Goal: Navigation & Orientation: Find specific page/section

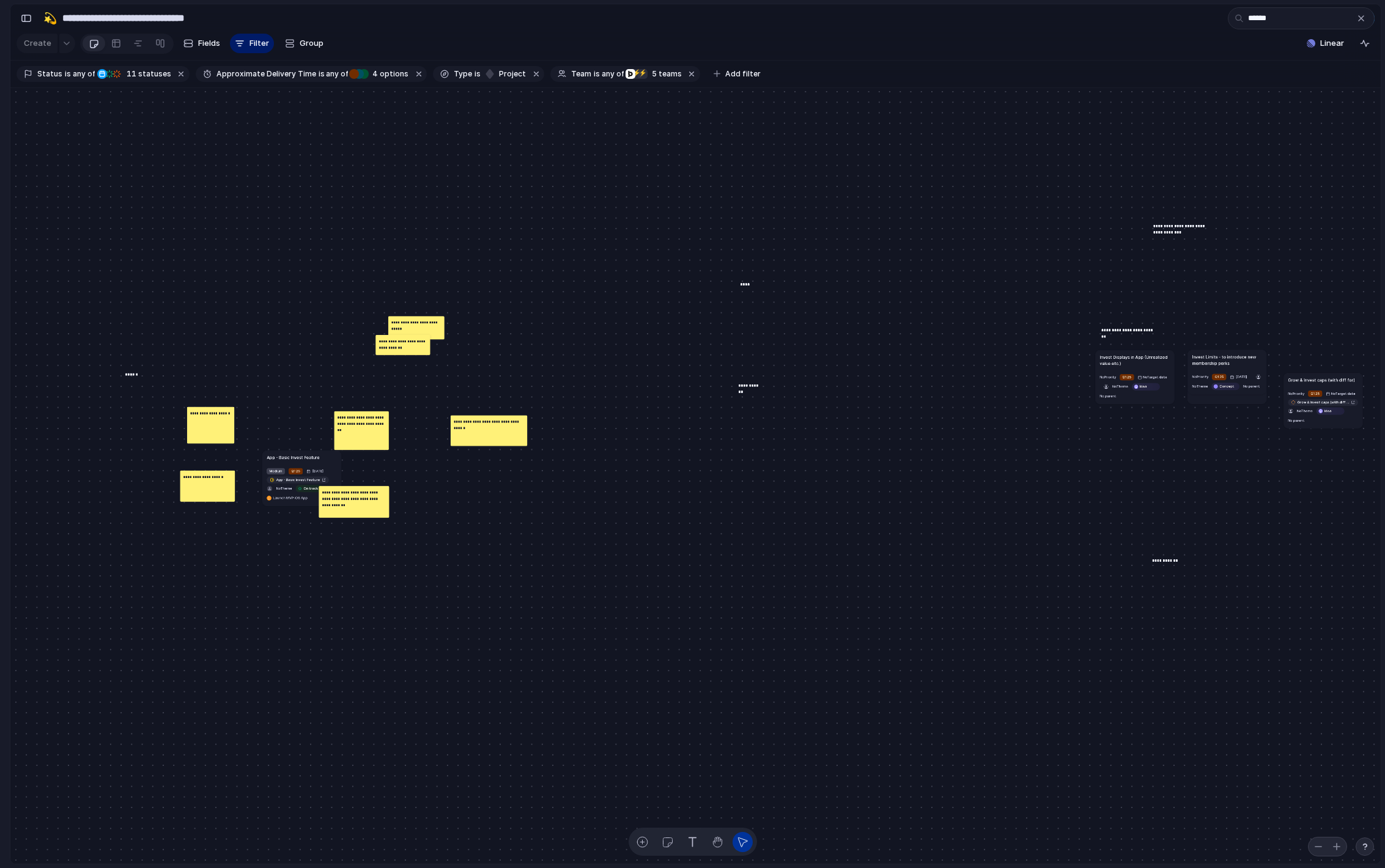
click at [1364, 20] on div "button" at bounding box center [1361, 18] width 10 height 10
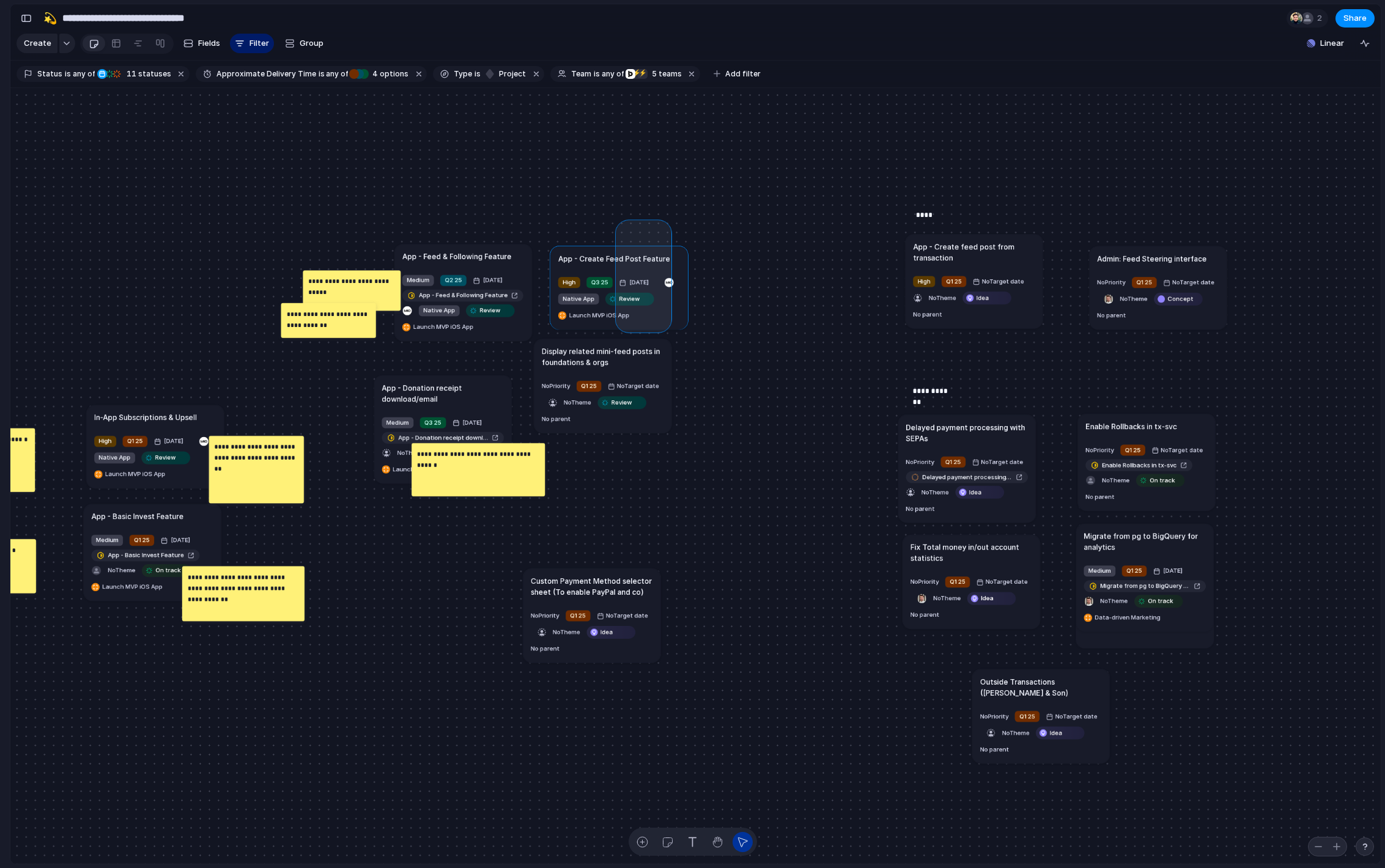
drag, startPoint x: 639, startPoint y: 287, endPoint x: 672, endPoint y: 327, distance: 51.9
click at [672, 327] on div "Send all transactional emails from [DOMAIN_NAME] Medium Q2 25 [DATE] Send all t…" at bounding box center [696, 476] width 1370 height 777
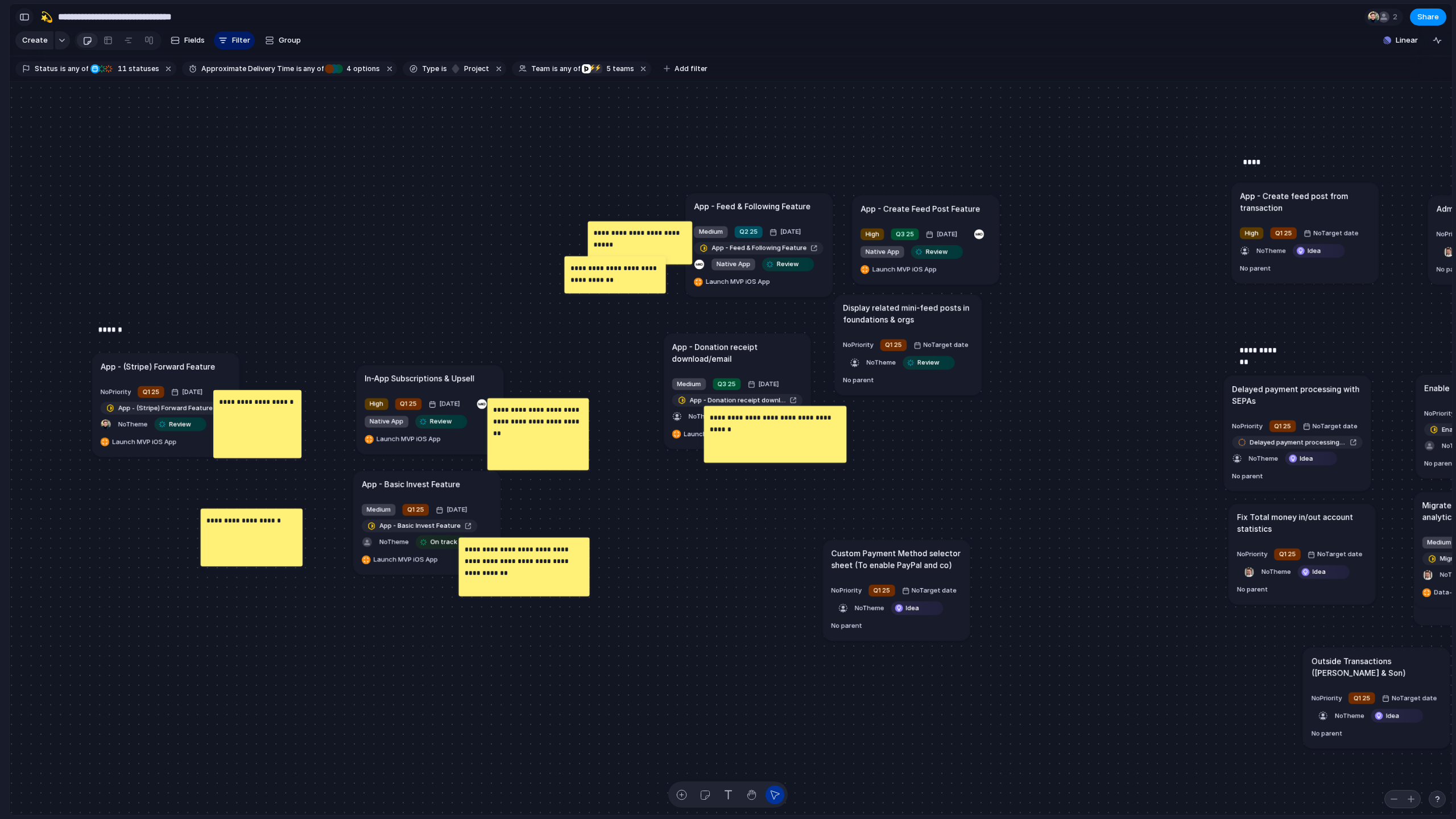
click at [22, 19] on div "button" at bounding box center [24, 17] width 10 height 8
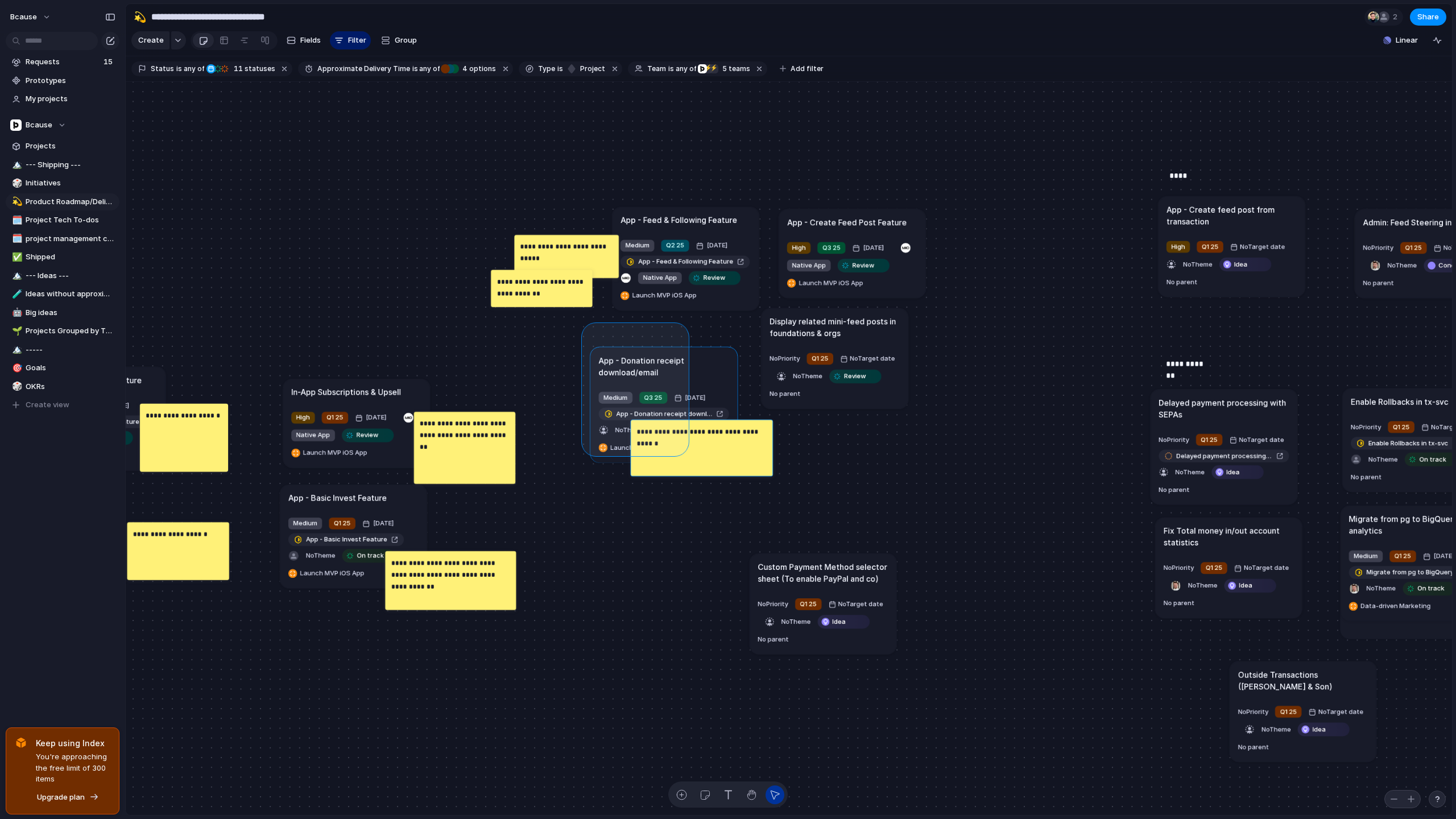
drag, startPoint x: 587, startPoint y: 328, endPoint x: 690, endPoint y: 476, distance: 180.3
click at [690, 476] on div "Send all transactional emails from [DOMAIN_NAME] Medium Q2 25 [DATE] Send all t…" at bounding box center [788, 449] width 1326 height 734
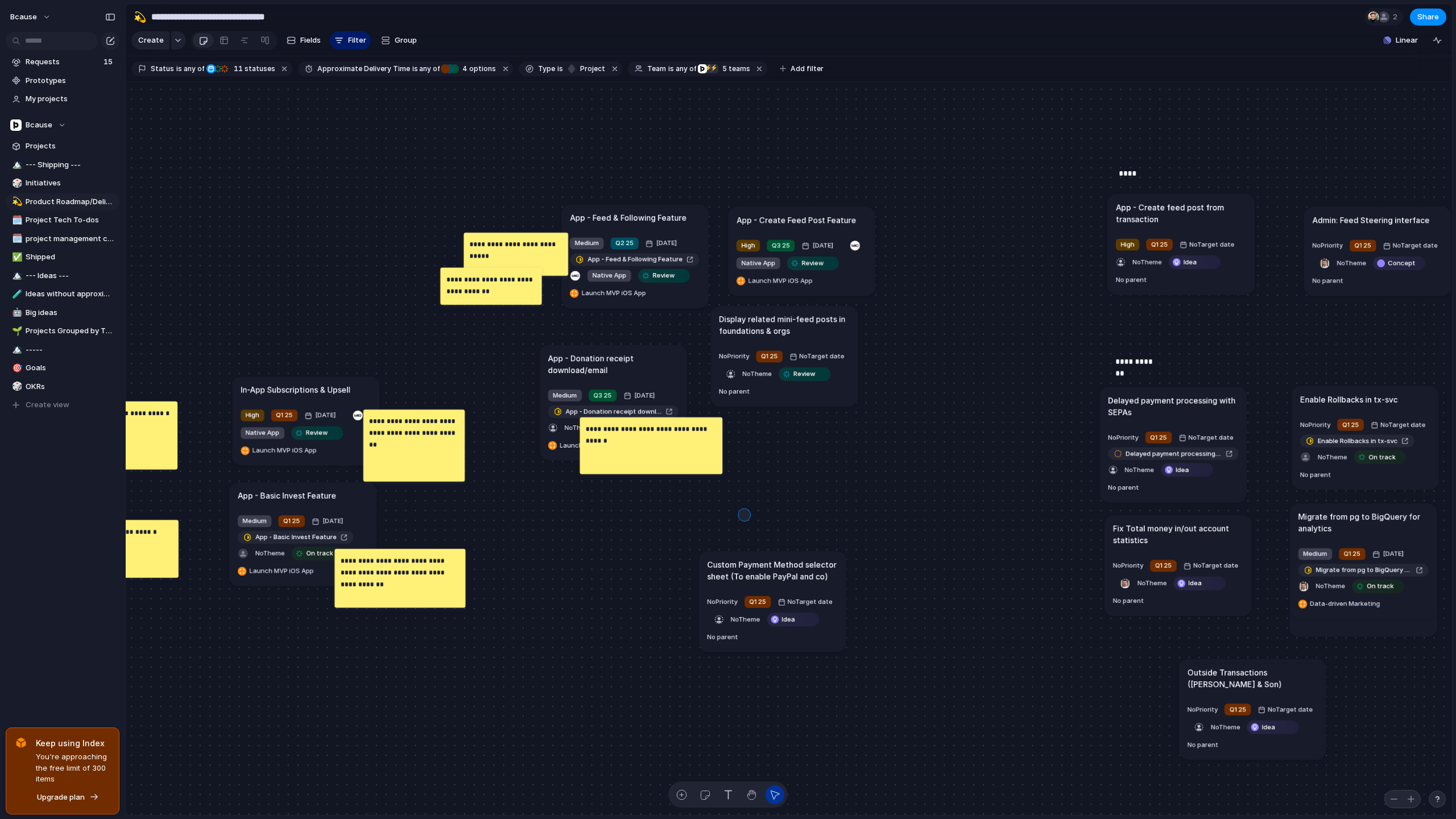
drag, startPoint x: 744, startPoint y: 515, endPoint x: 909, endPoint y: 658, distance: 218.3
click at [909, 655] on div "Send all transactional emails from [DOMAIN_NAME] Medium Q2 25 [DATE] Send all t…" at bounding box center [788, 449] width 1326 height 734
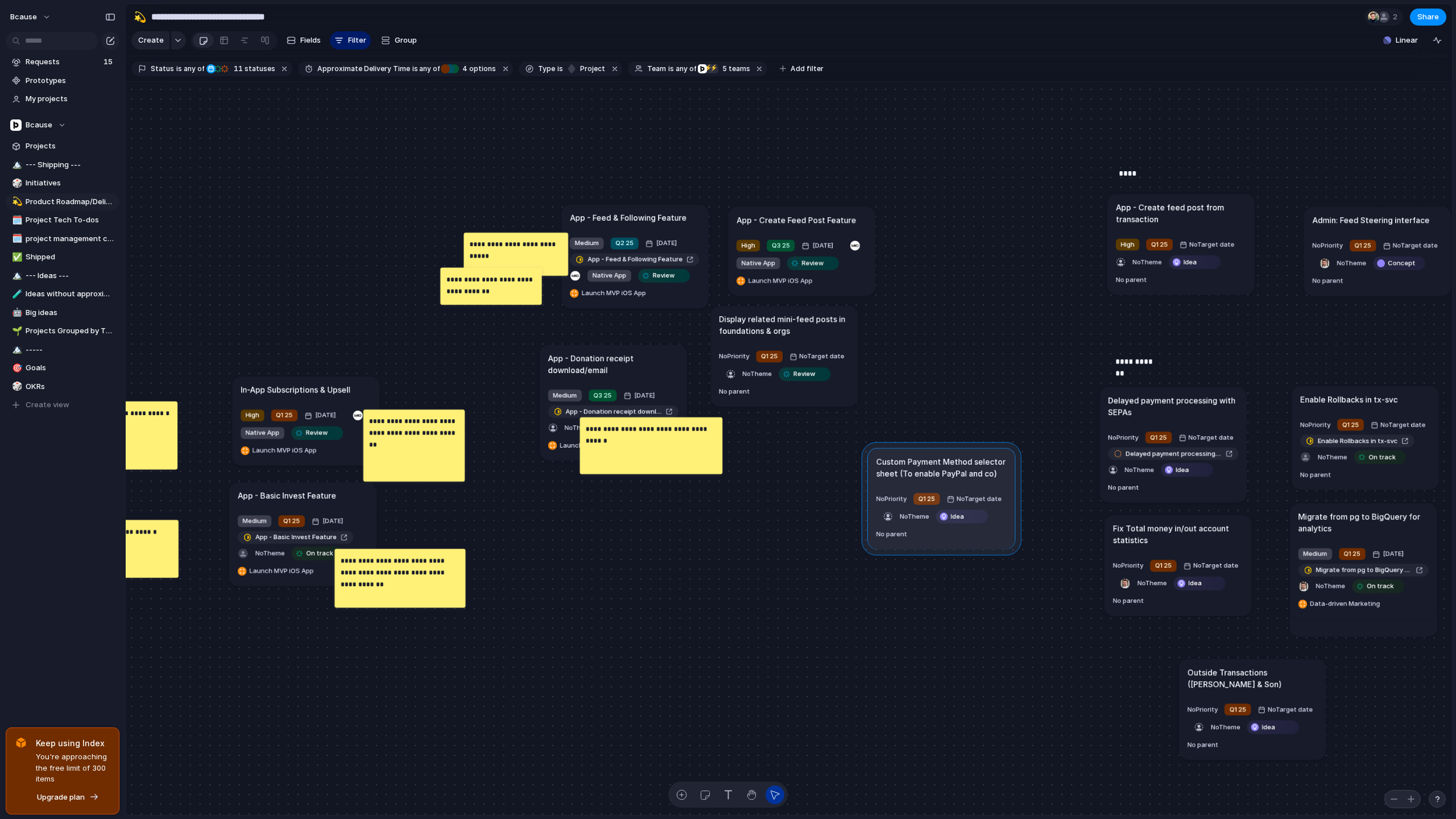
drag, startPoint x: 753, startPoint y: 562, endPoint x: 924, endPoint y: 460, distance: 199.1
click at [924, 460] on div at bounding box center [941, 498] width 159 height 113
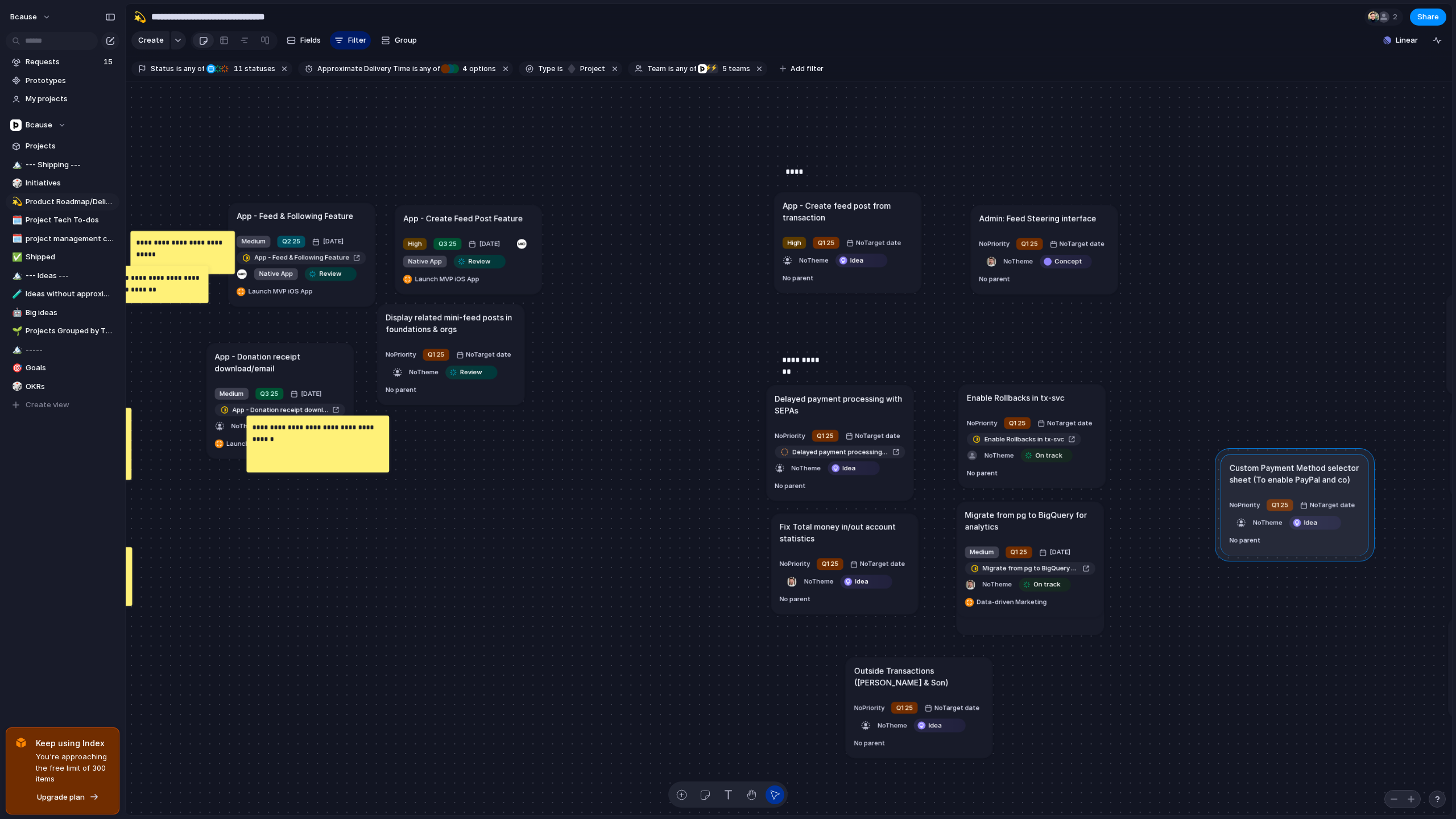
drag, startPoint x: 585, startPoint y: 469, endPoint x: 1271, endPoint y: 463, distance: 686.0
click at [1271, 463] on div at bounding box center [1294, 504] width 159 height 113
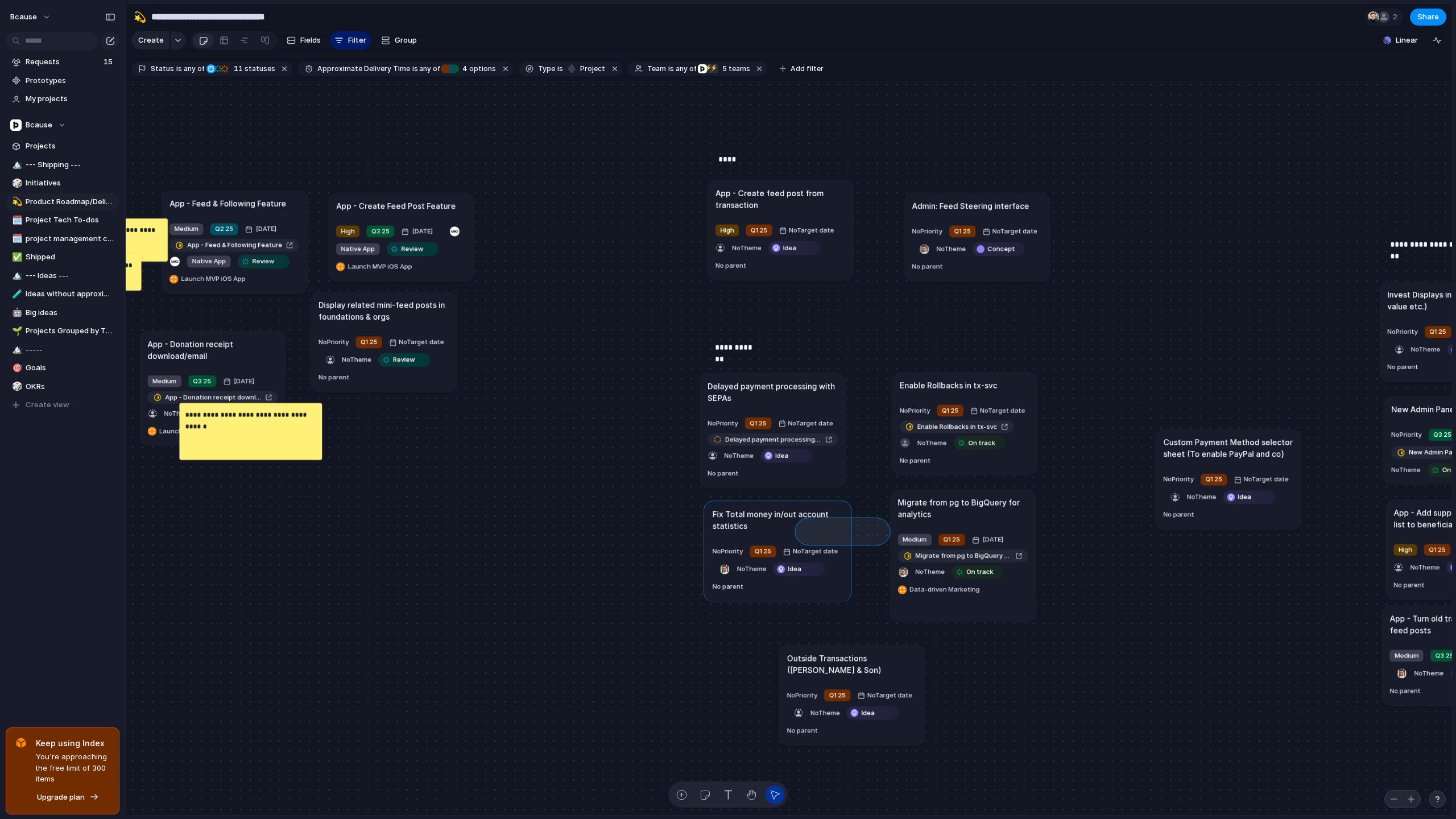
drag, startPoint x: 884, startPoint y: 539, endPoint x: 794, endPoint y: 520, distance: 92.0
click at [794, 520] on div "Send all transactional emails from [DOMAIN_NAME] Medium Q2 25 [DATE] Send all t…" at bounding box center [788, 449] width 1326 height 734
drag, startPoint x: 1103, startPoint y: 558, endPoint x: 957, endPoint y: 498, distance: 157.8
click at [960, 499] on div "Send all transactional emails from [DOMAIN_NAME] Medium Q2 25 [DATE] Send all t…" at bounding box center [788, 449] width 1326 height 734
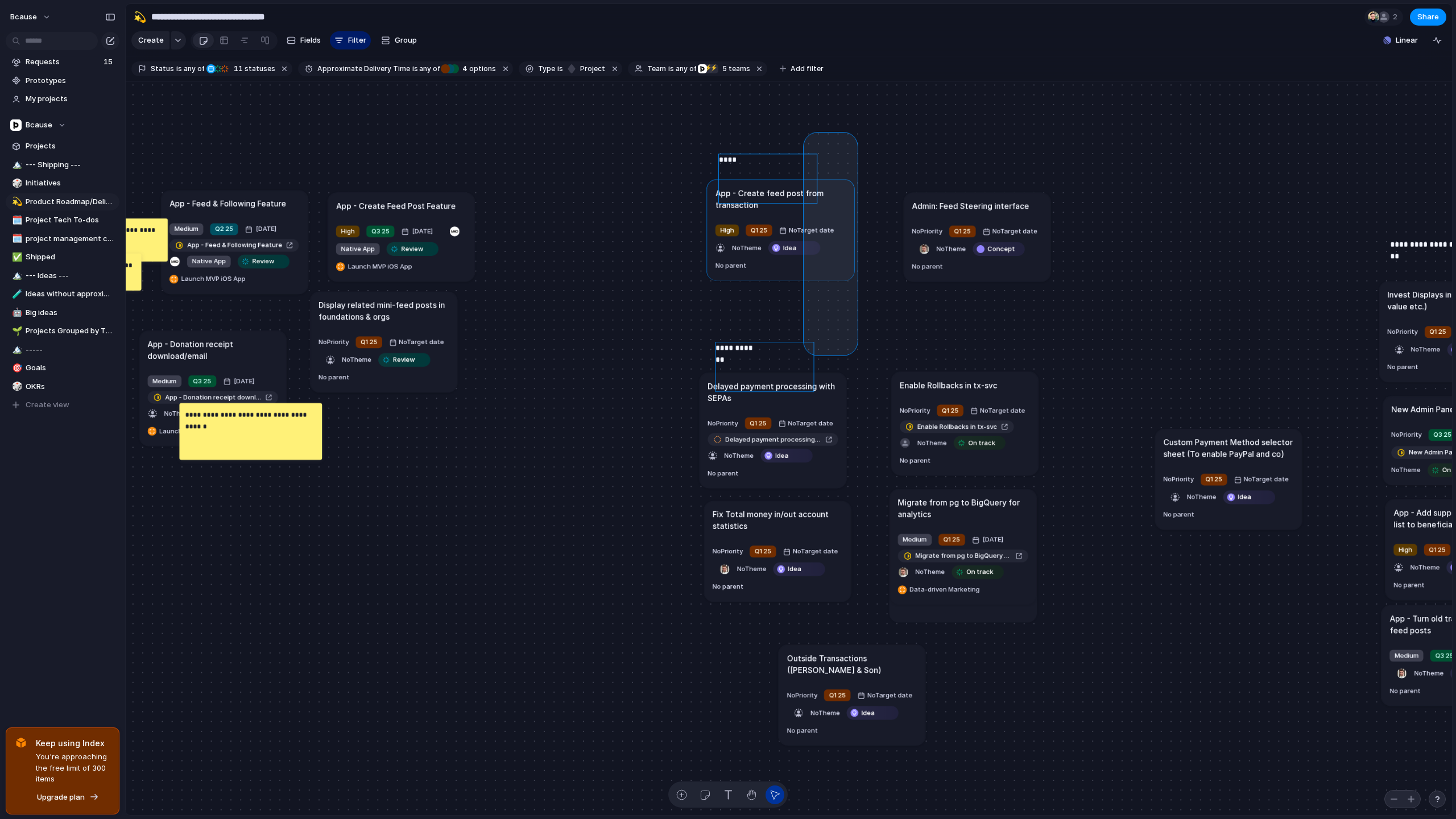
drag, startPoint x: 810, startPoint y: 138, endPoint x: 852, endPoint y: 349, distance: 215.1
click at [852, 349] on div "Send all transactional emails from [DOMAIN_NAME] Medium Q2 25 [DATE] Send all t…" at bounding box center [788, 449] width 1326 height 734
drag, startPoint x: 824, startPoint y: 266, endPoint x: 788, endPoint y: 176, distance: 96.9
click at [787, 176] on div "Send all transactional emails from [DOMAIN_NAME] Medium Q2 25 [DATE] Send all t…" at bounding box center [788, 449] width 1326 height 734
click at [812, 196] on div "****" at bounding box center [767, 178] width 98 height 49
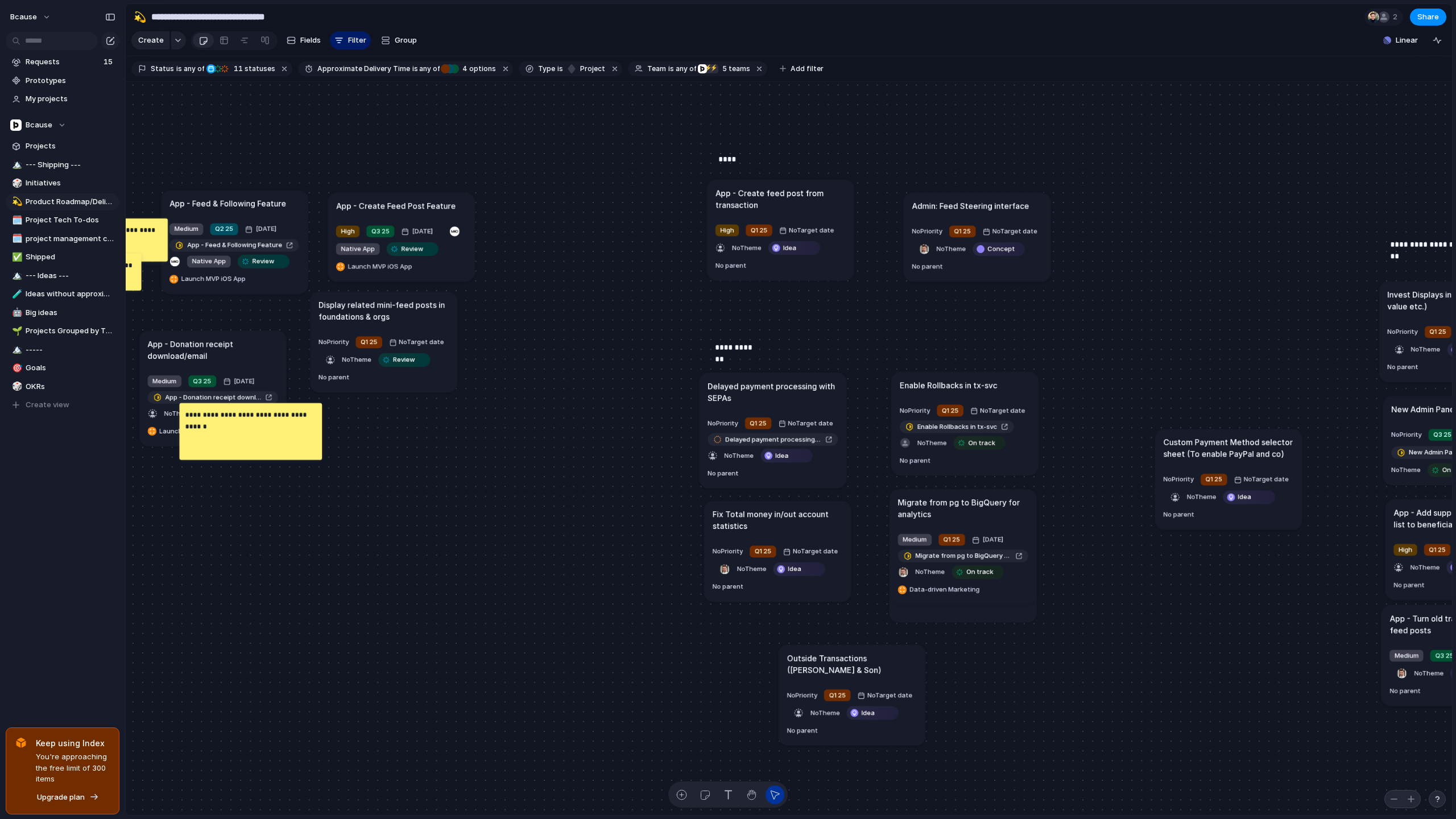
click at [794, 214] on article "App - Create feed post from transaction High Q1 25 No Target date No Theme Idea…" at bounding box center [780, 230] width 147 height 101
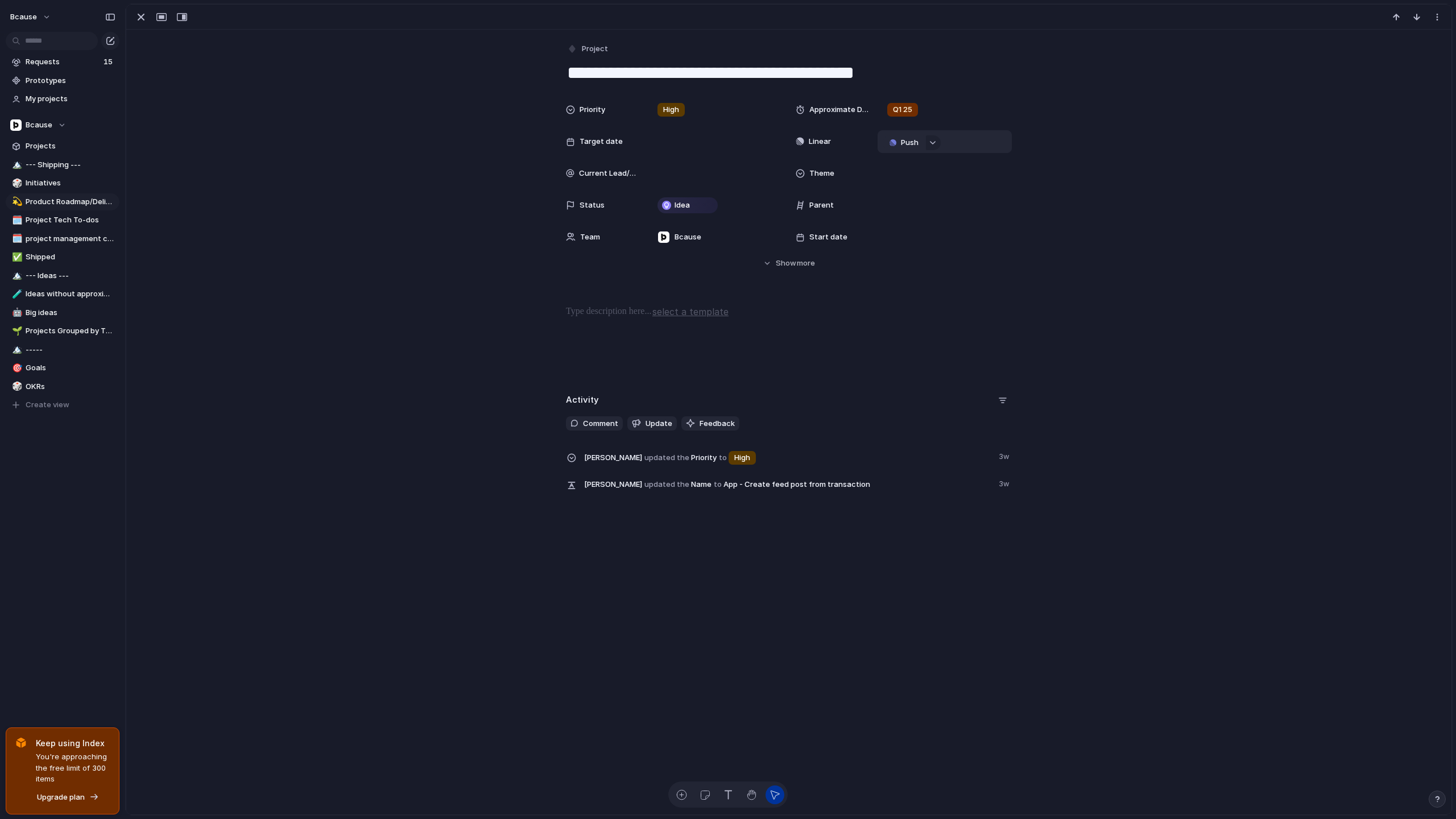
click at [905, 142] on span "Push" at bounding box center [909, 142] width 17 height 11
click at [911, 162] on li "Project" at bounding box center [905, 164] width 65 height 18
click at [926, 352] on li "⚡ Dev" at bounding box center [935, 352] width 101 height 18
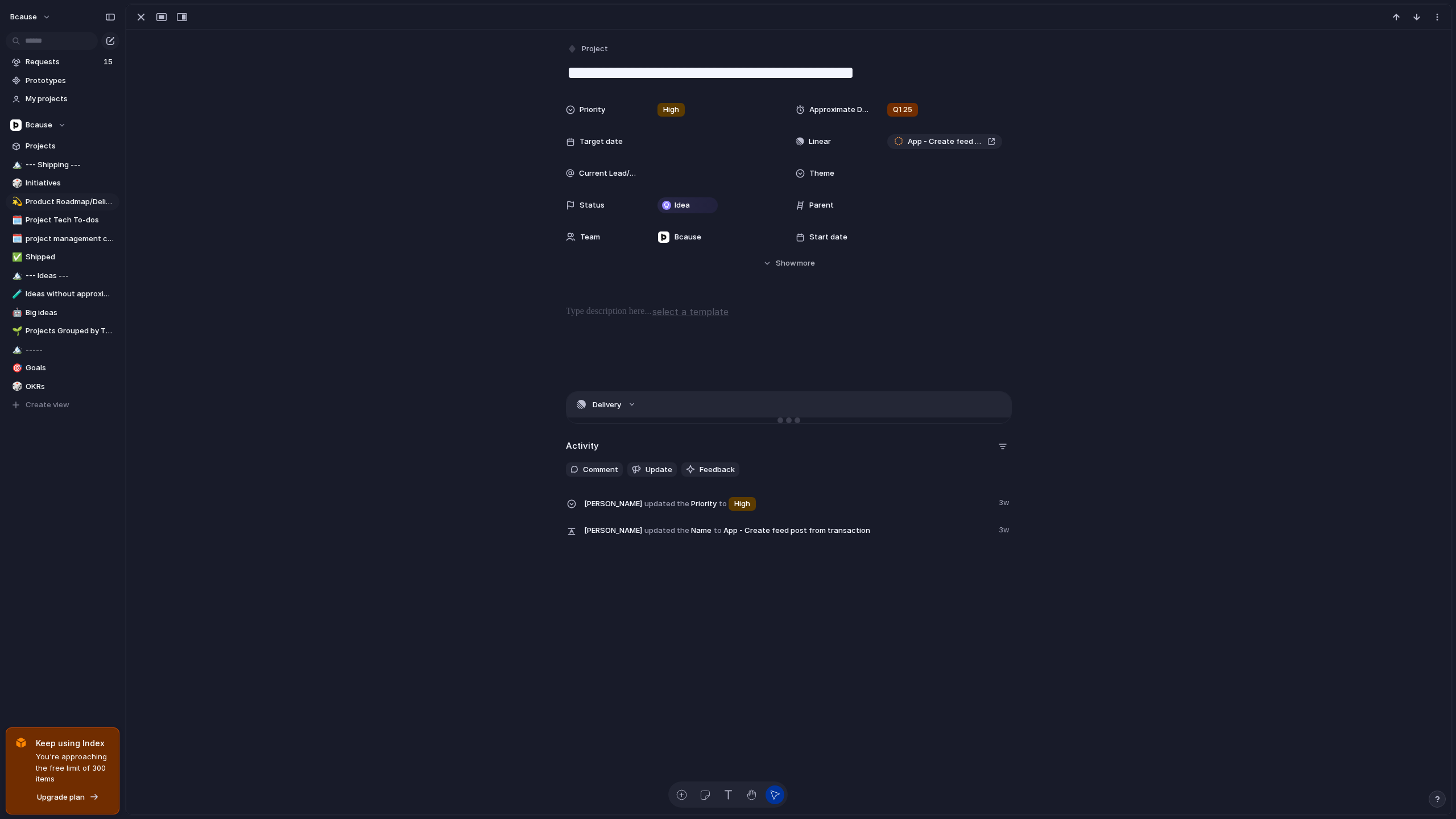
click at [626, 409] on button "Delivery" at bounding box center [789, 405] width 445 height 26
click at [634, 400] on button "Delivery" at bounding box center [789, 405] width 445 height 26
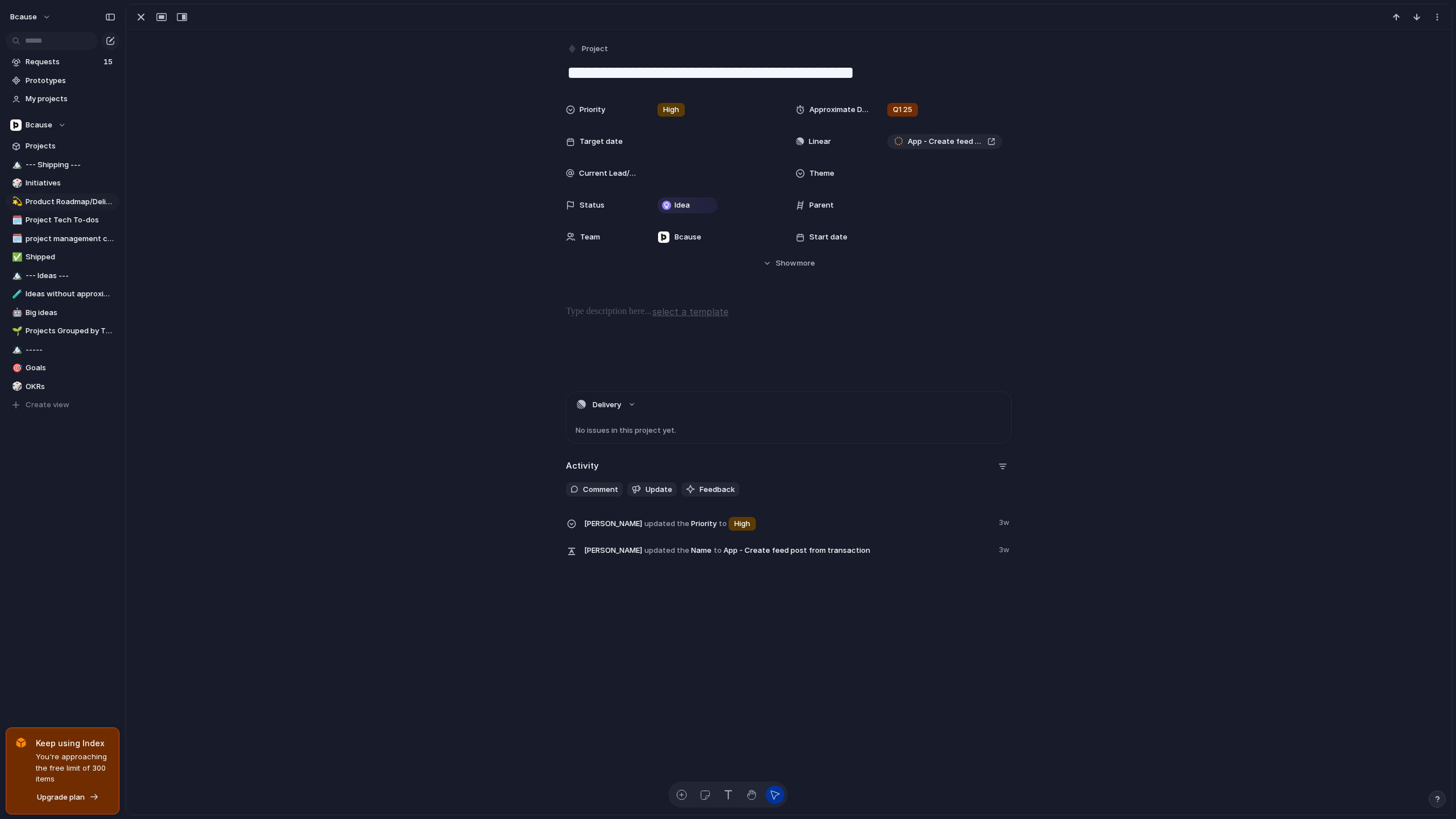
click at [636, 436] on div "No issues in this project yet." at bounding box center [789, 431] width 445 height 26
click at [147, 9] on div at bounding box center [788, 17] width 1325 height 25
click at [144, 14] on div "button" at bounding box center [141, 17] width 14 height 14
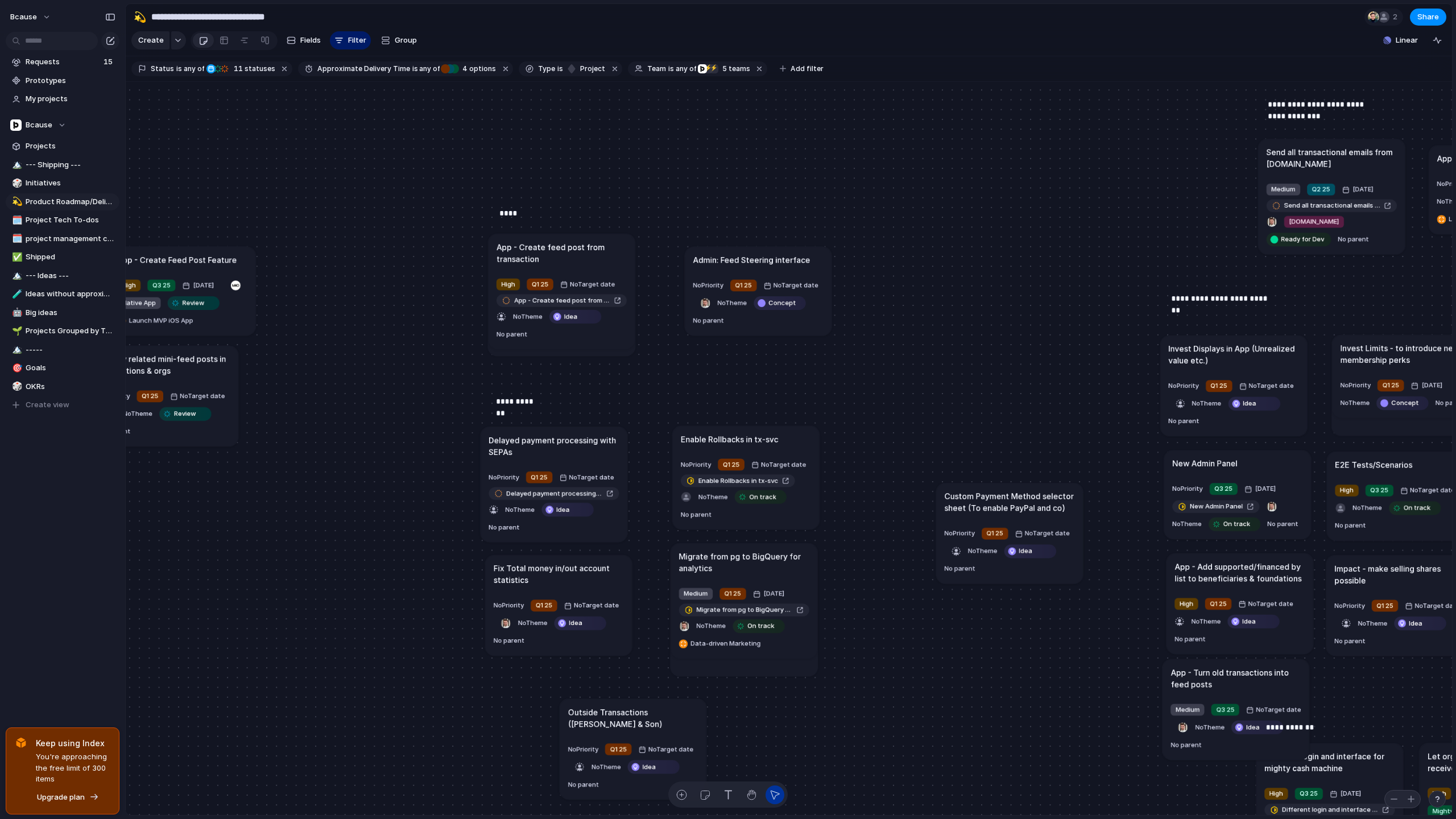
click at [759, 261] on h1 "Admin: Feed Steering interface" at bounding box center [751, 260] width 117 height 12
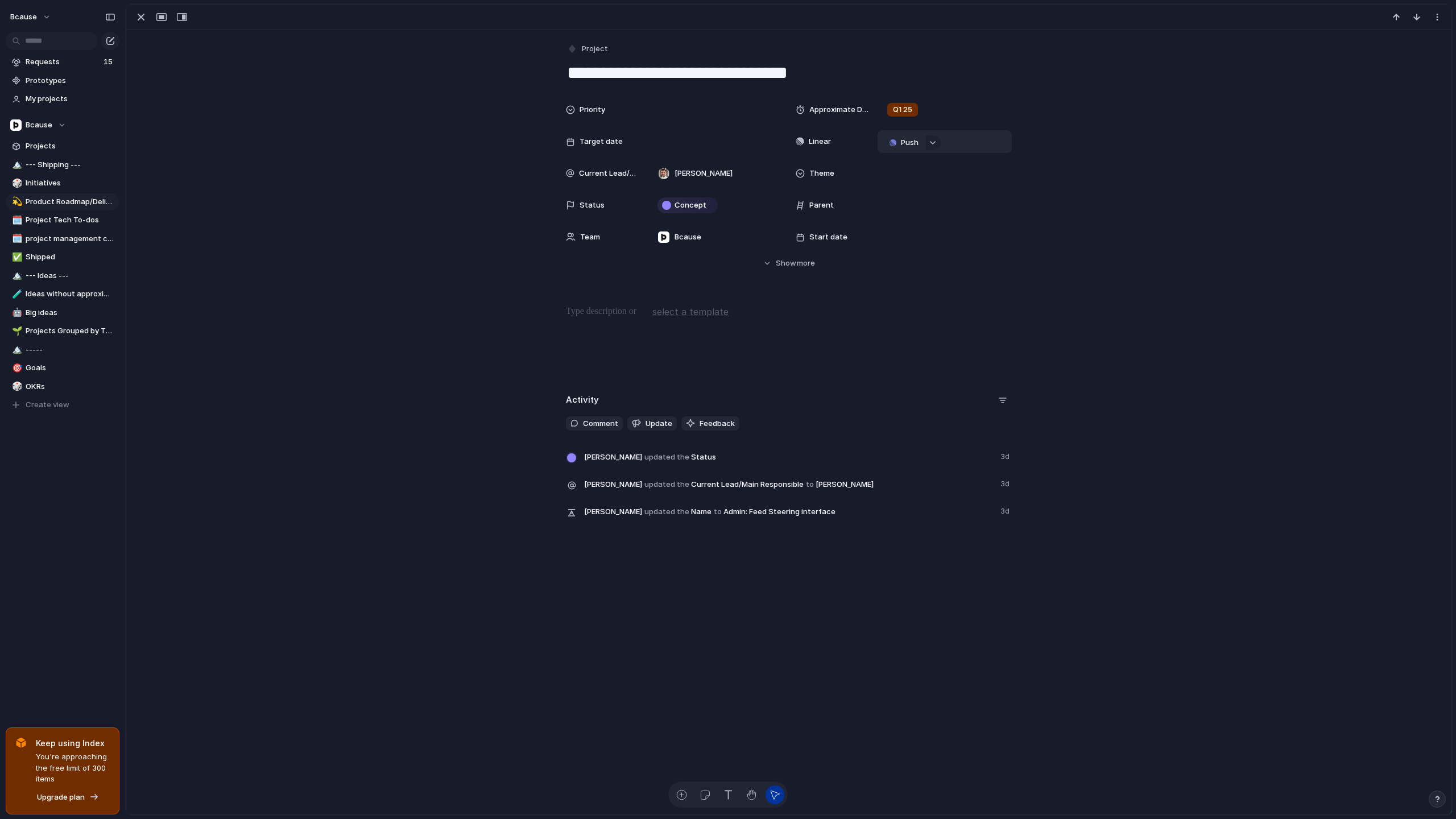
click at [911, 141] on span "Push" at bounding box center [909, 142] width 17 height 11
click at [898, 162] on span "Project" at bounding box center [891, 164] width 26 height 11
drag, startPoint x: 914, startPoint y: 342, endPoint x: 925, endPoint y: 349, distance: 13.0
click at [925, 349] on ul "⚡ konekto ⚡ Website ⚡ Analytics & Data ⚡ Ideas, Bug Longlist ⚡ Comms & Communit…" at bounding box center [935, 269] width 106 height 188
click at [925, 349] on li "⚡ Dev" at bounding box center [935, 352] width 101 height 18
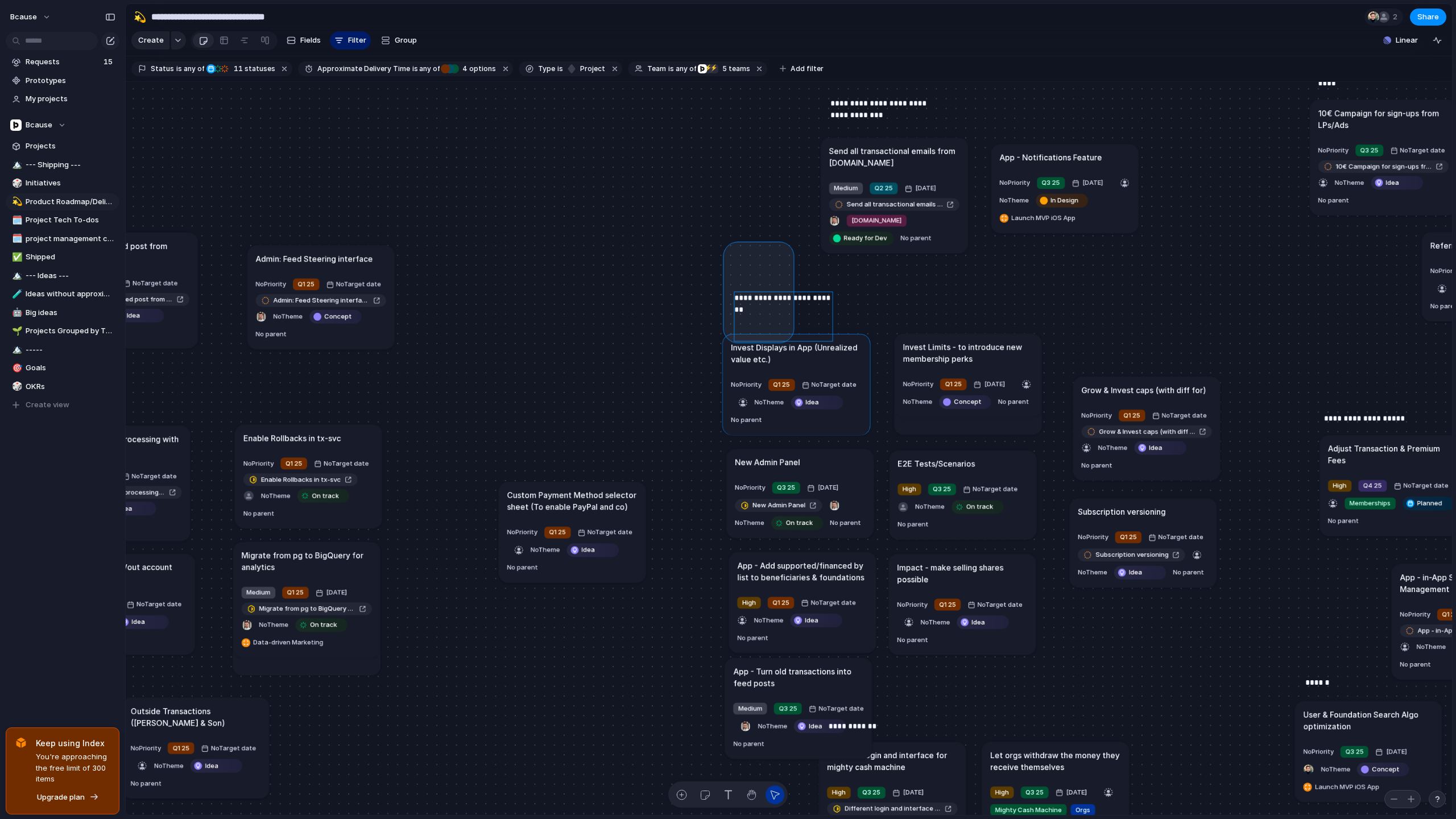
drag, startPoint x: 729, startPoint y: 248, endPoint x: 818, endPoint y: 388, distance: 165.9
click at [818, 388] on div "Send all transactional emails from [DOMAIN_NAME] Medium Q2 25 [DATE] Send all t…" at bounding box center [788, 449] width 1326 height 734
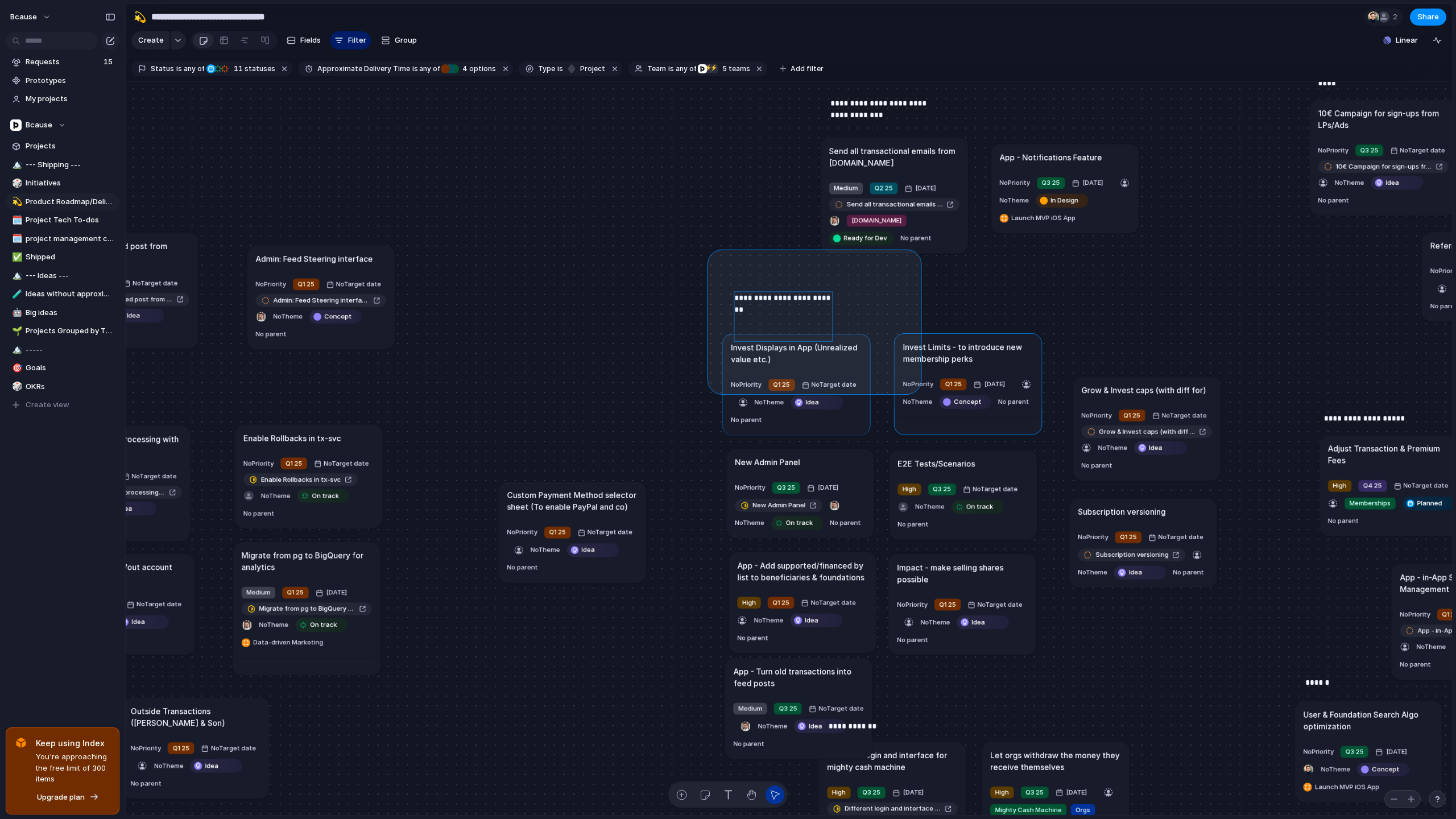
drag, startPoint x: 737, startPoint y: 267, endPoint x: 915, endPoint y: 388, distance: 215.2
click at [915, 388] on div "Send all transactional emails from [DOMAIN_NAME] Medium Q2 25 [DATE] Send all t…" at bounding box center [788, 449] width 1326 height 734
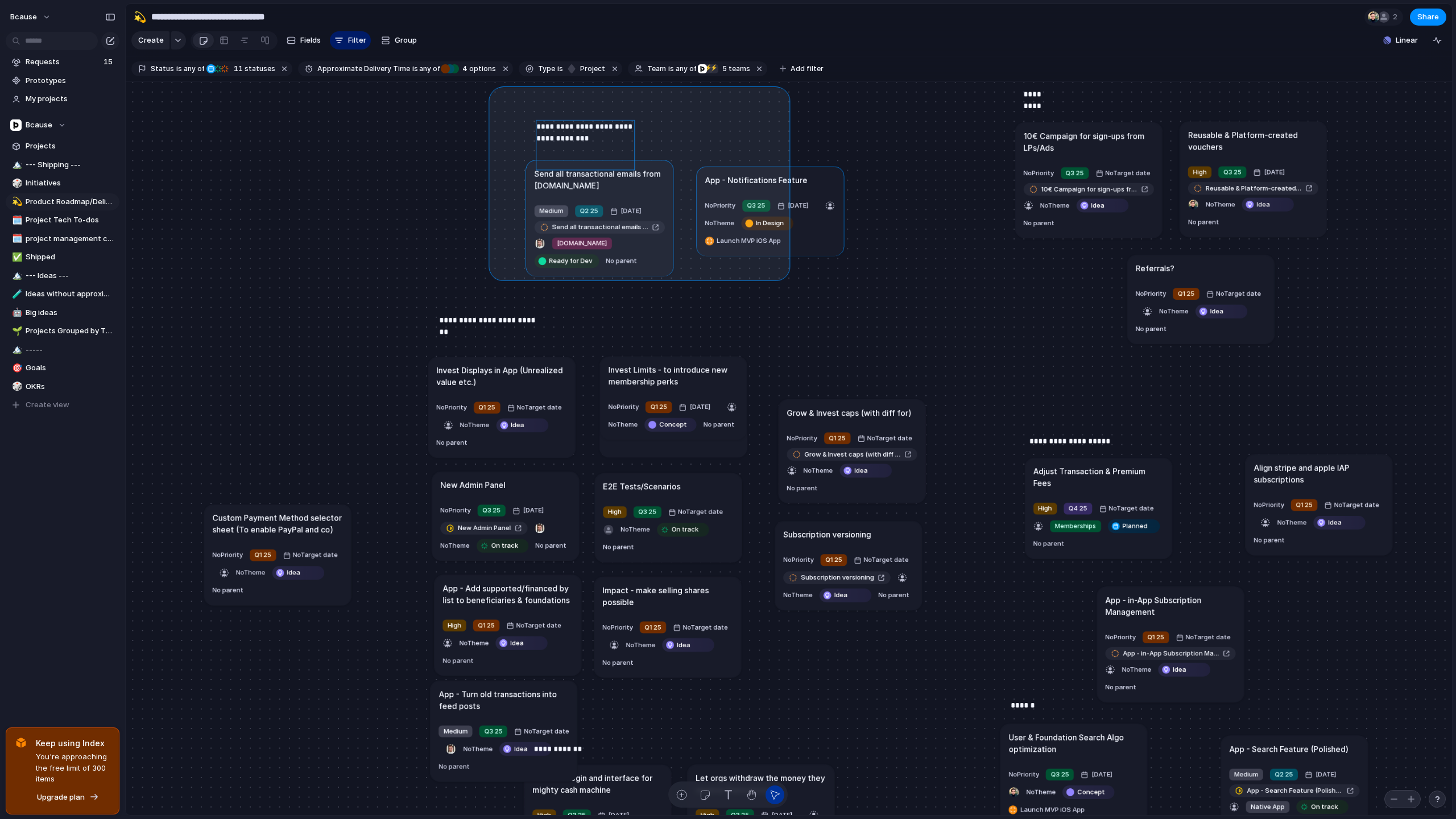
drag, startPoint x: 494, startPoint y: 92, endPoint x: 839, endPoint y: 290, distance: 397.8
click at [837, 290] on div "Send all transactional emails from [DOMAIN_NAME] Medium Q2 25 [DATE] Send all t…" at bounding box center [788, 449] width 1326 height 734
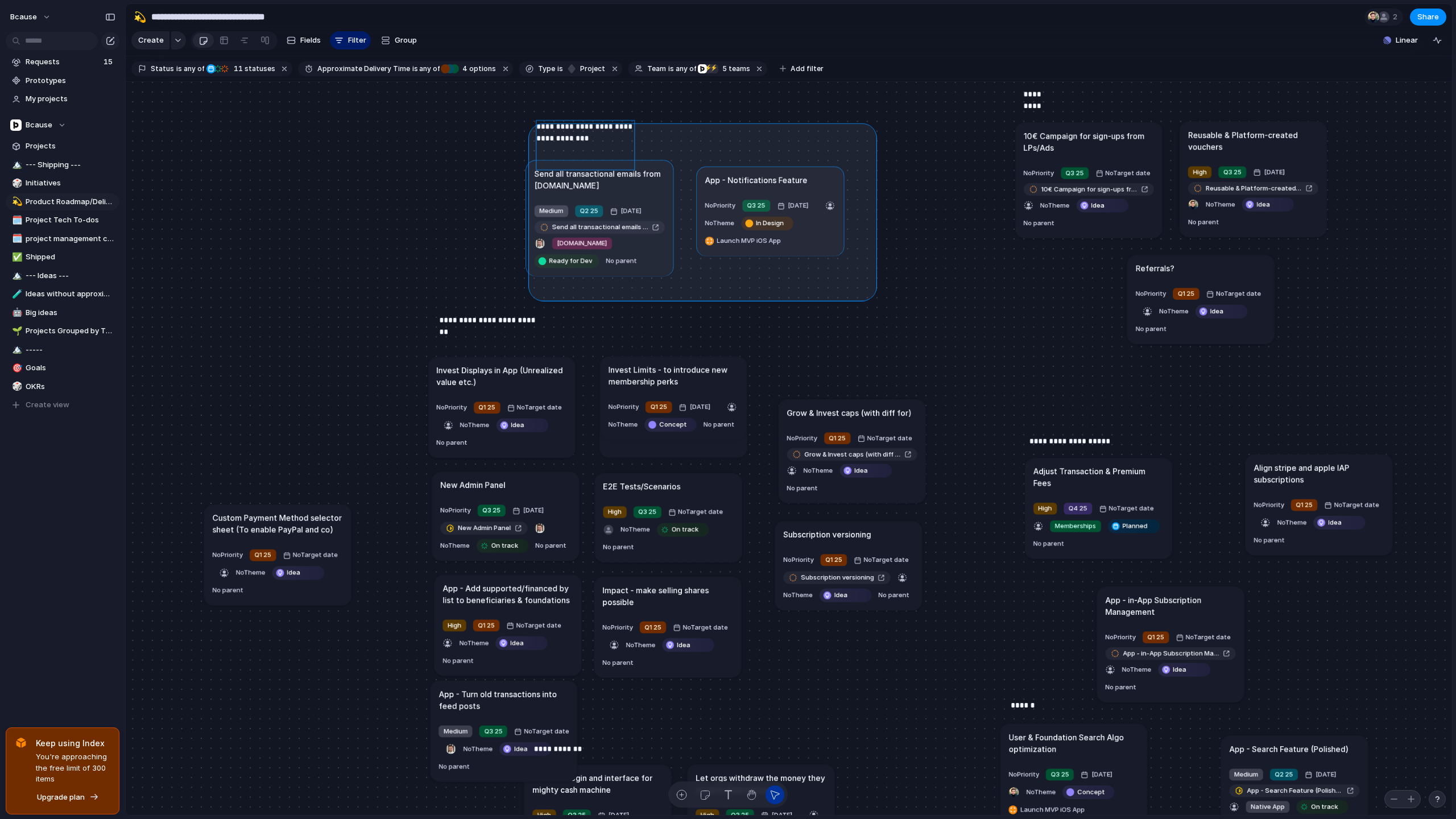
drag, startPoint x: 870, startPoint y: 294, endPoint x: 506, endPoint y: 103, distance: 411.1
click at [506, 103] on div "Send all transactional emails from [DOMAIN_NAME] Medium Q2 25 [DATE] Send all t…" at bounding box center [788, 449] width 1326 height 734
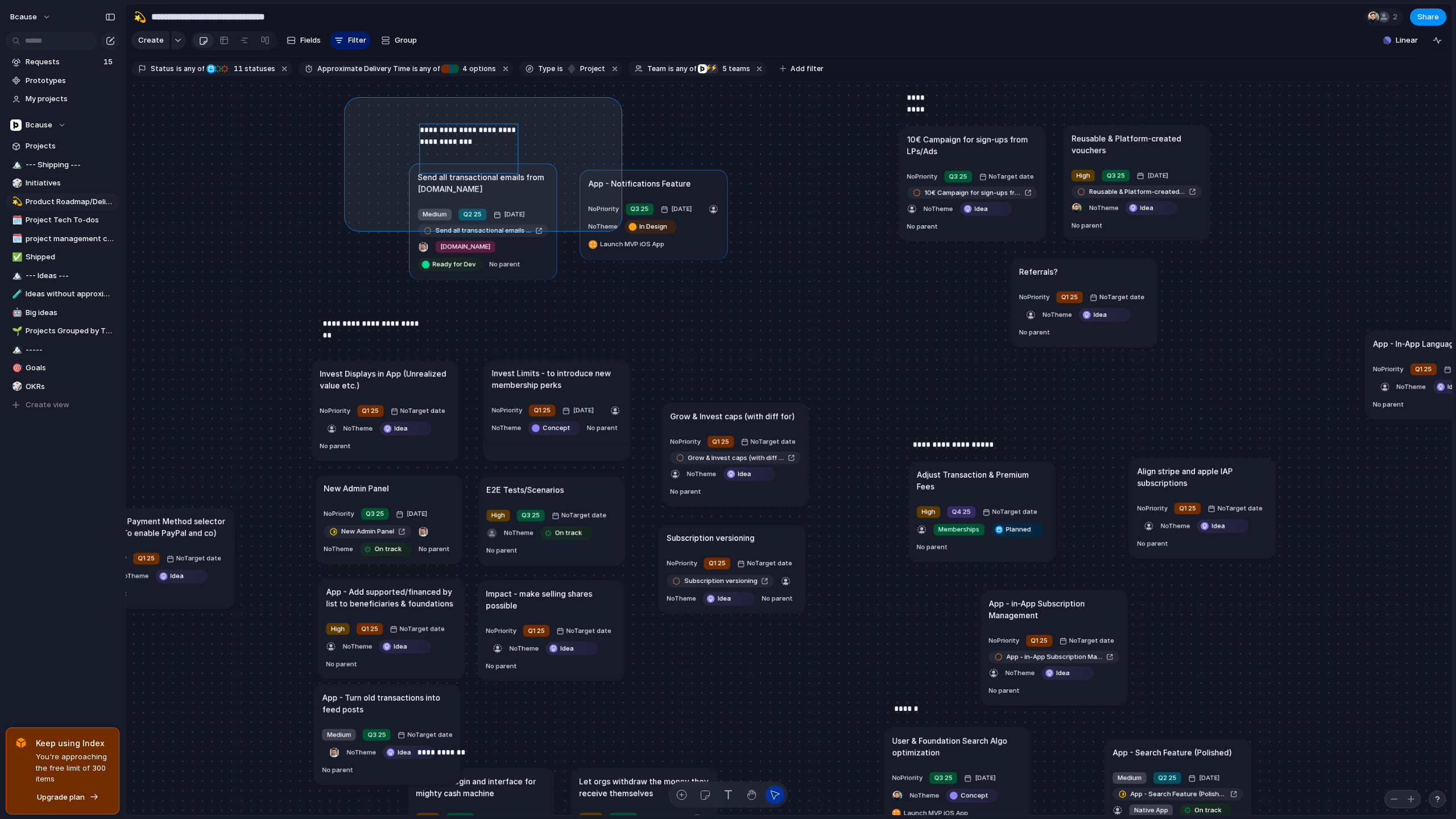
drag, startPoint x: 350, startPoint y: 103, endPoint x: 624, endPoint y: 233, distance: 303.3
click at [624, 233] on div "Send all transactional emails from [DOMAIN_NAME] Medium Q2 25 [DATE] Send all t…" at bounding box center [788, 449] width 1326 height 734
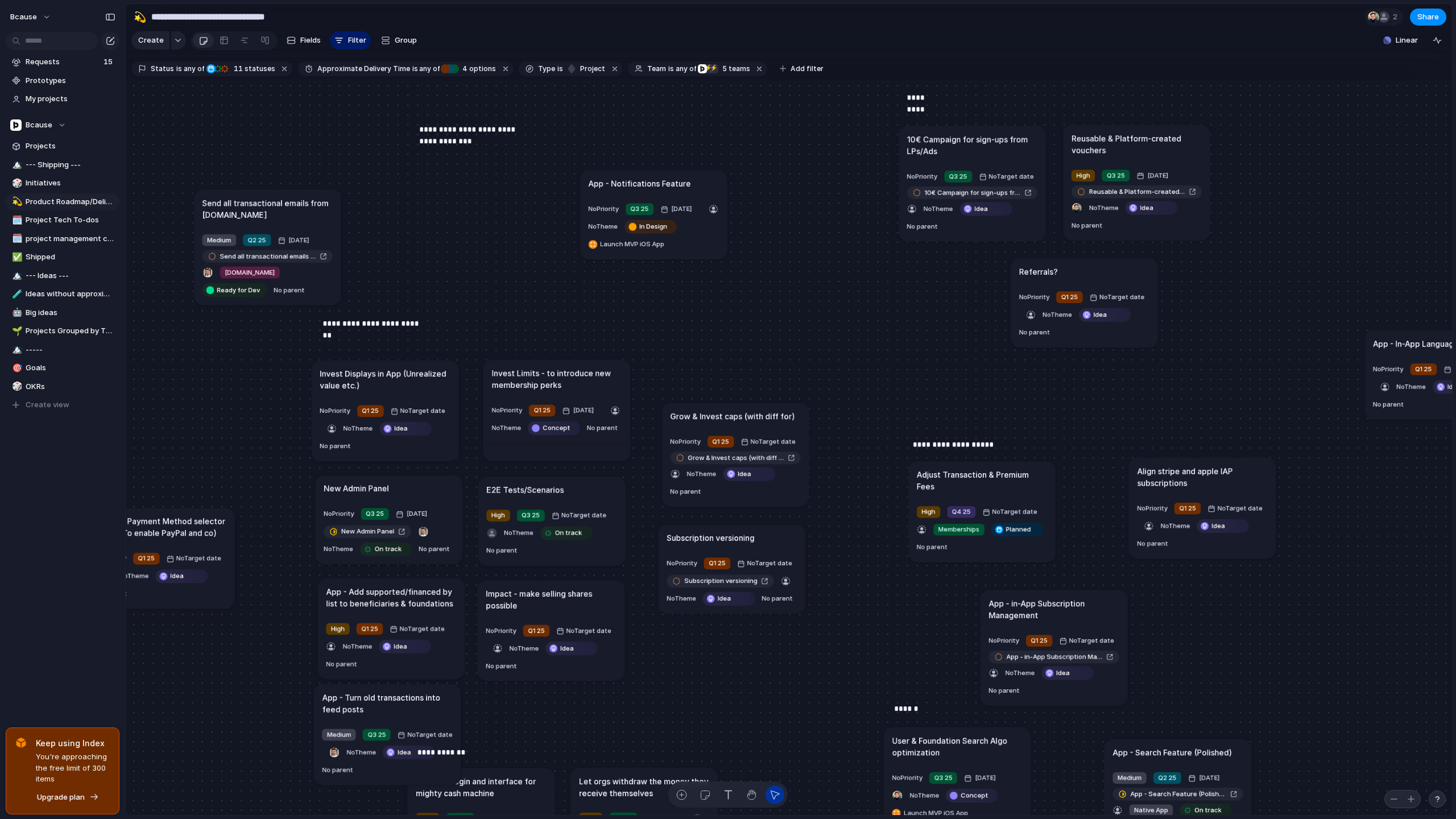
drag, startPoint x: 492, startPoint y: 177, endPoint x: 195, endPoint y: 201, distance: 298.0
click at [203, 203] on h1 "Send all transactional emails from [DOMAIN_NAME]" at bounding box center [267, 208] width 130 height 24
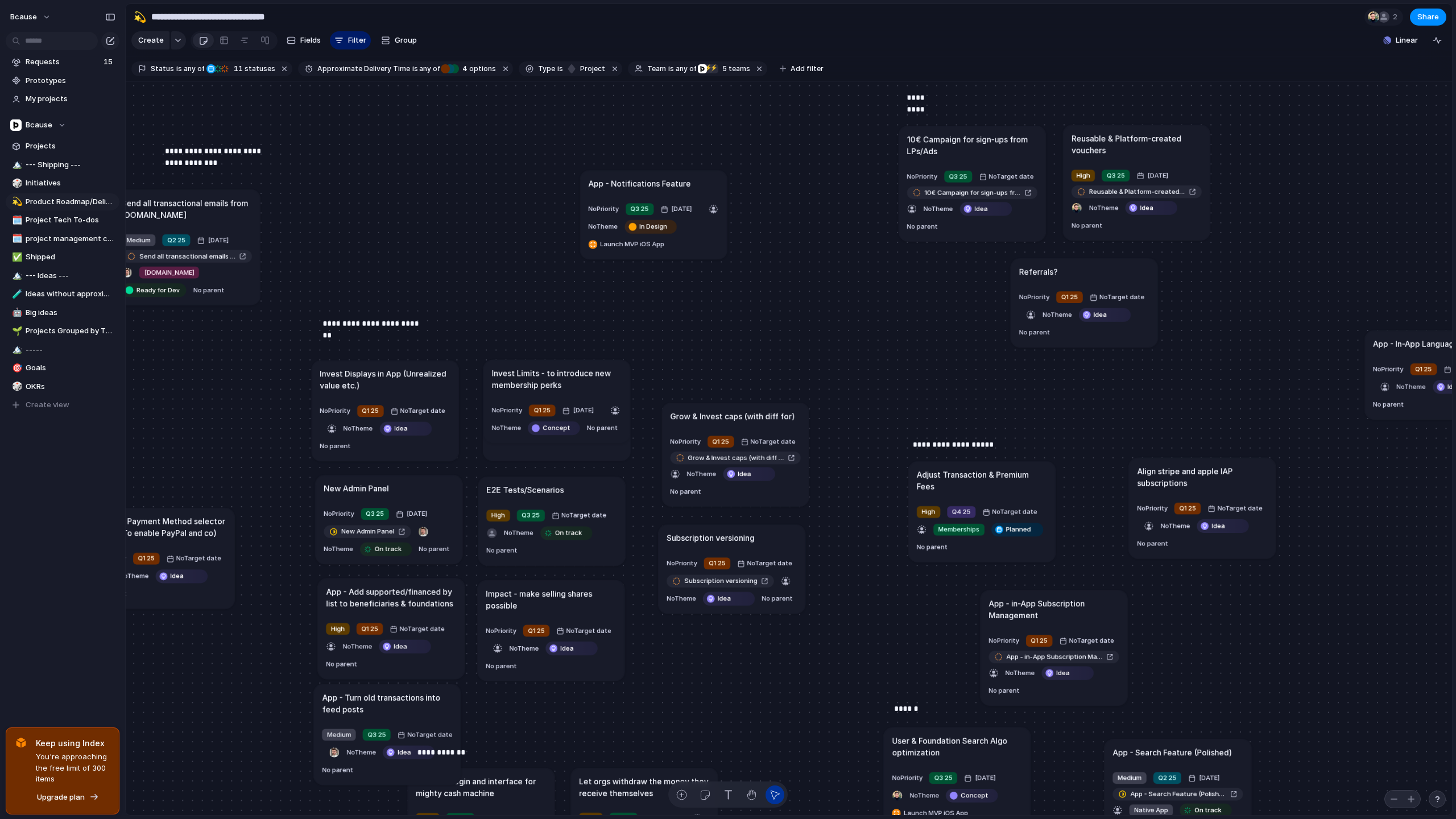
drag, startPoint x: 454, startPoint y: 127, endPoint x: 166, endPoint y: 157, distance: 289.6
click at [166, 157] on p "**********" at bounding box center [213, 157] width 98 height 24
drag, startPoint x: 166, startPoint y: 159, endPoint x: 604, endPoint y: 132, distance: 438.8
click at [604, 132] on p "**********" at bounding box center [616, 139] width 98 height 24
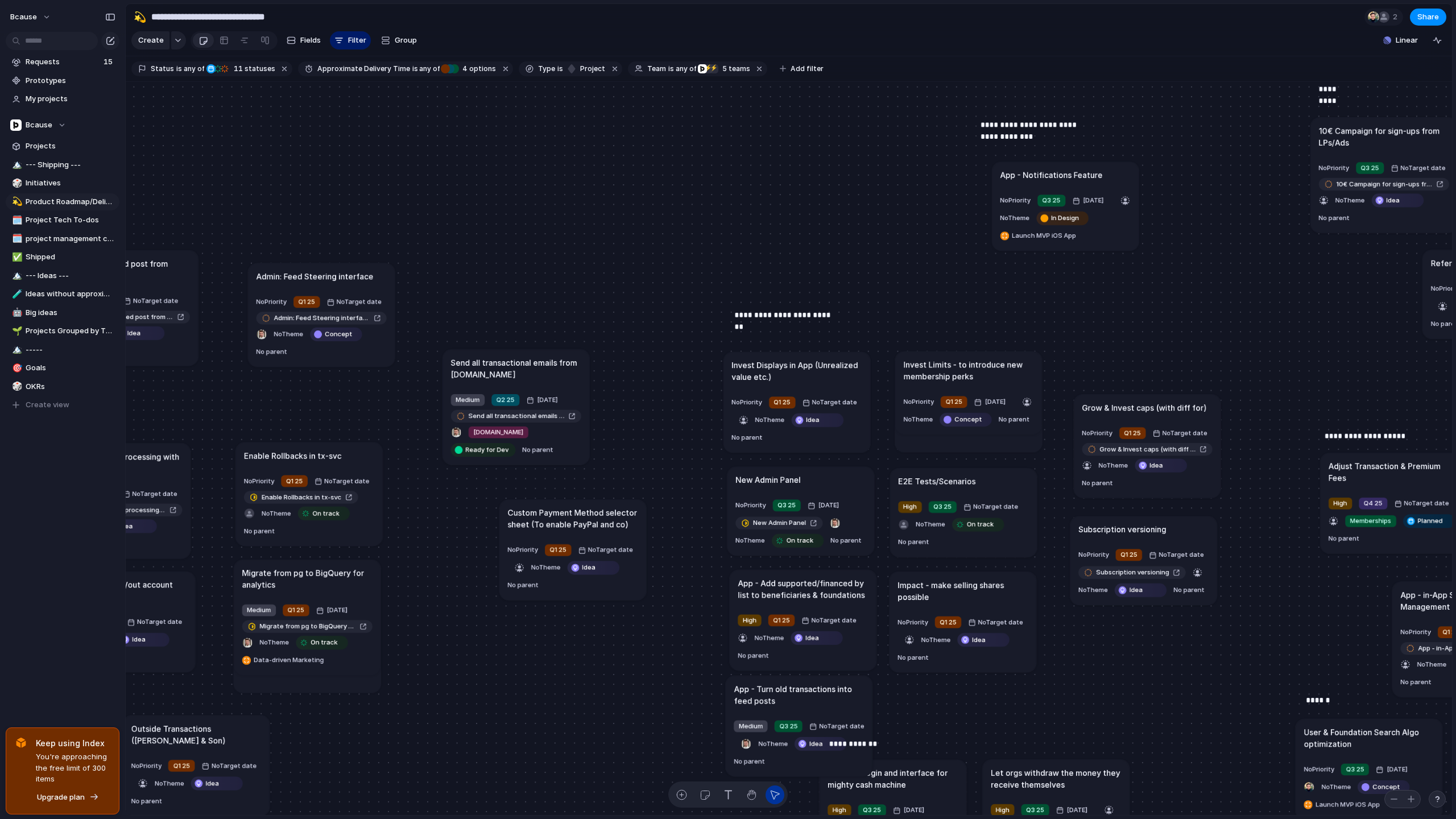
drag, startPoint x: 550, startPoint y: 223, endPoint x: 538, endPoint y: 365, distance: 142.5
click at [538, 365] on h1 "Send all transactional emails from [DOMAIN_NAME]" at bounding box center [516, 368] width 130 height 24
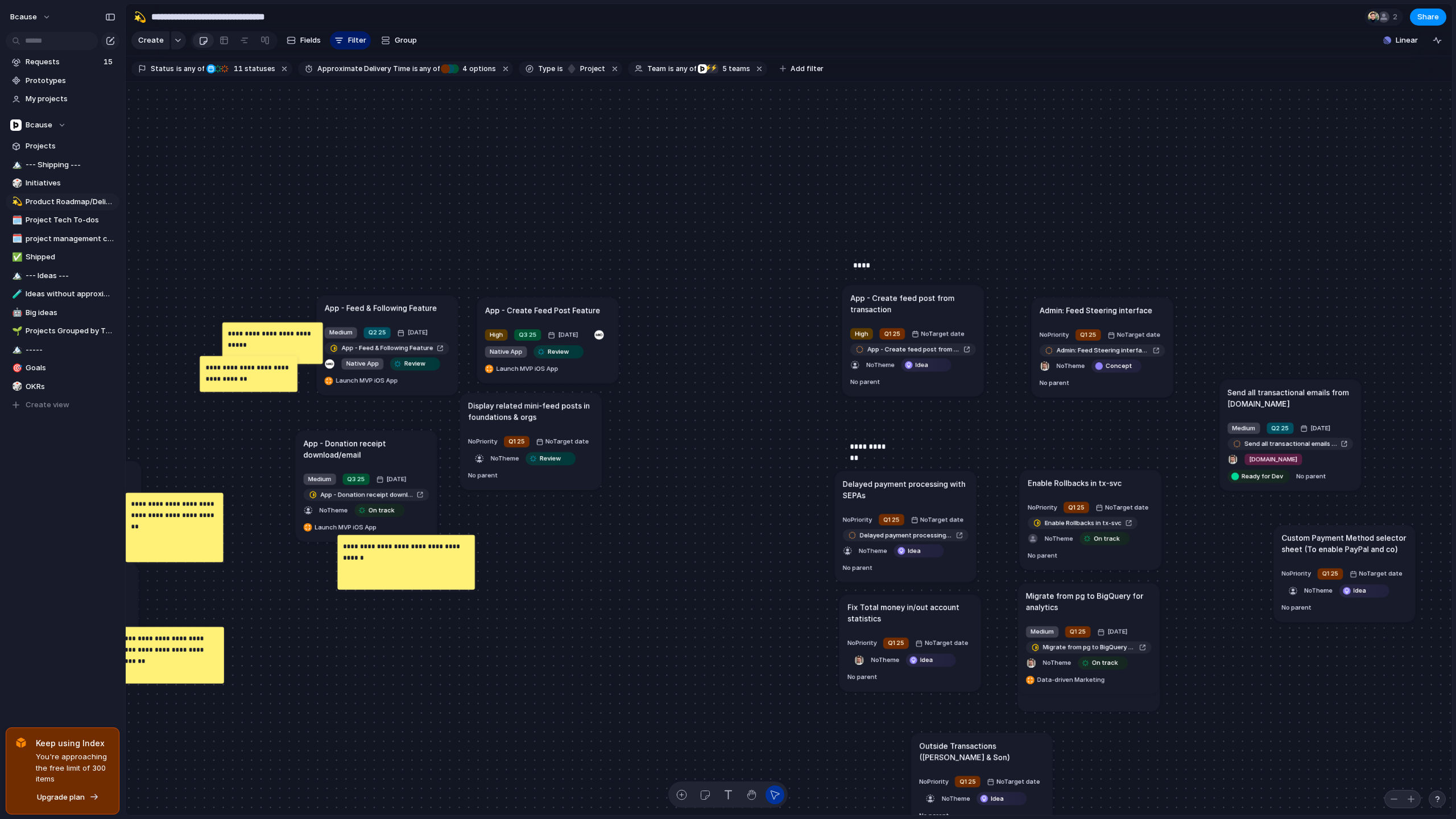
drag, startPoint x: 400, startPoint y: 513, endPoint x: 405, endPoint y: 533, distance: 20.6
click at [406, 549] on p "**********" at bounding box center [406, 545] width 125 height 11
click at [383, 511] on span "On track" at bounding box center [381, 511] width 26 height 9
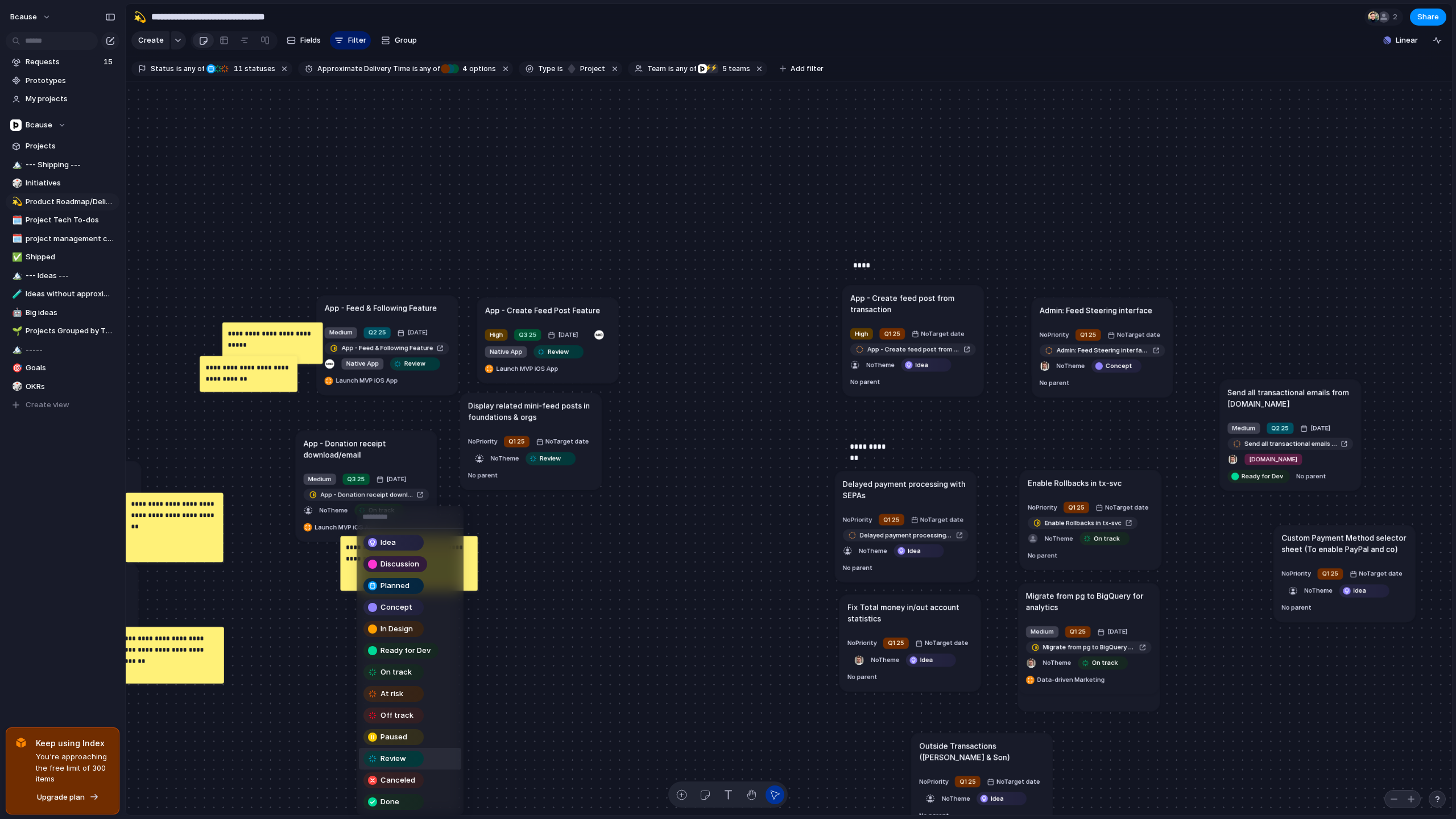
drag, startPoint x: 417, startPoint y: 755, endPoint x: 429, endPoint y: 729, distance: 28.6
click at [417, 755] on div "Review" at bounding box center [393, 759] width 58 height 14
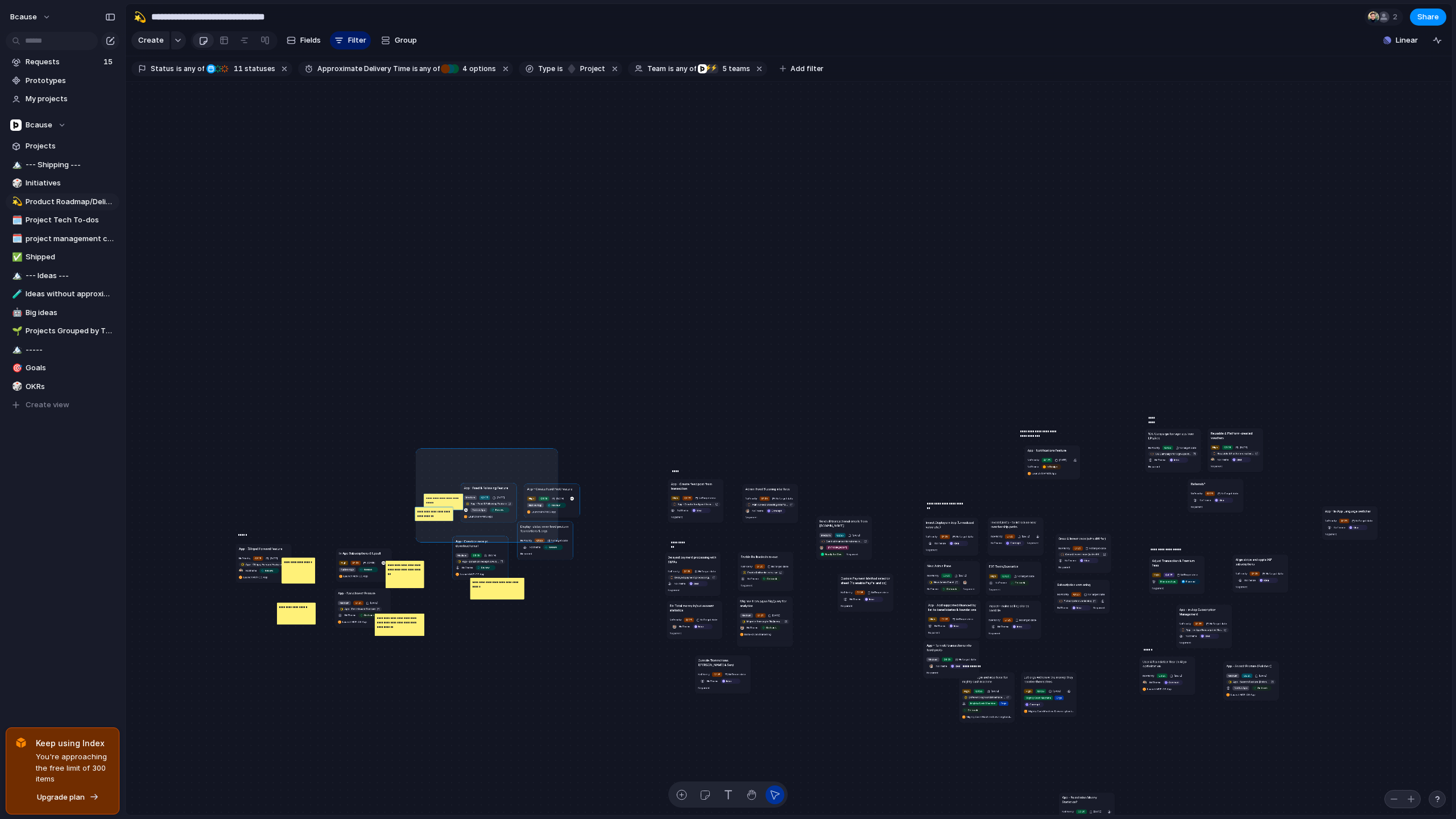
drag, startPoint x: 418, startPoint y: 451, endPoint x: 556, endPoint y: 540, distance: 164.2
click at [556, 540] on div "Send all transactional emails from [DOMAIN_NAME] Medium Q2 25 [DATE] Send all t…" at bounding box center [788, 449] width 1326 height 734
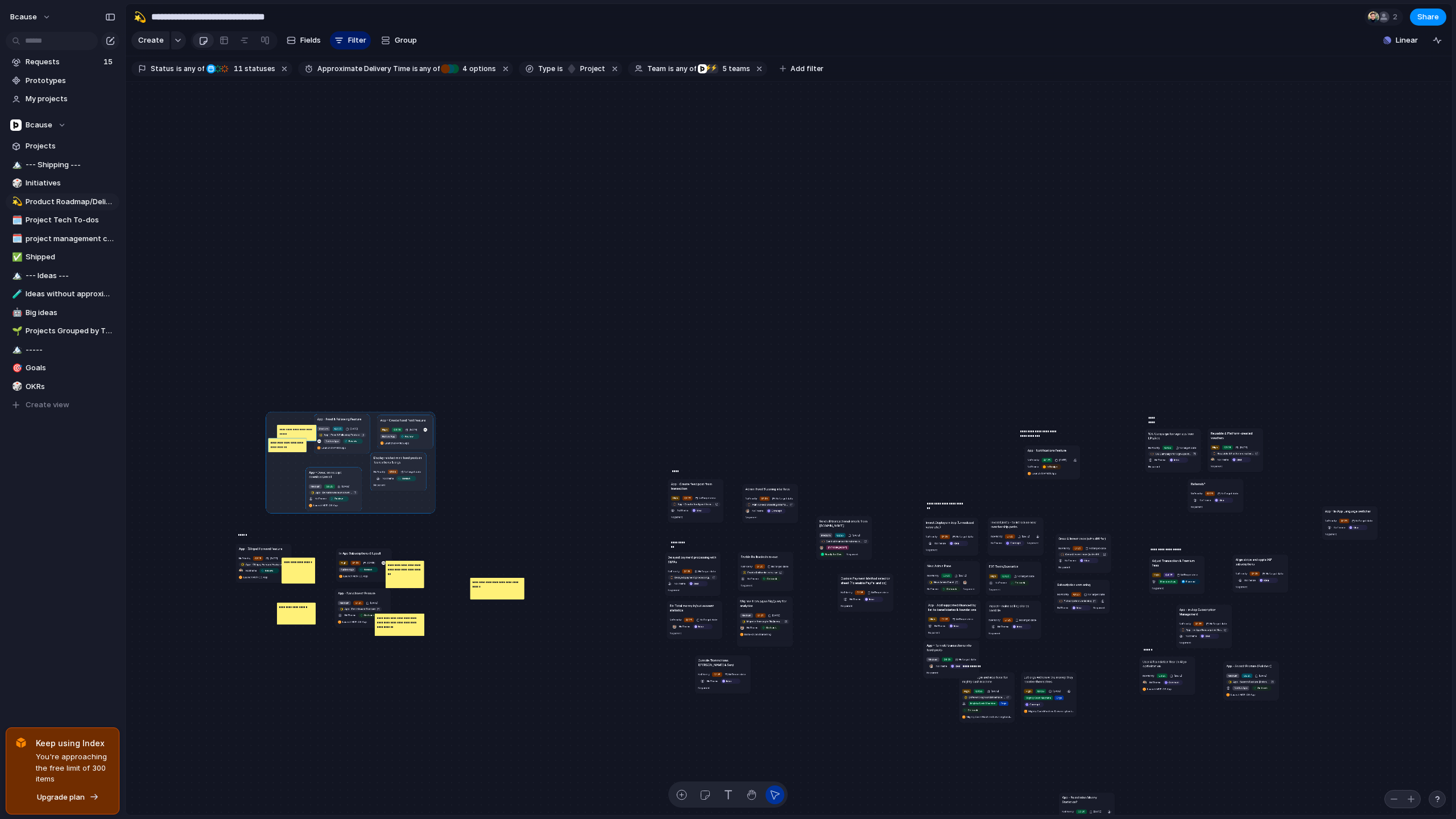
drag, startPoint x: 497, startPoint y: 497, endPoint x: 349, endPoint y: 428, distance: 163.3
click at [349, 428] on div at bounding box center [350, 463] width 169 height 102
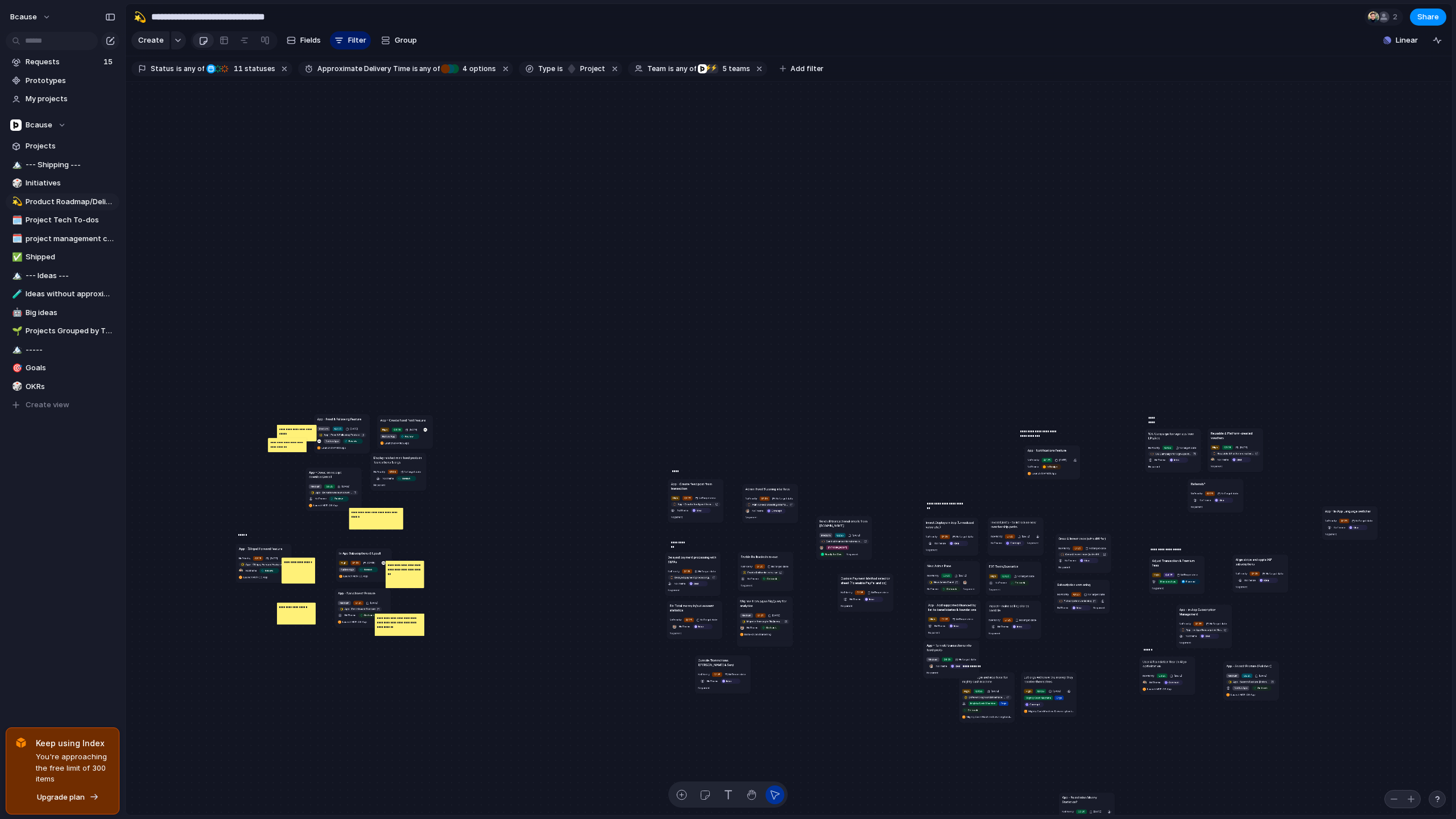
drag, startPoint x: 486, startPoint y: 579, endPoint x: 363, endPoint y: 511, distance: 140.5
click at [363, 511] on div "**********" at bounding box center [376, 518] width 54 height 21
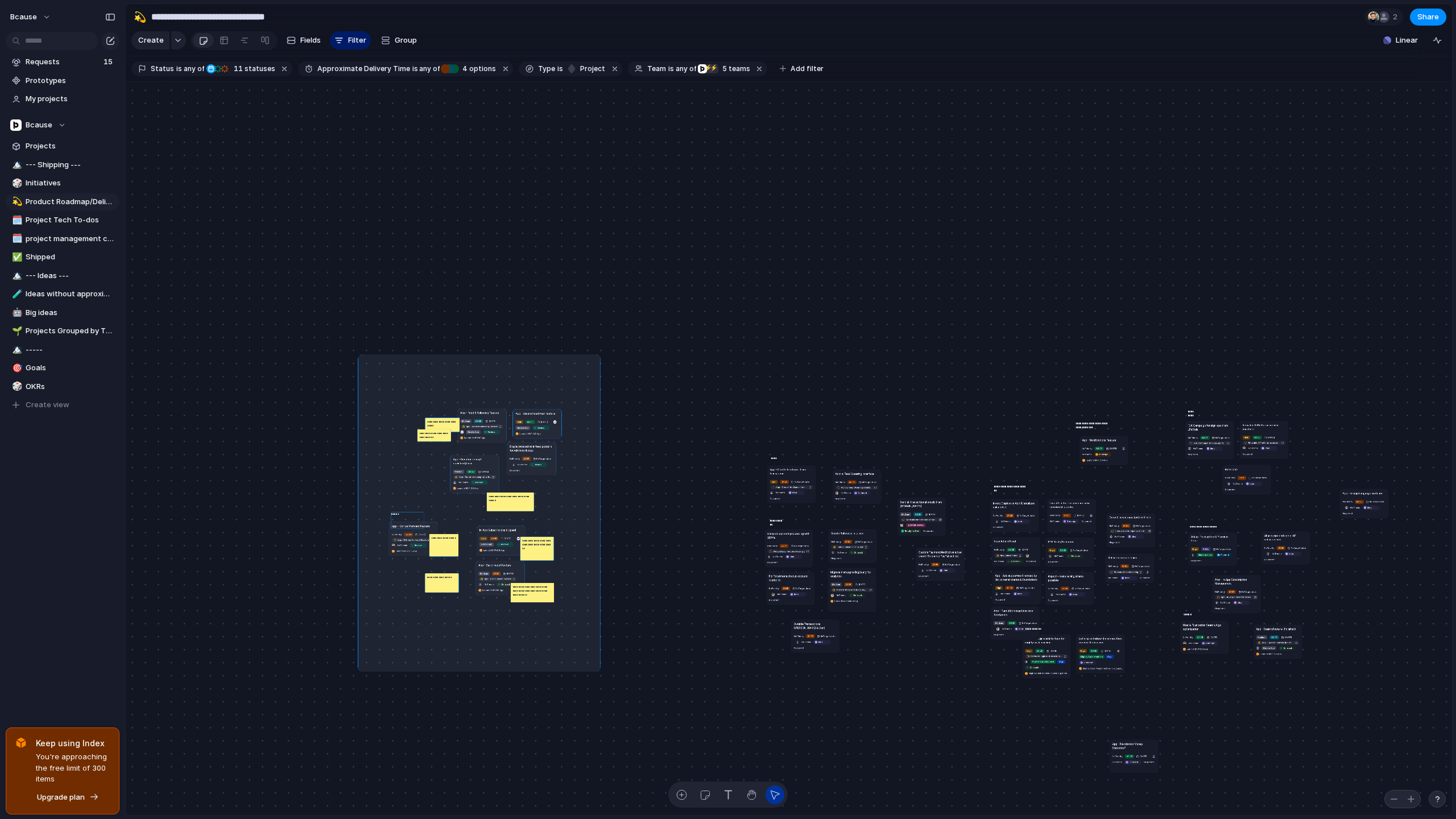
drag, startPoint x: 360, startPoint y: 356, endPoint x: 601, endPoint y: 672, distance: 397.4
click at [601, 672] on div "Send all transactional emails from [DOMAIN_NAME] Medium Q2 25 [DATE] Send all t…" at bounding box center [788, 449] width 1326 height 734
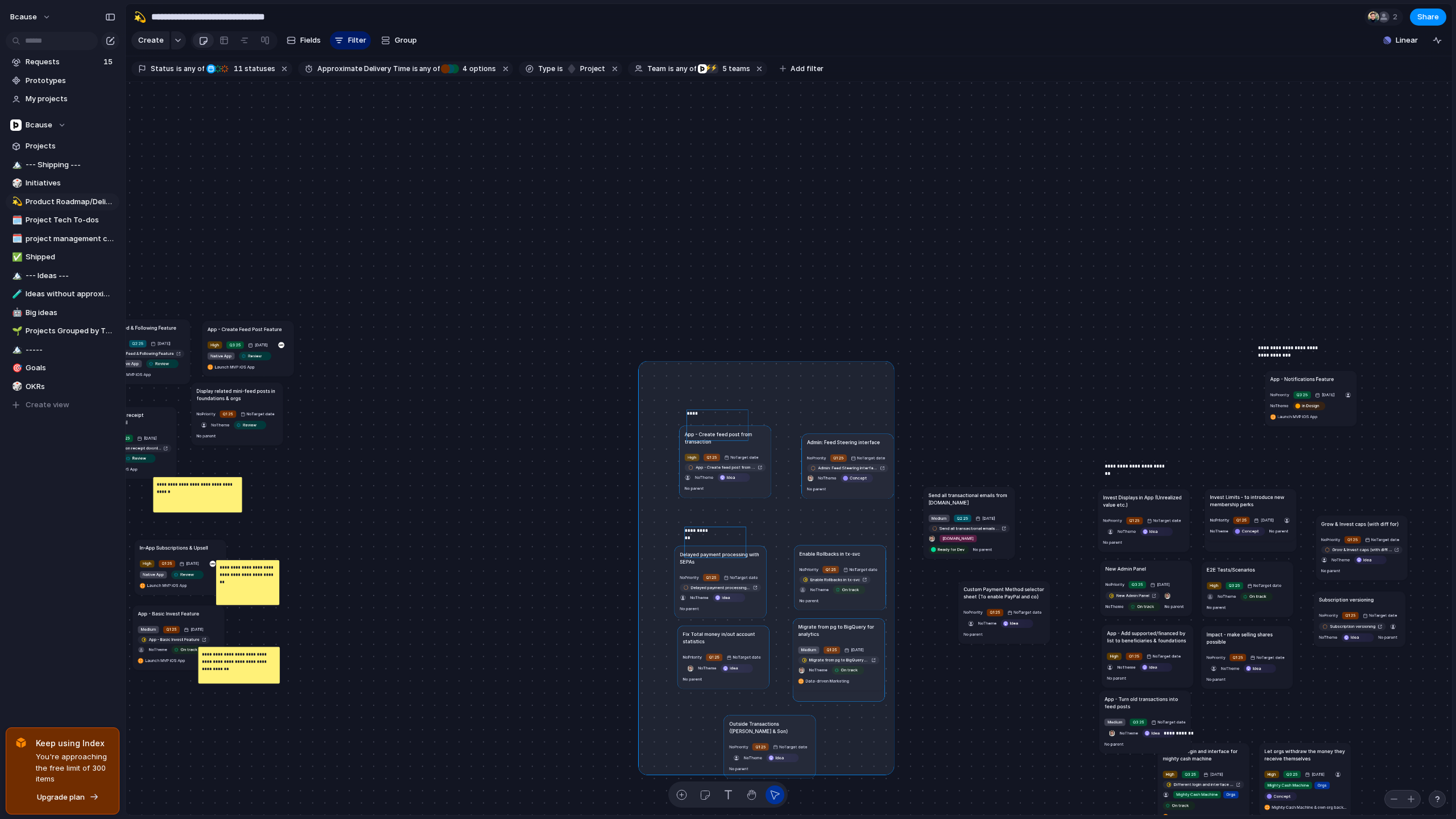
drag, startPoint x: 642, startPoint y: 365, endPoint x: 890, endPoint y: 770, distance: 474.9
click at [890, 770] on div "Send all transactional emails from [DOMAIN_NAME] Medium Q2 25 [DATE] Send all t…" at bounding box center [788, 449] width 1326 height 734
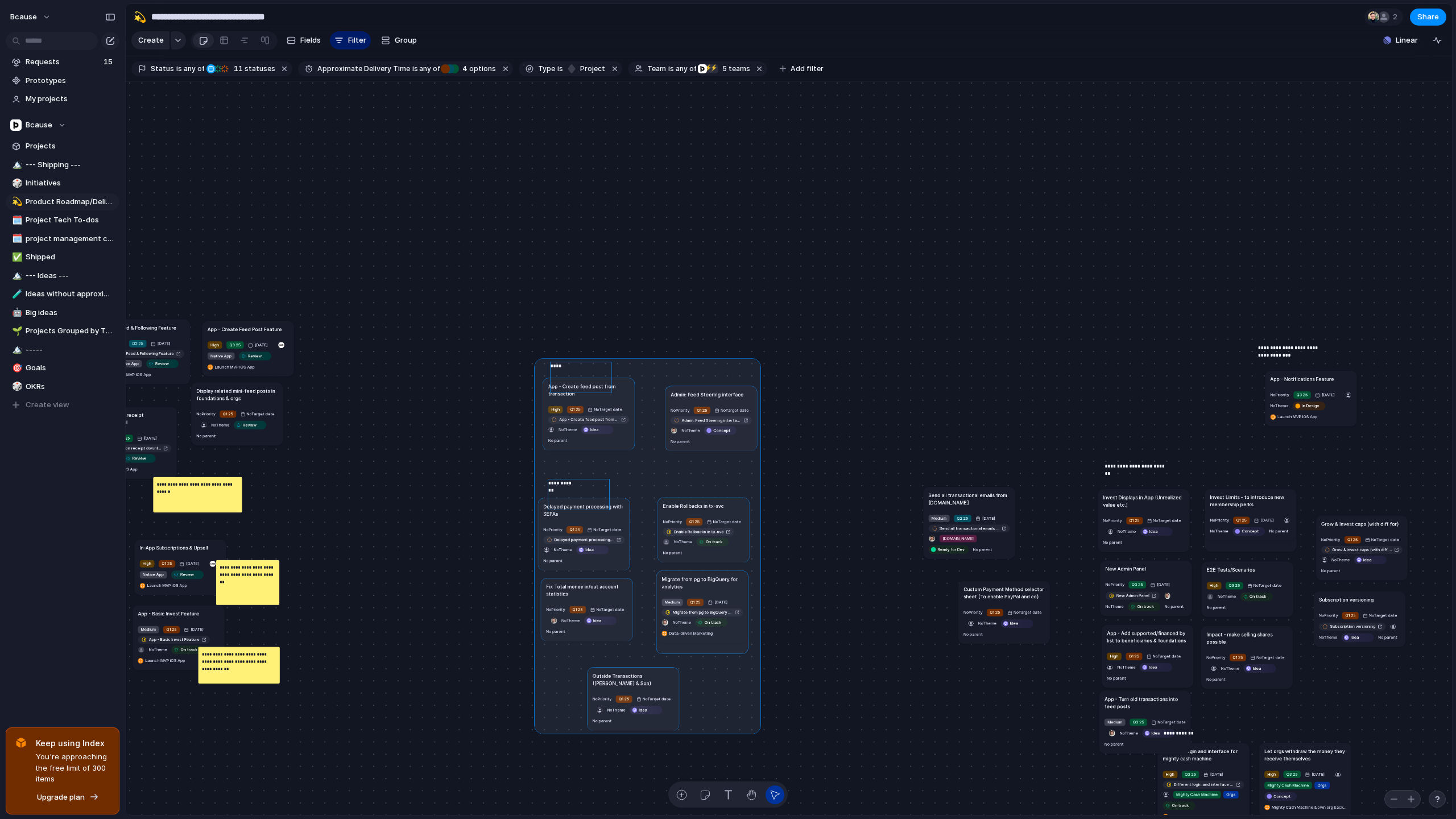
drag, startPoint x: 747, startPoint y: 563, endPoint x: 608, endPoint y: 515, distance: 147.1
click at [608, 515] on div at bounding box center [647, 545] width 227 height 376
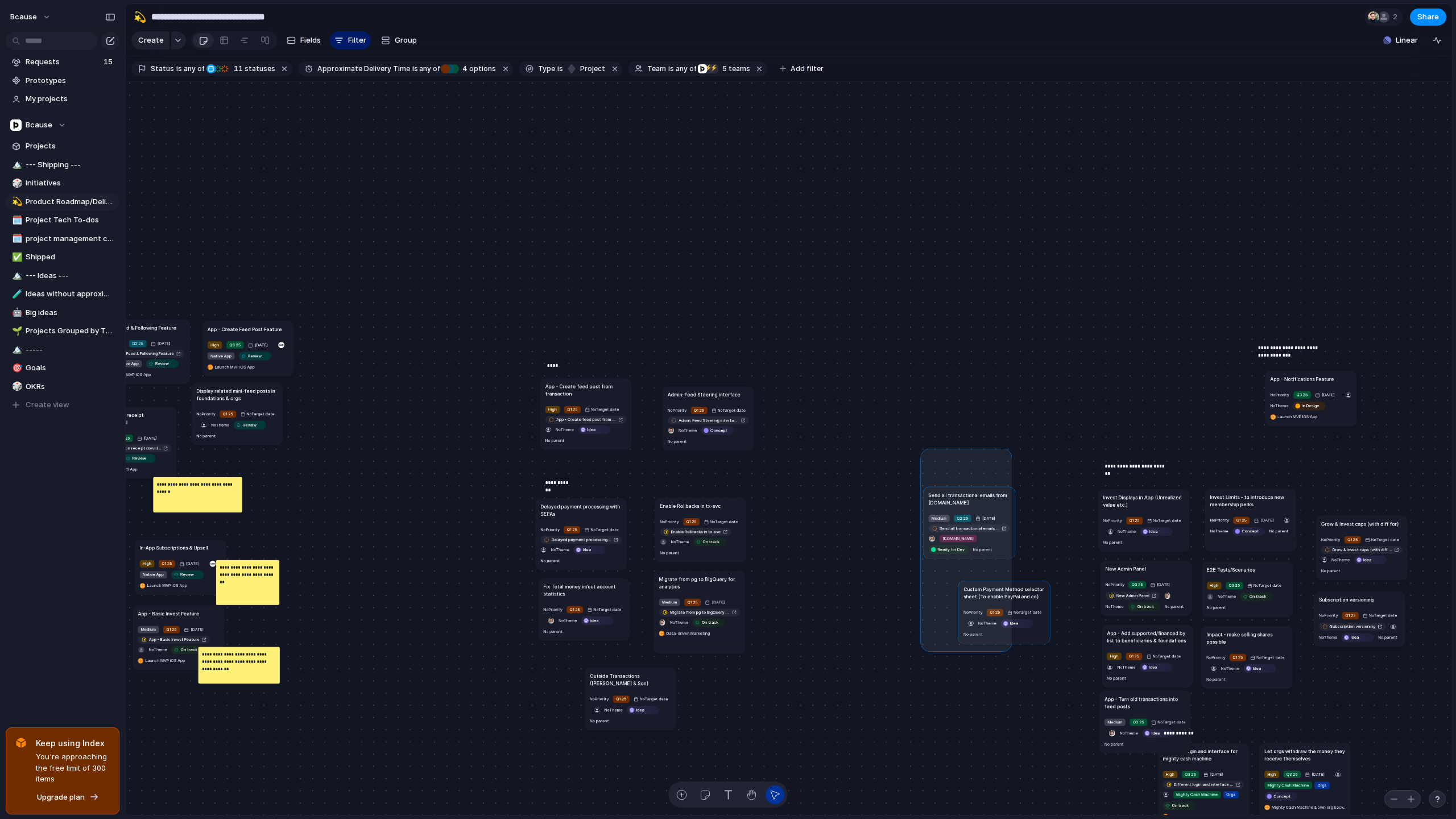
drag, startPoint x: 924, startPoint y: 452, endPoint x: 1019, endPoint y: 676, distance: 243.3
click at [1019, 676] on div "Send all transactional emails from [DOMAIN_NAME] Medium Q2 25 [DATE] Send all t…" at bounding box center [788, 449] width 1326 height 734
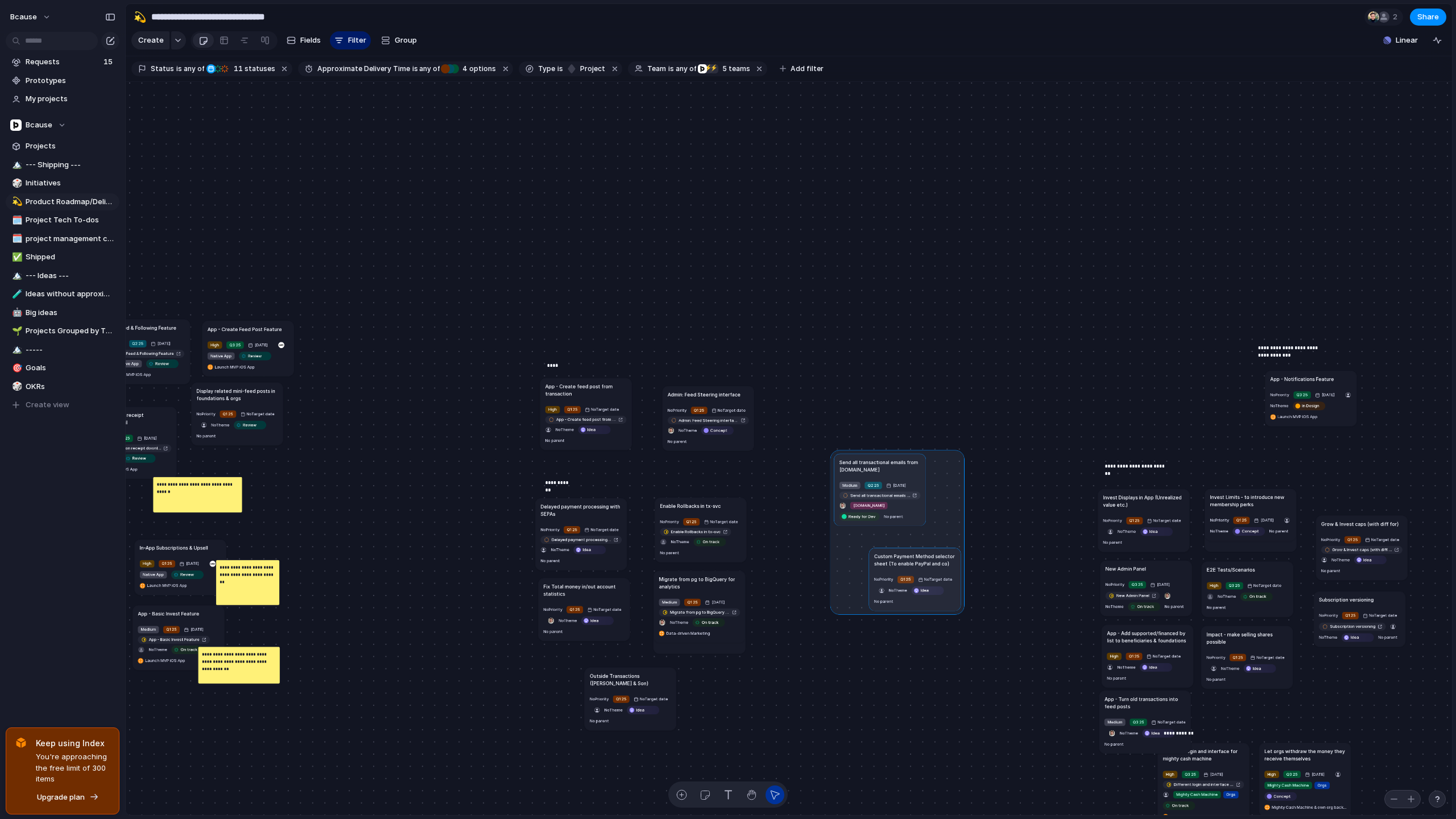
drag, startPoint x: 985, startPoint y: 504, endPoint x: 897, endPoint y: 476, distance: 92.3
click at [898, 475] on div at bounding box center [897, 532] width 134 height 165
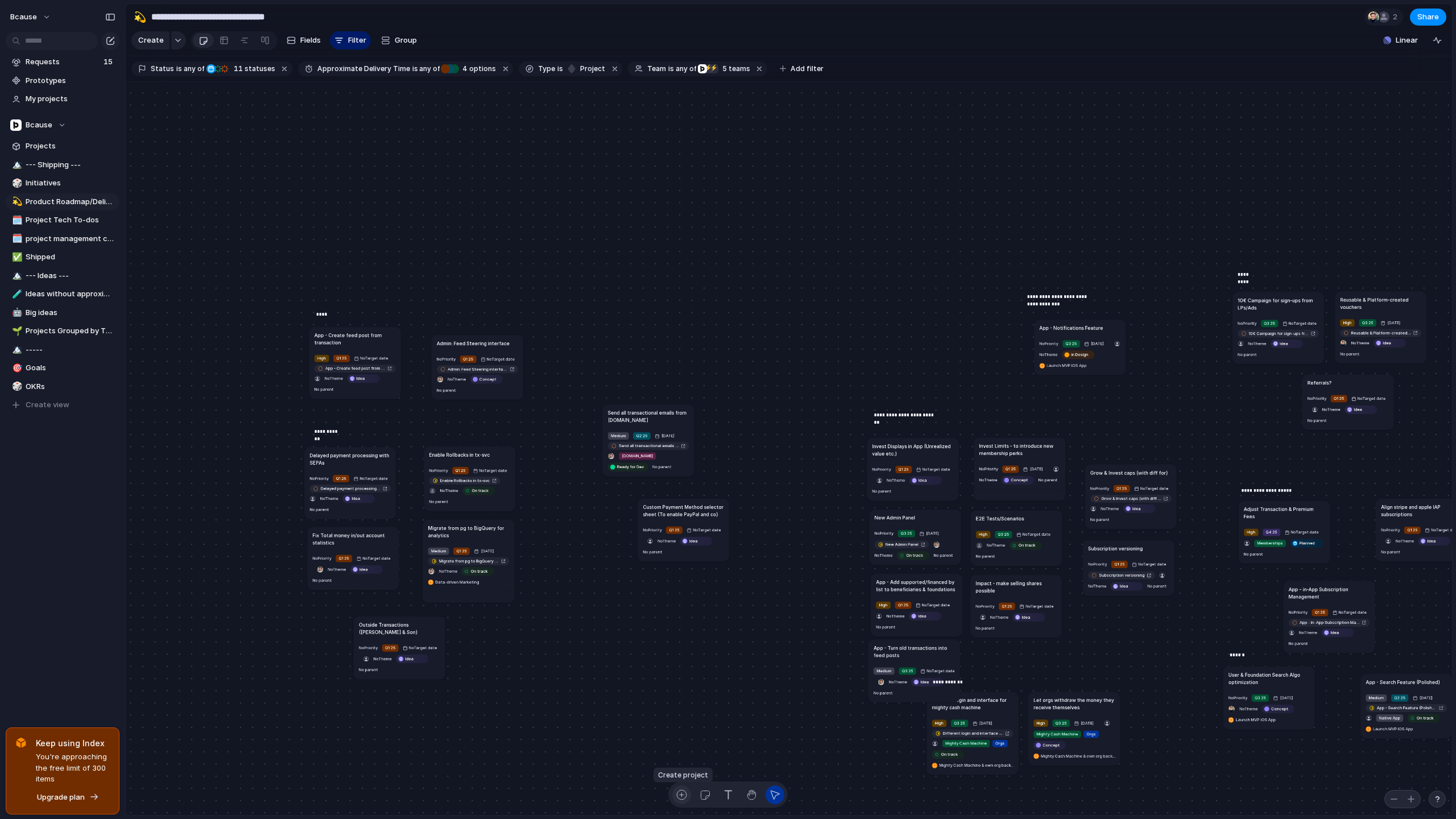
click at [684, 792] on div "button" at bounding box center [682, 795] width 12 height 12
type textarea "**********"
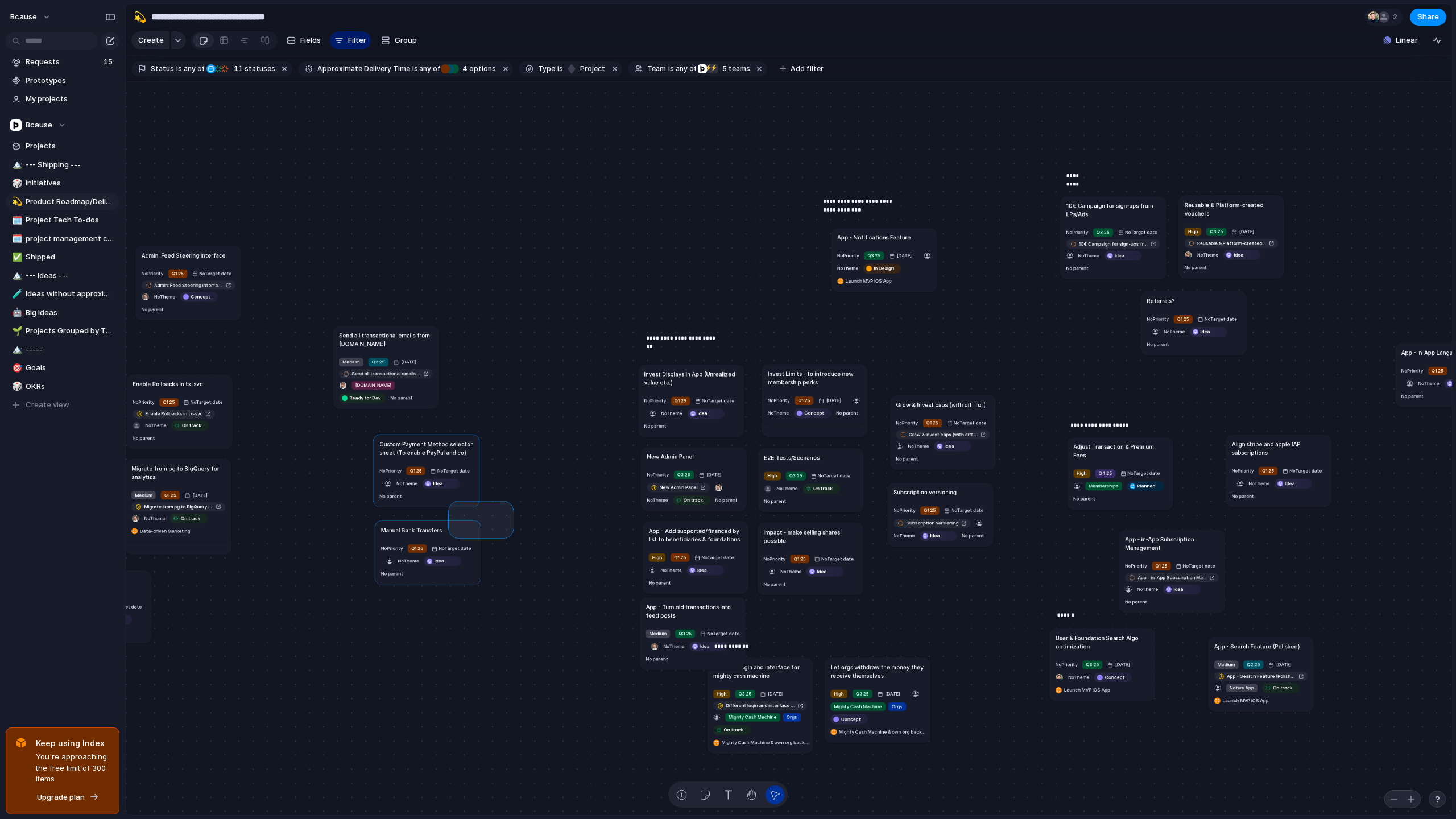
drag, startPoint x: 509, startPoint y: 533, endPoint x: 431, endPoint y: 487, distance: 90.6
click at [431, 487] on div "Send all transactional emails from [DOMAIN_NAME] Medium Q2 25 [DATE] Send all t…" at bounding box center [788, 449] width 1326 height 734
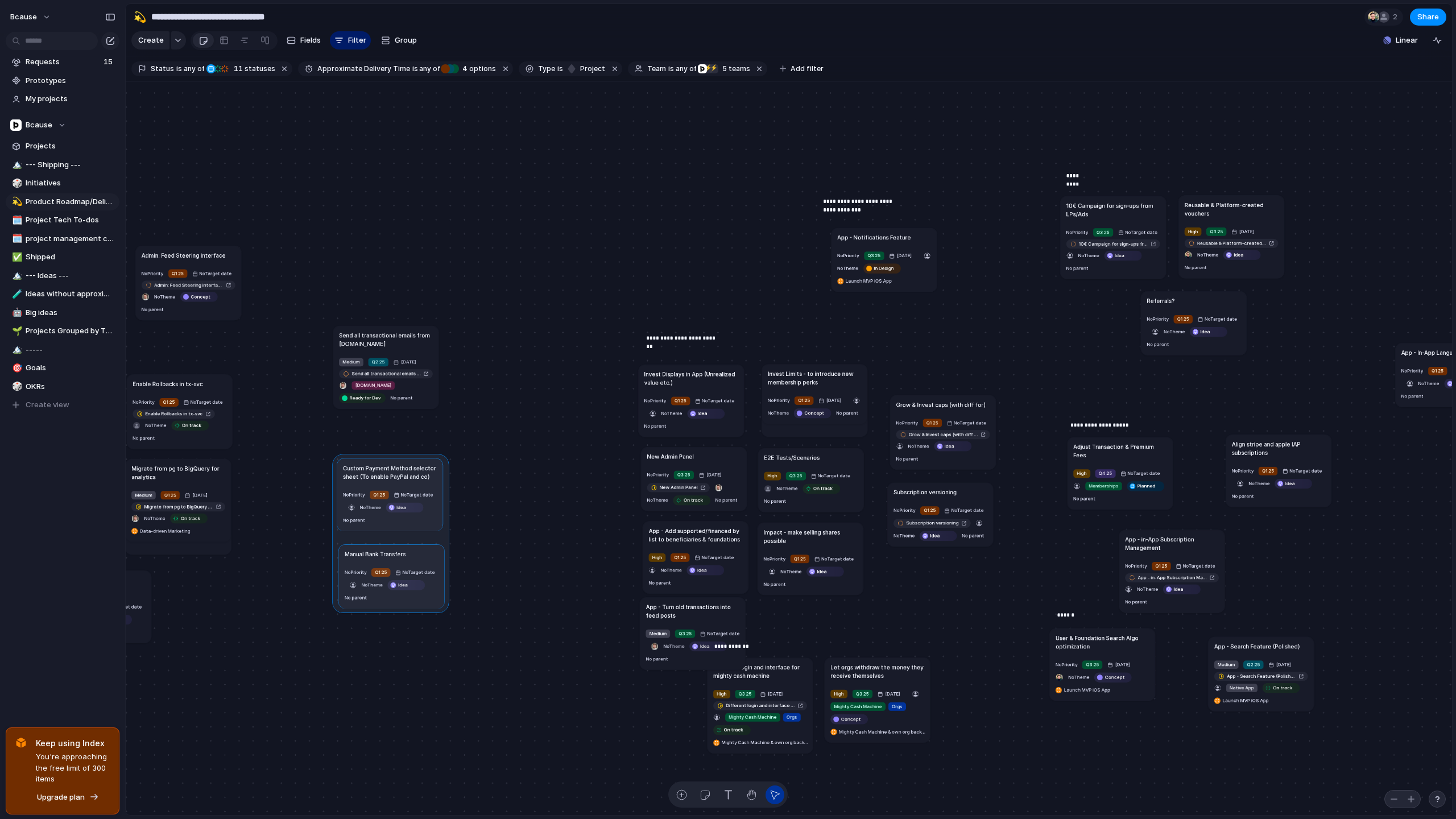
drag, startPoint x: 459, startPoint y: 476, endPoint x: 427, endPoint y: 496, distance: 37.7
click at [427, 496] on div at bounding box center [390, 534] width 116 height 160
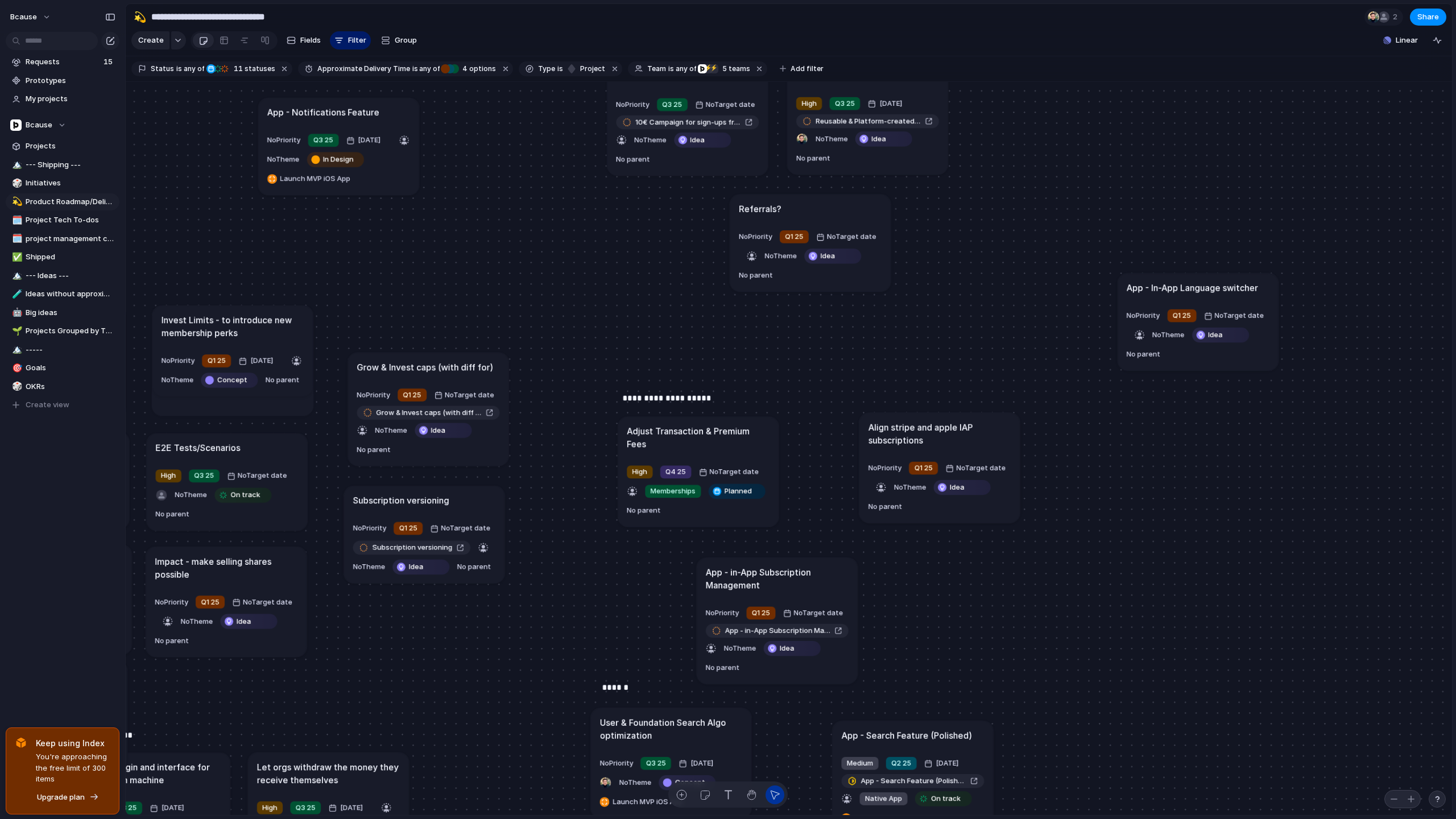
click at [690, 420] on div "**********" at bounding box center [676, 419] width 108 height 53
click at [685, 435] on div "**********" at bounding box center [676, 419] width 108 height 53
click at [643, 428] on div "**********" at bounding box center [676, 419] width 108 height 53
click at [683, 460] on article "Adjust Transaction & Premium Fees High Q4 25 No Target date Memberships Planned…" at bounding box center [698, 471] width 161 height 110
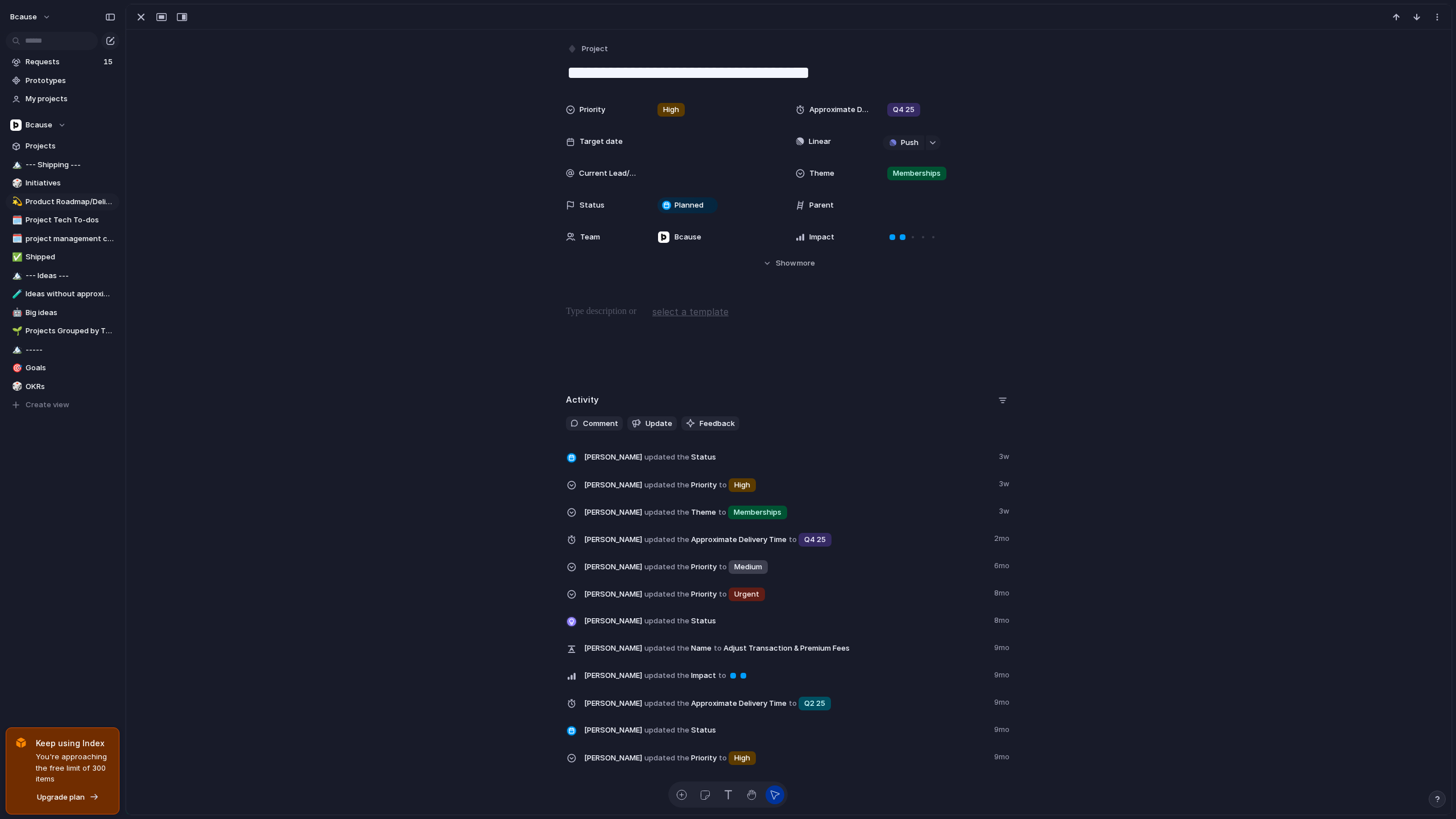
drag, startPoint x: 737, startPoint y: 71, endPoint x: 625, endPoint y: 69, distance: 112.0
click at [625, 69] on textarea "**********" at bounding box center [788, 72] width 446 height 24
type textarea "**********"
click at [251, 92] on div "**********" at bounding box center [788, 403] width 1325 height 747
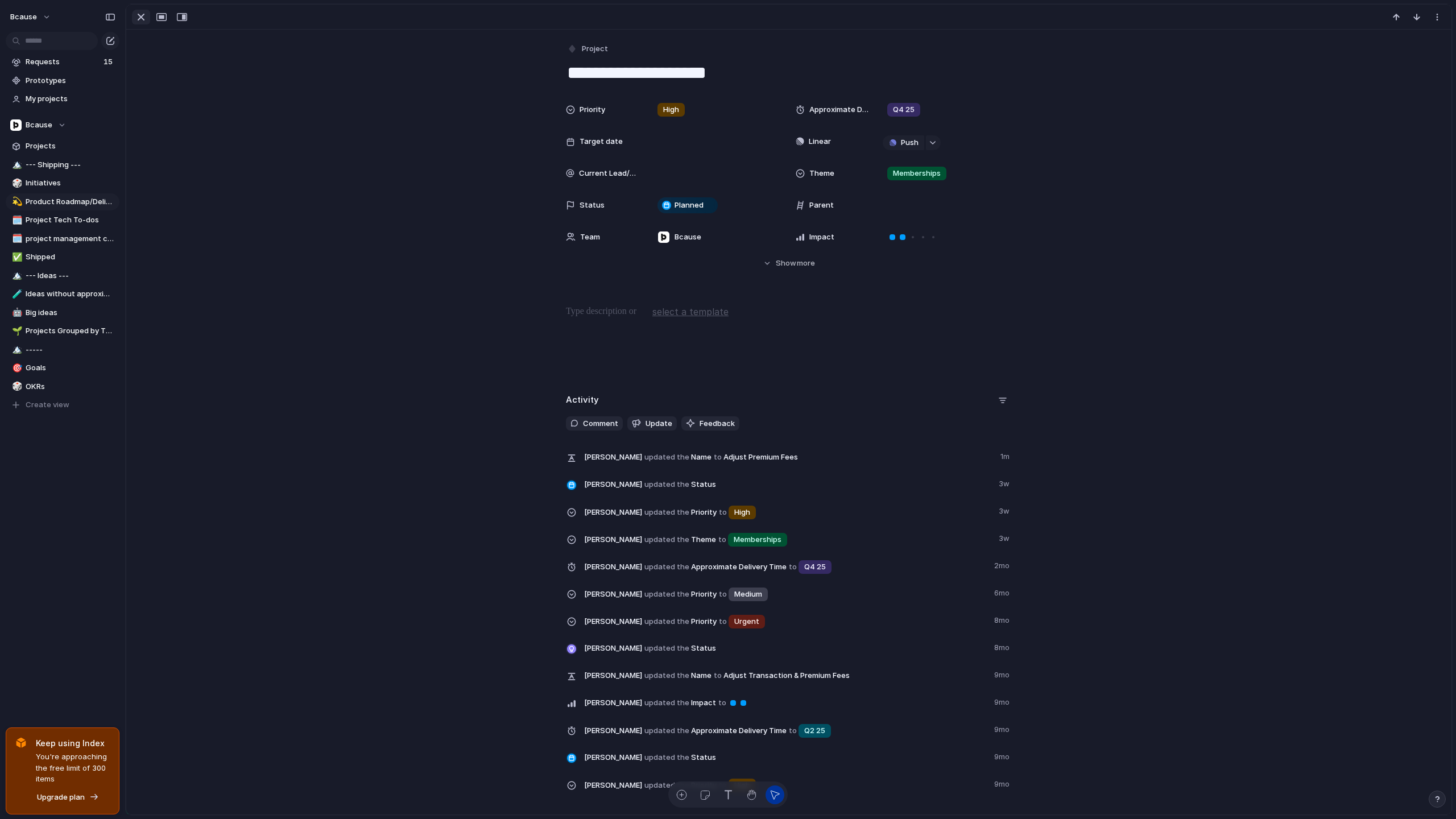
click at [140, 13] on div "button" at bounding box center [141, 17] width 14 height 14
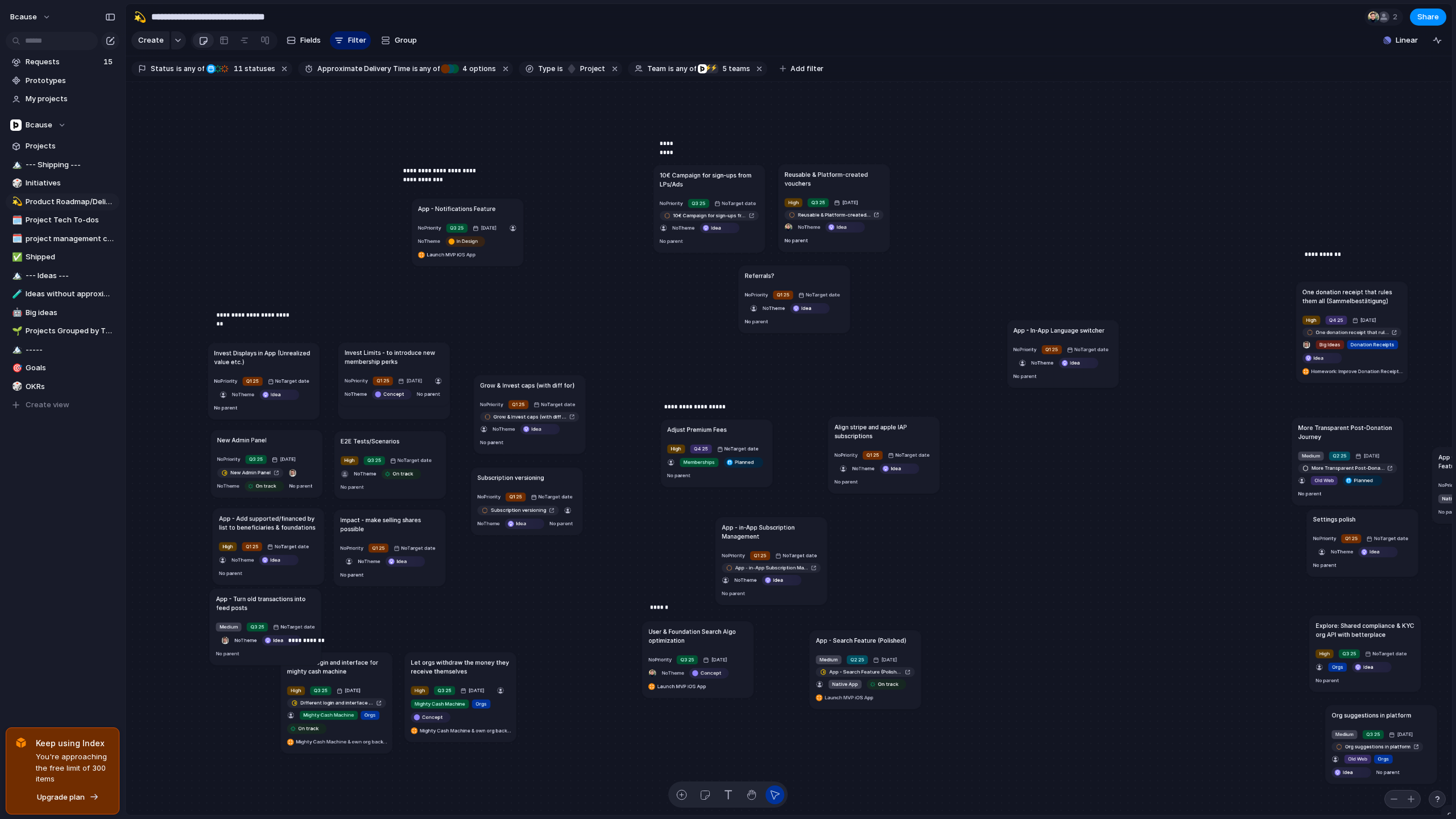
click at [756, 429] on div "Adjust Premium Fees" at bounding box center [716, 429] width 99 height 9
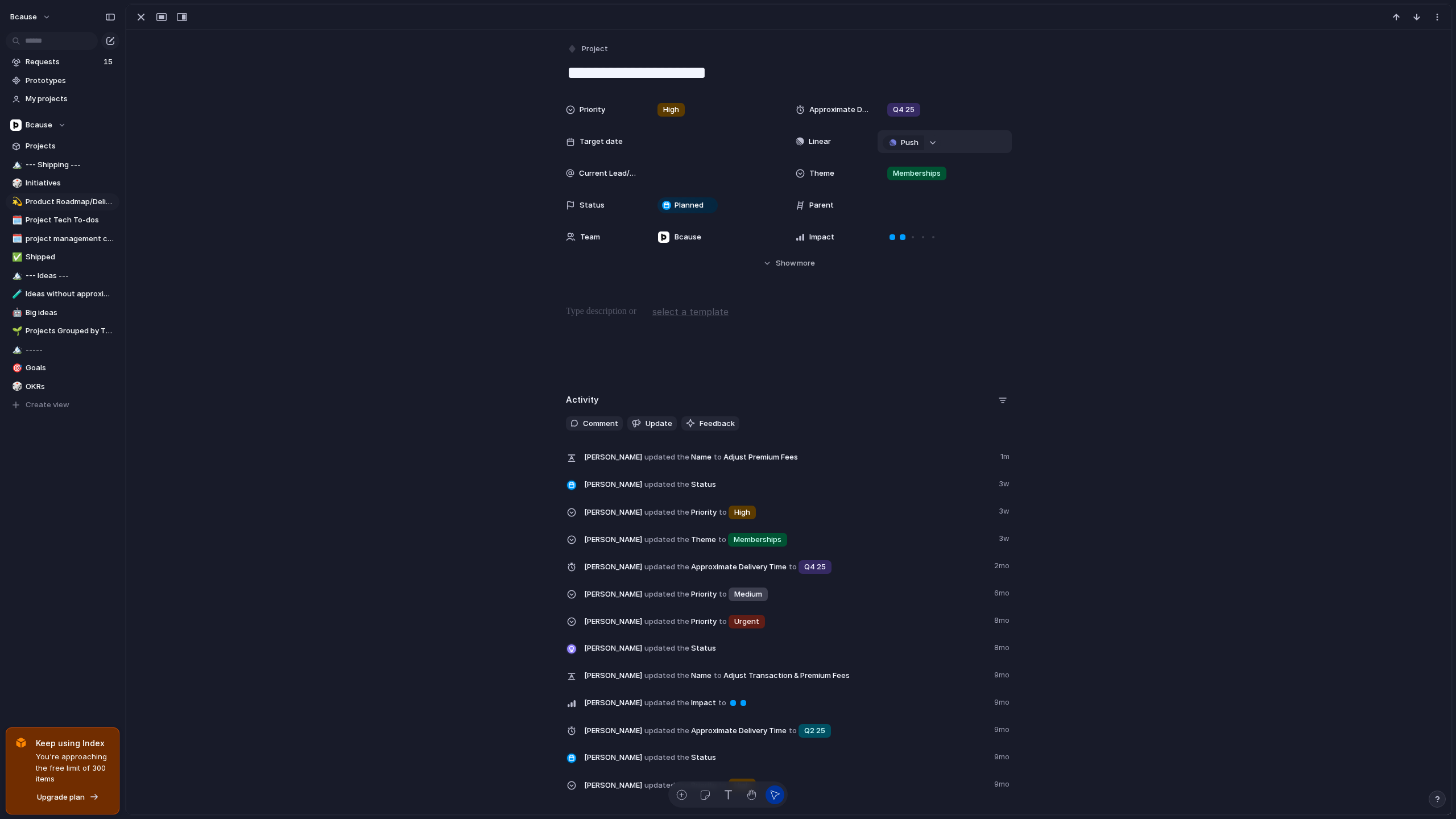
click at [931, 142] on div "button" at bounding box center [933, 143] width 8 height 5
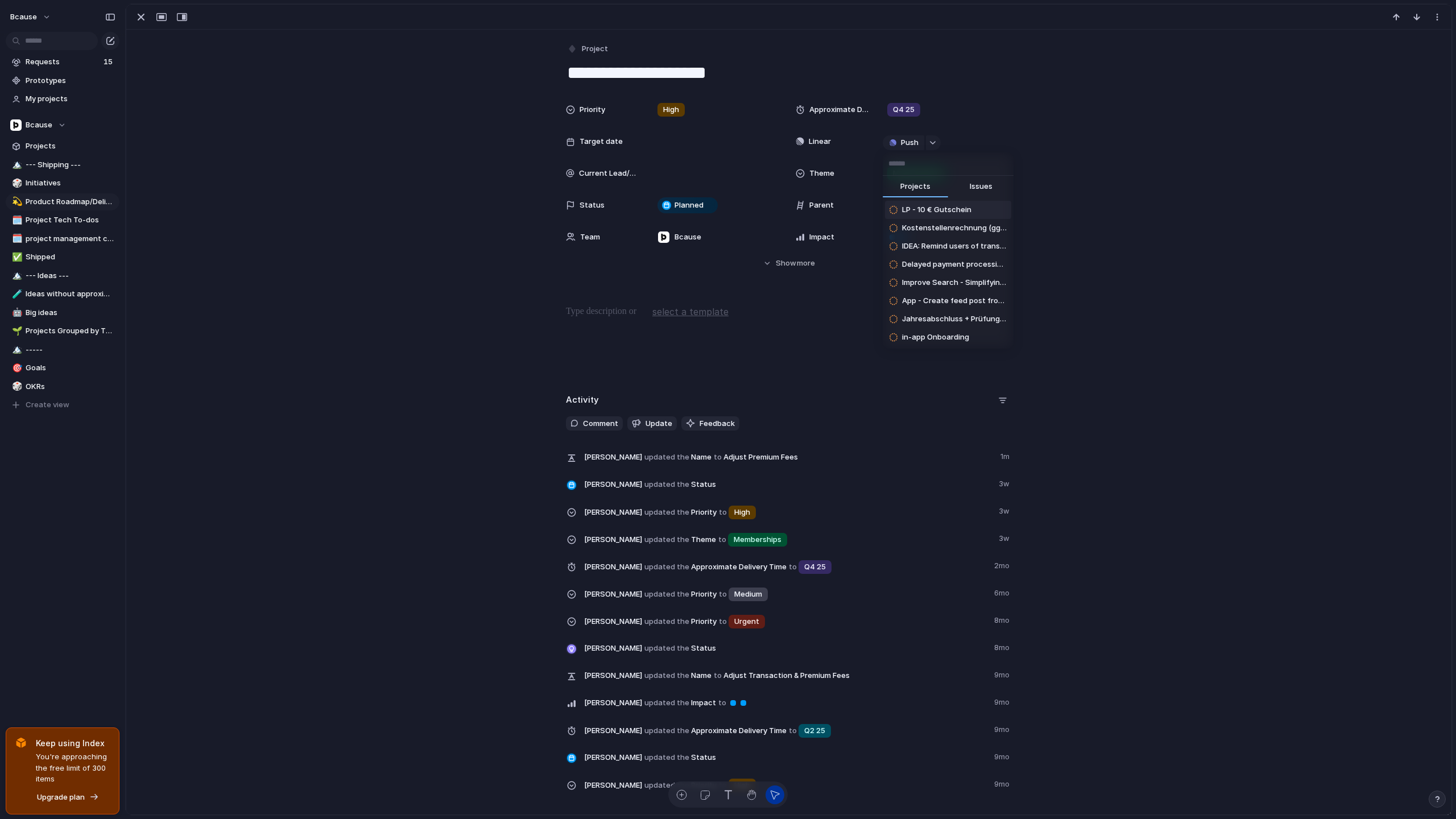
click at [983, 185] on span "Issues" at bounding box center [981, 186] width 23 height 11
click at [908, 185] on span "Projects" at bounding box center [915, 186] width 30 height 11
click at [916, 163] on input "text" at bounding box center [948, 164] width 131 height 23
click at [910, 139] on div "Projects Issues LP - 10 € Gutschein Kostenstellenrechnung (ggfs. [PERSON_NAME])…" at bounding box center [728, 410] width 1456 height 819
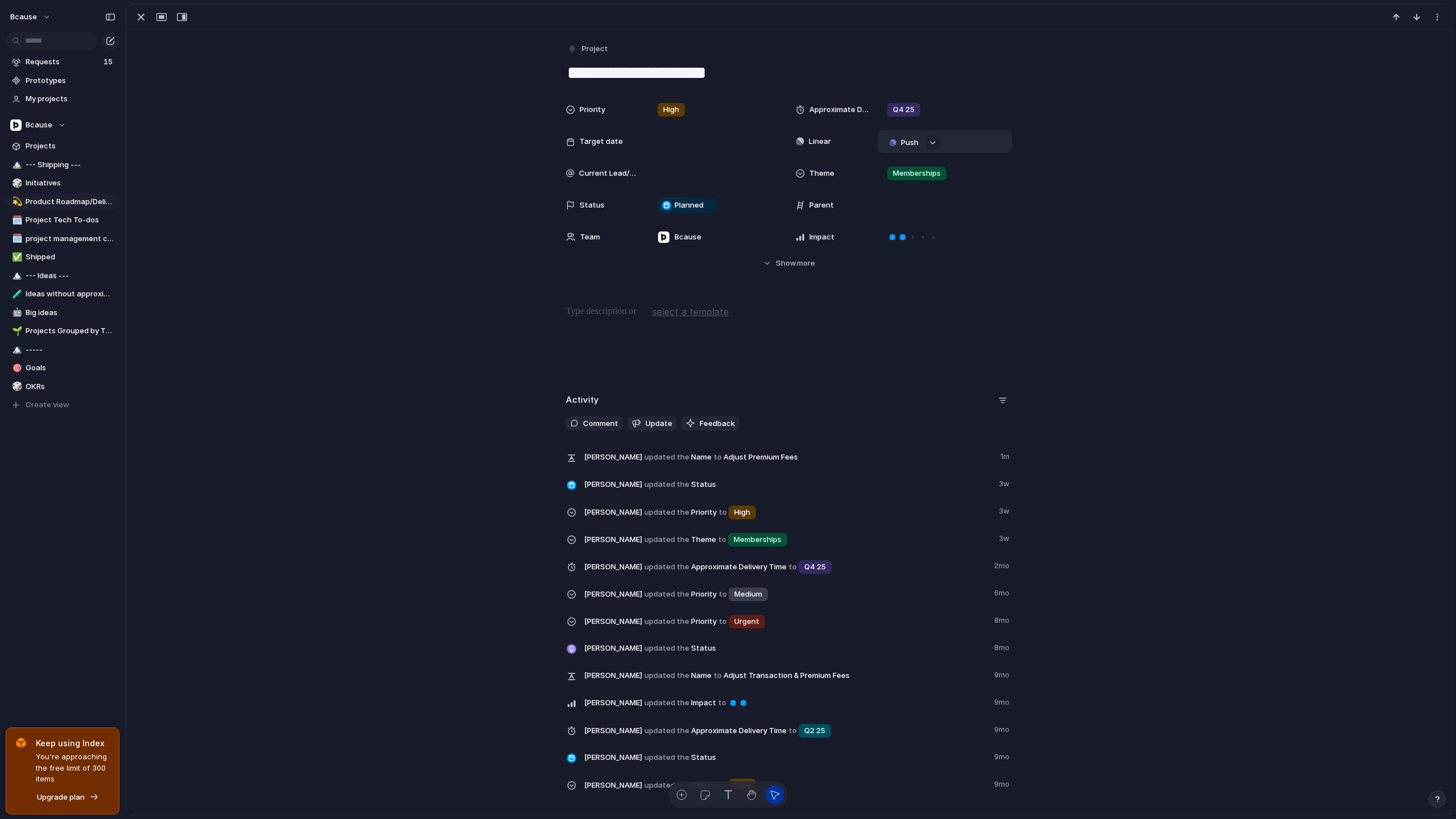
click at [905, 144] on span "Push" at bounding box center [909, 142] width 17 height 11
click at [895, 180] on span "Issue" at bounding box center [887, 182] width 19 height 11
click at [931, 348] on li "⚡ Dev" at bounding box center [935, 352] width 101 height 18
click at [926, 139] on span "Open in Linear" at bounding box center [932, 141] width 49 height 11
click at [138, 15] on div "button" at bounding box center [141, 17] width 14 height 14
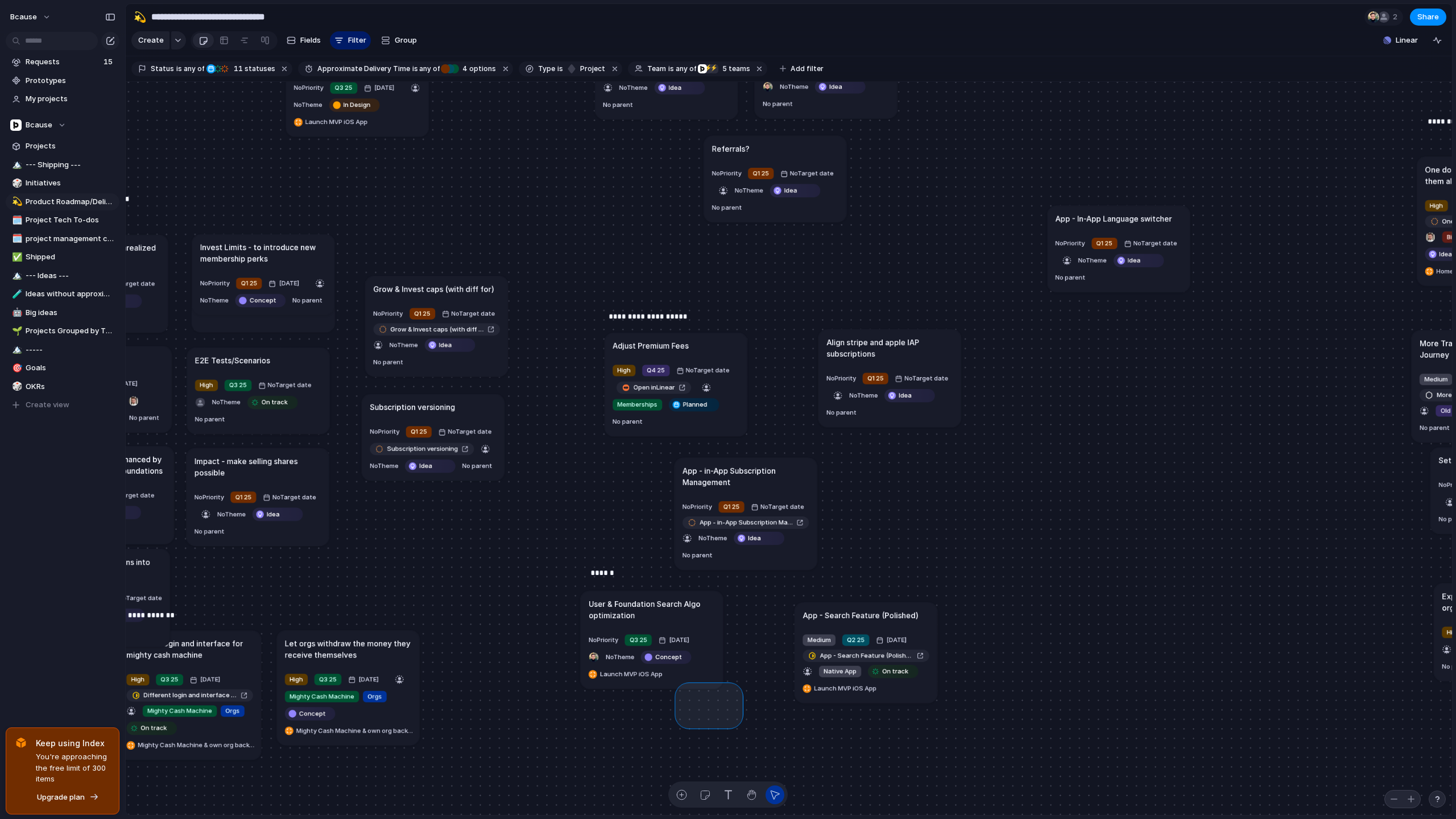
drag, startPoint x: 737, startPoint y: 688, endPoint x: 681, endPoint y: 723, distance: 66.0
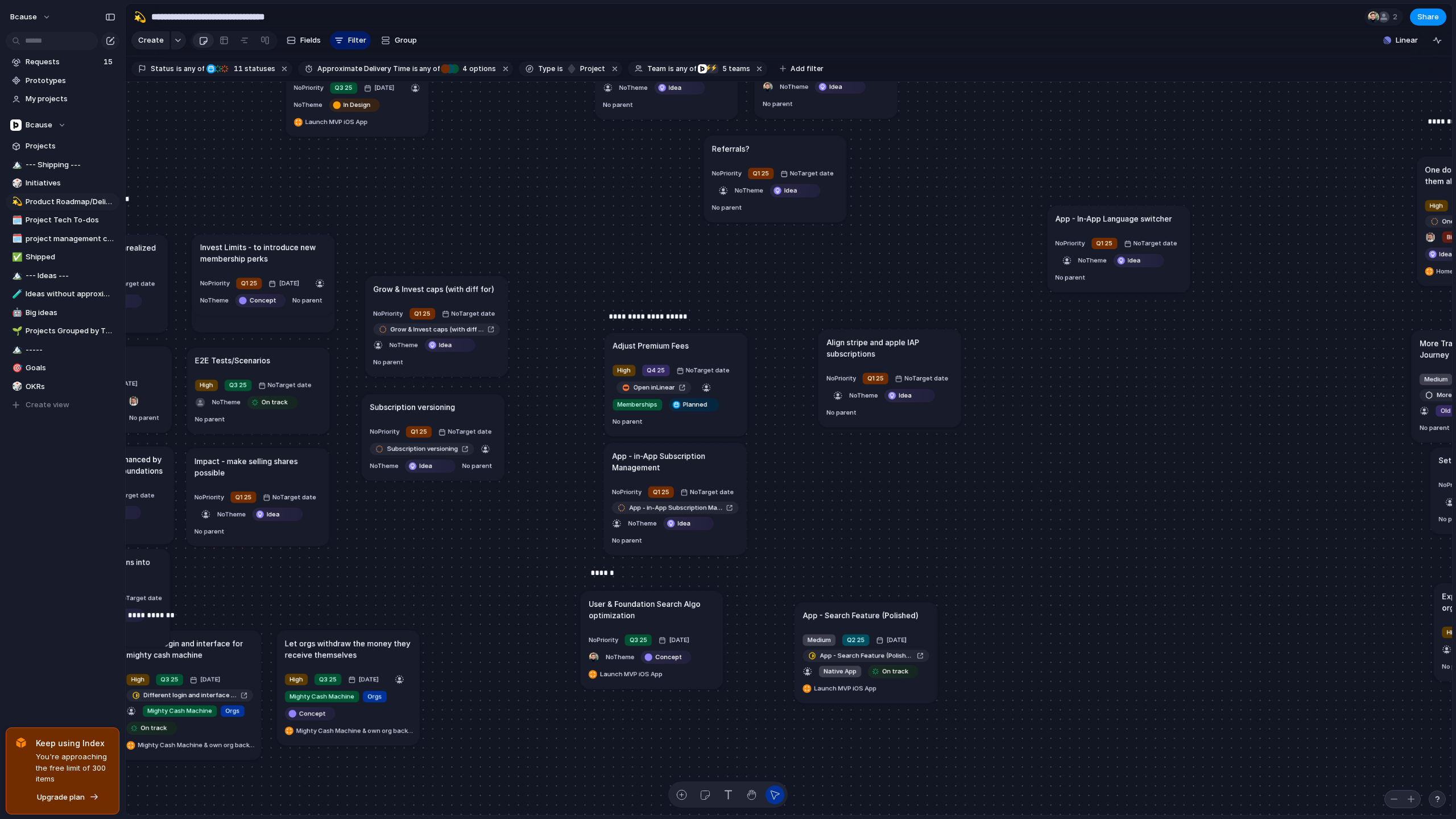
drag, startPoint x: 756, startPoint y: 472, endPoint x: 686, endPoint y: 460, distance: 71.0
click at [686, 460] on h1 "App - in-App Subscription Management" at bounding box center [675, 461] width 126 height 23
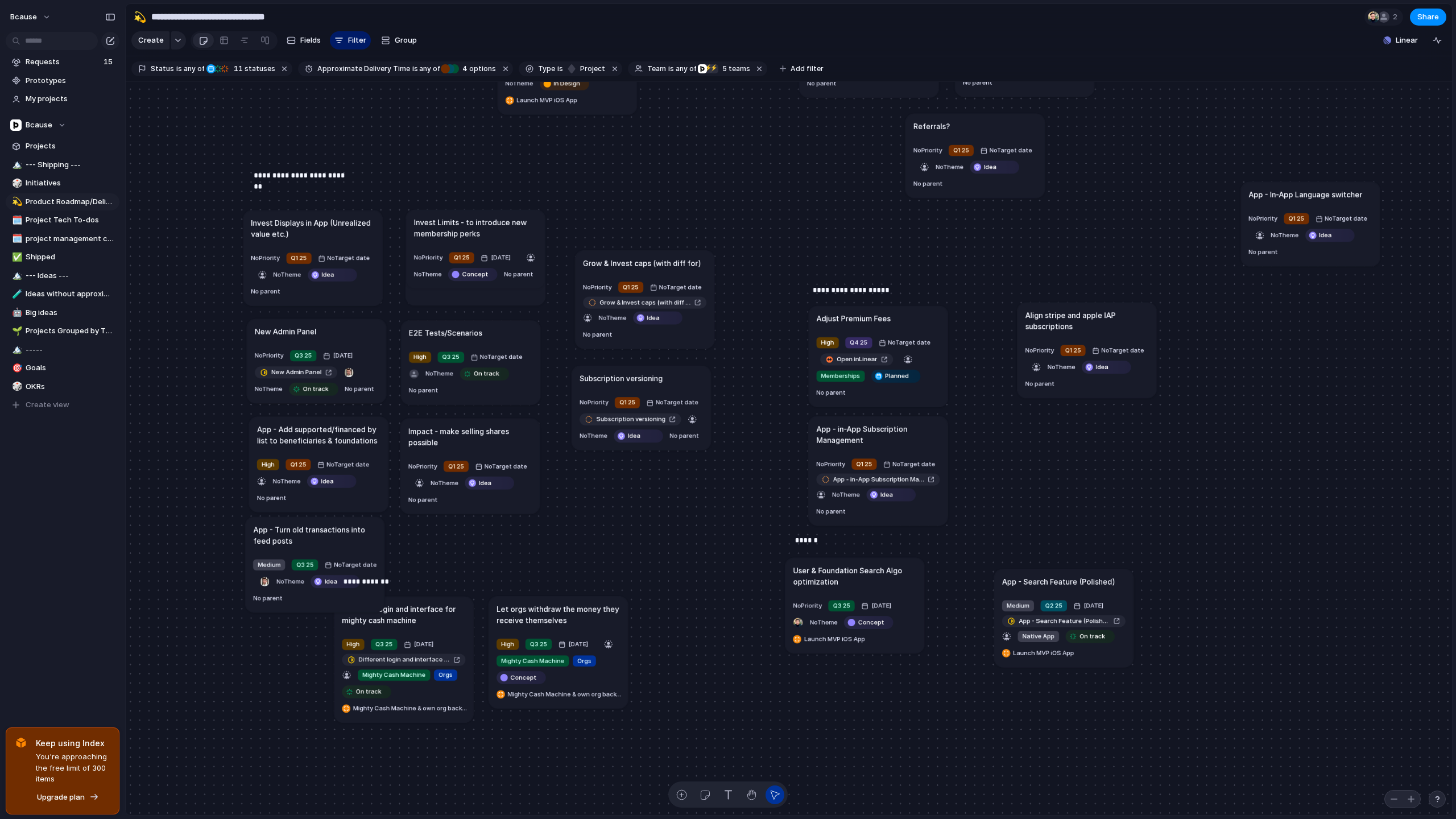
click at [653, 380] on h1 "Subscription versioning" at bounding box center [621, 378] width 83 height 11
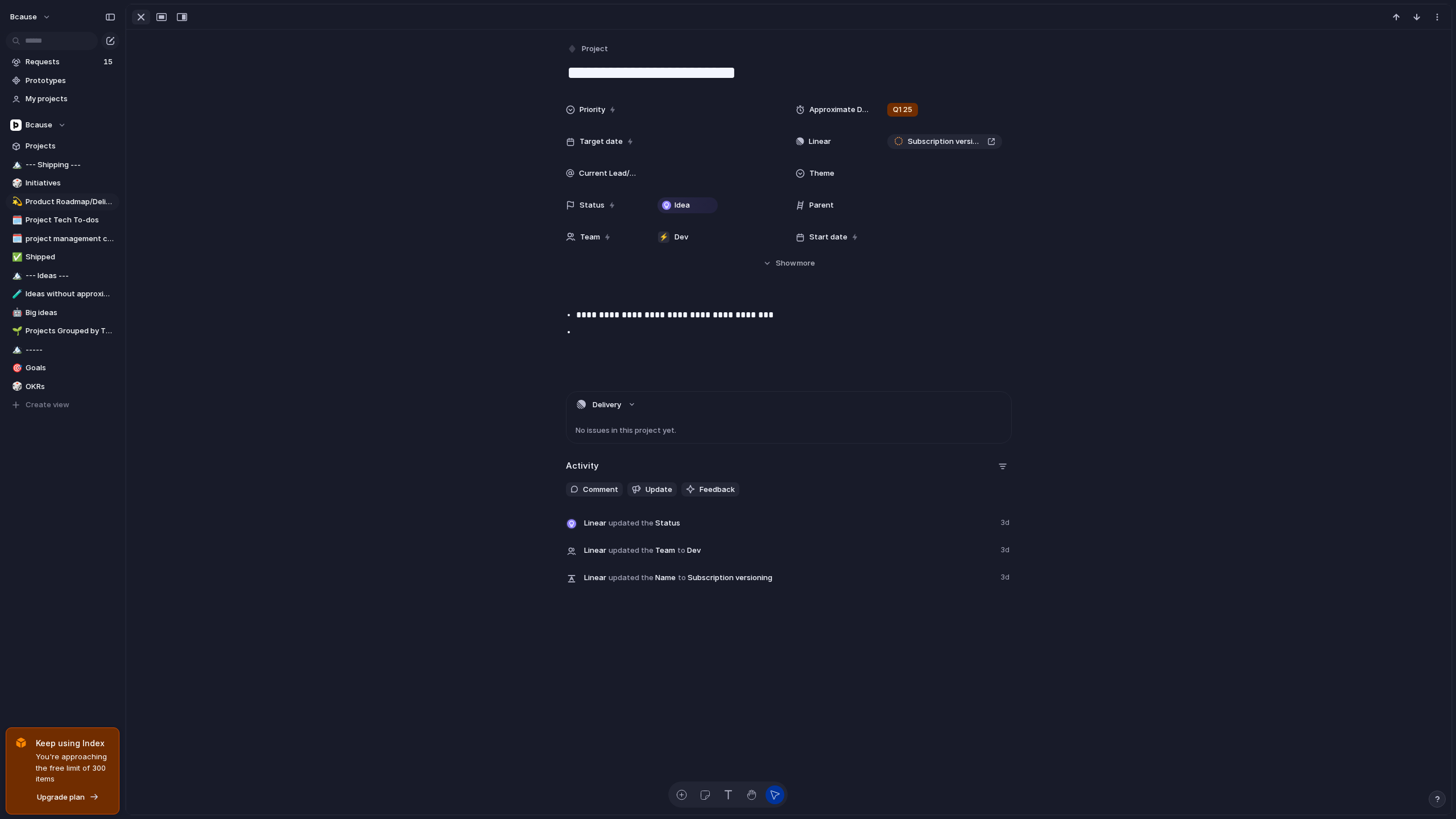
click at [139, 19] on div "button" at bounding box center [141, 17] width 14 height 14
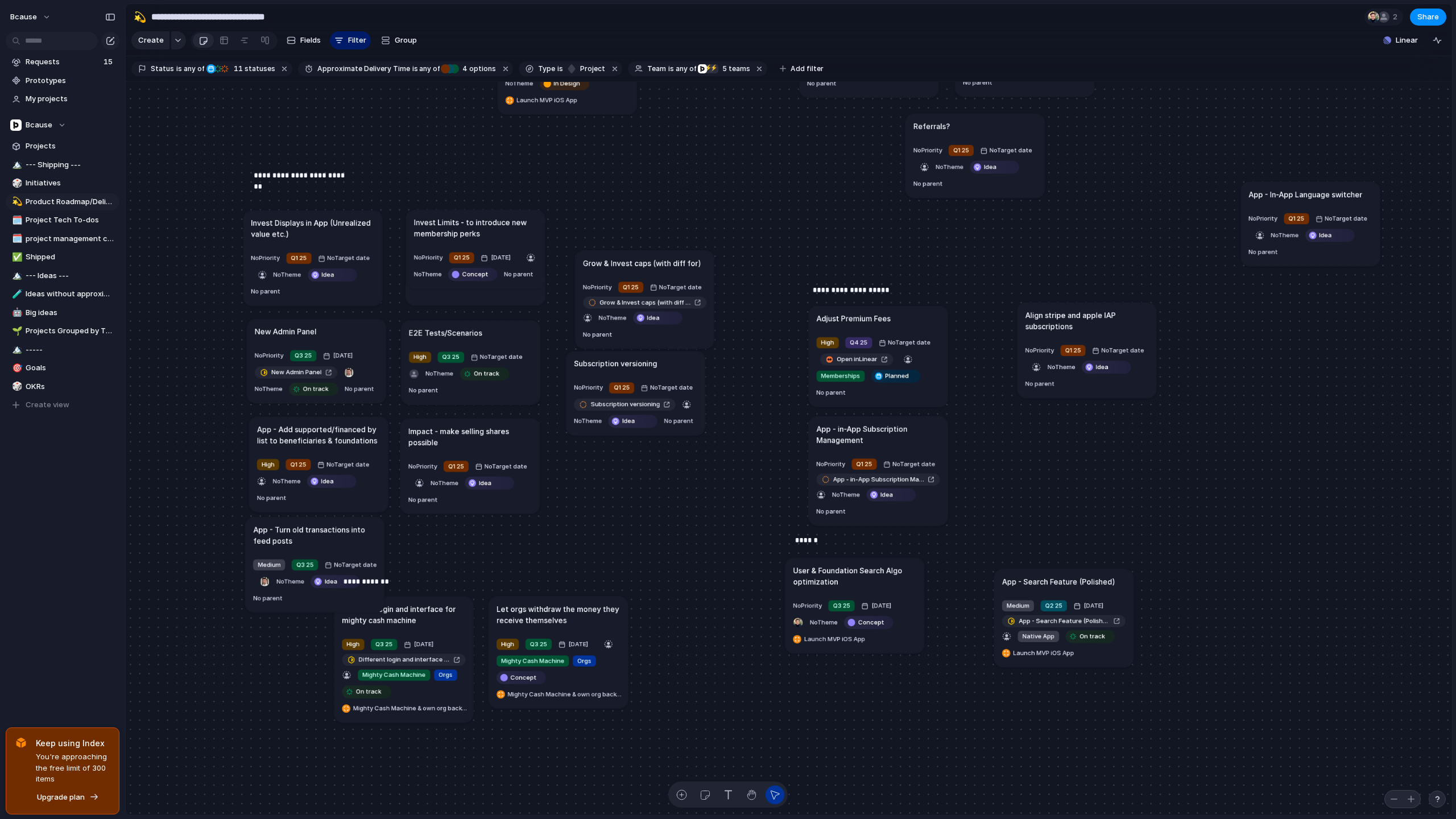
drag, startPoint x: 674, startPoint y: 381, endPoint x: 668, endPoint y: 366, distance: 16.2
click at [668, 366] on div "Subscription versioning" at bounding box center [636, 363] width 123 height 11
click at [668, 386] on span "No Target date" at bounding box center [671, 388] width 43 height 9
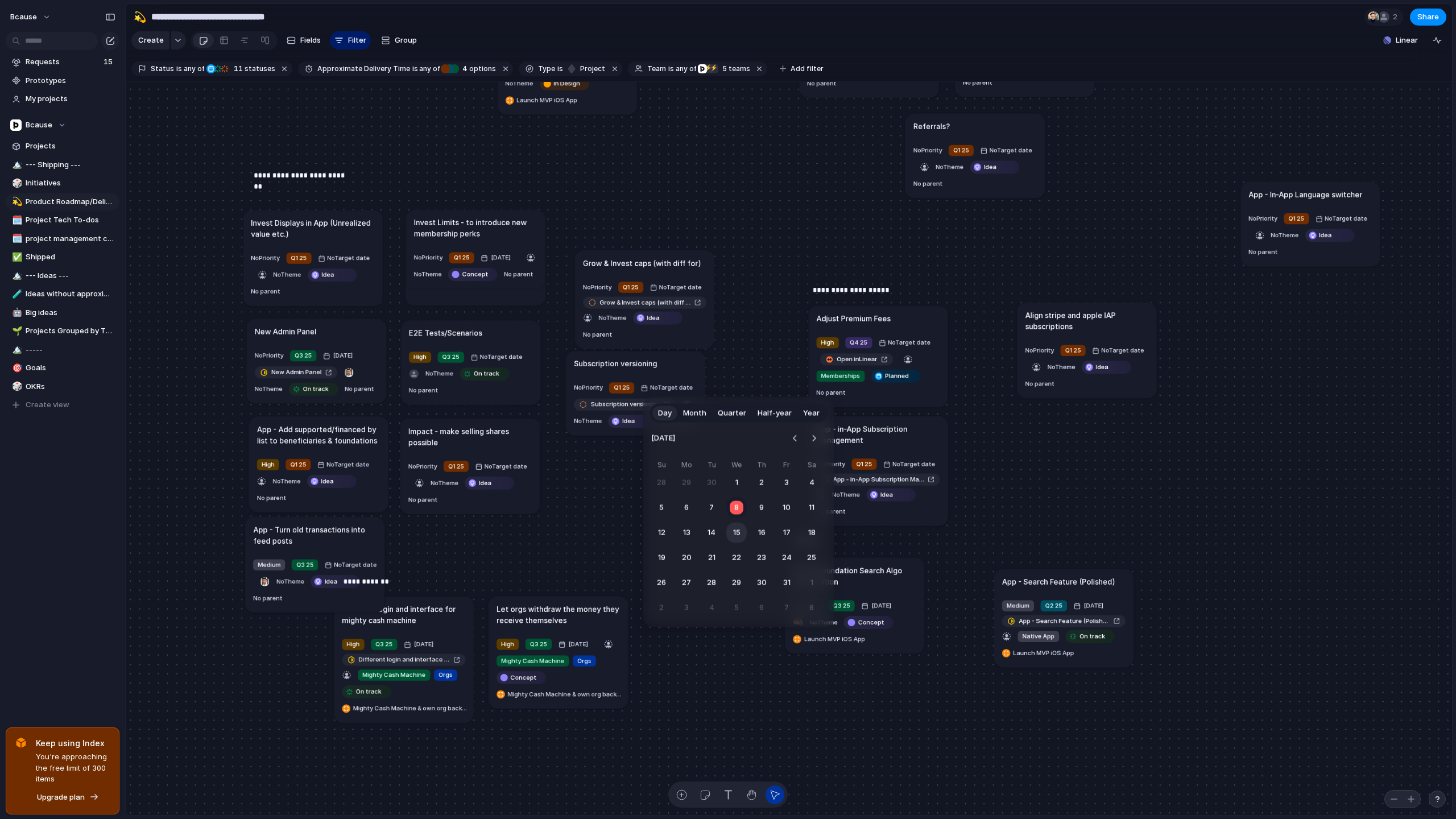
click at [726, 529] on button "15" at bounding box center [736, 533] width 21 height 21
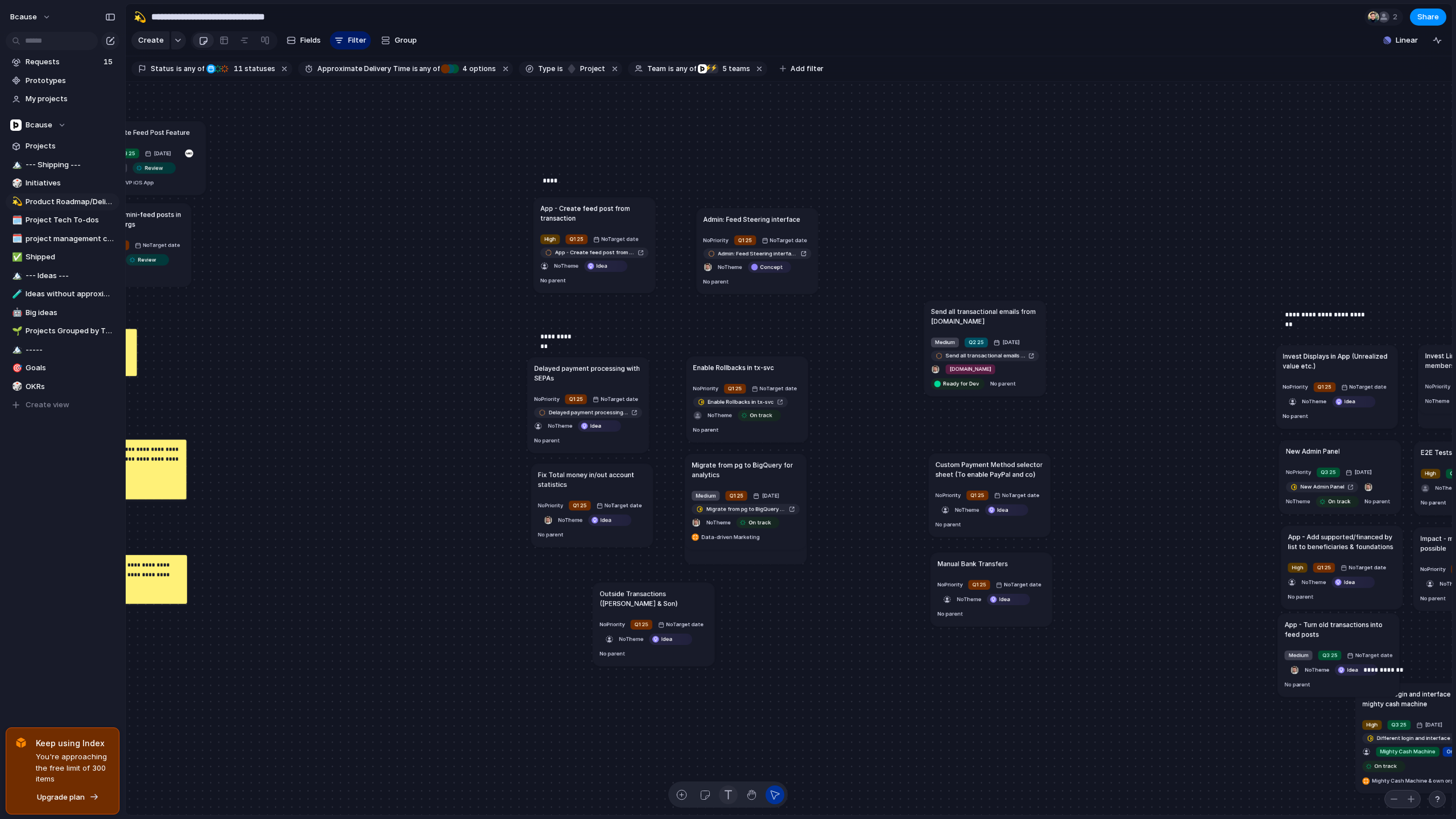
click at [728, 795] on div "button" at bounding box center [728, 795] width 12 height 12
click at [654, 134] on div "Send all transactional emails from [DOMAIN_NAME] Medium Q2 25 [DATE] Send all t…" at bounding box center [788, 449] width 1326 height 734
click at [715, 148] on div "*********" at bounding box center [694, 153] width 81 height 40
drag, startPoint x: 740, startPoint y: 224, endPoint x: 1004, endPoint y: 184, distance: 267.0
click at [1004, 184] on article "Admin: Feed Steering interface No Priority Q1 25 No Target date Admin: Feed Ste…" at bounding box center [1026, 211] width 122 height 86
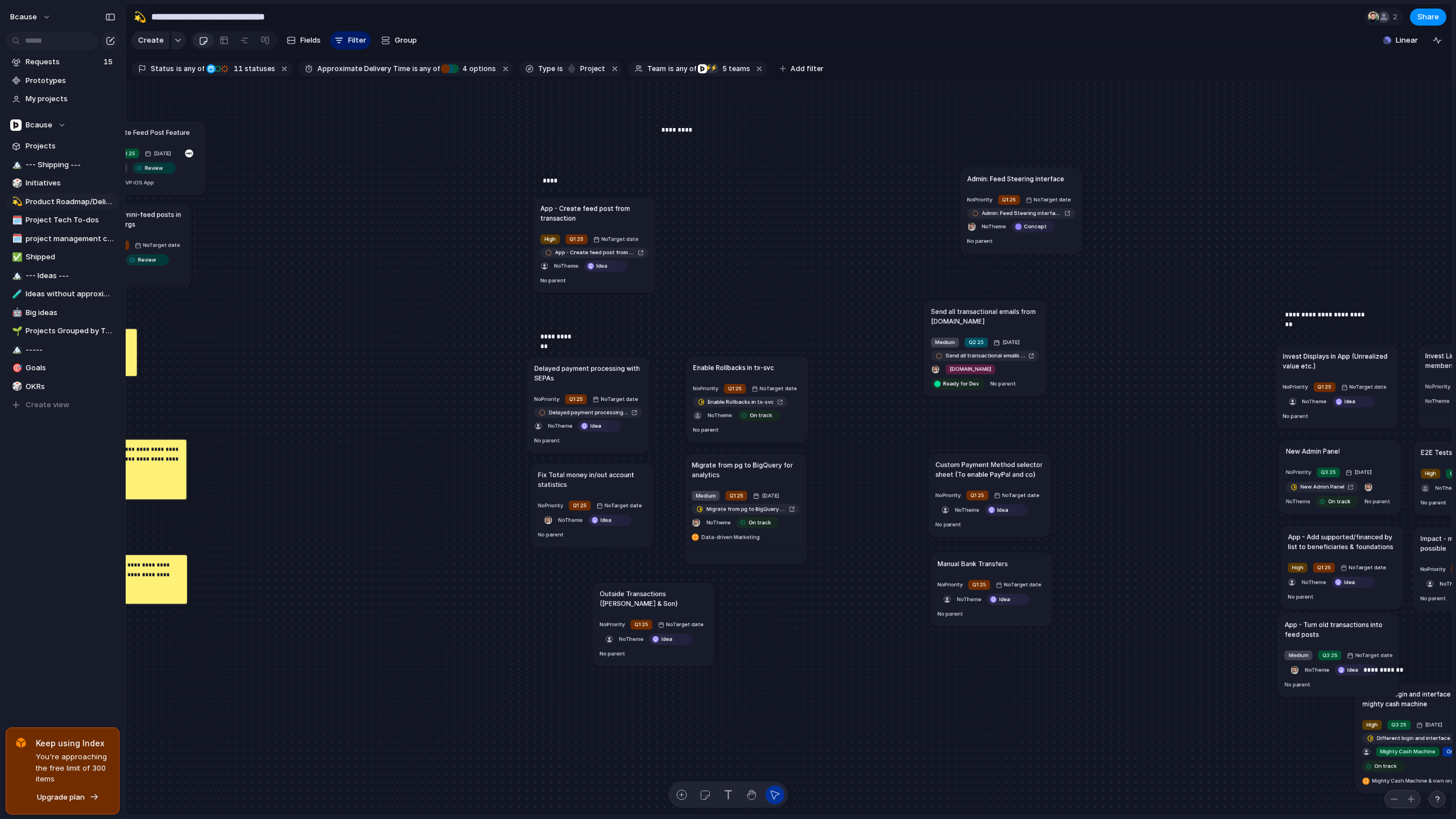
drag, startPoint x: 669, startPoint y: 138, endPoint x: 676, endPoint y: 129, distance: 11.4
click at [676, 129] on p "*********" at bounding box center [677, 130] width 31 height 10
drag, startPoint x: 1006, startPoint y: 175, endPoint x: 732, endPoint y: 207, distance: 275.9
click at [732, 207] on h1 "Admin: Feed Steering interface" at bounding box center [754, 206] width 97 height 10
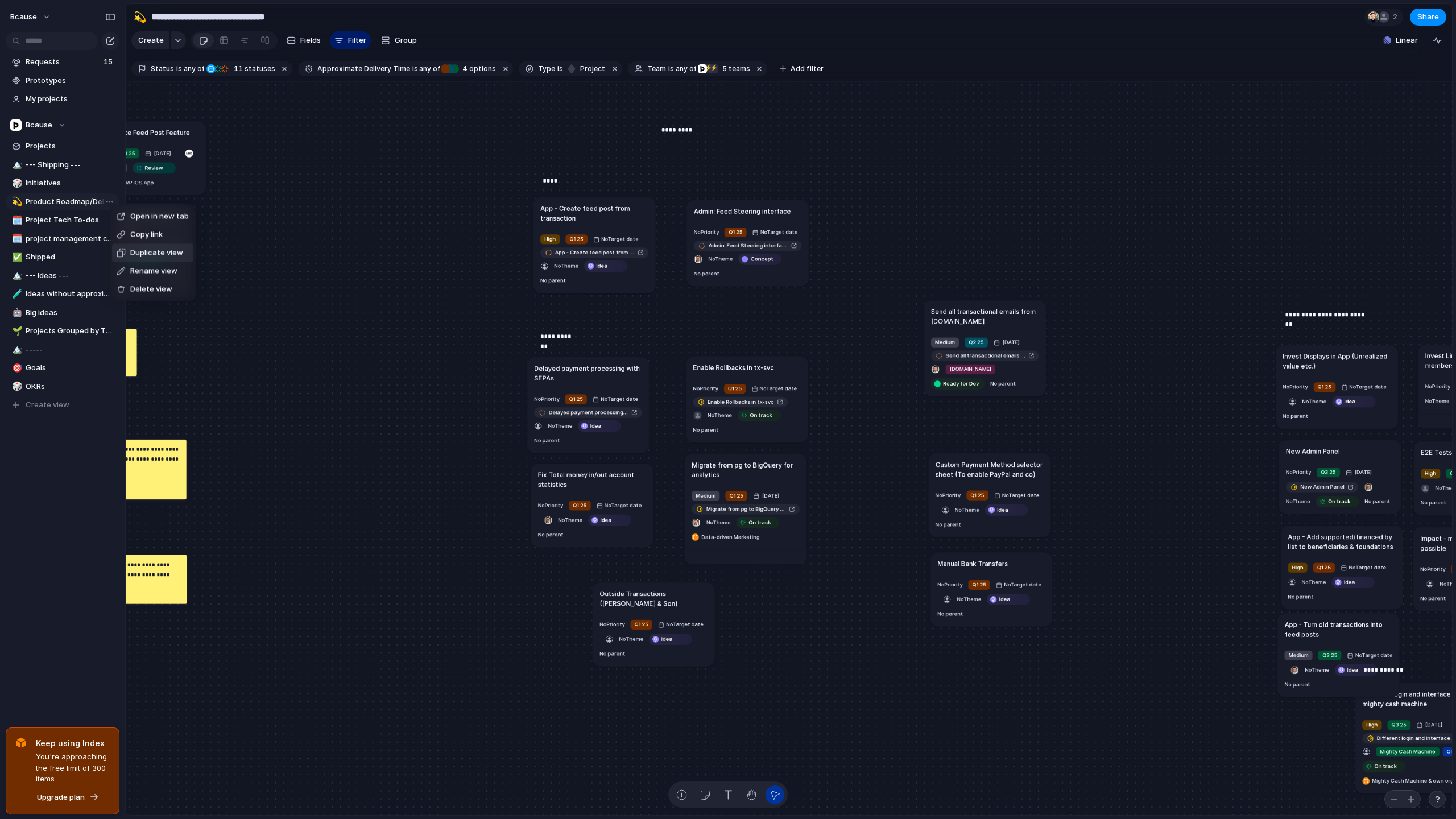
click at [155, 255] on span "Duplicate view" at bounding box center [156, 253] width 53 height 11
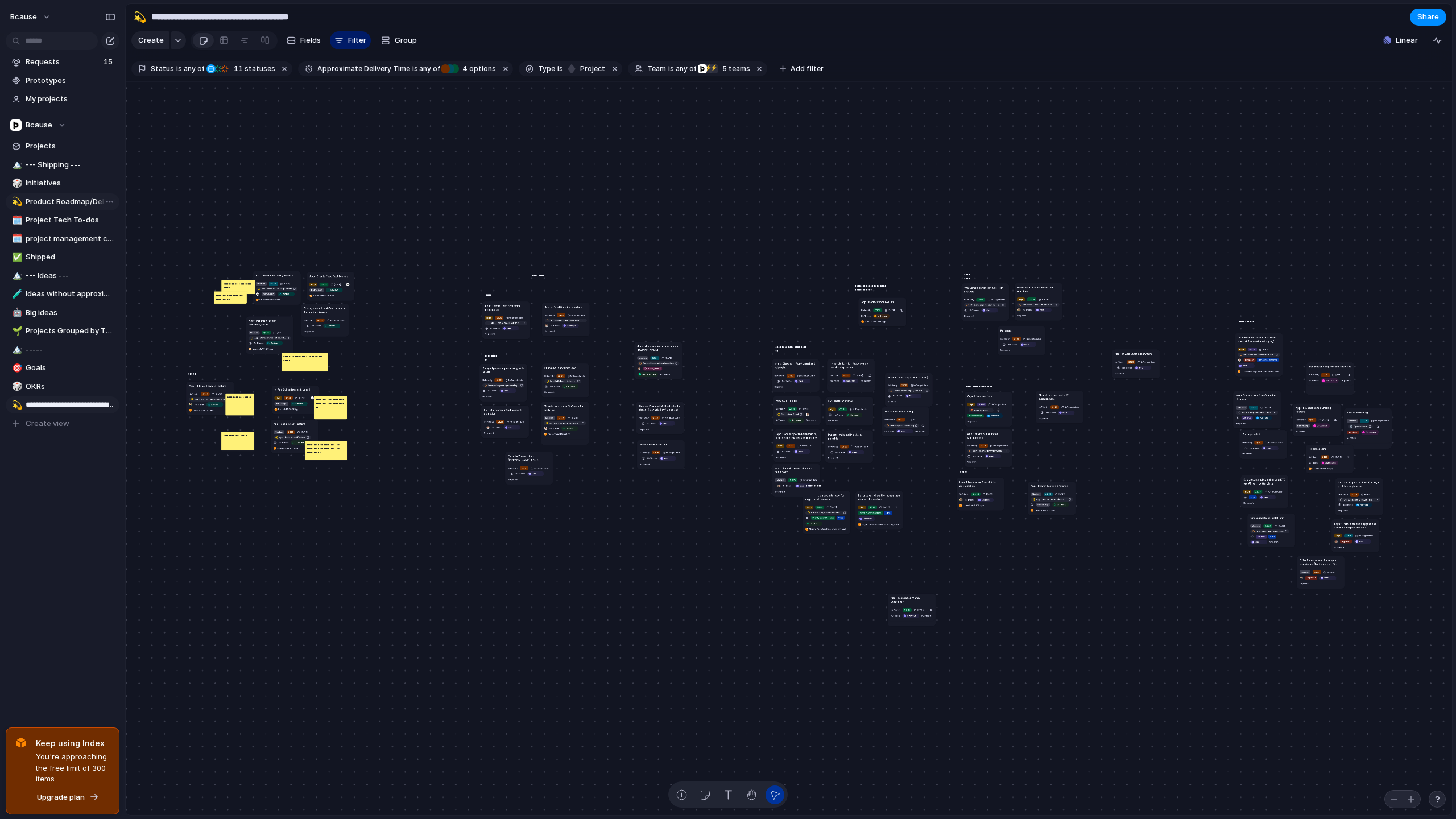
type input "**********"
drag, startPoint x: 51, startPoint y: 404, endPoint x: 58, endPoint y: 250, distance: 154.2
click at [58, 248] on div "**********" at bounding box center [62, 294] width 114 height 276
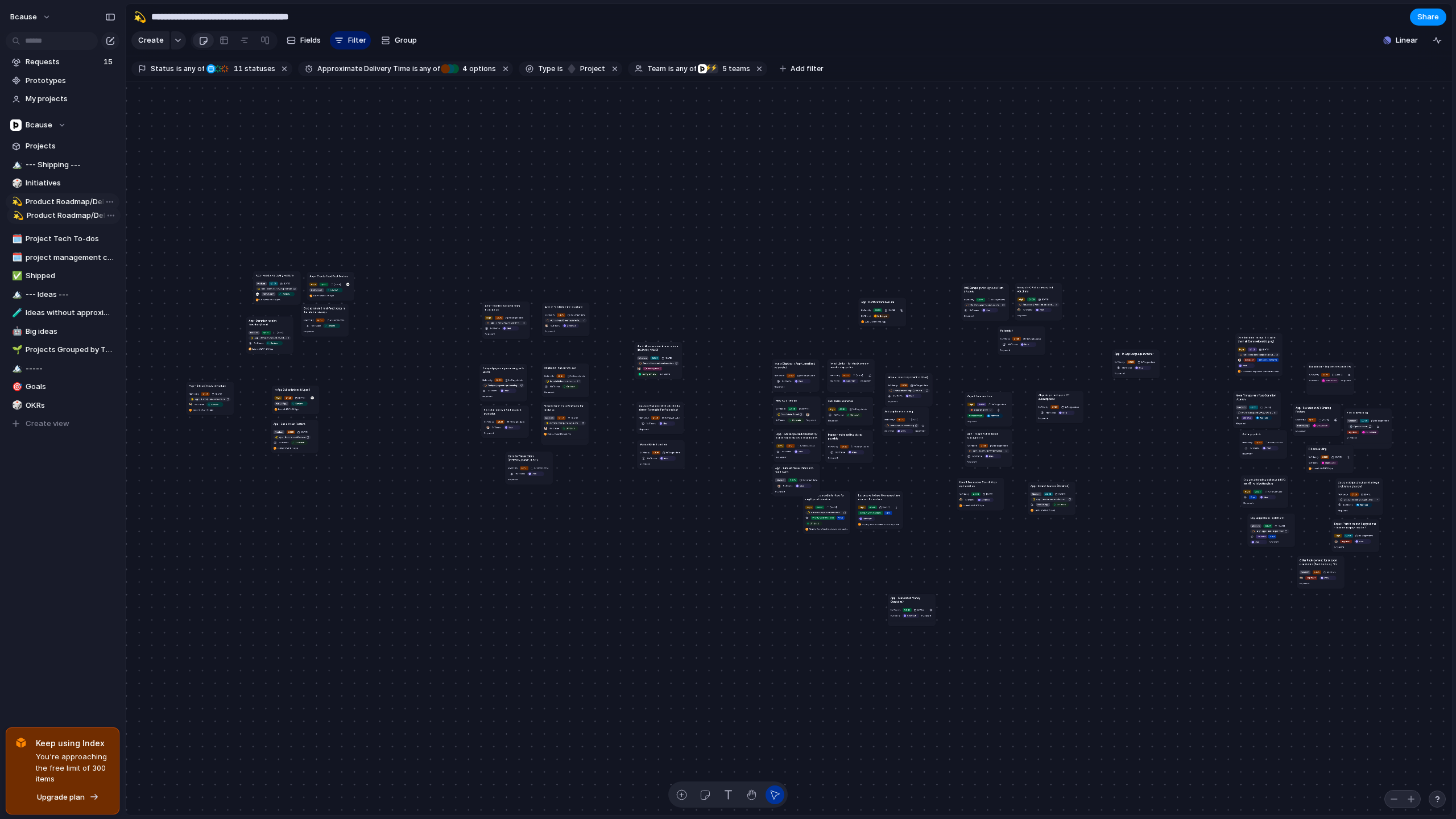
drag, startPoint x: 73, startPoint y: 400, endPoint x: 74, endPoint y: 211, distance: 189.0
click at [74, 211] on div "🏔️ --- Shipping --- 🎲 Initiatives 💫 Product Roadmap/Delivery Pipeline 🗓️ Projec…" at bounding box center [62, 294] width 114 height 276
click at [163, 289] on span "Rename view" at bounding box center [153, 289] width 47 height 11
type input "**********"
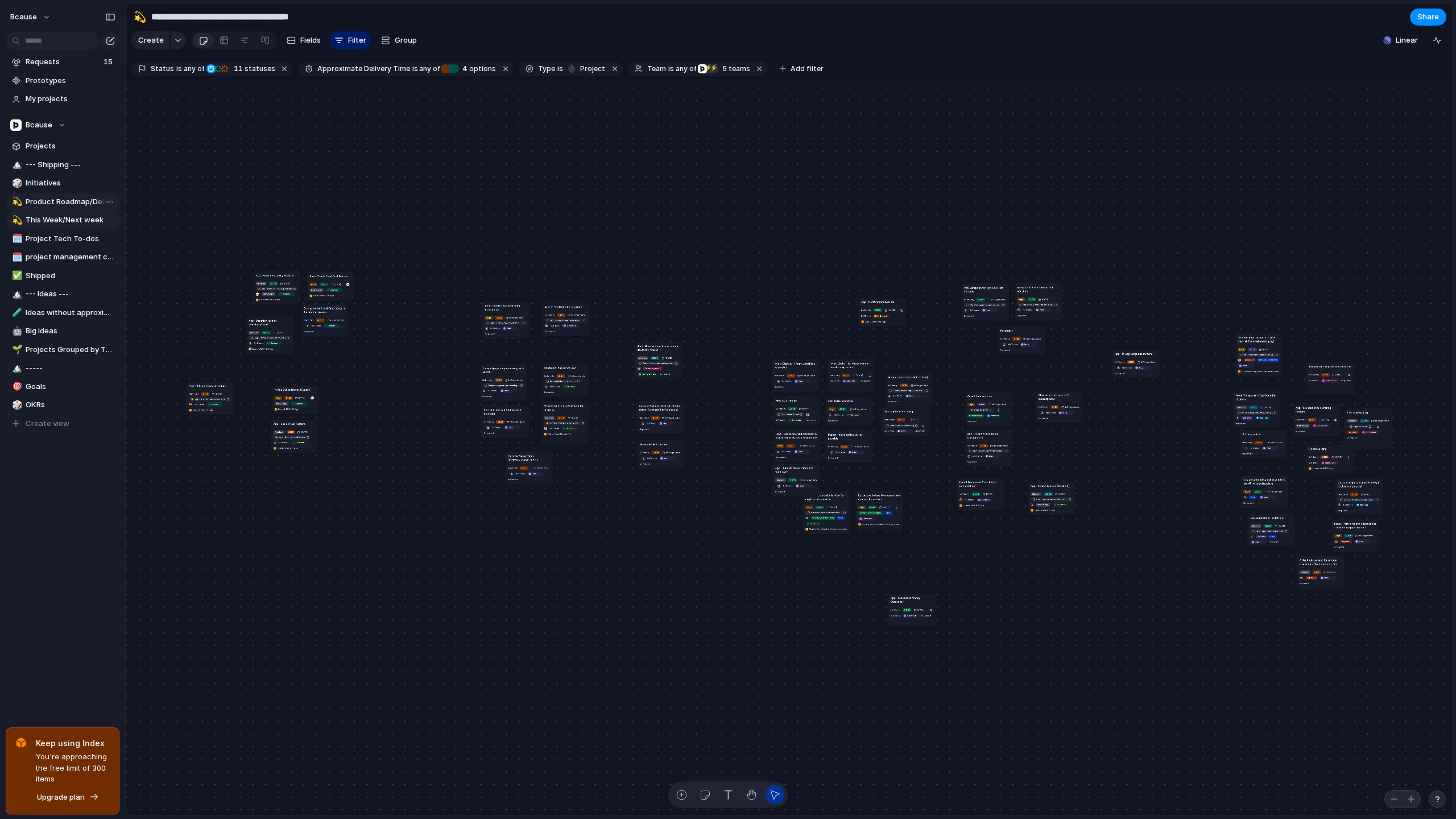
type input "**********"
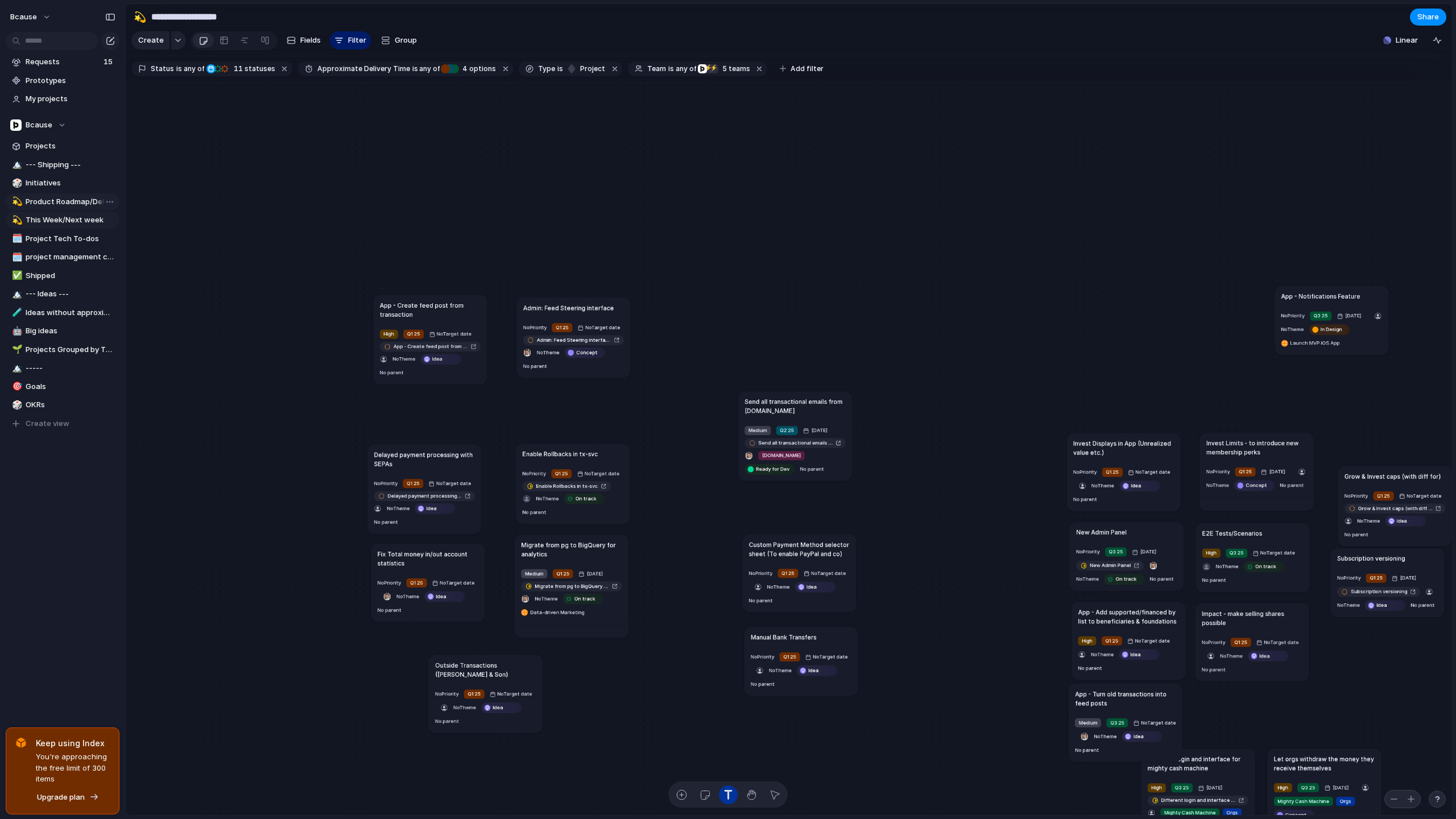
click at [395, 233] on div "Send all transactional emails from [DOMAIN_NAME] Medium Q2 25 [DATE] Send all t…" at bounding box center [788, 449] width 1326 height 734
click at [940, 245] on div "Send all transactional emails from [DOMAIN_NAME] Medium Q2 25 [DATE] Send all t…" at bounding box center [788, 449] width 1326 height 734
drag, startPoint x: 965, startPoint y: 245, endPoint x: 983, endPoint y: 208, distance: 41.1
click at [983, 208] on p "*********" at bounding box center [971, 212] width 31 height 9
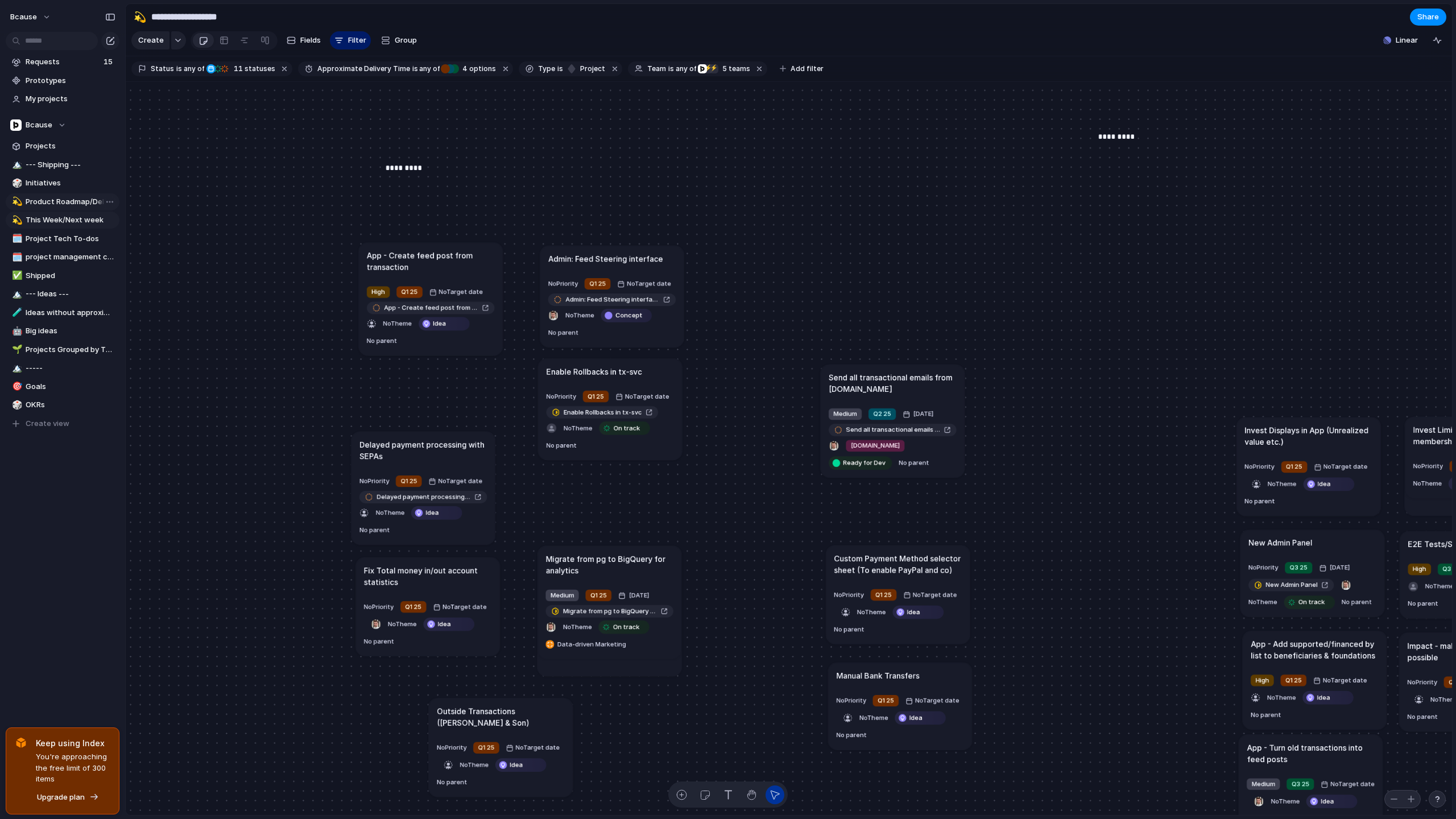
drag, startPoint x: 586, startPoint y: 423, endPoint x: 624, endPoint y: 374, distance: 62.0
click at [624, 374] on h1 "Enable Rollbacks in tx-svc" at bounding box center [594, 371] width 96 height 11
drag, startPoint x: 597, startPoint y: 377, endPoint x: 567, endPoint y: 447, distance: 76.2
click at [567, 447] on h1 "Enable Rollbacks in tx-svc" at bounding box center [563, 443] width 96 height 11
click at [456, 573] on h1 "Fix Total money in/out account statistics" at bounding box center [428, 576] width 128 height 24
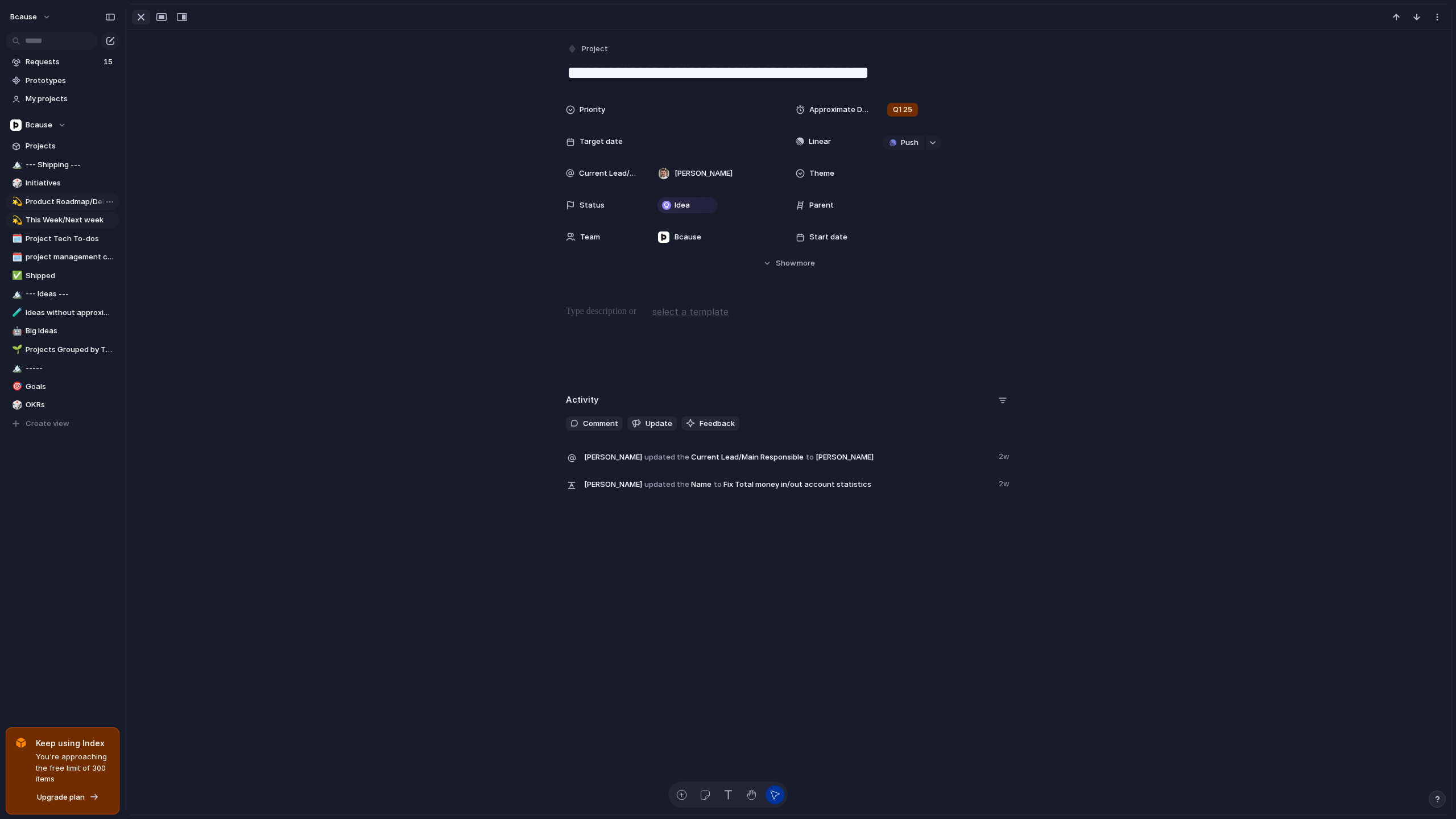
click at [137, 22] on div "button" at bounding box center [141, 17] width 14 height 14
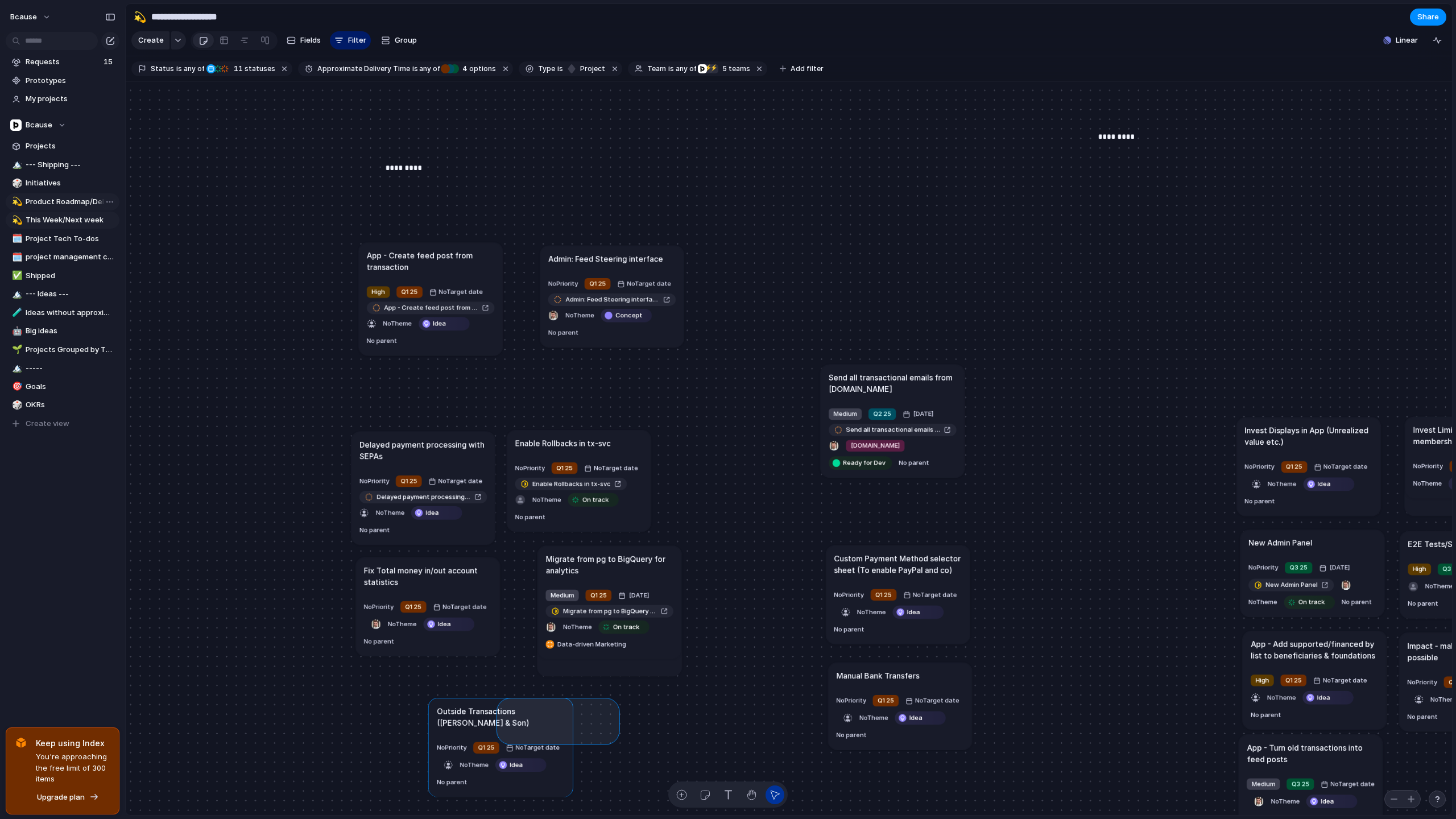
drag, startPoint x: 589, startPoint y: 726, endPoint x: 468, endPoint y: 703, distance: 123.2
click at [468, 703] on div "Send all transactional emails from [DOMAIN_NAME] Medium Q2 25 [DATE] Send all t…" at bounding box center [788, 449] width 1326 height 734
drag, startPoint x: 621, startPoint y: 729, endPoint x: 490, endPoint y: 716, distance: 131.6
click at [492, 716] on div "Send all transactional emails from [DOMAIN_NAME] Medium Q2 25 [DATE] Send all t…" at bounding box center [788, 449] width 1326 height 734
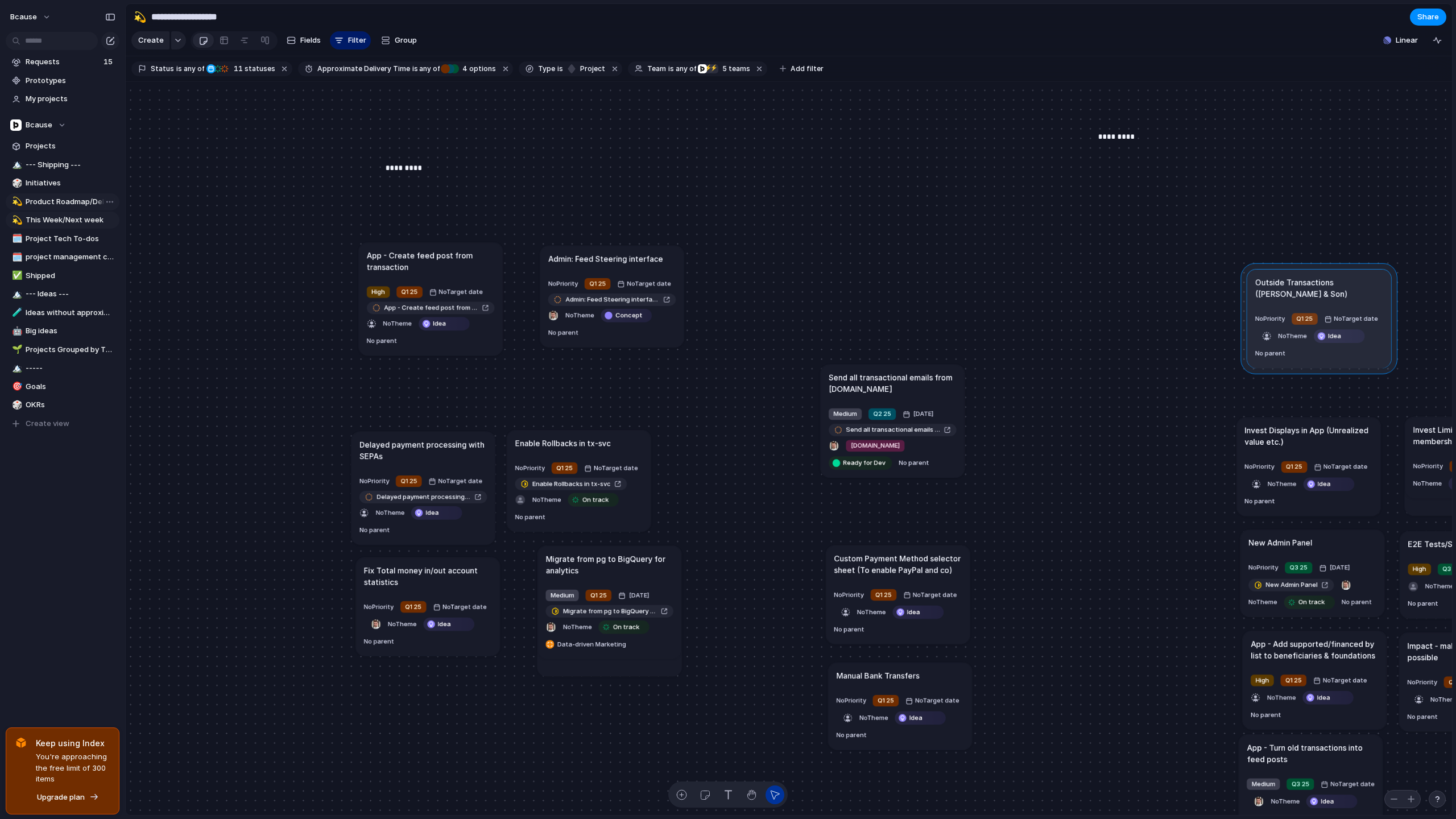
drag, startPoint x: 472, startPoint y: 716, endPoint x: 1291, endPoint y: 287, distance: 924.6
click at [1287, 287] on div at bounding box center [1319, 318] width 156 height 111
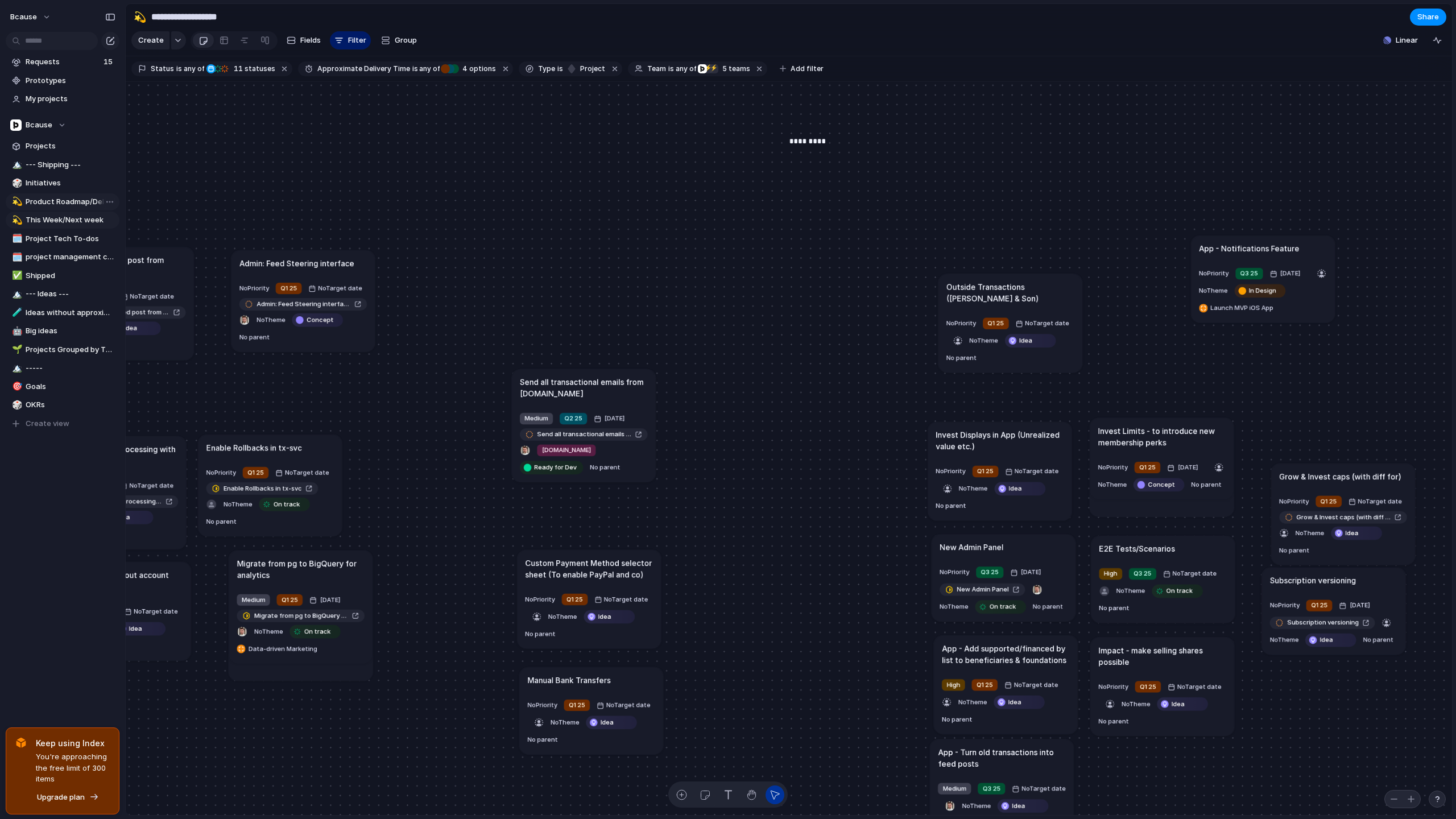
drag, startPoint x: 1195, startPoint y: 436, endPoint x: 1187, endPoint y: 432, distance: 8.9
click at [1187, 432] on h1 "Invest Limits - to introduce new membership perks" at bounding box center [1161, 436] width 128 height 24
drag, startPoint x: 681, startPoint y: 574, endPoint x: 548, endPoint y: 544, distance: 136.3
click at [548, 544] on div "Send all transactional emails from [DOMAIN_NAME] Medium Q2 25 [DATE] Send all t…" at bounding box center [788, 449] width 1326 height 734
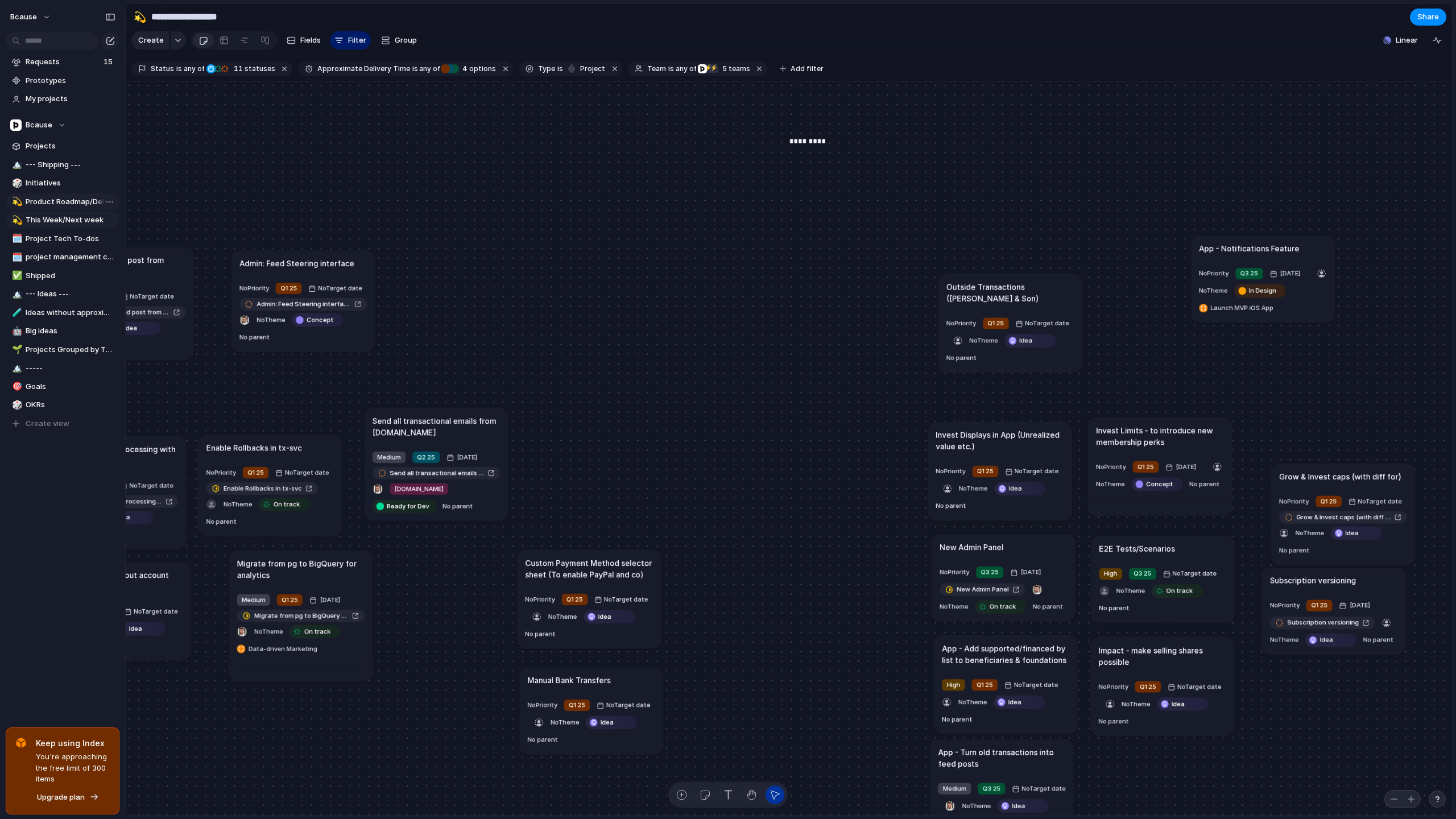
drag, startPoint x: 554, startPoint y: 391, endPoint x: 463, endPoint y: 422, distance: 96.1
click at [463, 422] on h1 "Send all transactional emails from [DOMAIN_NAME]" at bounding box center [436, 426] width 128 height 24
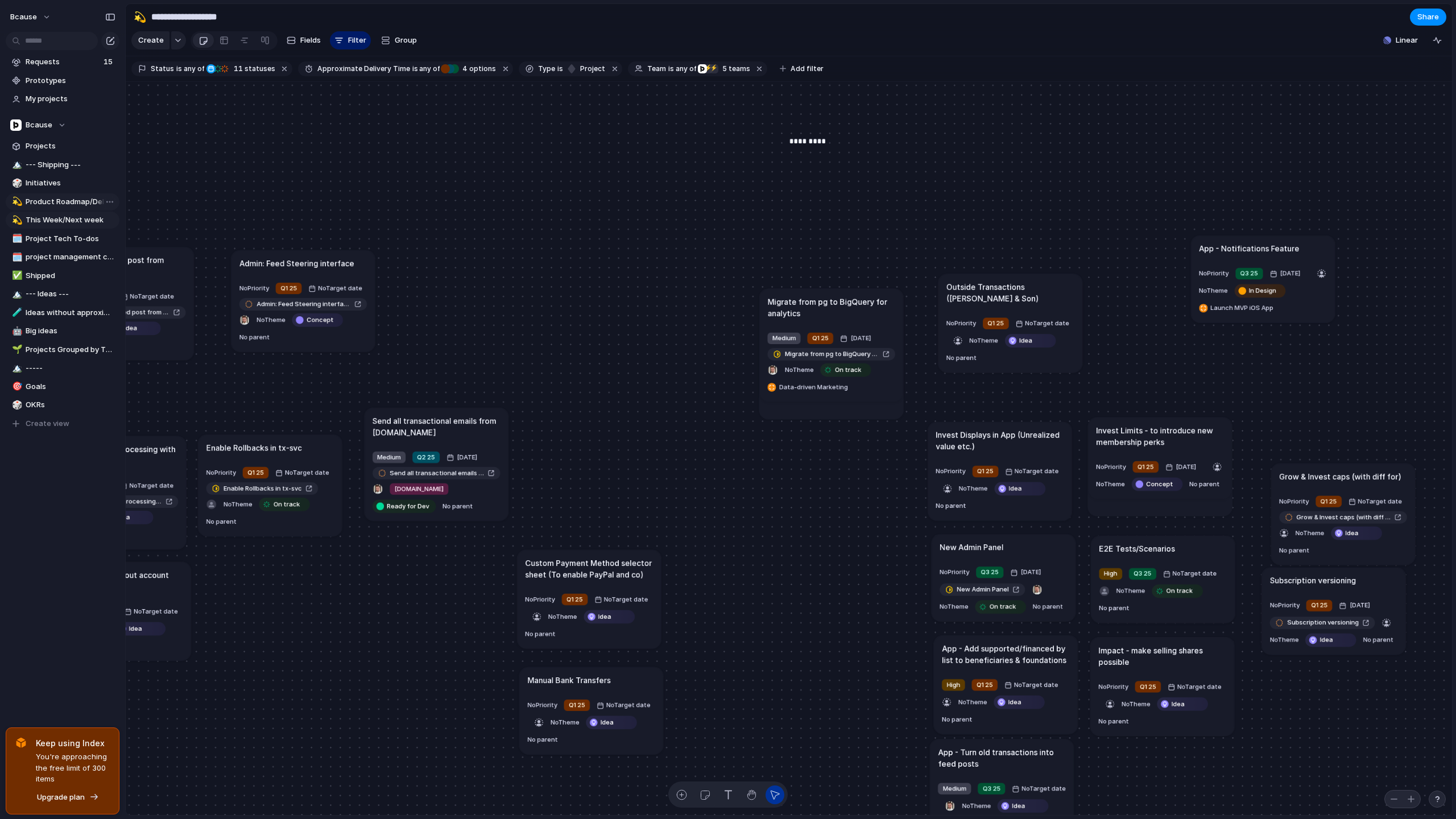
drag, startPoint x: 338, startPoint y: 579, endPoint x: 867, endPoint y: 318, distance: 589.9
click at [867, 318] on h1 "Migrate from pg to BigQuery for analytics" at bounding box center [831, 307] width 128 height 24
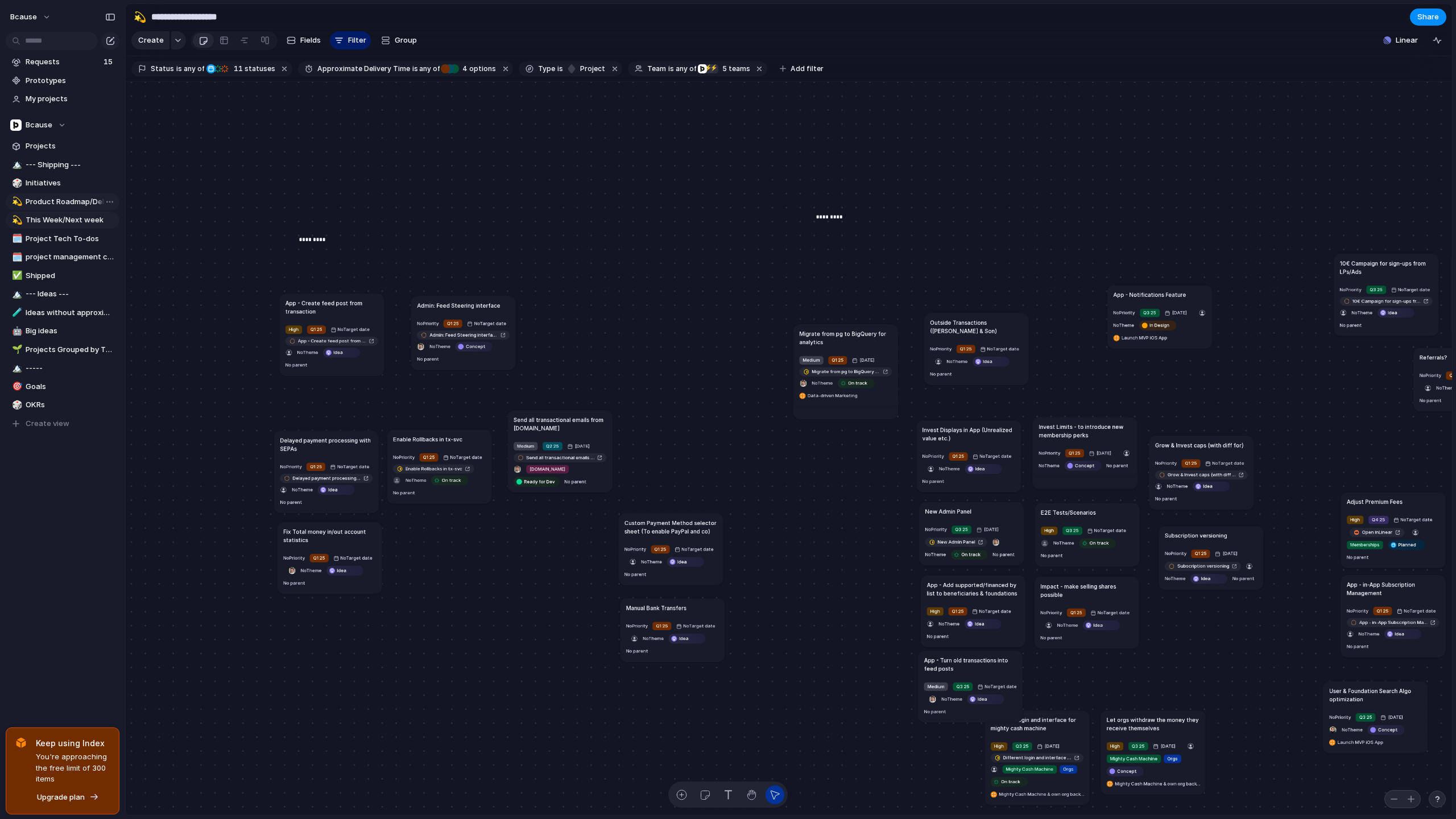
drag, startPoint x: 1240, startPoint y: 460, endPoint x: 1224, endPoint y: 445, distance: 21.9
click at [1224, 445] on h1 "Grow & Invest caps (with diff for)" at bounding box center [1199, 444] width 89 height 8
drag, startPoint x: 1236, startPoint y: 535, endPoint x: 479, endPoint y: 523, distance: 757.1
click at [478, 523] on div "Subscription versioning" at bounding box center [454, 523] width 93 height 8
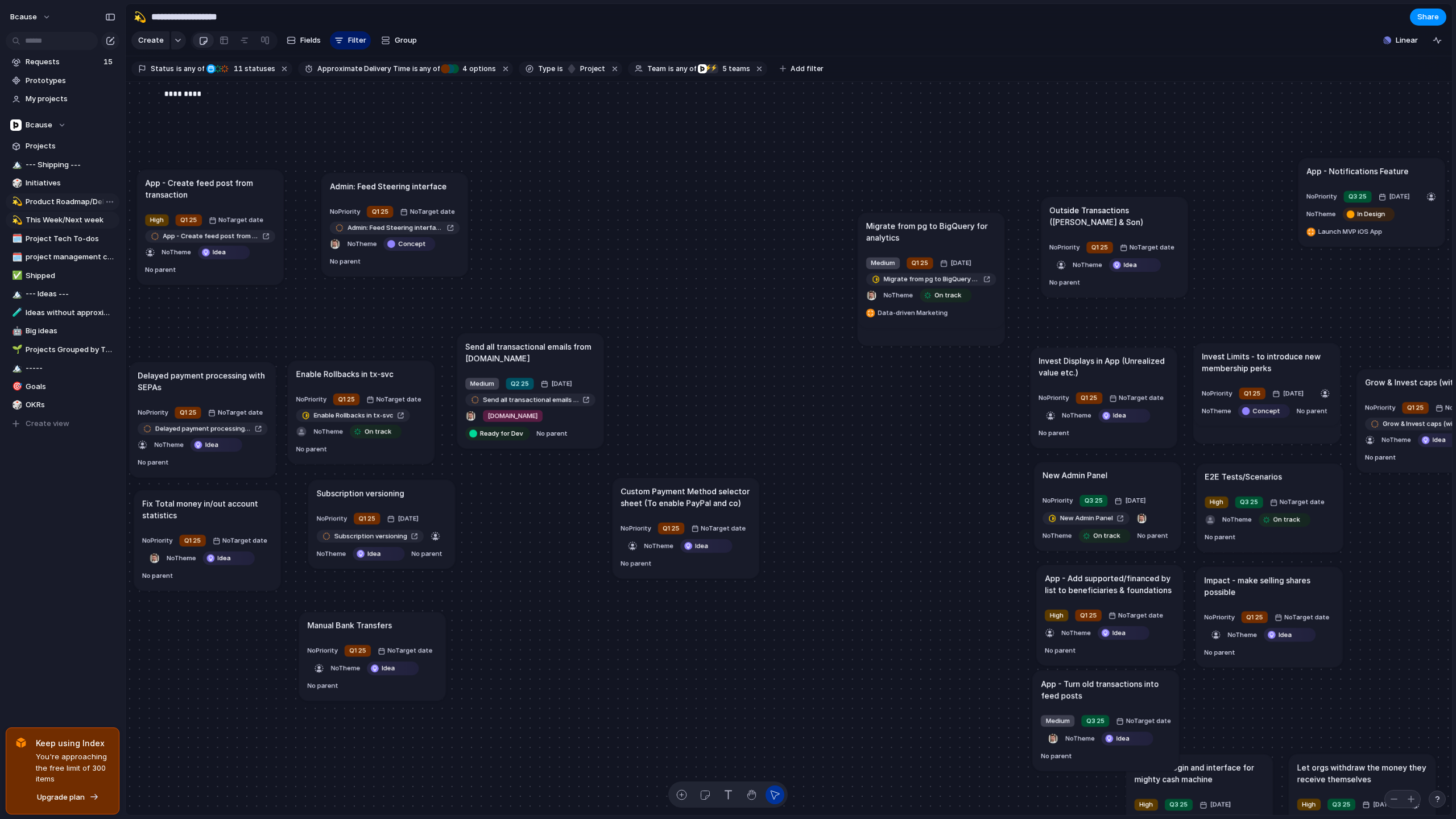
drag, startPoint x: 671, startPoint y: 612, endPoint x: 354, endPoint y: 626, distance: 317.3
click at [354, 626] on h1 "Manual Bank Transfers" at bounding box center [349, 625] width 85 height 12
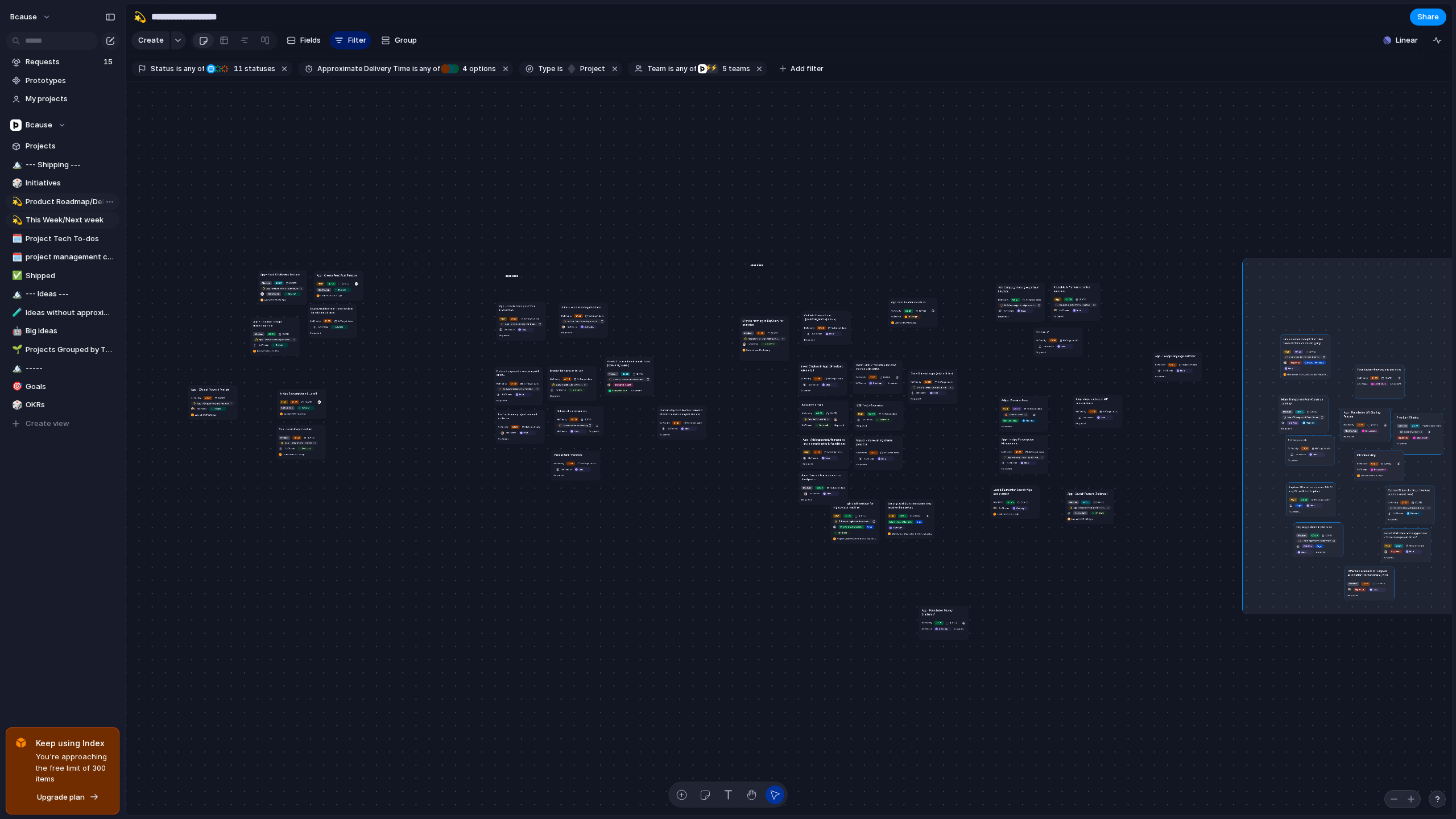
drag, startPoint x: 1242, startPoint y: 274, endPoint x: 1454, endPoint y: 612, distance: 399.0
click at [1287, 612] on div "**********" at bounding box center [791, 410] width 1331 height 819
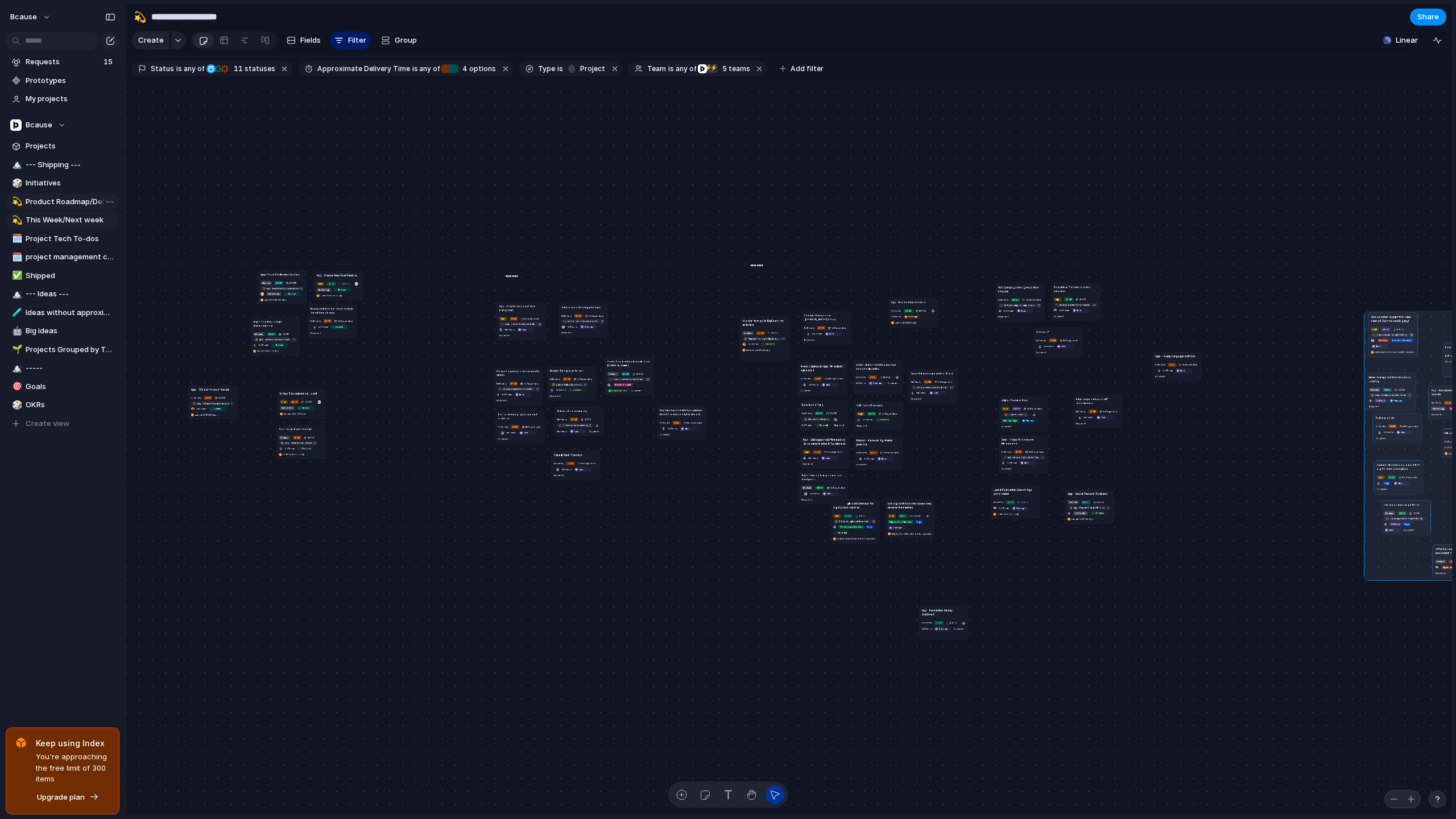
drag, startPoint x: 1305, startPoint y: 356, endPoint x: 1431, endPoint y: 327, distance: 129.3
click at [1287, 327] on div at bounding box center [1448, 445] width 169 height 270
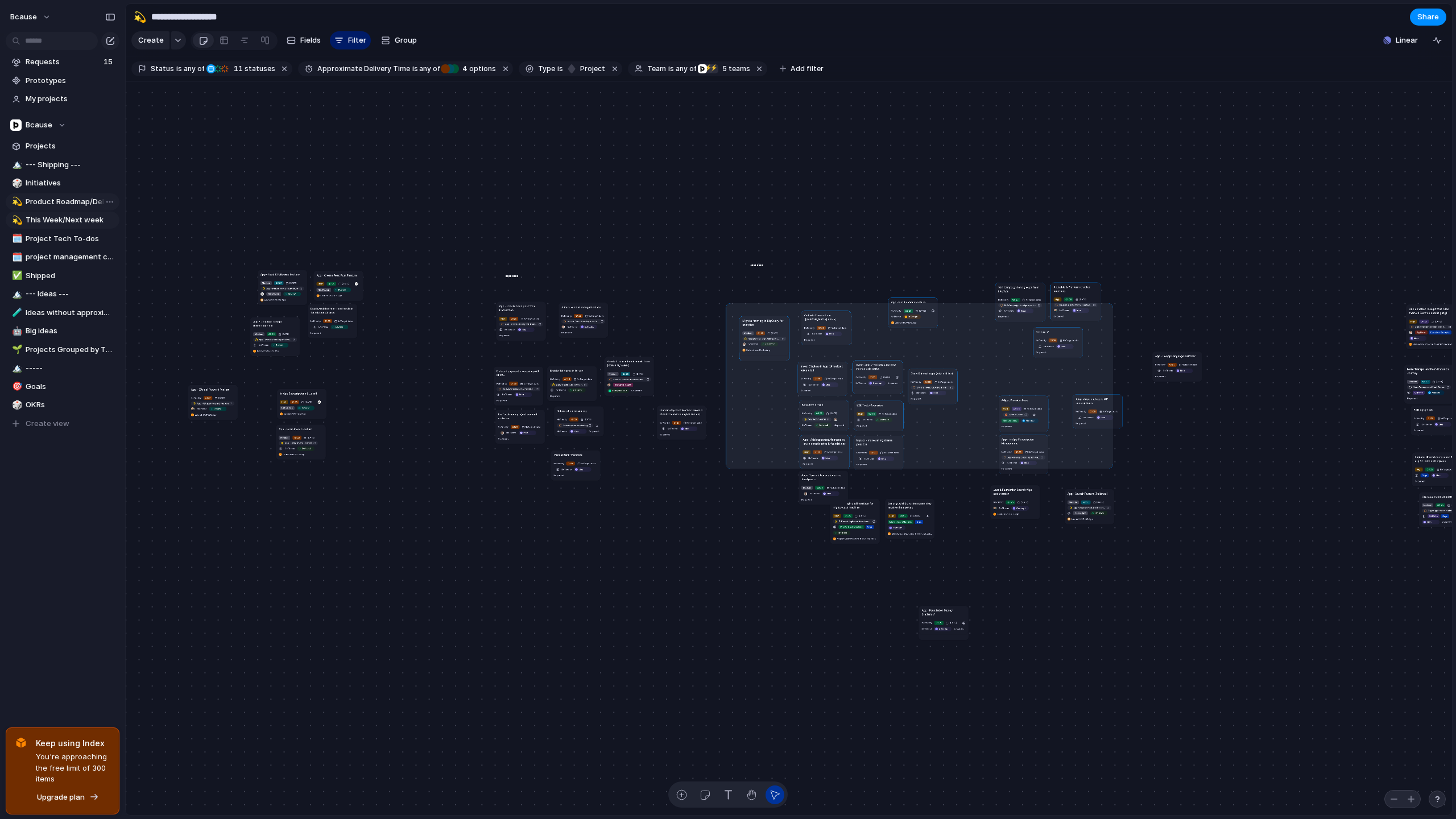
drag, startPoint x: 728, startPoint y: 305, endPoint x: 1255, endPoint y: 631, distance: 619.7
click at [1255, 631] on div "Send all transactional emails from [DOMAIN_NAME] Medium Q2 25 [DATE] Send all t…" at bounding box center [788, 449] width 1326 height 734
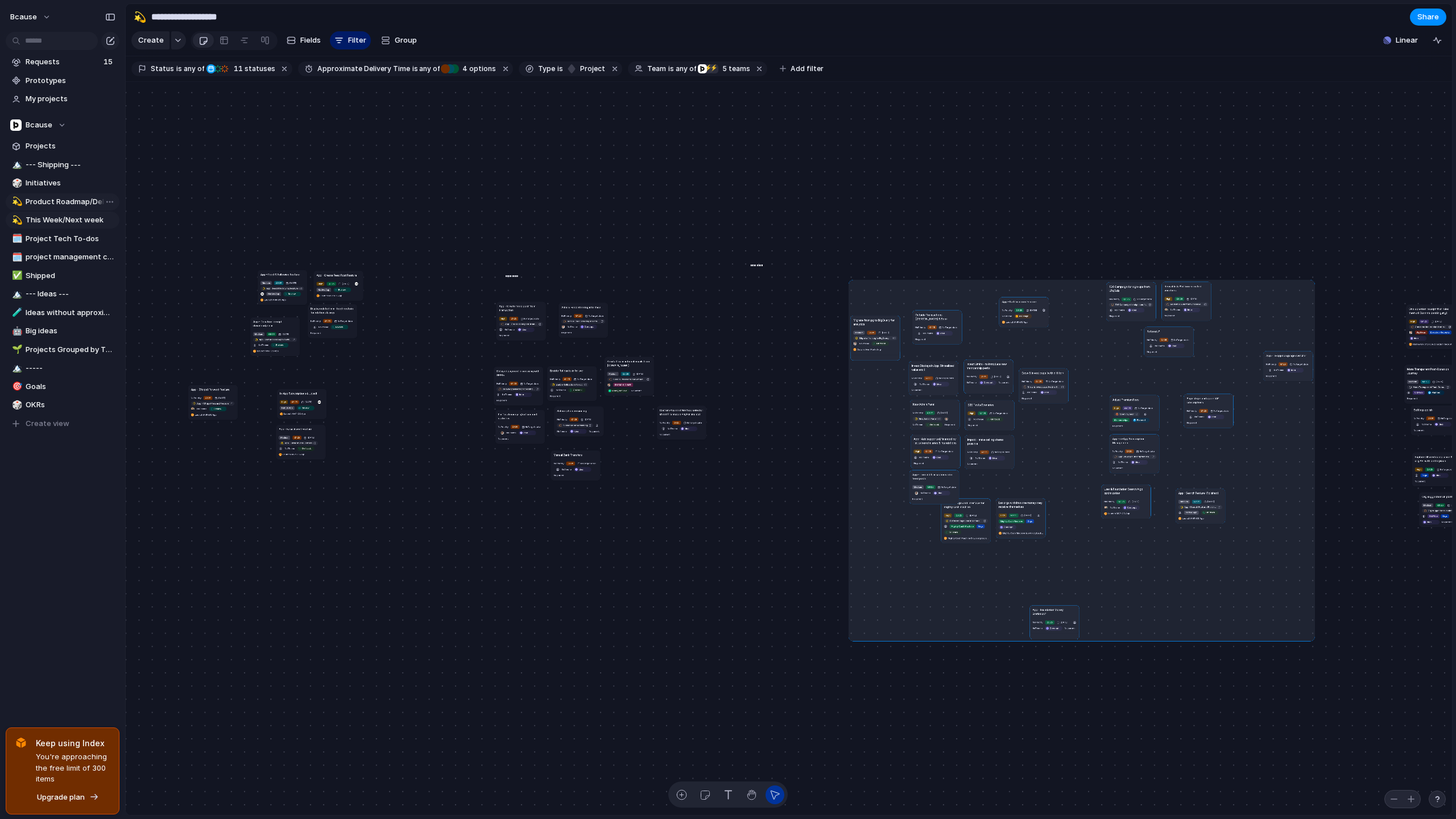
drag, startPoint x: 822, startPoint y: 318, endPoint x: 902, endPoint y: 333, distance: 81.4
click at [902, 333] on div at bounding box center [1082, 460] width 466 height 362
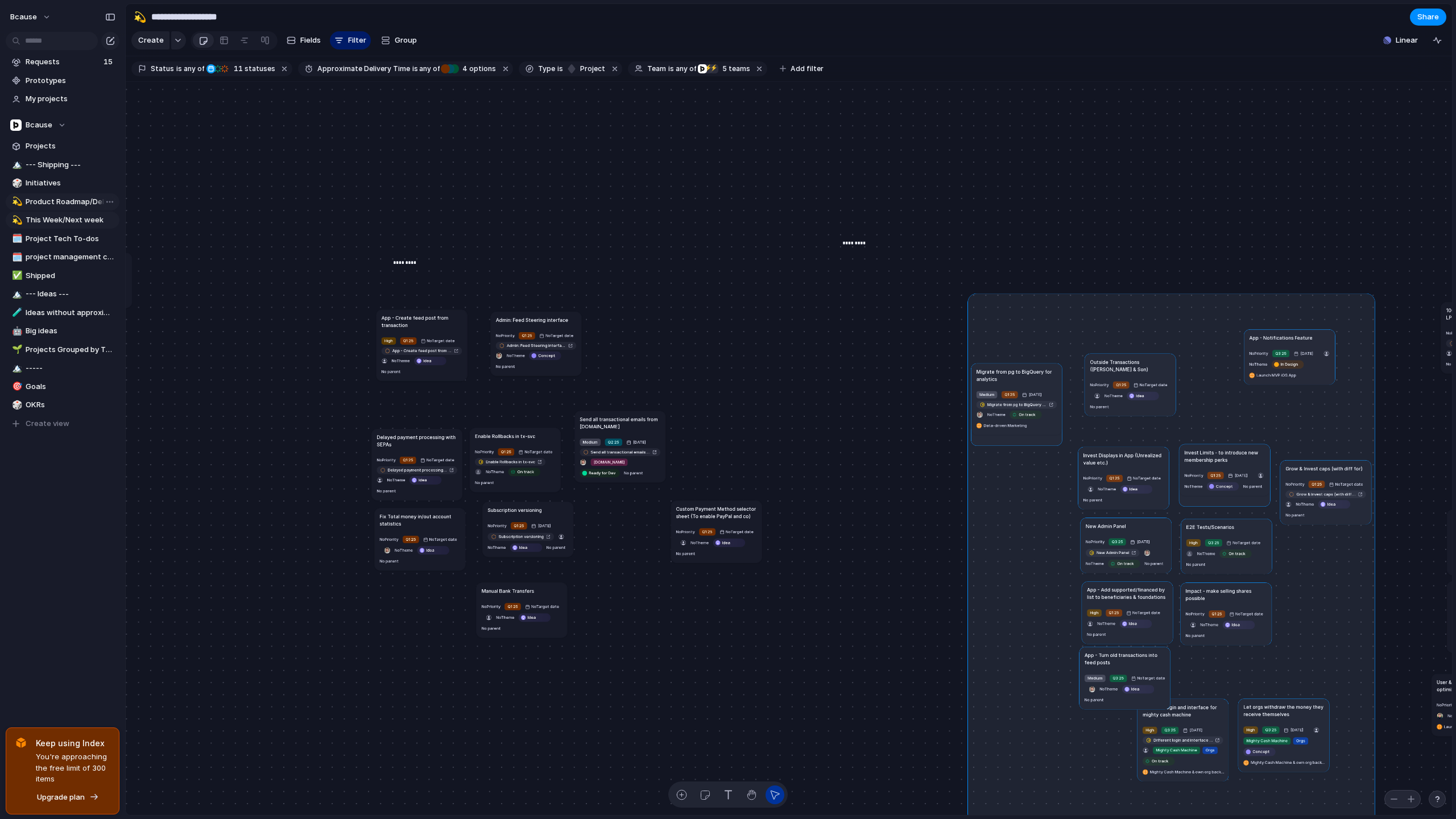
drag, startPoint x: 1151, startPoint y: 447, endPoint x: 1370, endPoint y: 817, distance: 430.0
click at [1287, 808] on div "**********" at bounding box center [791, 410] width 1331 height 819
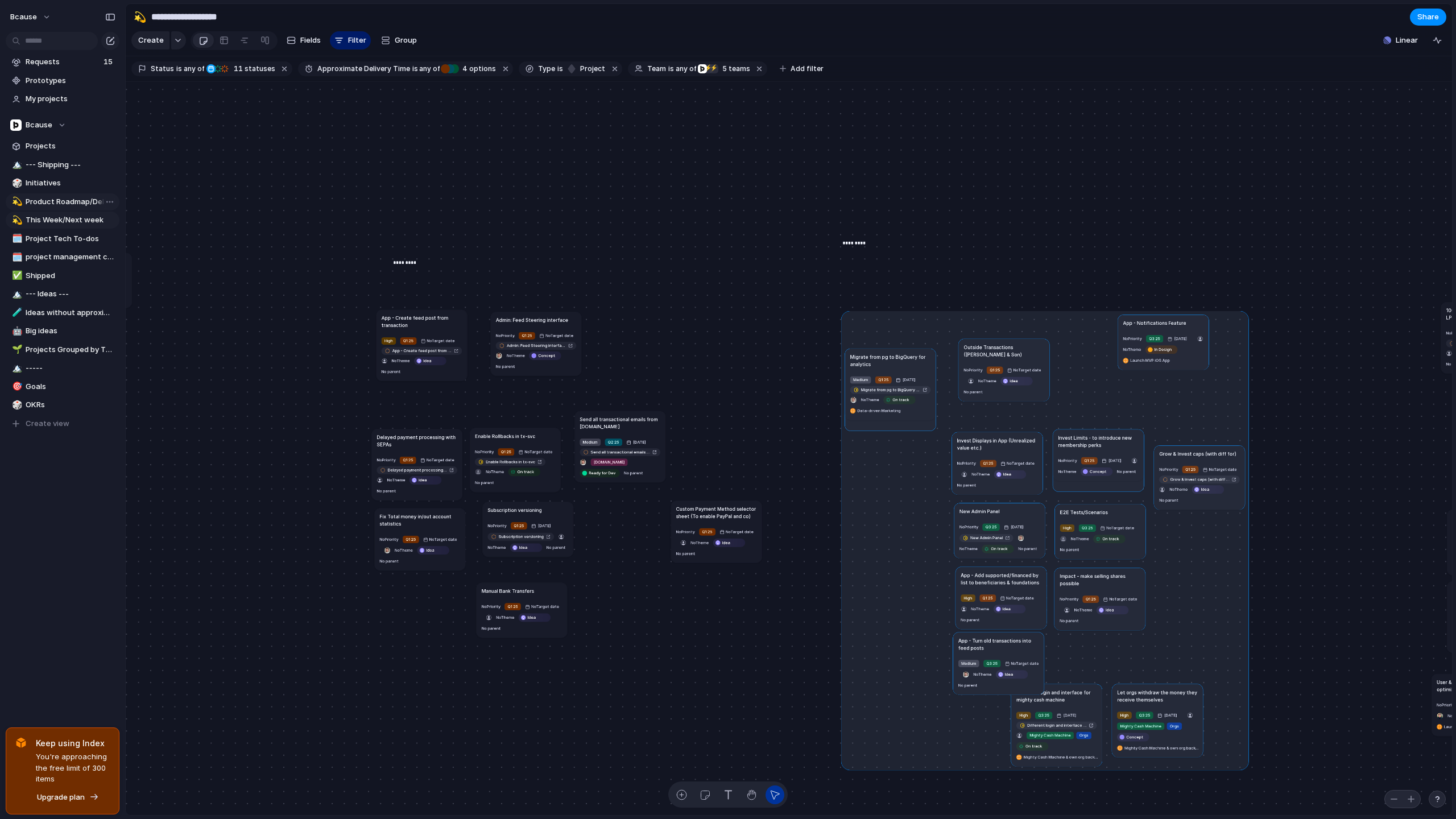
drag, startPoint x: 1142, startPoint y: 468, endPoint x: 1020, endPoint y: 454, distance: 122.8
click at [1020, 454] on div at bounding box center [1044, 540] width 408 height 460
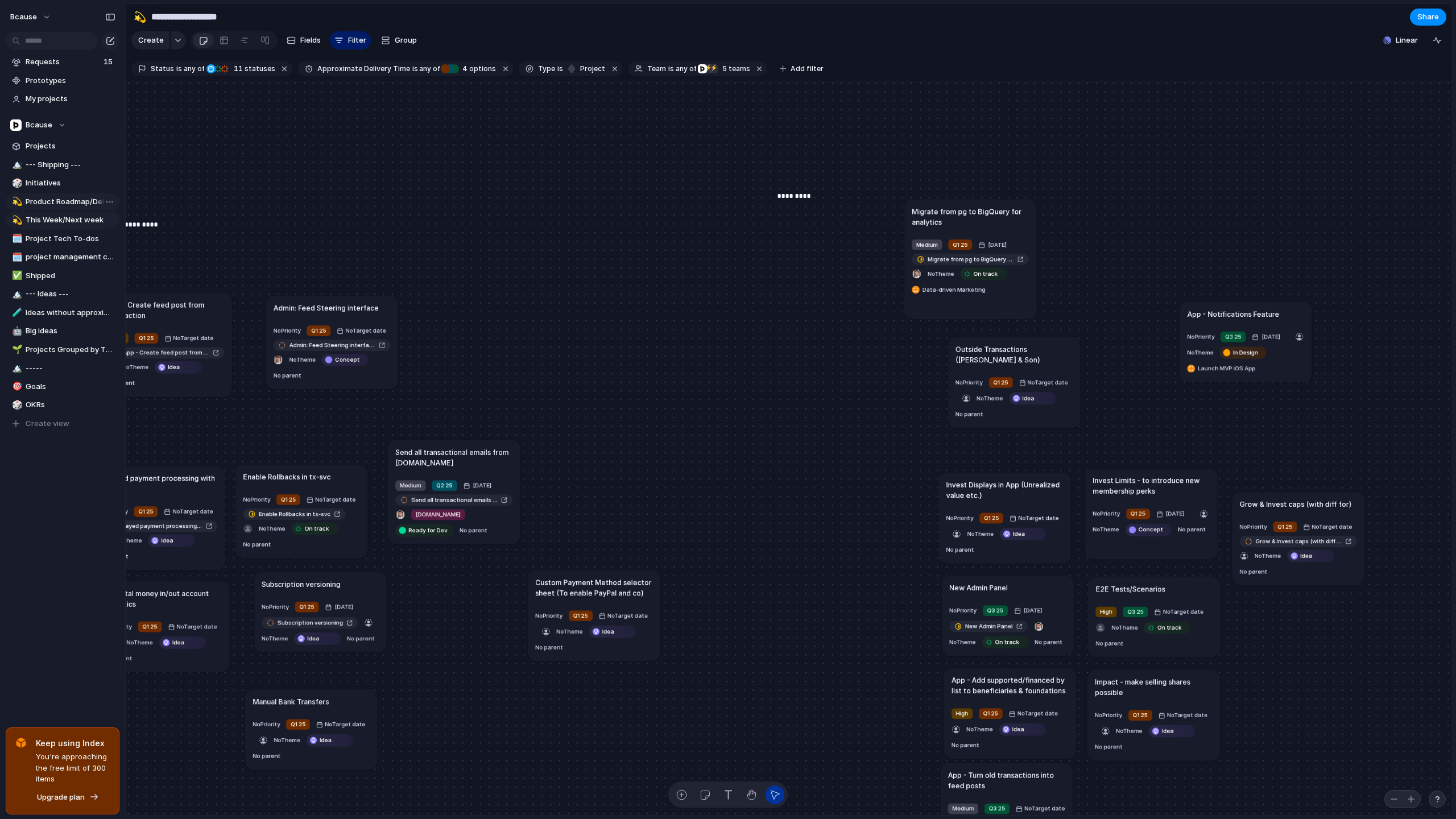
drag, startPoint x: 808, startPoint y: 372, endPoint x: 929, endPoint y: 220, distance: 194.3
click at [929, 220] on h1 "Migrate from pg to BigQuery for analytics" at bounding box center [970, 217] width 117 height 21
drag, startPoint x: 997, startPoint y: 355, endPoint x: 1246, endPoint y: 173, distance: 308.4
click at [1246, 173] on h1 "Outside Transactions ([PERSON_NAME] & Son)" at bounding box center [1252, 179] width 117 height 21
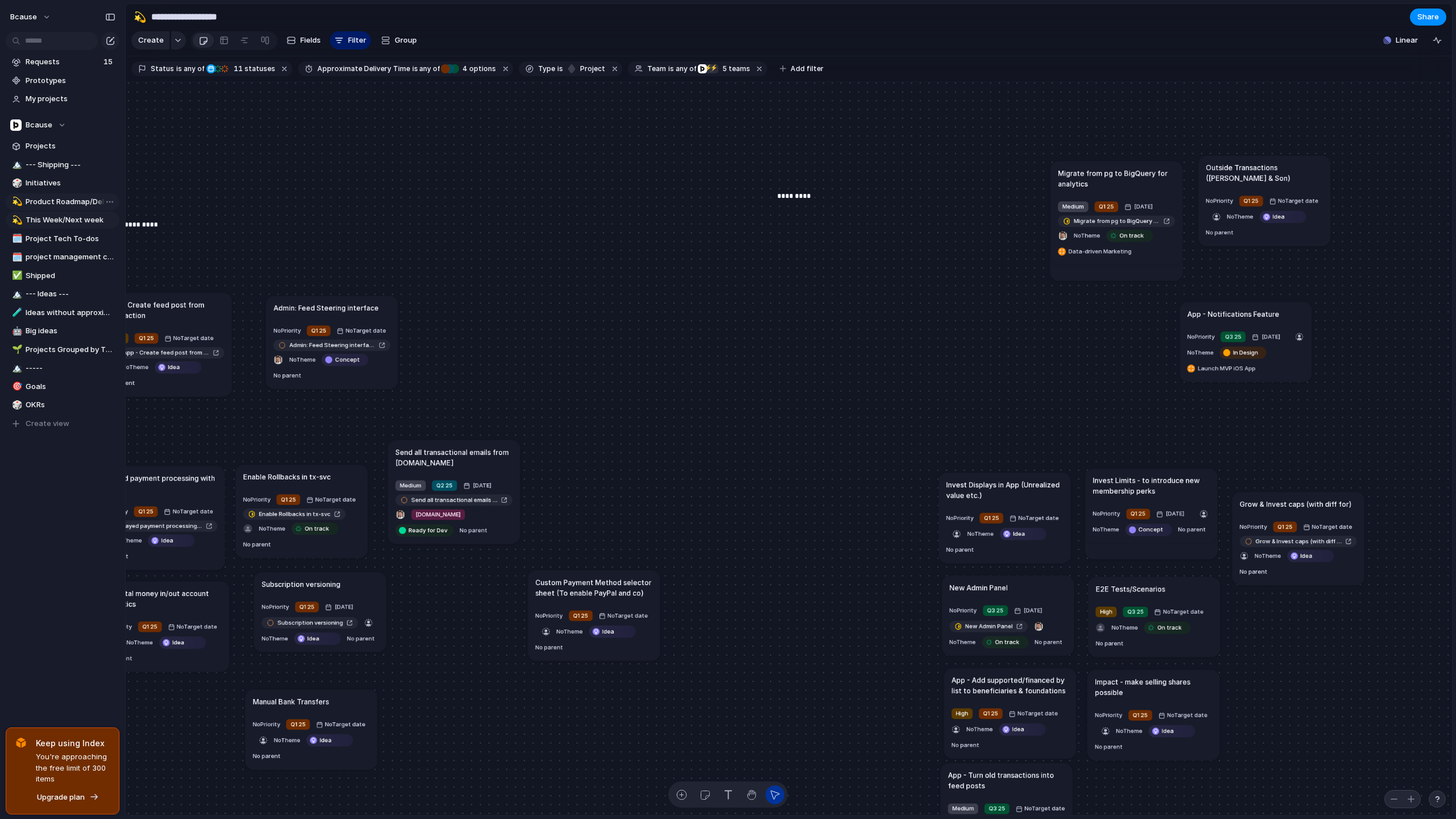
drag, startPoint x: 943, startPoint y: 223, endPoint x: 1079, endPoint y: 185, distance: 141.2
click at [1079, 185] on article "Migrate from pg to BigQuery for analytics Medium Q1 25 [DATE] Migrate from pg t…" at bounding box center [1116, 213] width 132 height 104
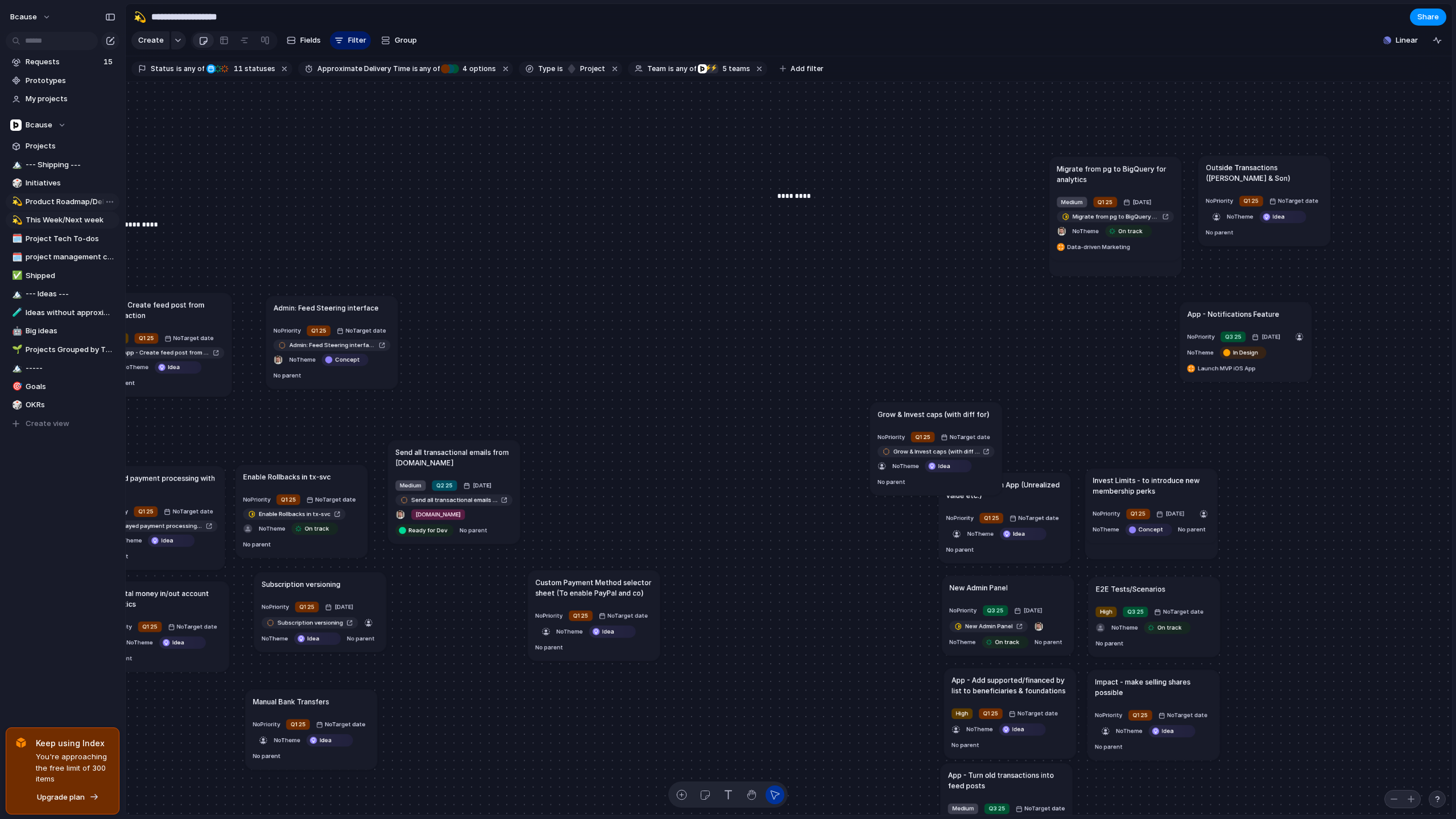
drag, startPoint x: 1291, startPoint y: 512, endPoint x: 826, endPoint y: 382, distance: 482.8
click at [870, 402] on article "Grow & Invest caps (with diff for) No Priority Q1 25 No Target date Grow & Inve…" at bounding box center [936, 448] width 132 height 93
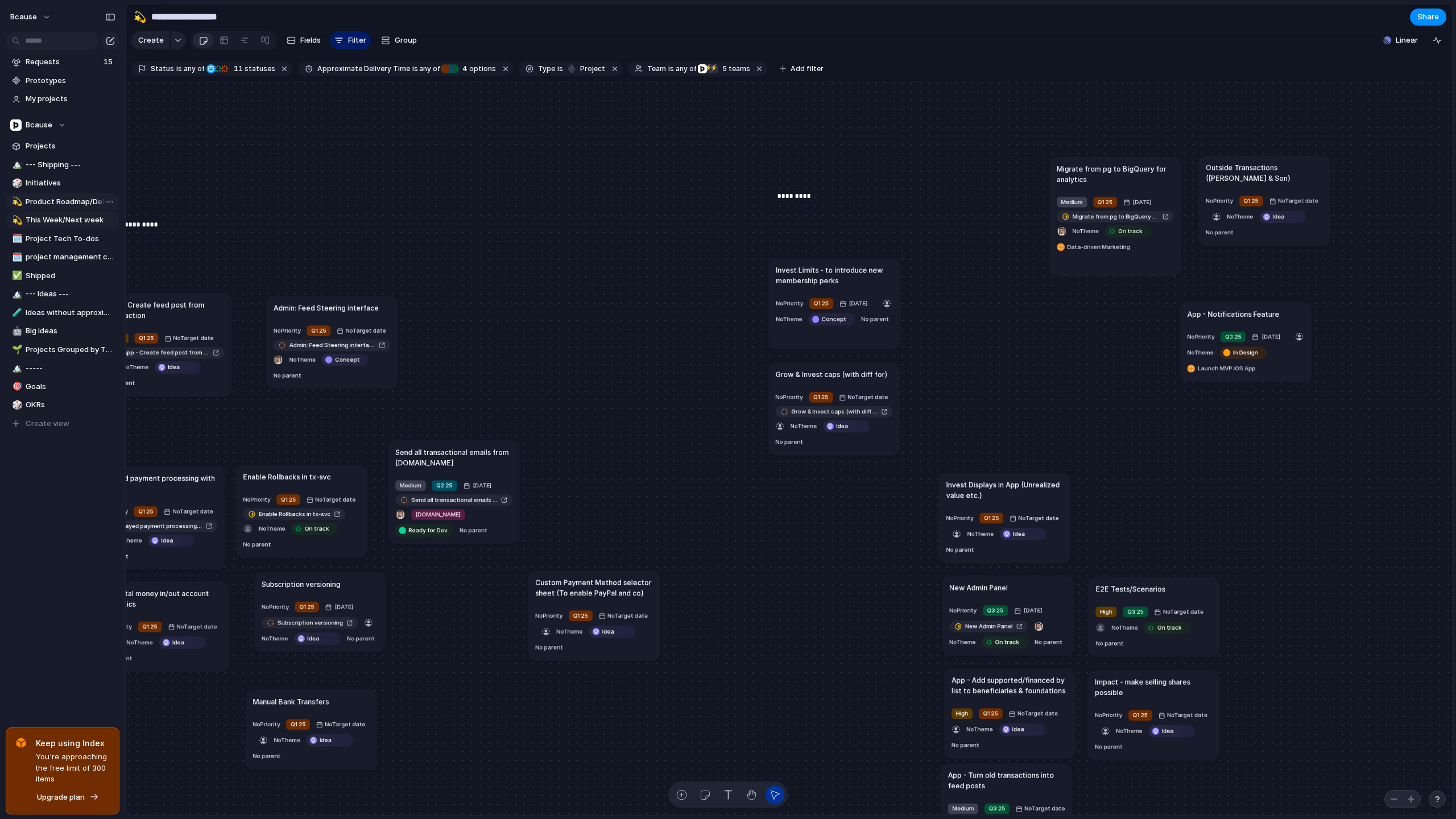
drag, startPoint x: 1164, startPoint y: 483, endPoint x: 850, endPoint y: 271, distance: 378.9
click at [850, 271] on h1 "Invest Limits - to introduce new membership perks" at bounding box center [835, 275] width 117 height 21
drag, startPoint x: 923, startPoint y: 290, endPoint x: 840, endPoint y: 274, distance: 84.5
click at [843, 274] on div "Send all transactional emails from [DOMAIN_NAME] Medium Q2 25 [DATE] Send all t…" at bounding box center [788, 449] width 1326 height 734
click at [854, 292] on article "Invest Limits - to introduce new membership perks No Priority Q1 25 [DATE] No T…" at bounding box center [837, 294] width 132 height 75
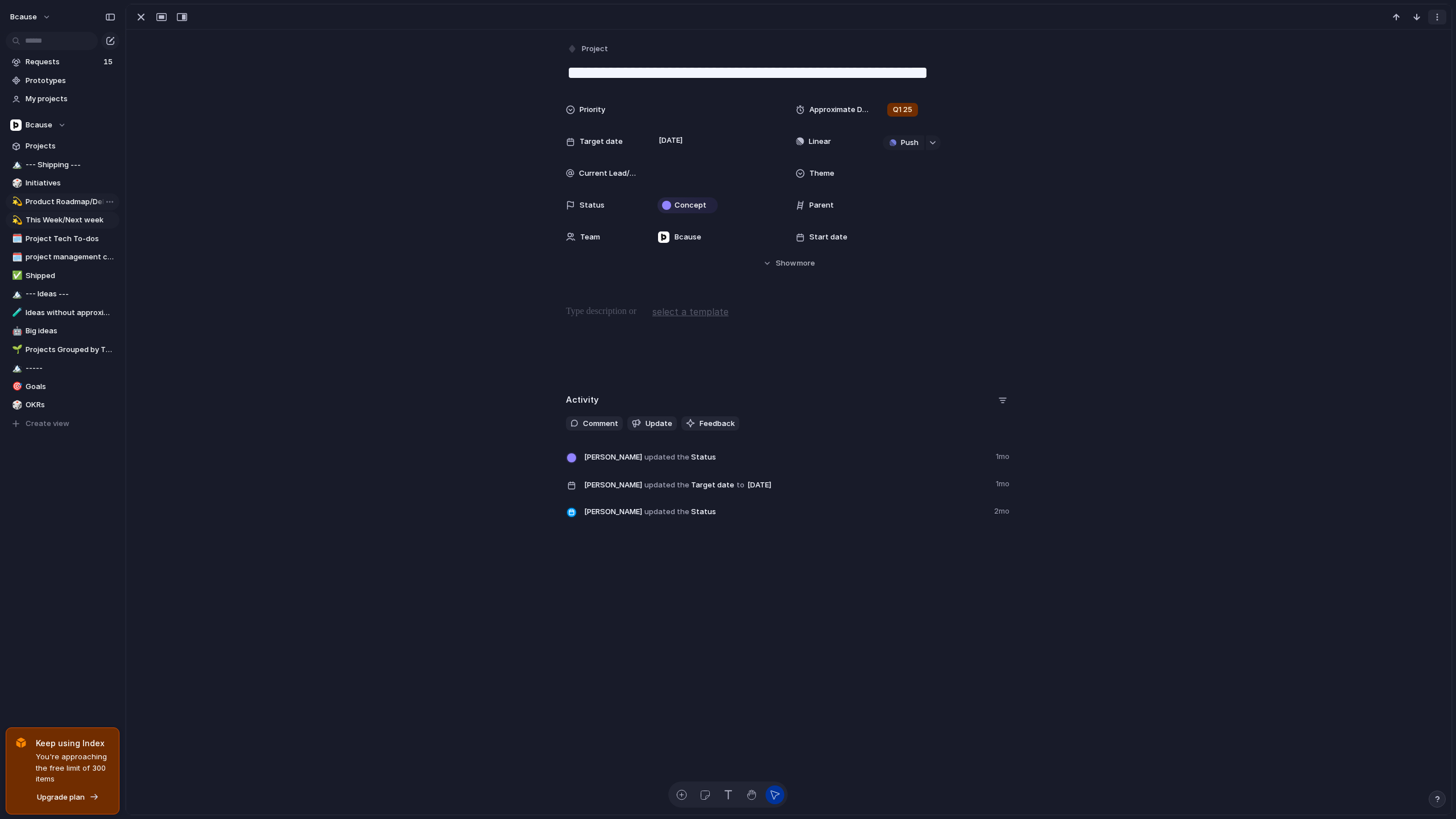
click at [1287, 17] on div "button" at bounding box center [1437, 17] width 9 height 9
click at [1287, 54] on span "Delete" at bounding box center [1388, 59] width 24 height 11
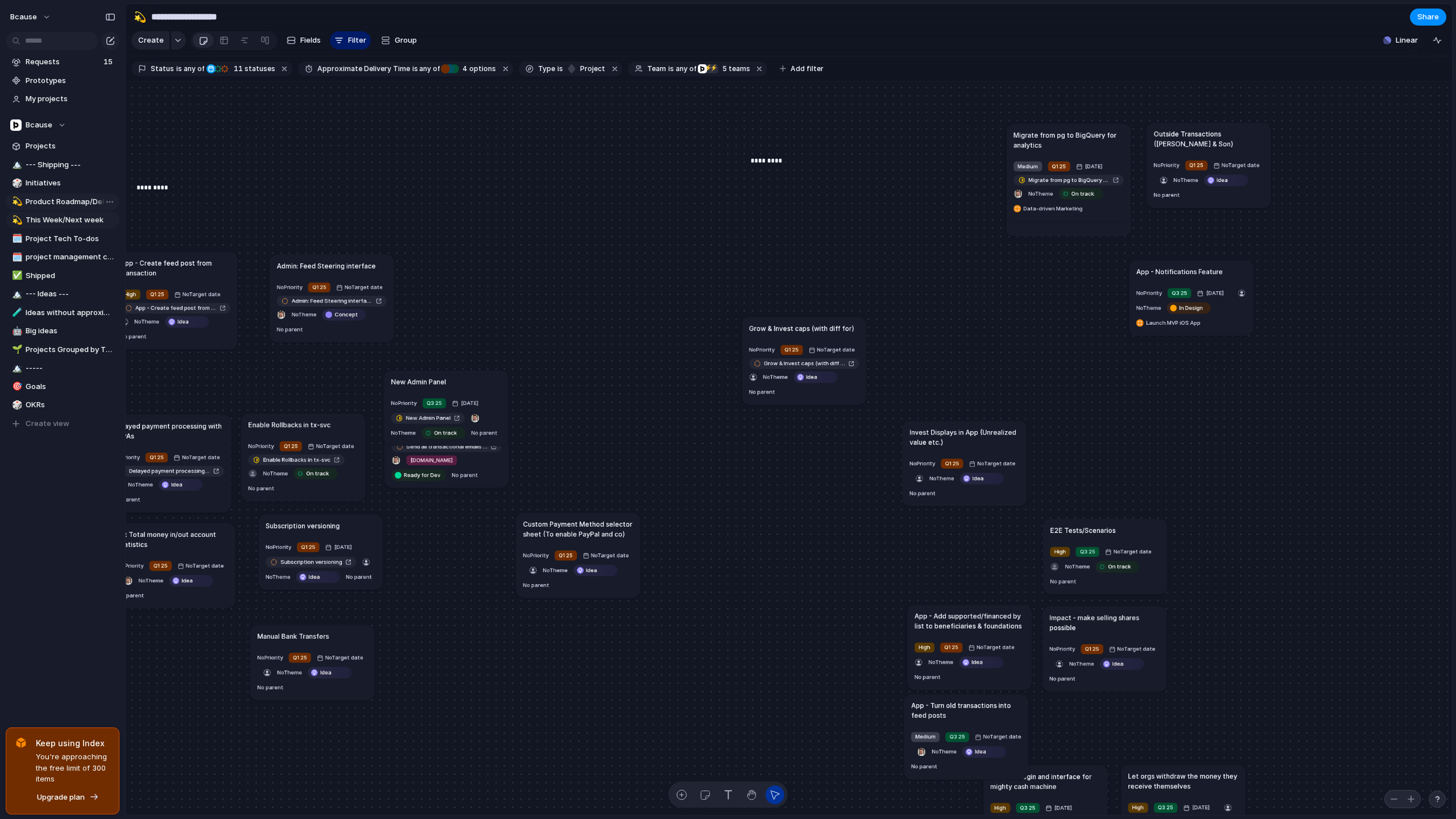
drag, startPoint x: 989, startPoint y: 536, endPoint x: 542, endPoint y: 325, distance: 494.3
click at [508, 370] on article "New Admin Panel No Priority Q3 25 [DATE] New Admin Panel No Theme On track No p…" at bounding box center [445, 407] width 124 height 75
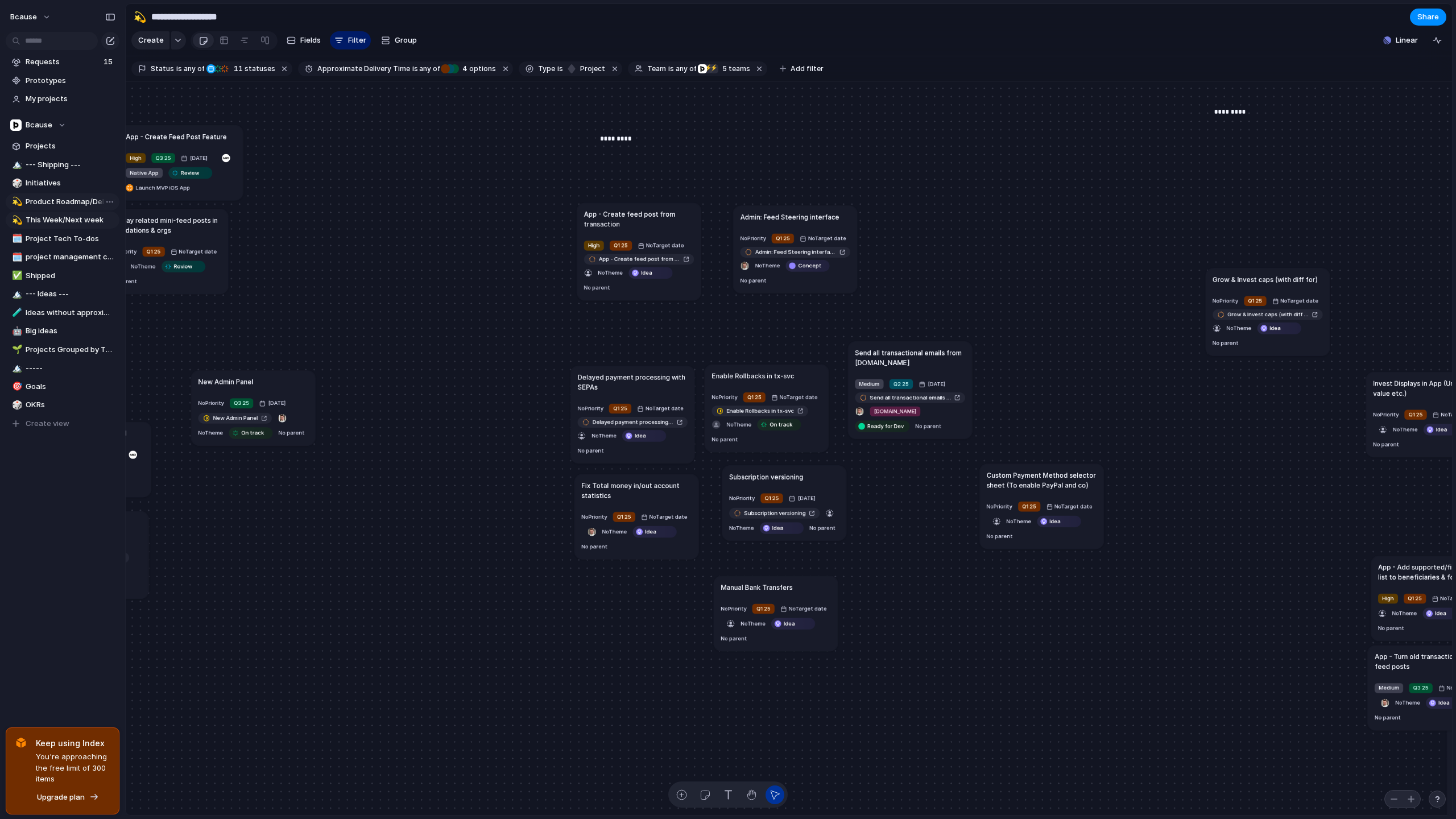
drag, startPoint x: 531, startPoint y: 345, endPoint x: 225, endPoint y: 345, distance: 306.0
click at [225, 370] on article "New Admin Panel No Priority Q3 25 [DATE] New Admin Panel No Theme On track No p…" at bounding box center [253, 407] width 124 height 75
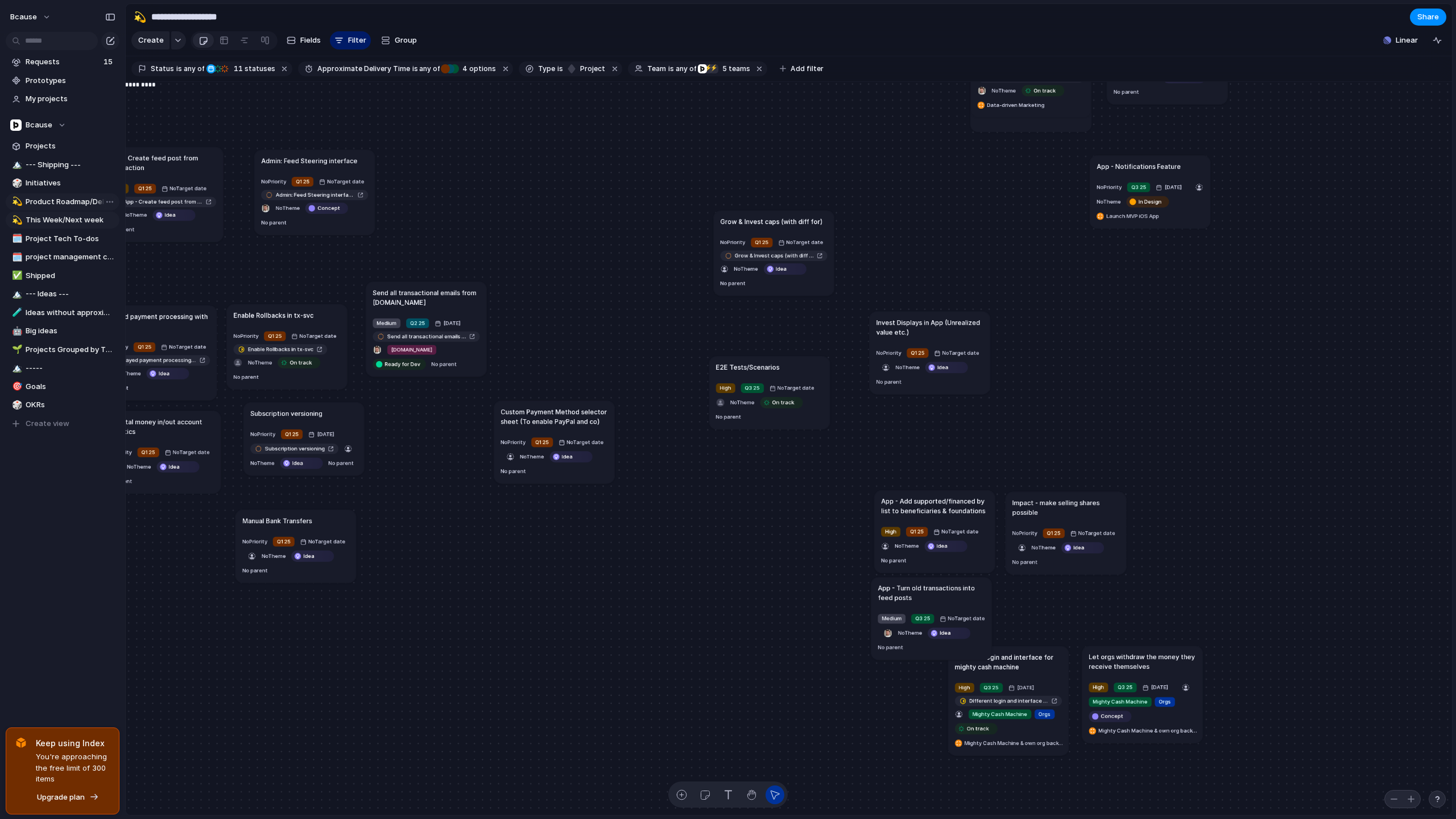
drag, startPoint x: 1038, startPoint y: 415, endPoint x: 793, endPoint y: 346, distance: 254.5
click at [793, 362] on div "E2E Tests/Scenarios" at bounding box center [769, 367] width 107 height 10
drag, startPoint x: 796, startPoint y: 356, endPoint x: 931, endPoint y: 410, distance: 145.4
click at [931, 410] on article "E2E Tests/Scenarios High Q3 25 No Target date No Theme On track No parent" at bounding box center [942, 416] width 121 height 74
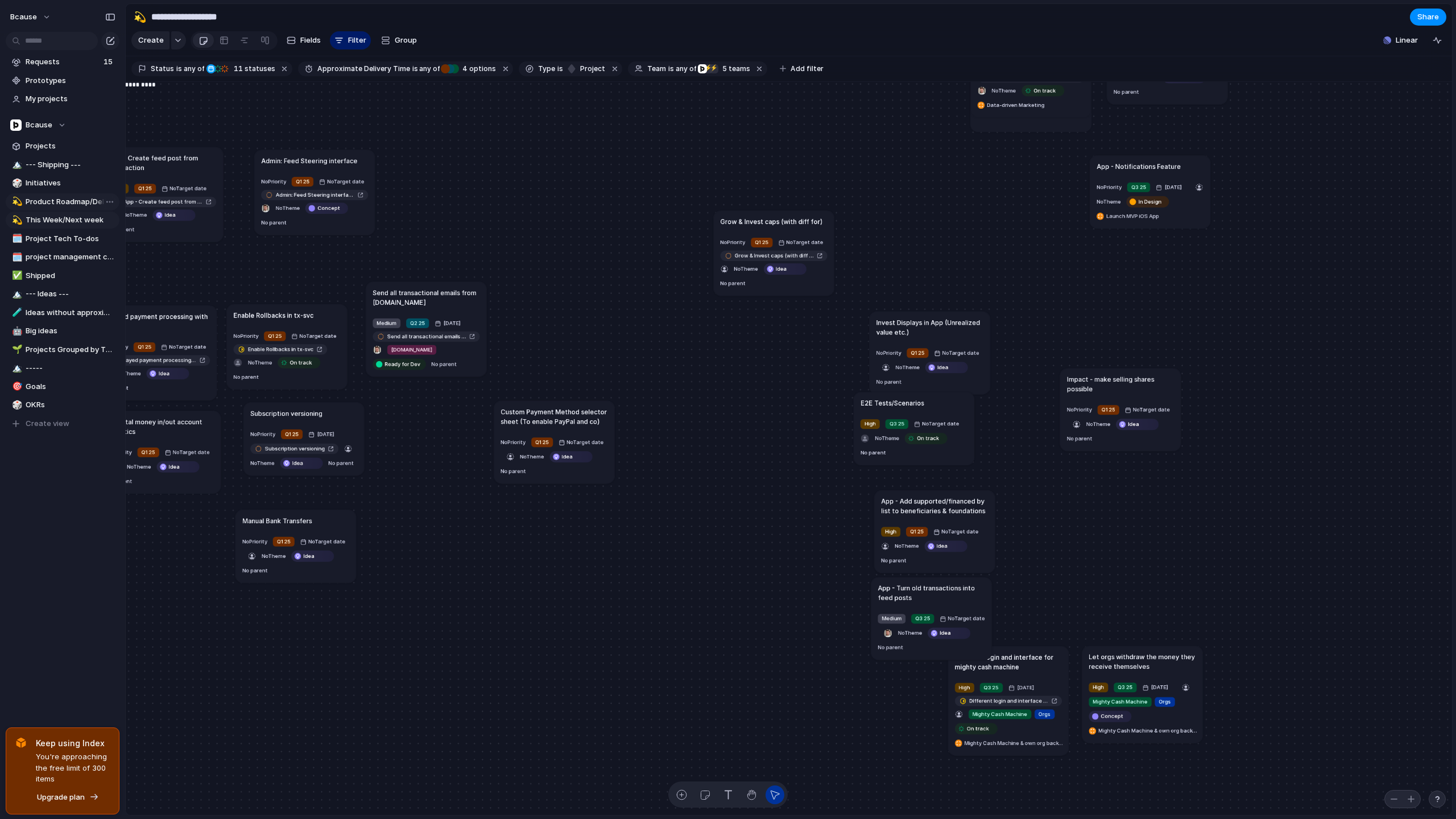
drag, startPoint x: 1074, startPoint y: 515, endPoint x: 1129, endPoint y: 384, distance: 142.1
click at [1130, 384] on h1 "Impact - make selling shares possible" at bounding box center [1120, 384] width 107 height 19
drag, startPoint x: 955, startPoint y: 321, endPoint x: 1020, endPoint y: 296, distance: 69.6
click at [1020, 296] on h1 "Invest Displays in App (Unrealized value etc.)" at bounding box center [996, 302] width 107 height 19
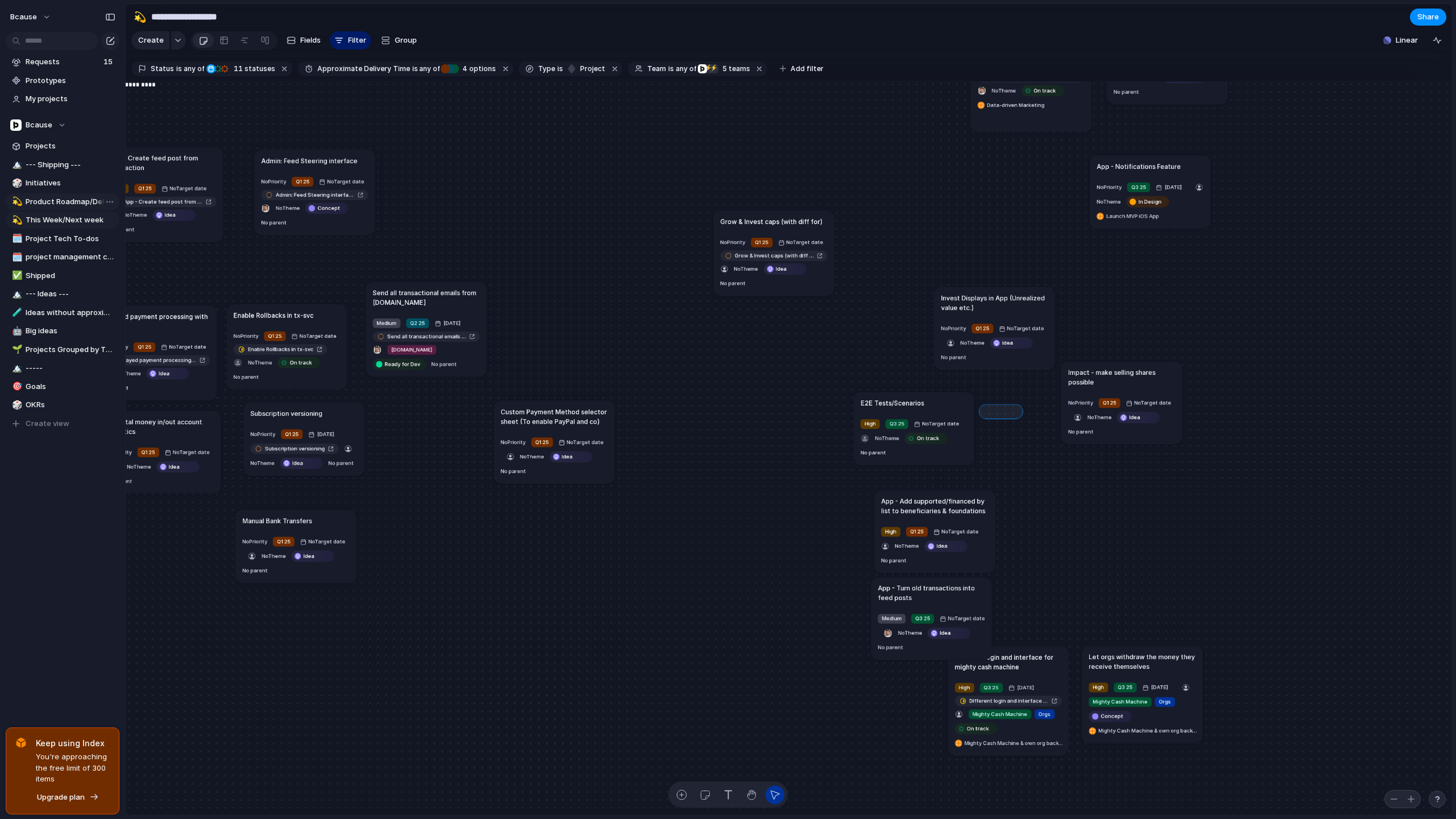
drag, startPoint x: 984, startPoint y: 409, endPoint x: 1023, endPoint y: 412, distance: 39.1
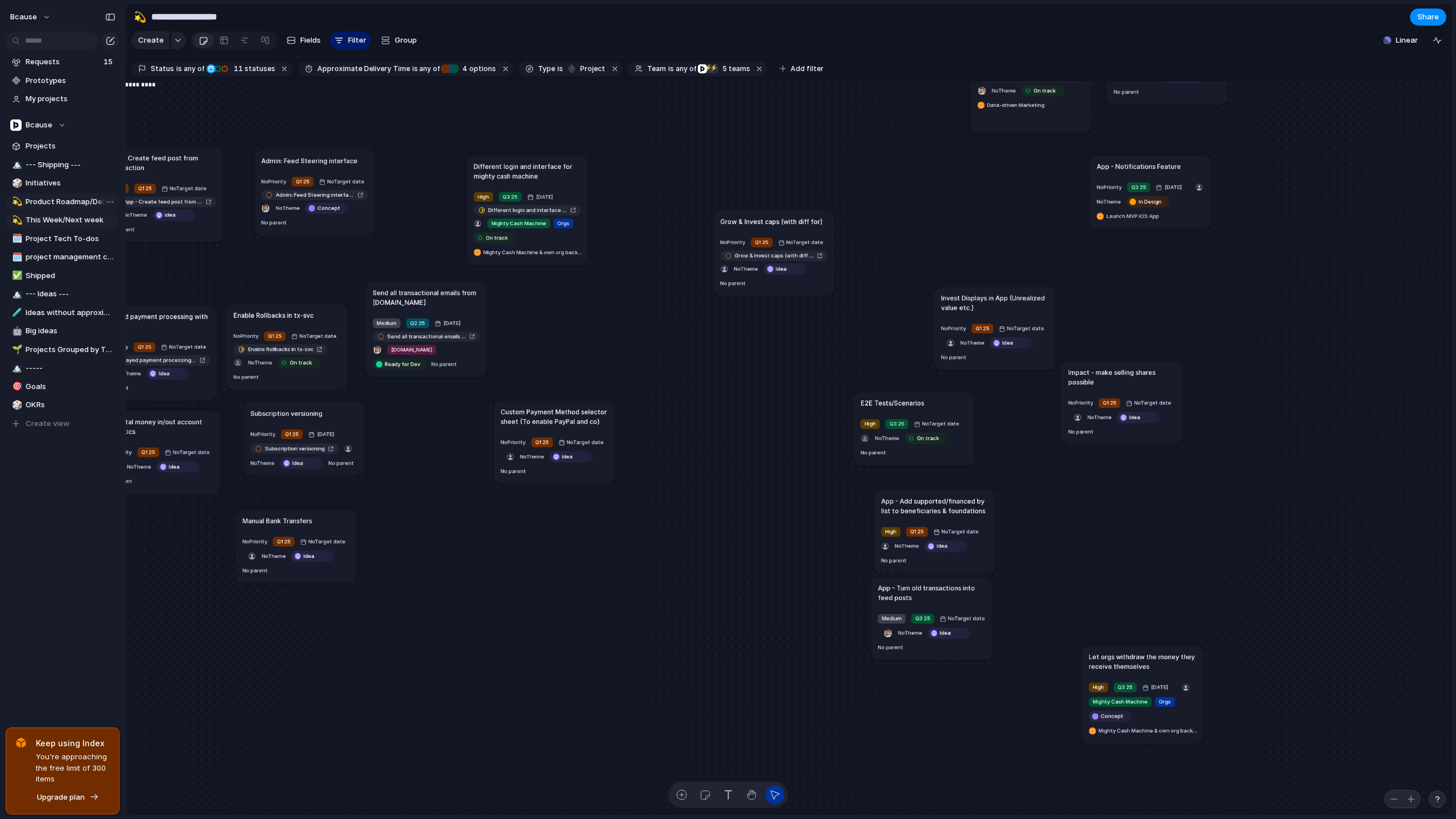
drag, startPoint x: 1054, startPoint y: 662, endPoint x: 571, endPoint y: 172, distance: 688.0
click at [571, 172] on h1 "Different login and interface for mighty cash machine" at bounding box center [527, 170] width 107 height 19
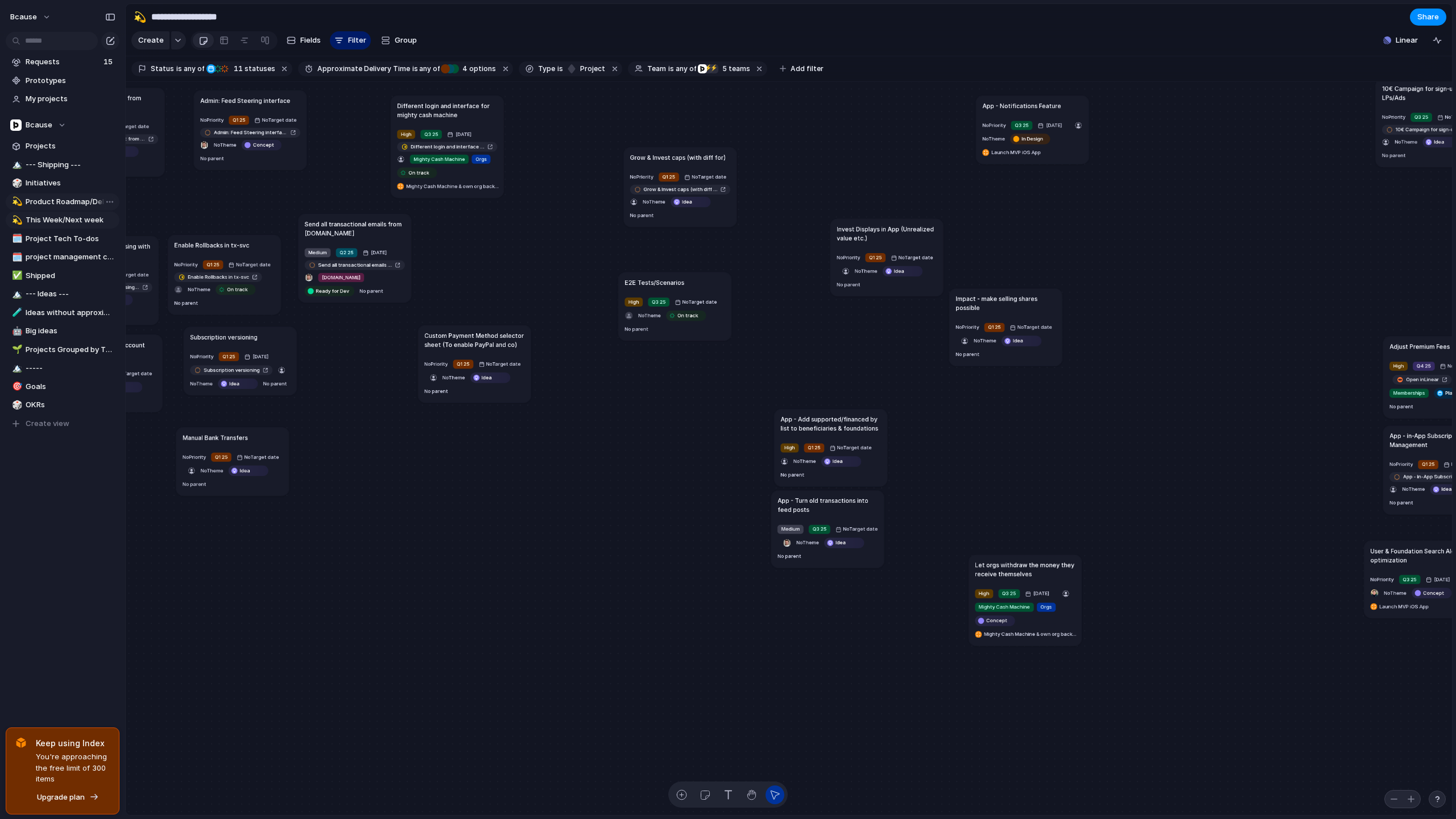
drag, startPoint x: 815, startPoint y: 327, endPoint x: 678, endPoint y: 282, distance: 144.2
click at [678, 282] on h1 "E2E Tests/Scenarios" at bounding box center [654, 282] width 60 height 9
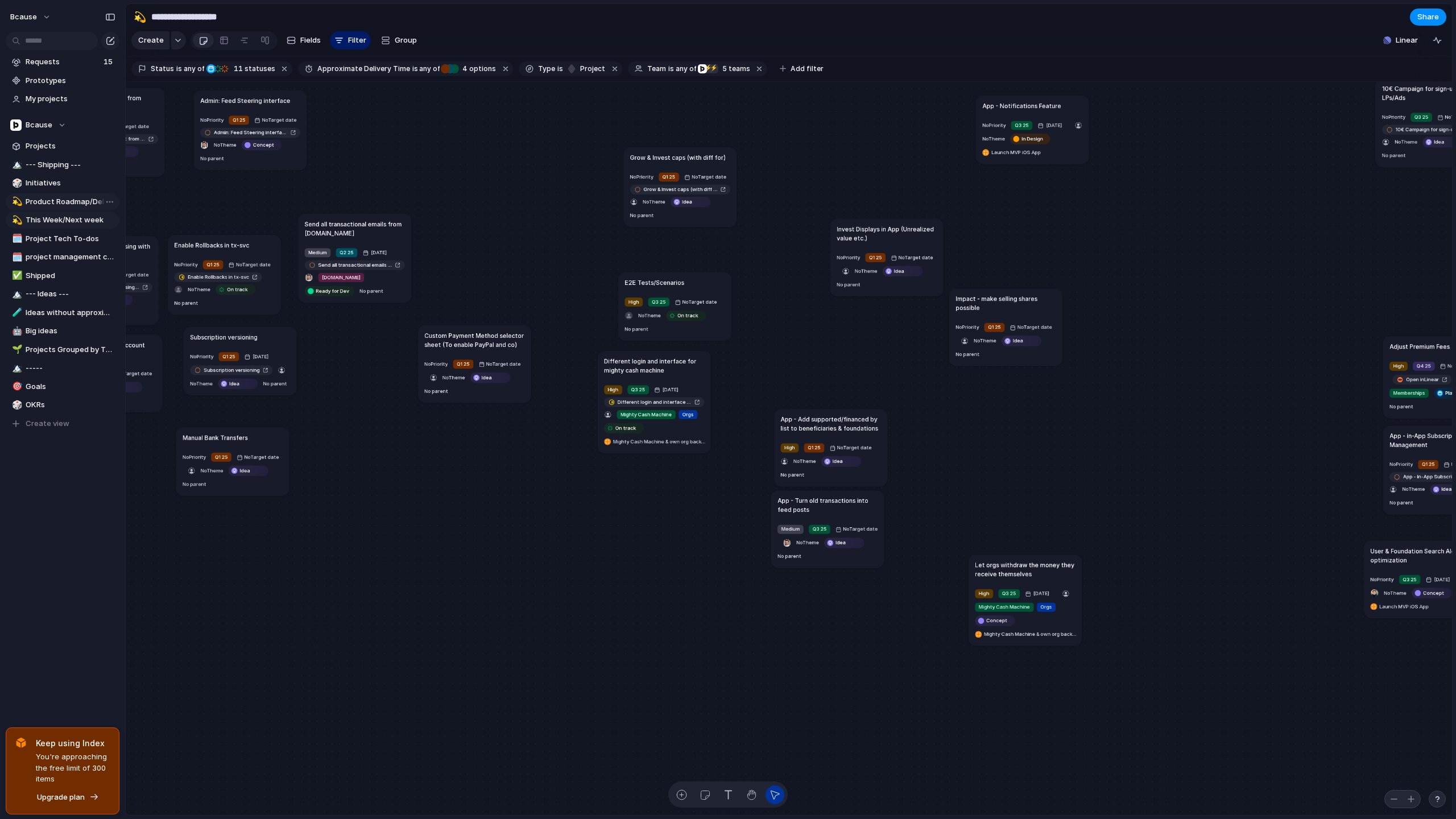
drag, startPoint x: 463, startPoint y: 119, endPoint x: 692, endPoint y: 362, distance: 333.9
click at [692, 362] on article "Different login and interface for mighty cash machine High Q3 25 [DATE] Differe…" at bounding box center [654, 402] width 113 height 103
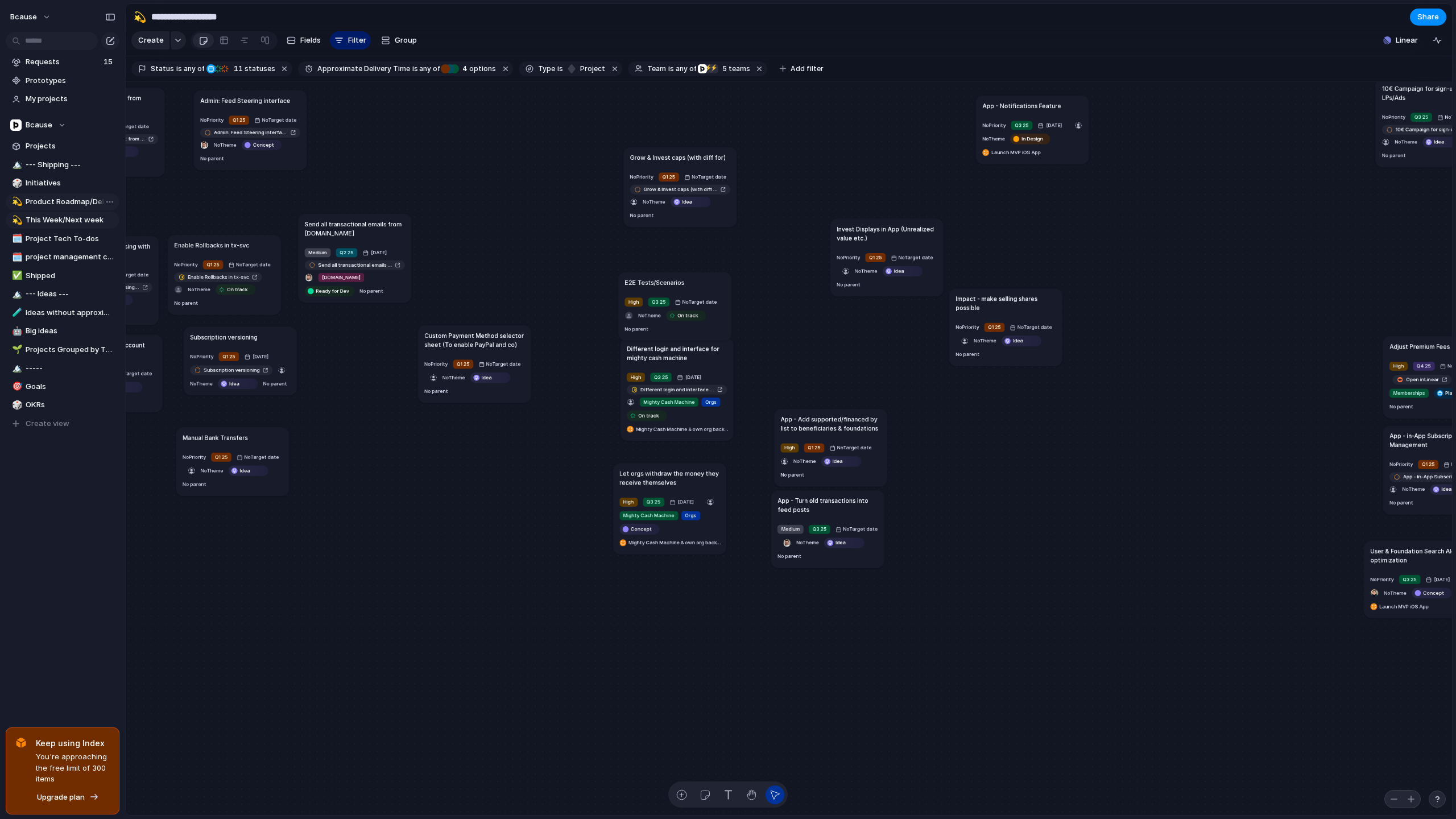
drag, startPoint x: 1047, startPoint y: 565, endPoint x: 690, endPoint y: 470, distance: 369.4
click at [690, 470] on h1 "Let orgs withdraw the money they receive themselves" at bounding box center [669, 478] width 100 height 18
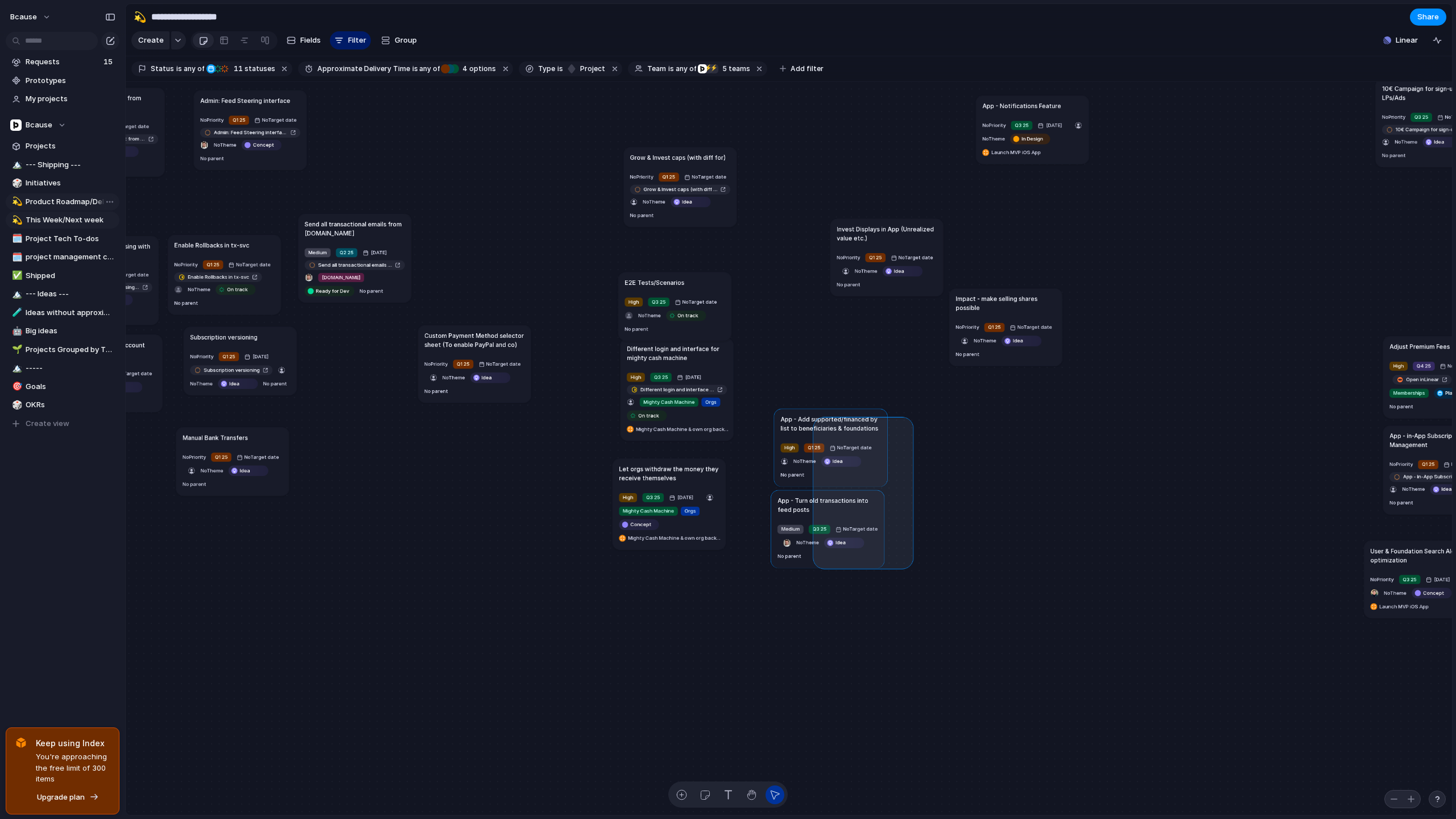
drag, startPoint x: 902, startPoint y: 539, endPoint x: 818, endPoint y: 422, distance: 144.0
click at [818, 422] on div "Send all transactional emails from [DOMAIN_NAME] Medium Q2 25 [DATE] Send all t…" at bounding box center [788, 449] width 1326 height 734
drag, startPoint x: 927, startPoint y: 565, endPoint x: 812, endPoint y: 441, distance: 169.1
click at [812, 441] on div "Send all transactional emails from [DOMAIN_NAME] Medium Q2 25 [DATE] Send all t…" at bounding box center [788, 449] width 1326 height 734
click at [842, 428] on div "Send all transactional emails from [DOMAIN_NAME] Medium Q2 25 [DATE] Send all t…" at bounding box center [788, 449] width 1326 height 734
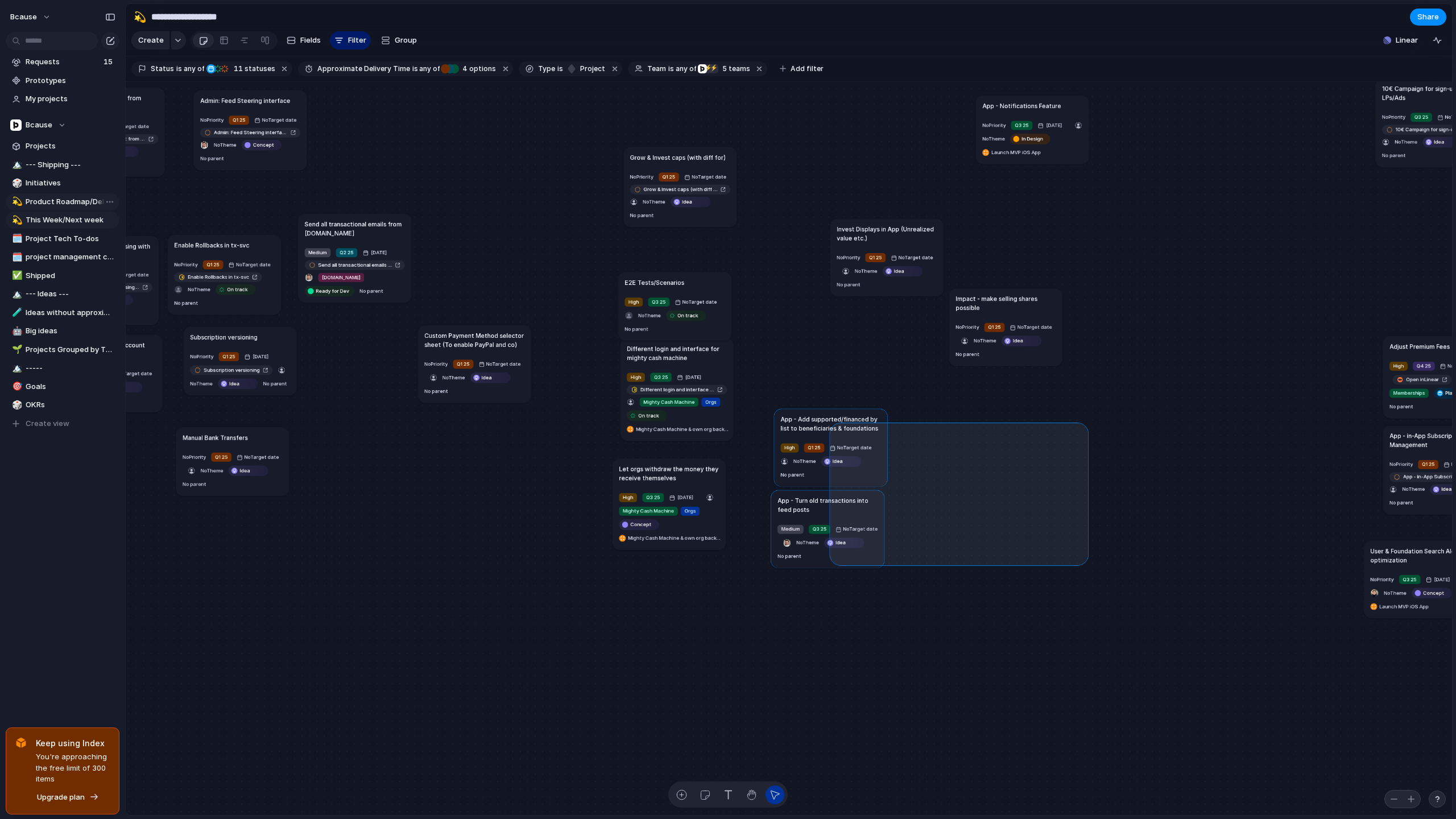
drag, startPoint x: 1083, startPoint y: 561, endPoint x: 826, endPoint y: 435, distance: 286.2
click at [826, 435] on div "Send all transactional emails from [DOMAIN_NAME] Medium Q2 25 [DATE] Send all t…" at bounding box center [788, 449] width 1326 height 734
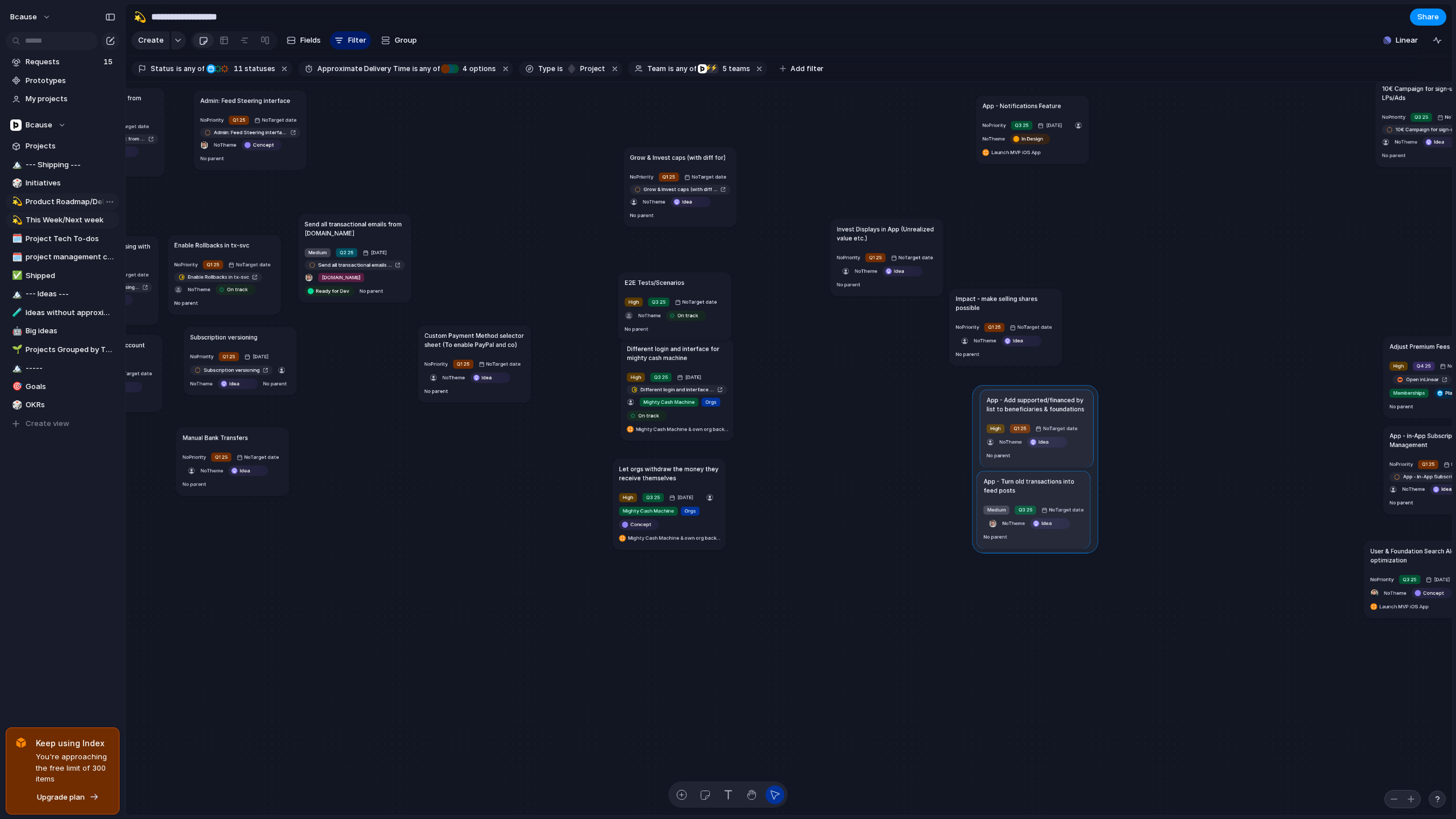
drag, startPoint x: 925, startPoint y: 413, endPoint x: 987, endPoint y: 392, distance: 65.5
click at [990, 392] on div at bounding box center [1034, 469] width 125 height 169
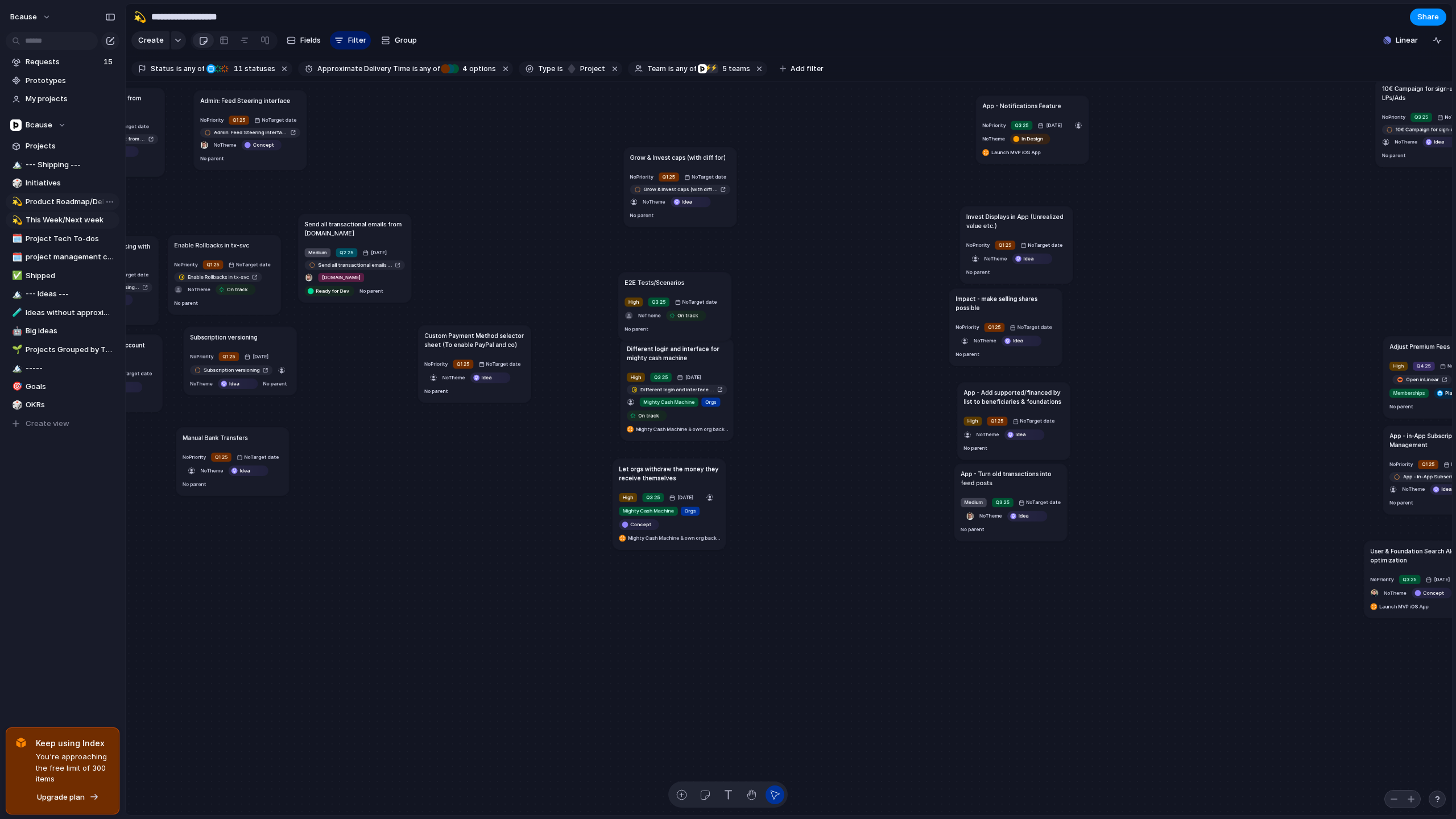
drag, startPoint x: 901, startPoint y: 226, endPoint x: 1031, endPoint y: 213, distance: 130.6
click at [1031, 213] on h1 "Invest Displays in App (Unrealized value etc.)" at bounding box center [1016, 221] width 100 height 18
drag, startPoint x: 997, startPoint y: 299, endPoint x: 1015, endPoint y: 305, distance: 19.0
click at [1015, 305] on h1 "Impact - make selling shares possible" at bounding box center [1019, 307] width 100 height 18
drag, startPoint x: 1042, startPoint y: 106, endPoint x: 958, endPoint y: 137, distance: 89.5
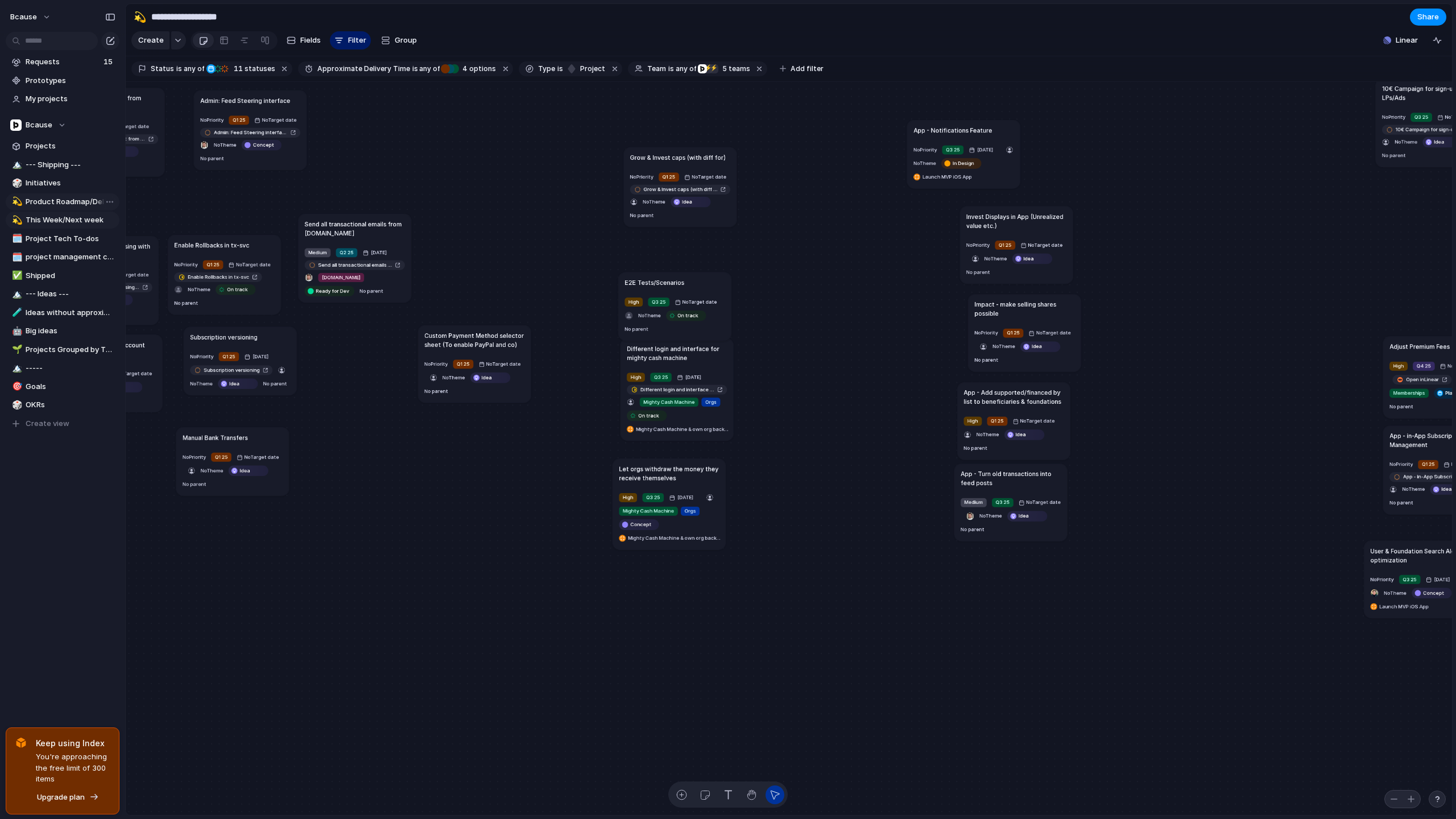
click at [959, 134] on h1 "App - Notifications Feature" at bounding box center [952, 130] width 78 height 9
drag, startPoint x: 1000, startPoint y: 381, endPoint x: 1109, endPoint y: 378, distance: 109.0
drag, startPoint x: 1010, startPoint y: 403, endPoint x: 1085, endPoint y: 402, distance: 75.0
click at [1074, 402] on h1 "App - Add supported/financed by list to beneficiaries & foundations" at bounding box center [1024, 397] width 100 height 18
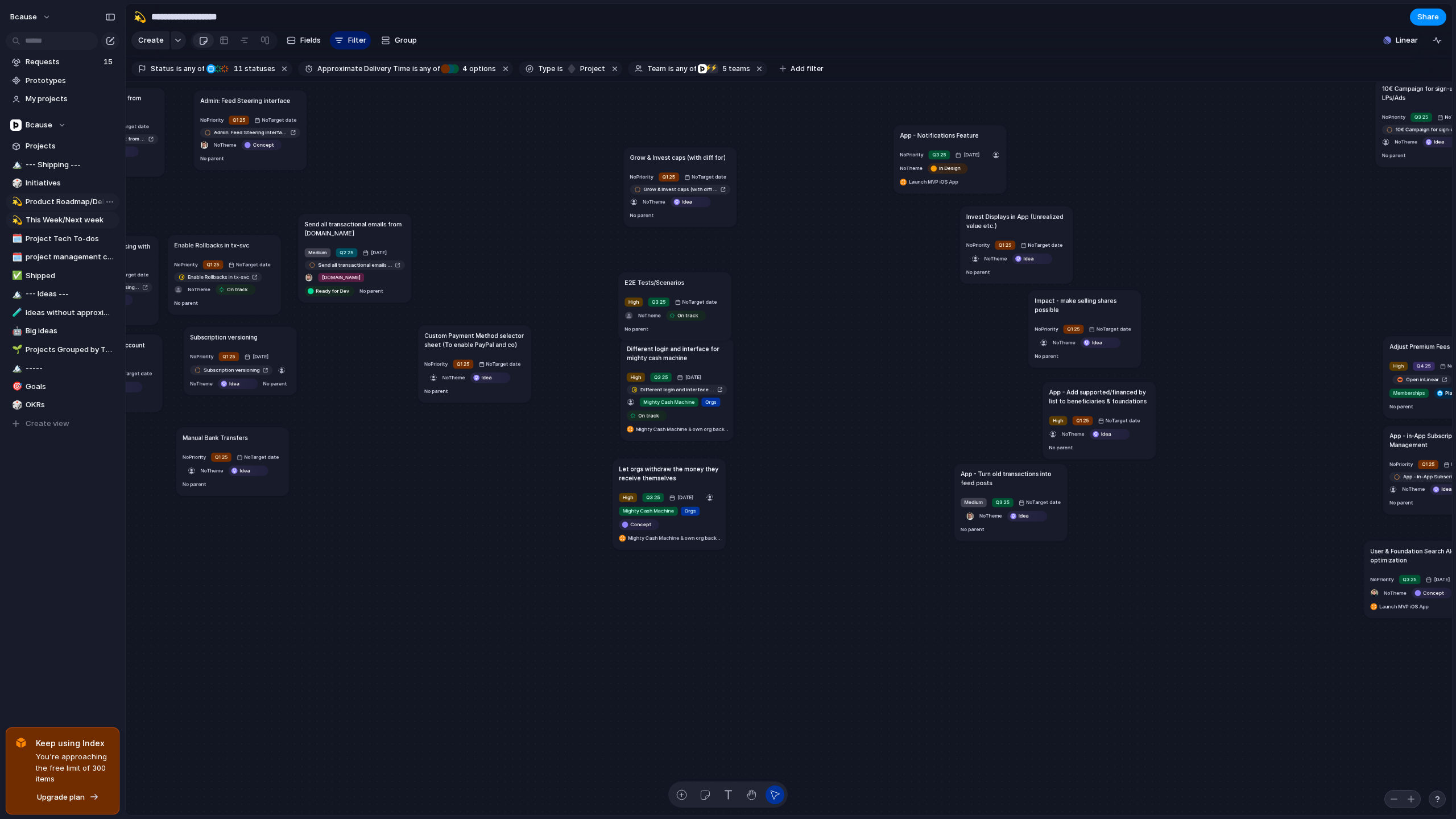
drag, startPoint x: 1036, startPoint y: 316, endPoint x: 1113, endPoint y: 313, distance: 77.1
click at [1109, 312] on h1 "Impact - make selling shares possible" at bounding box center [1085, 305] width 100 height 18
click at [1116, 318] on article "Impact - make selling shares possible No Priority Q1 25 No Target date No Theme…" at bounding box center [1103, 333] width 113 height 77
drag, startPoint x: 1038, startPoint y: 228, endPoint x: 1124, endPoint y: 229, distance: 86.0
click at [1124, 229] on h1 "Invest Displays in App (Unrealized value etc.)" at bounding box center [1104, 223] width 100 height 18
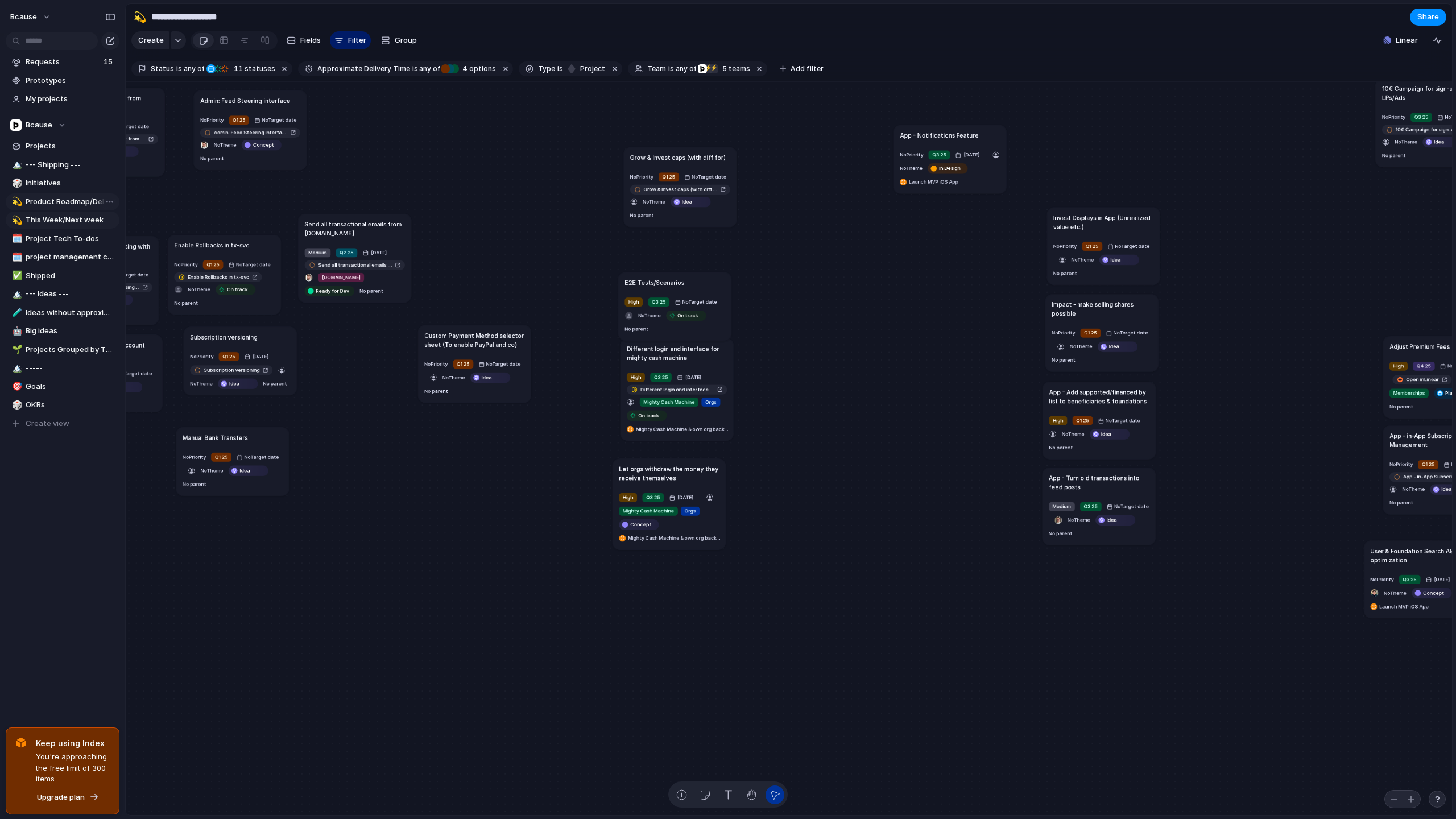
drag, startPoint x: 1011, startPoint y: 468, endPoint x: 1098, endPoint y: 473, distance: 87.1
click at [1098, 473] on article "App - Turn old transactions into feed posts Medium Q3 25 No Target date No Them…" at bounding box center [1099, 506] width 113 height 77
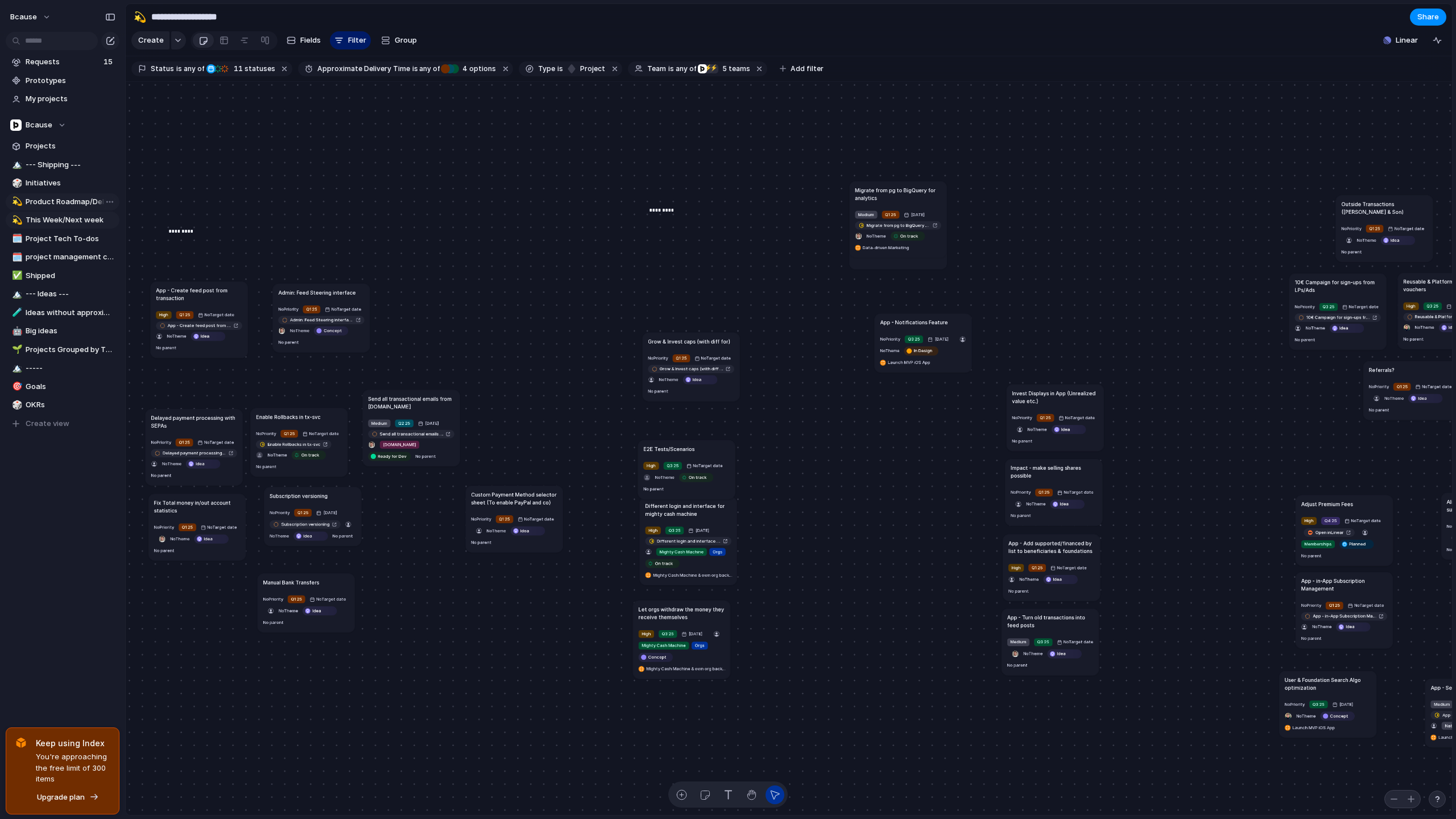
drag, startPoint x: 1008, startPoint y: 189, endPoint x: 1385, endPoint y: 204, distance: 377.3
click at [1287, 204] on h1 "Outside Transactions ([PERSON_NAME] & Son)" at bounding box center [1384, 208] width 86 height 15
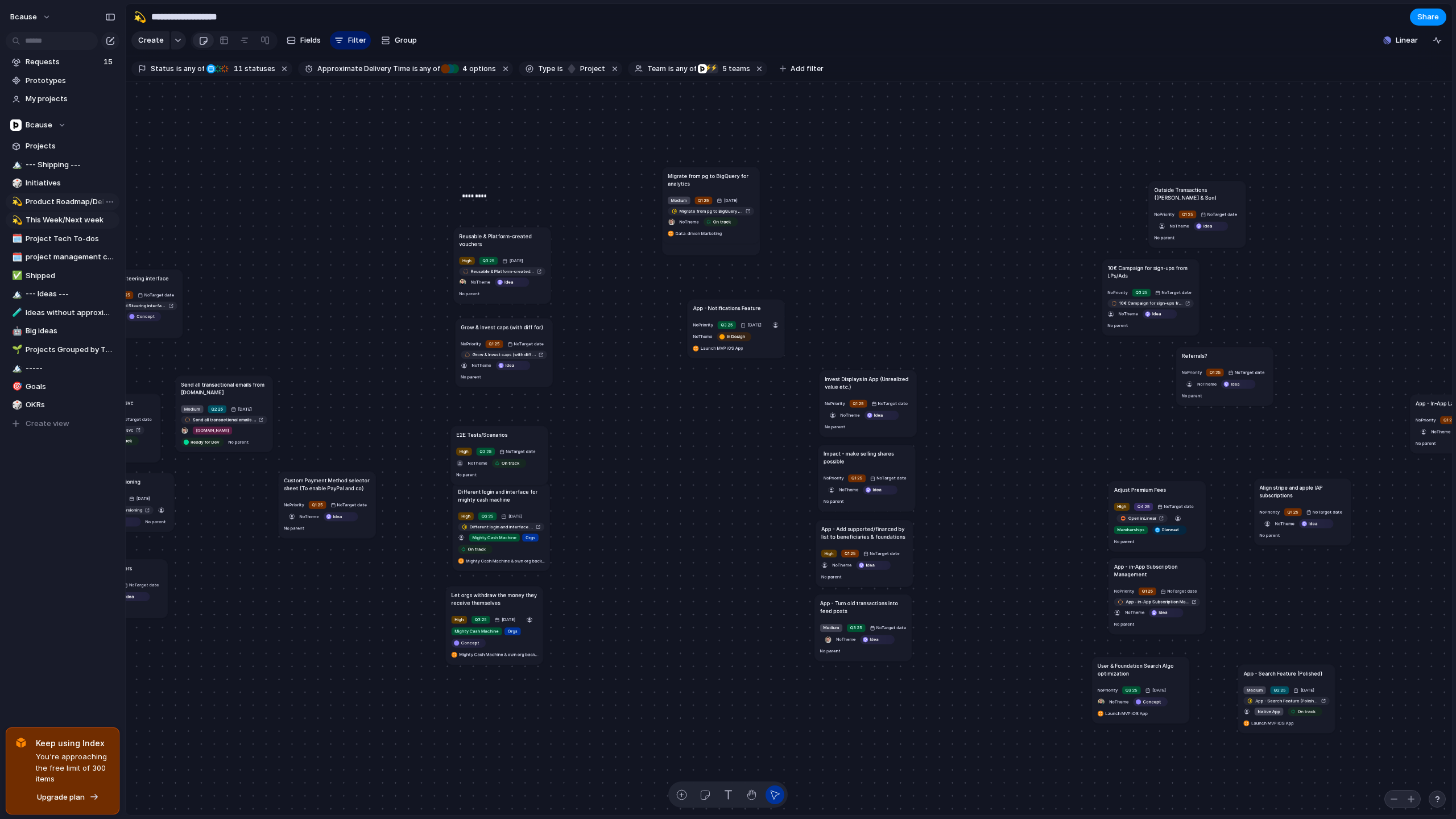
drag, startPoint x: 1265, startPoint y: 270, endPoint x: 510, endPoint y: 242, distance: 755.5
click at [510, 242] on h1 "Reusable & Platform-created vouchers" at bounding box center [501, 240] width 86 height 15
drag, startPoint x: 522, startPoint y: 327, endPoint x: 516, endPoint y: 343, distance: 17.1
click at [516, 343] on h1 "Grow & Invest caps (with diff for)" at bounding box center [497, 342] width 83 height 8
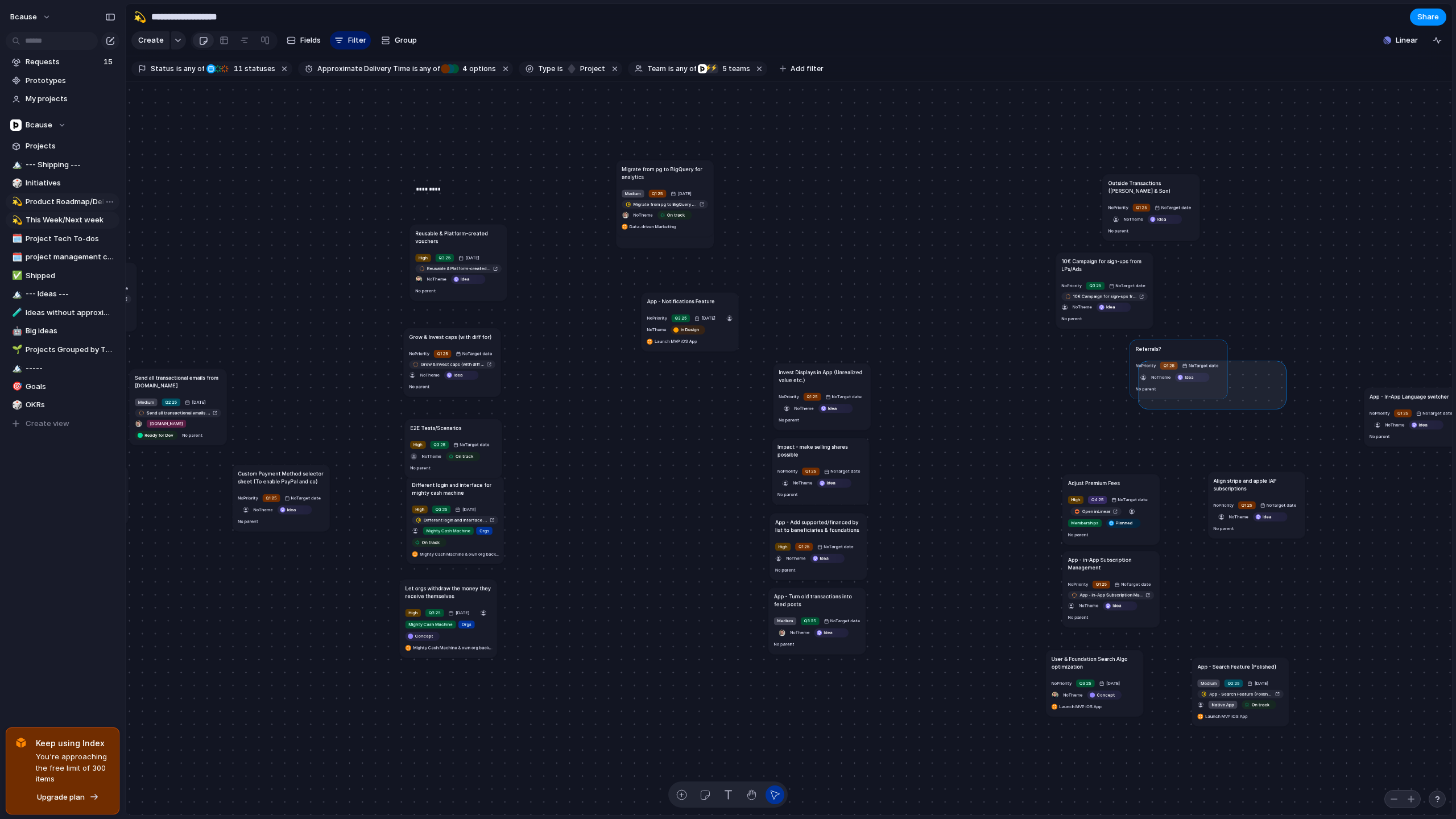
drag, startPoint x: 1282, startPoint y: 404, endPoint x: 1144, endPoint y: 364, distance: 143.7
click at [1144, 364] on div "Send all transactional emails from [DOMAIN_NAME] Medium Q2 25 [DATE] Send all t…" at bounding box center [788, 449] width 1326 height 734
click at [1158, 346] on h1 "Referrals?" at bounding box center [1148, 349] width 26 height 8
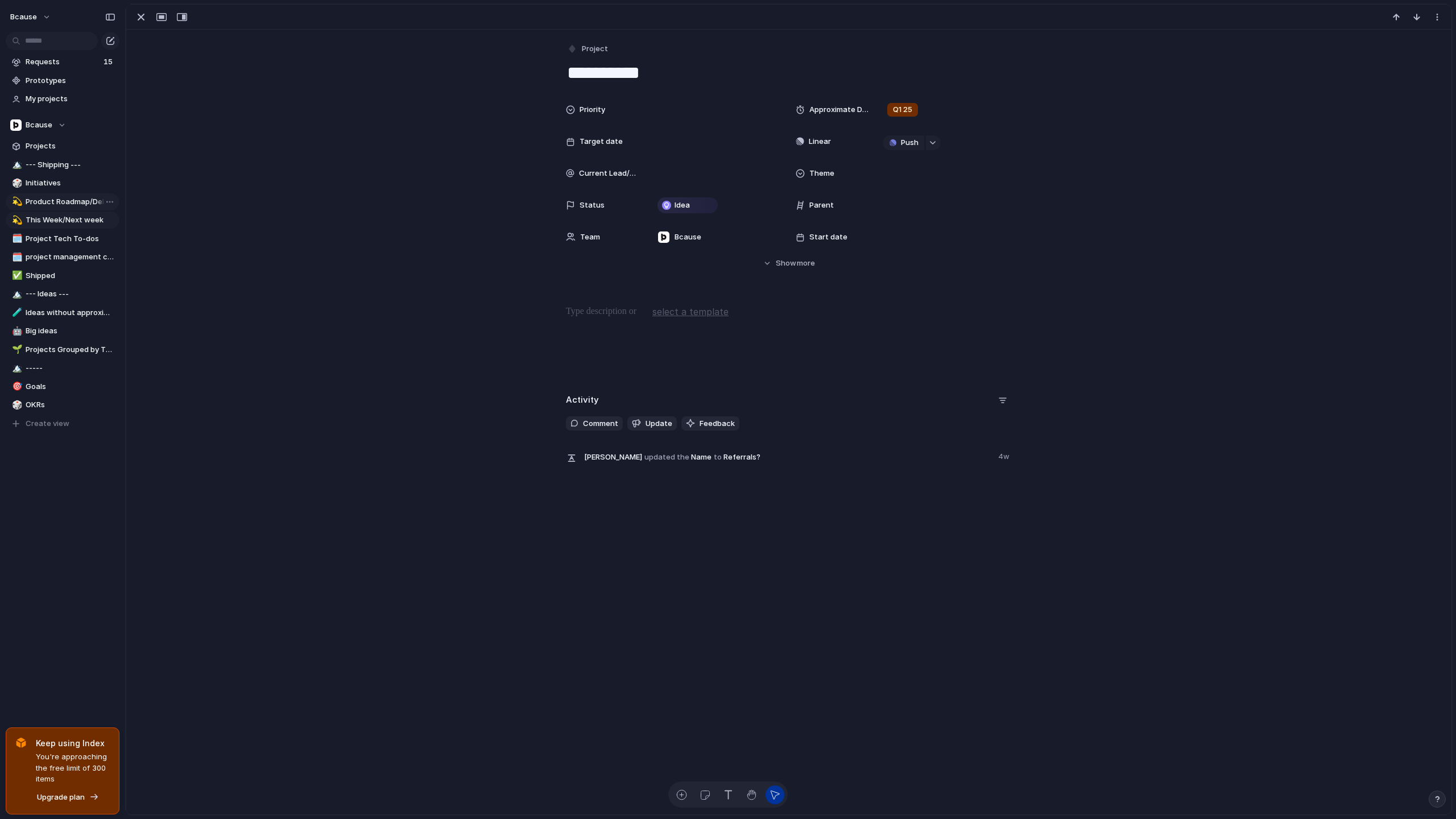
click at [567, 65] on div "**********" at bounding box center [788, 253] width 1325 height 447
click at [569, 67] on textarea "**********" at bounding box center [788, 72] width 446 height 24
type textarea "**********"
click at [147, 14] on div "button" at bounding box center [141, 17] width 14 height 14
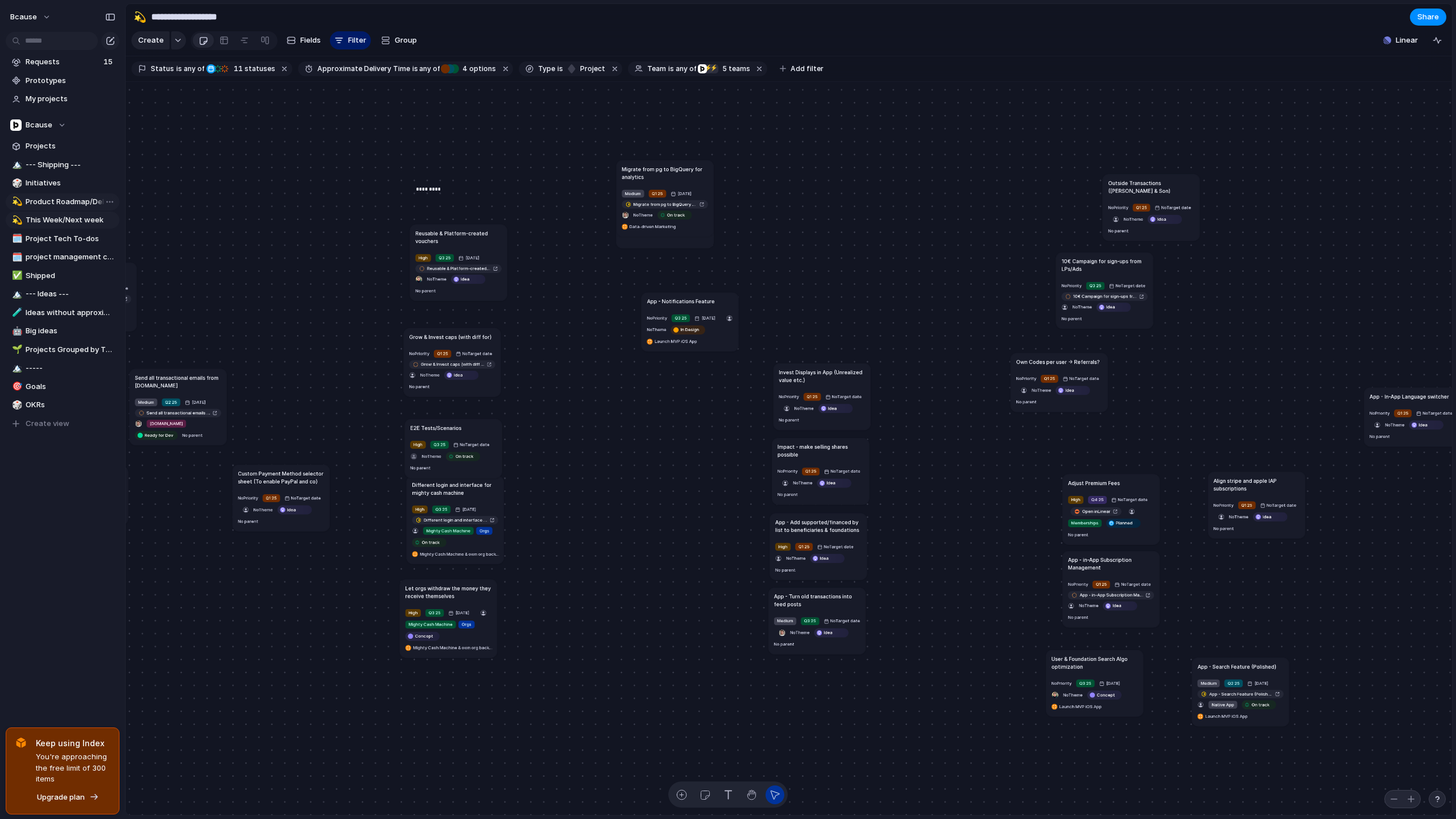
drag, startPoint x: 1192, startPoint y: 346, endPoint x: 1072, endPoint y: 359, distance: 120.7
click at [1072, 359] on h1 "Own Codes per user -> Referrals?" at bounding box center [1058, 362] width 84 height 8
drag, startPoint x: 1104, startPoint y: 485, endPoint x: 436, endPoint y: 673, distance: 694.0
click at [436, 673] on h1 "Adjust Premium Fees" at bounding box center [425, 670] width 52 height 8
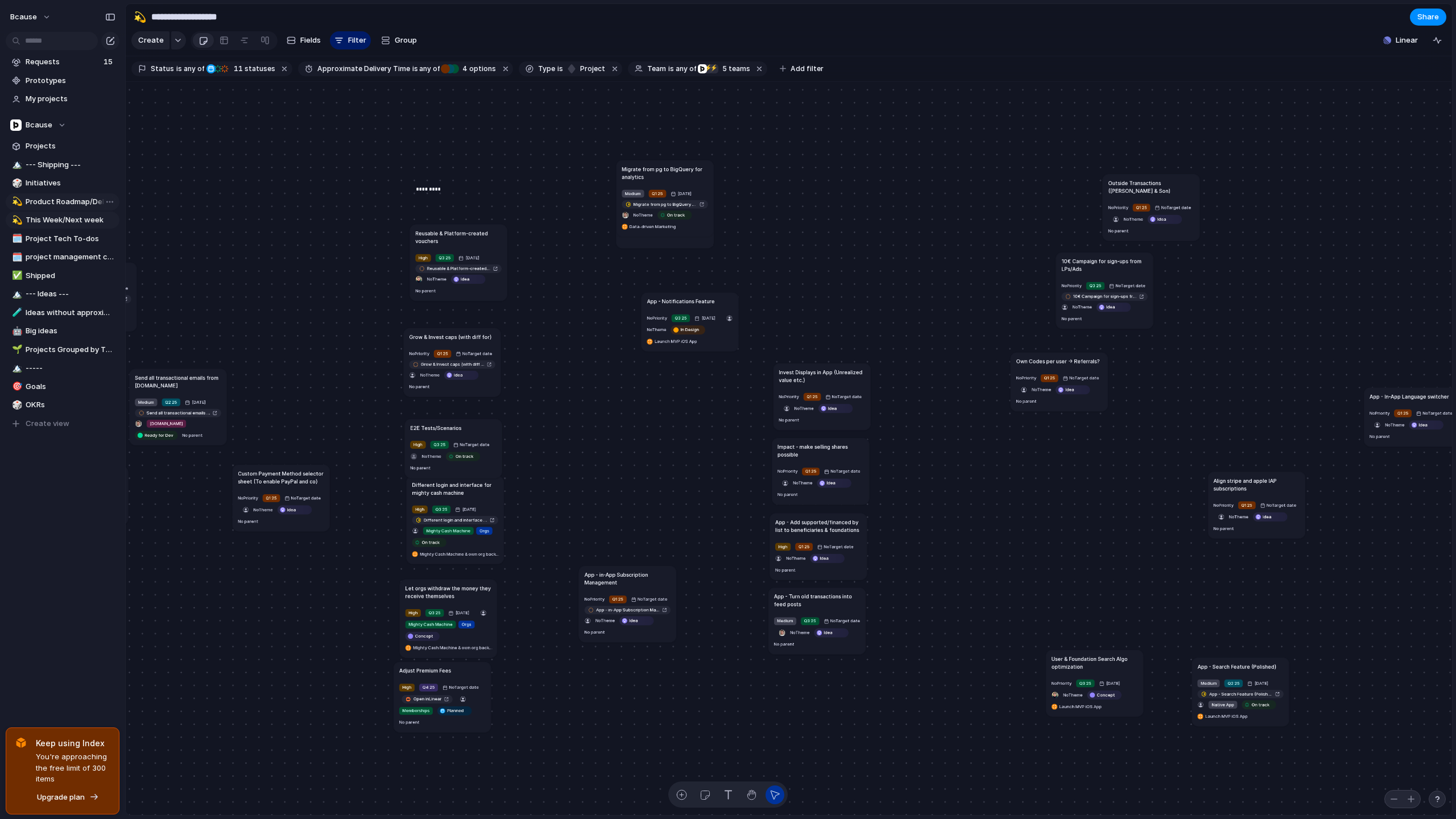
drag, startPoint x: 1125, startPoint y: 563, endPoint x: 647, endPoint y: 574, distance: 478.1
click at [645, 574] on h1 "App - in-App Subscription Management" at bounding box center [627, 578] width 86 height 15
drag, startPoint x: 639, startPoint y: 568, endPoint x: 1075, endPoint y: 449, distance: 451.9
click at [1088, 448] on article "App - in-App Subscription Management No Priority Q1 25 No Target date App - in-…" at bounding box center [1111, 474] width 97 height 76
drag, startPoint x: 1082, startPoint y: 456, endPoint x: 1061, endPoint y: 463, distance: 22.1
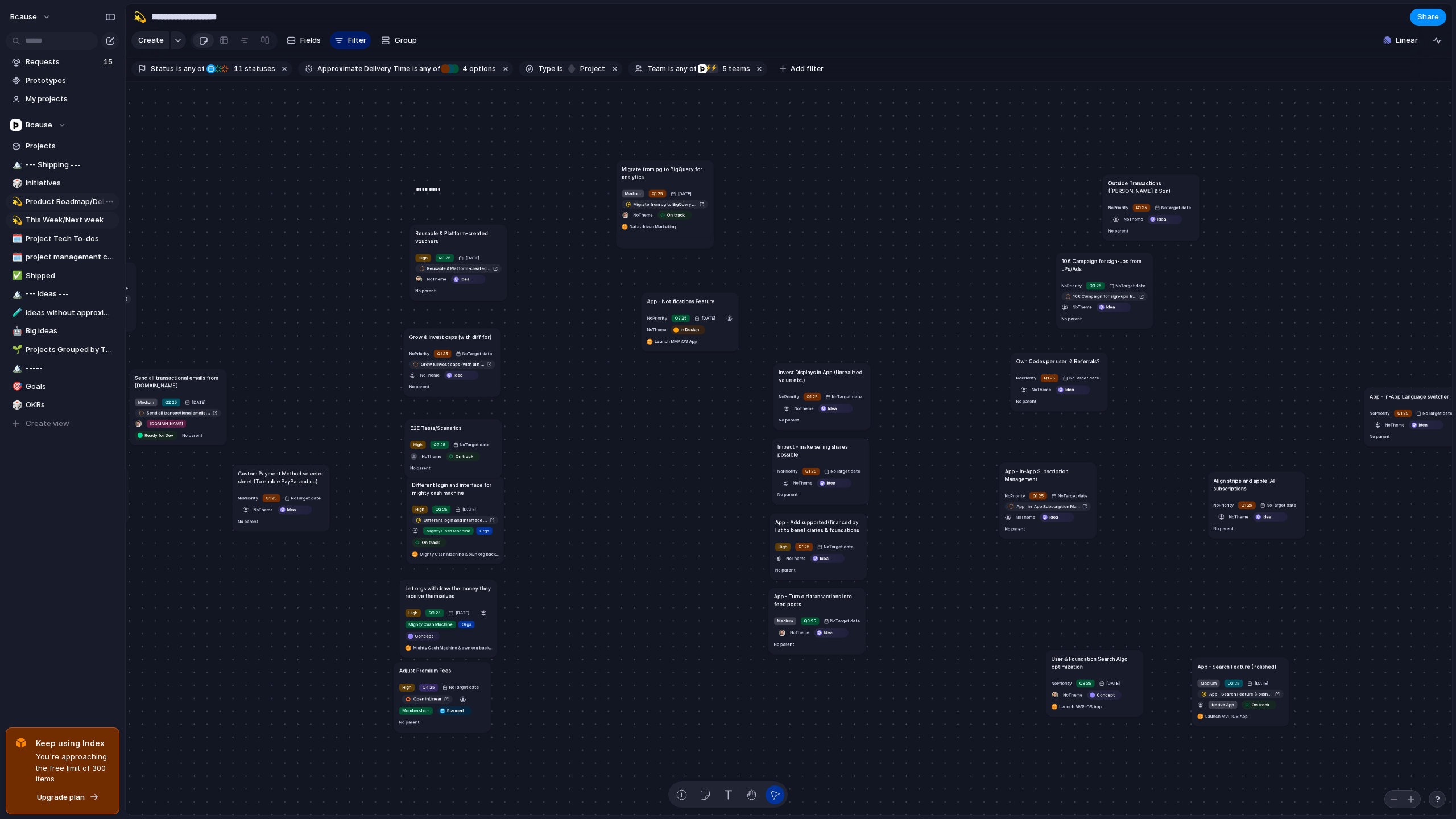
click at [1061, 467] on h1 "App - in-App Subscription Management" at bounding box center [1047, 475] width 86 height 15
click at [1061, 463] on h1 "App - in-App Subscription Management" at bounding box center [1060, 464] width 86 height 15
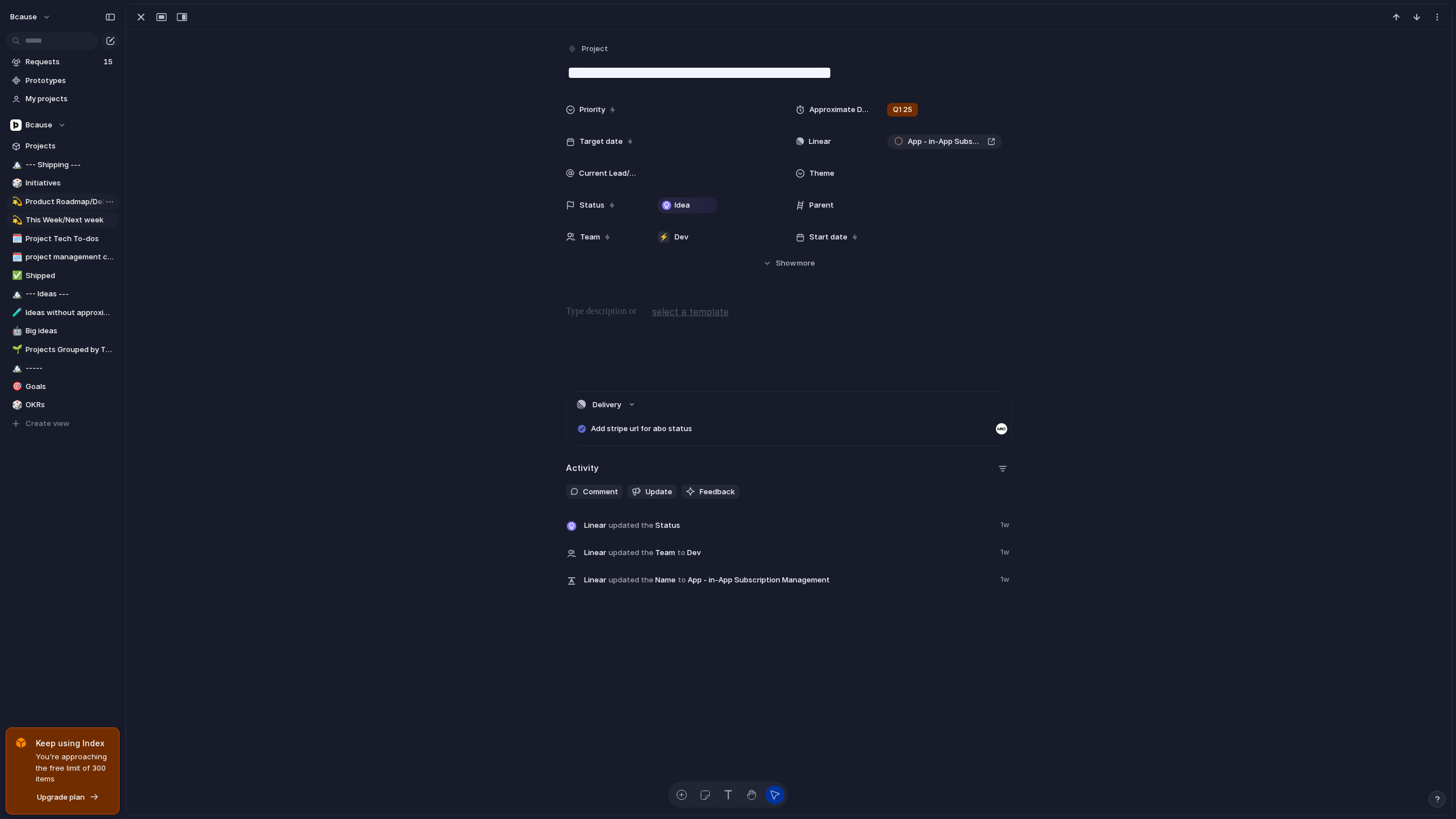
click at [636, 62] on textarea "**********" at bounding box center [788, 72] width 446 height 24
drag, startPoint x: 637, startPoint y: 74, endPoint x: 684, endPoint y: 83, distance: 47.9
click at [675, 78] on textarea "**********" at bounding box center [788, 72] width 446 height 24
click at [775, 69] on textarea "**********" at bounding box center [788, 72] width 446 height 24
click at [902, 67] on textarea "**********" at bounding box center [788, 72] width 446 height 24
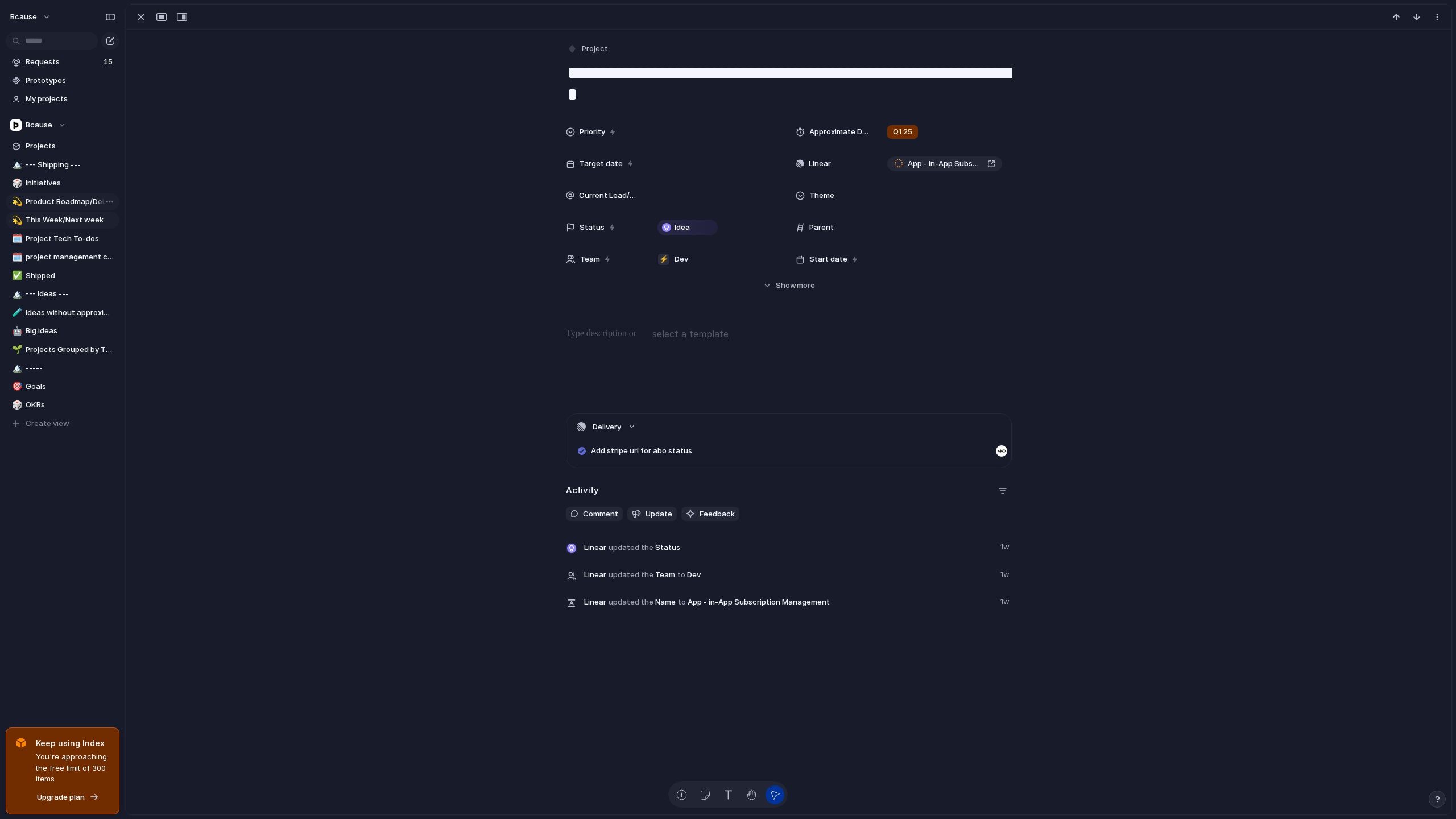
type textarea "**********"
click at [400, 176] on div "Priority Approximate Delivery Time Q1 25 Target date Linear App - in-App Subscr…" at bounding box center [788, 206] width 1298 height 171
click at [140, 14] on div "button" at bounding box center [141, 17] width 14 height 14
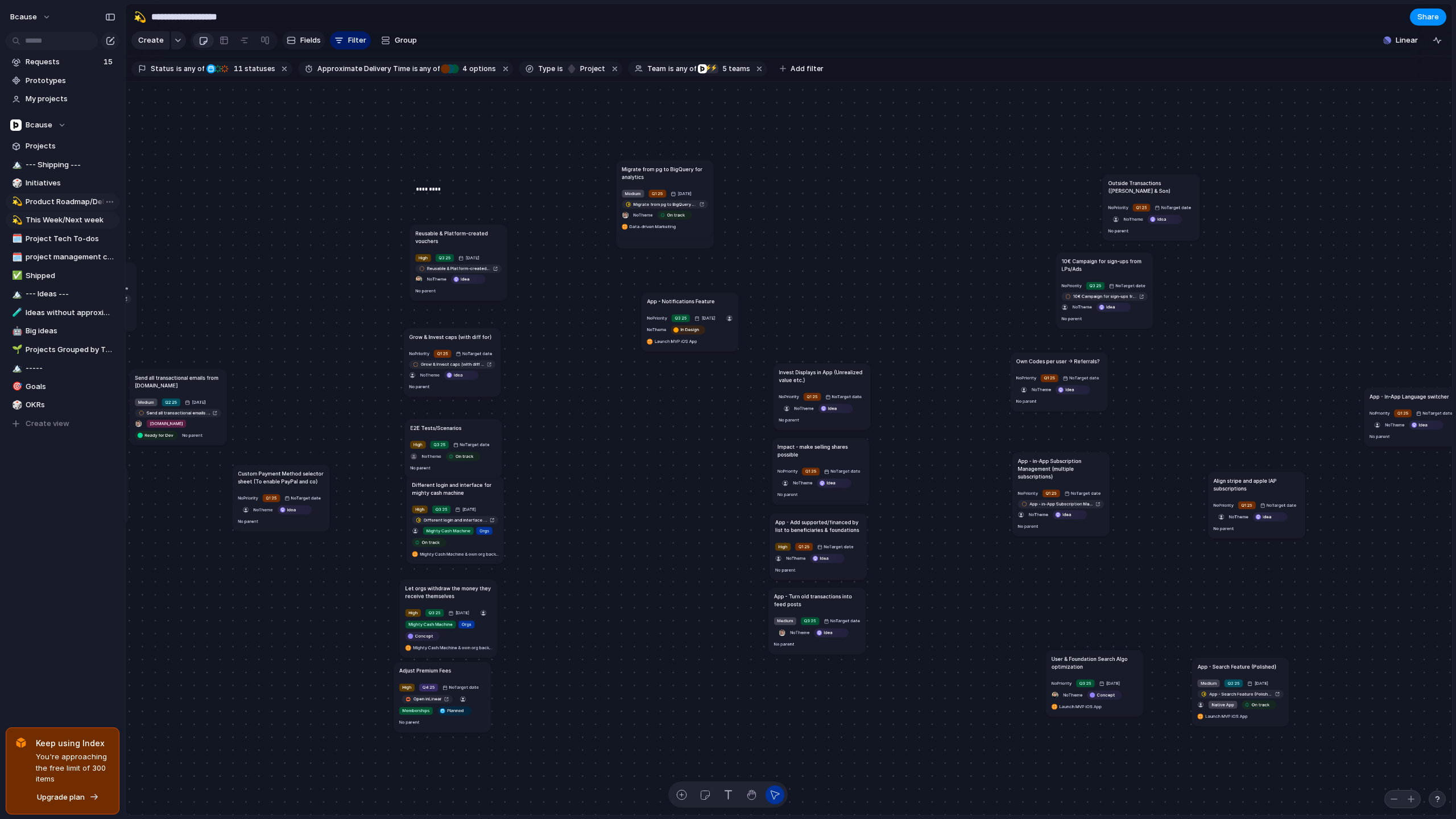
click at [306, 36] on span "Fields" at bounding box center [310, 40] width 21 height 11
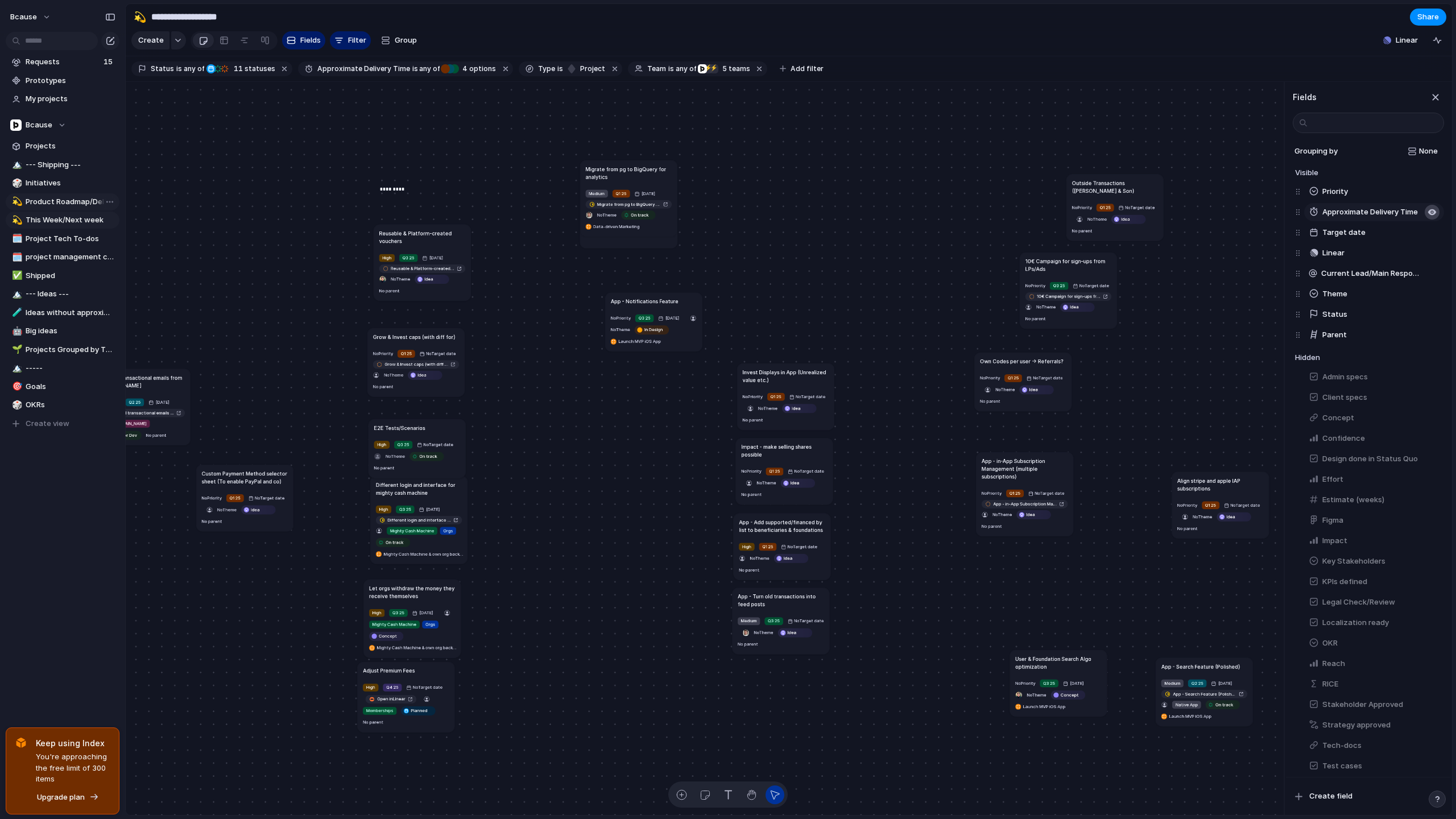
click at [1287, 211] on div "button" at bounding box center [1432, 212] width 9 height 9
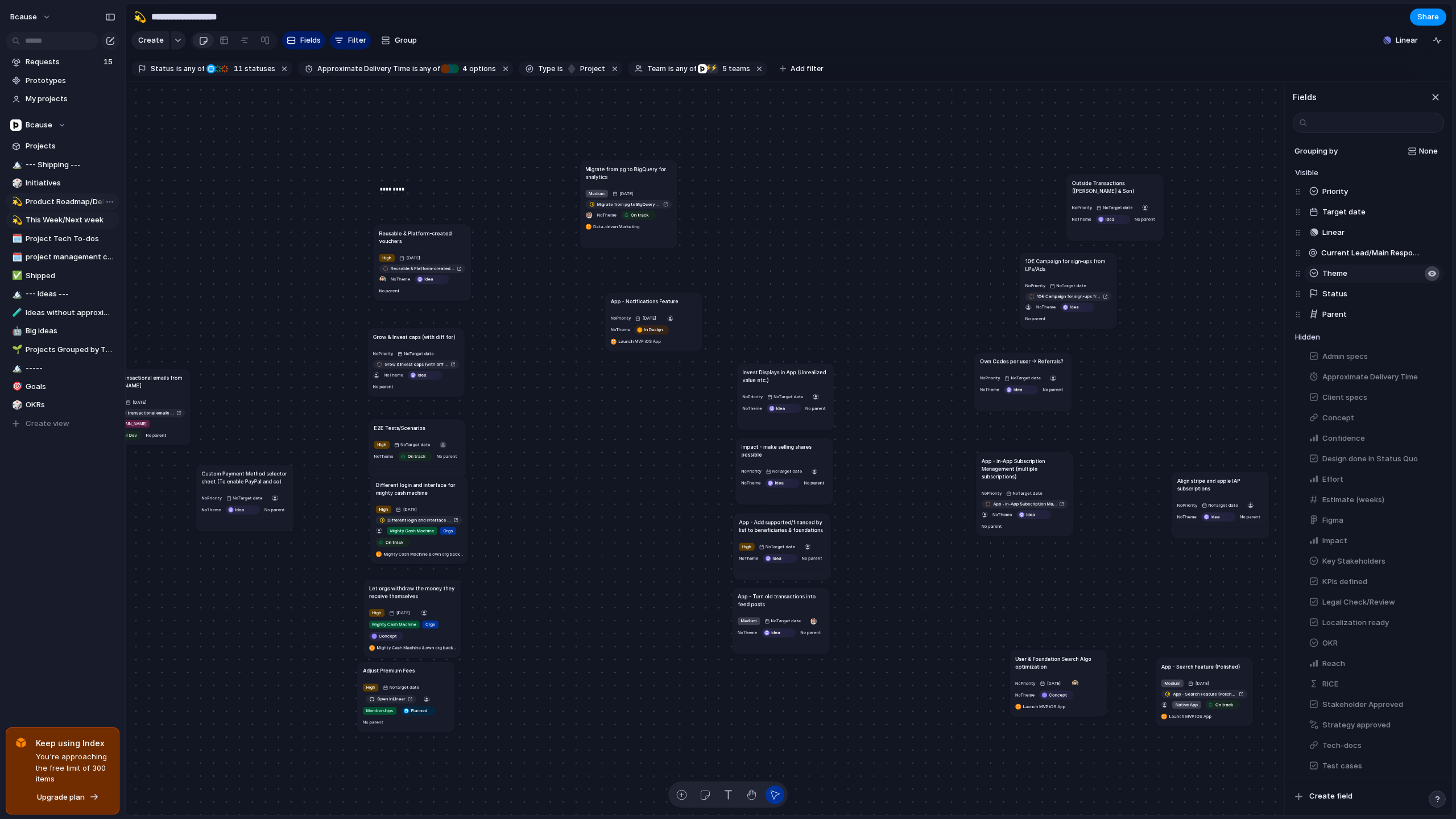
click at [1287, 273] on button "button" at bounding box center [1432, 273] width 14 height 14
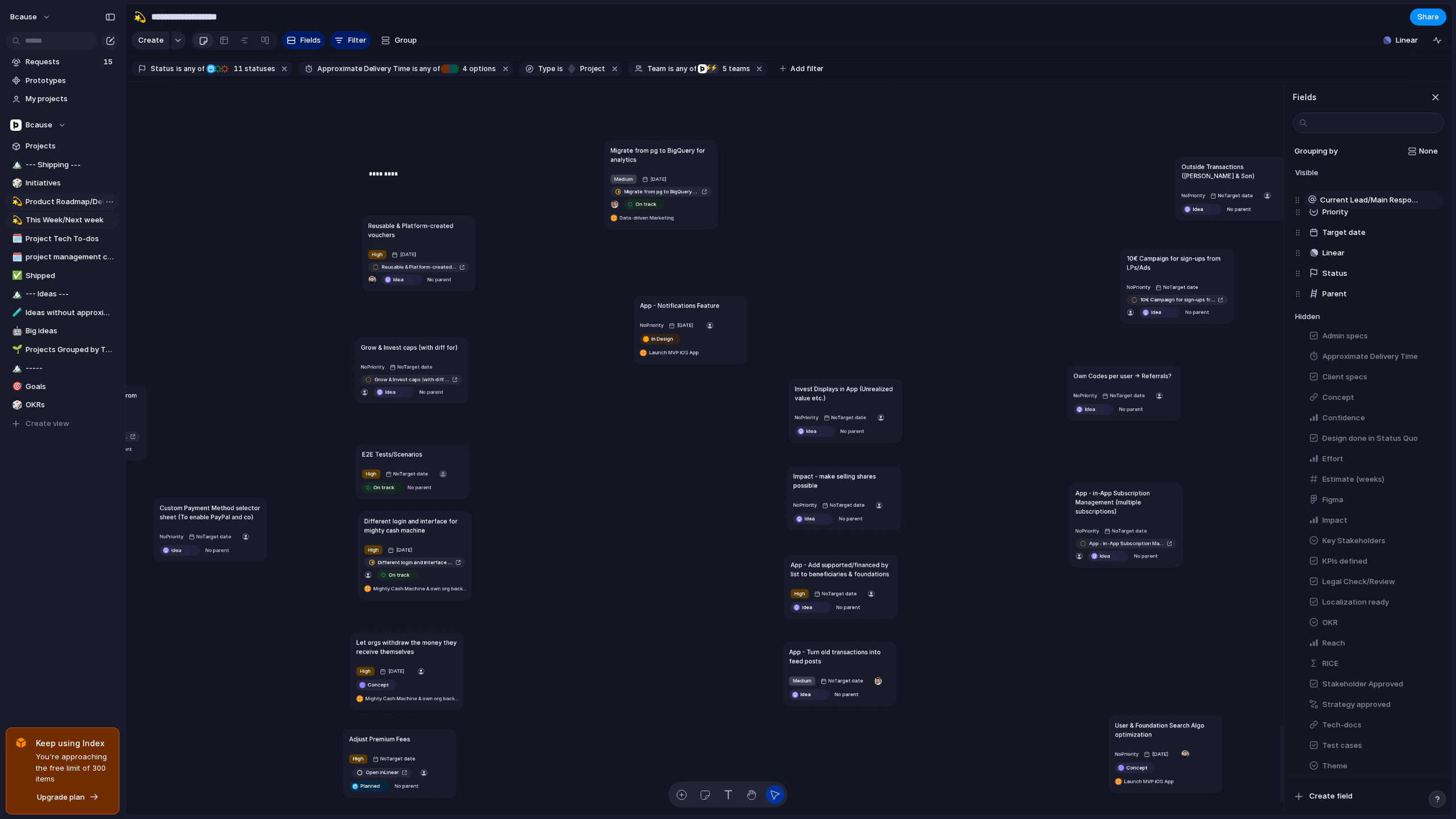
drag, startPoint x: 1298, startPoint y: 254, endPoint x: 1297, endPoint y: 201, distance: 53.0
click at [1287, 200] on div "Priority Target date Linear Current Lead/Main Responsible Status Parent Current…" at bounding box center [1369, 243] width 149 height 123
drag, startPoint x: 1300, startPoint y: 251, endPoint x: 1301, endPoint y: 211, distance: 40.0
click at [1287, 211] on div "Current Lead/Main Responsible Priority Target date Linear Status Parent Linear …" at bounding box center [1369, 243] width 149 height 123
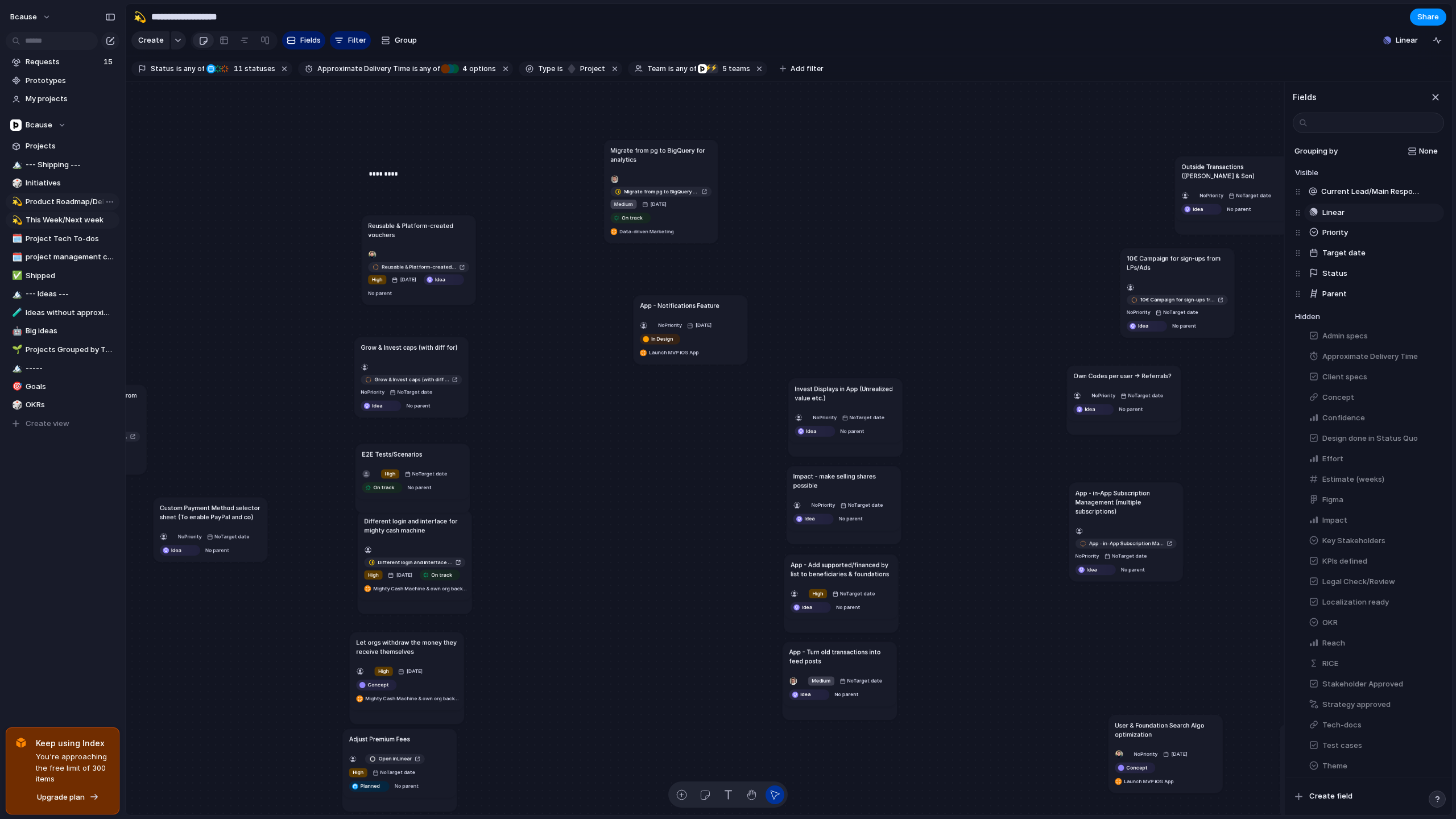
drag, startPoint x: 1301, startPoint y: 211, endPoint x: 1301, endPoint y: 194, distance: 17.0
click at [1287, 194] on div "Current Lead/Main Responsible Linear Priority Target date Status Parent Linear …" at bounding box center [1369, 243] width 149 height 123
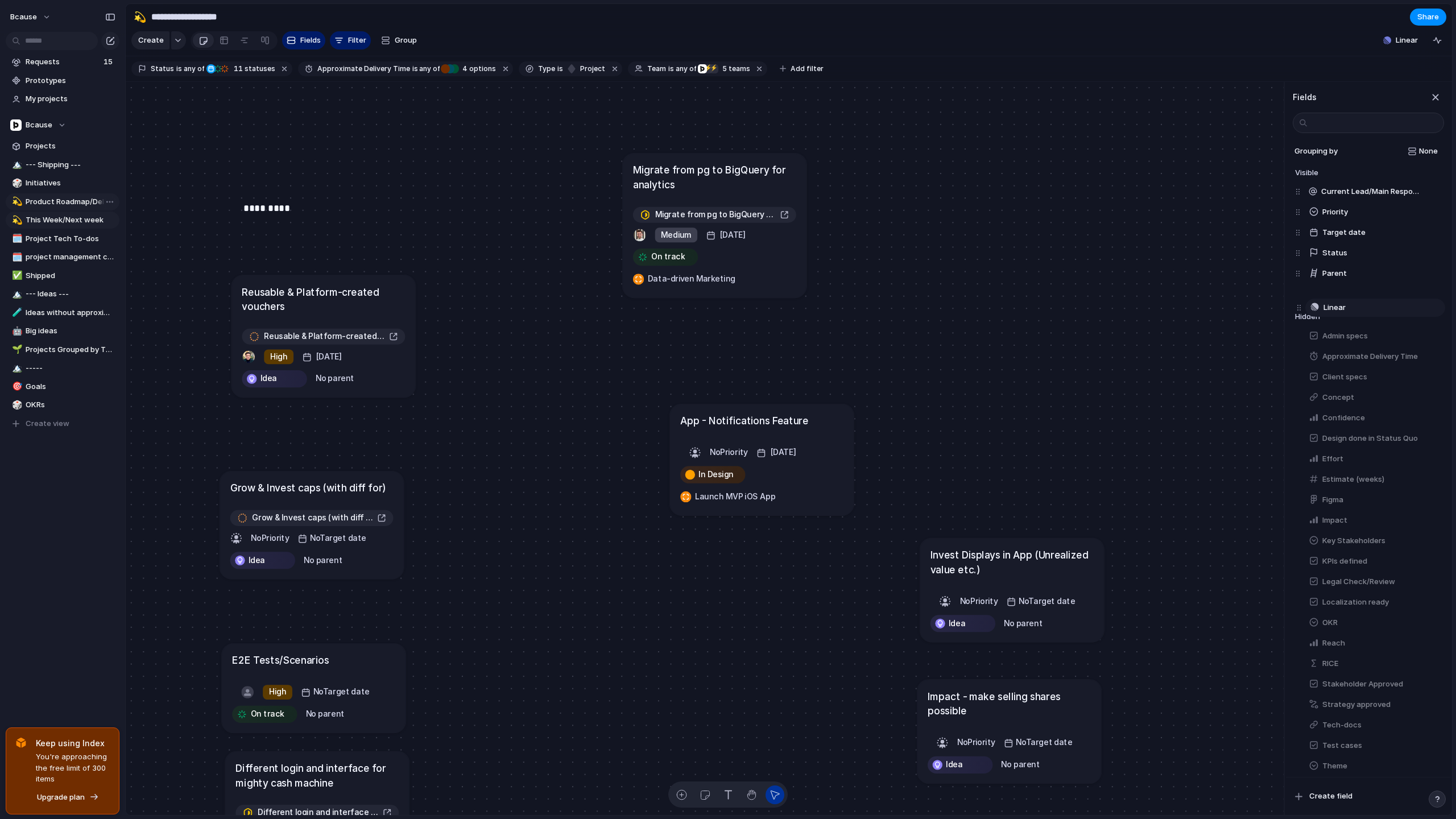
drag, startPoint x: 1298, startPoint y: 188, endPoint x: 1299, endPoint y: 302, distance: 114.0
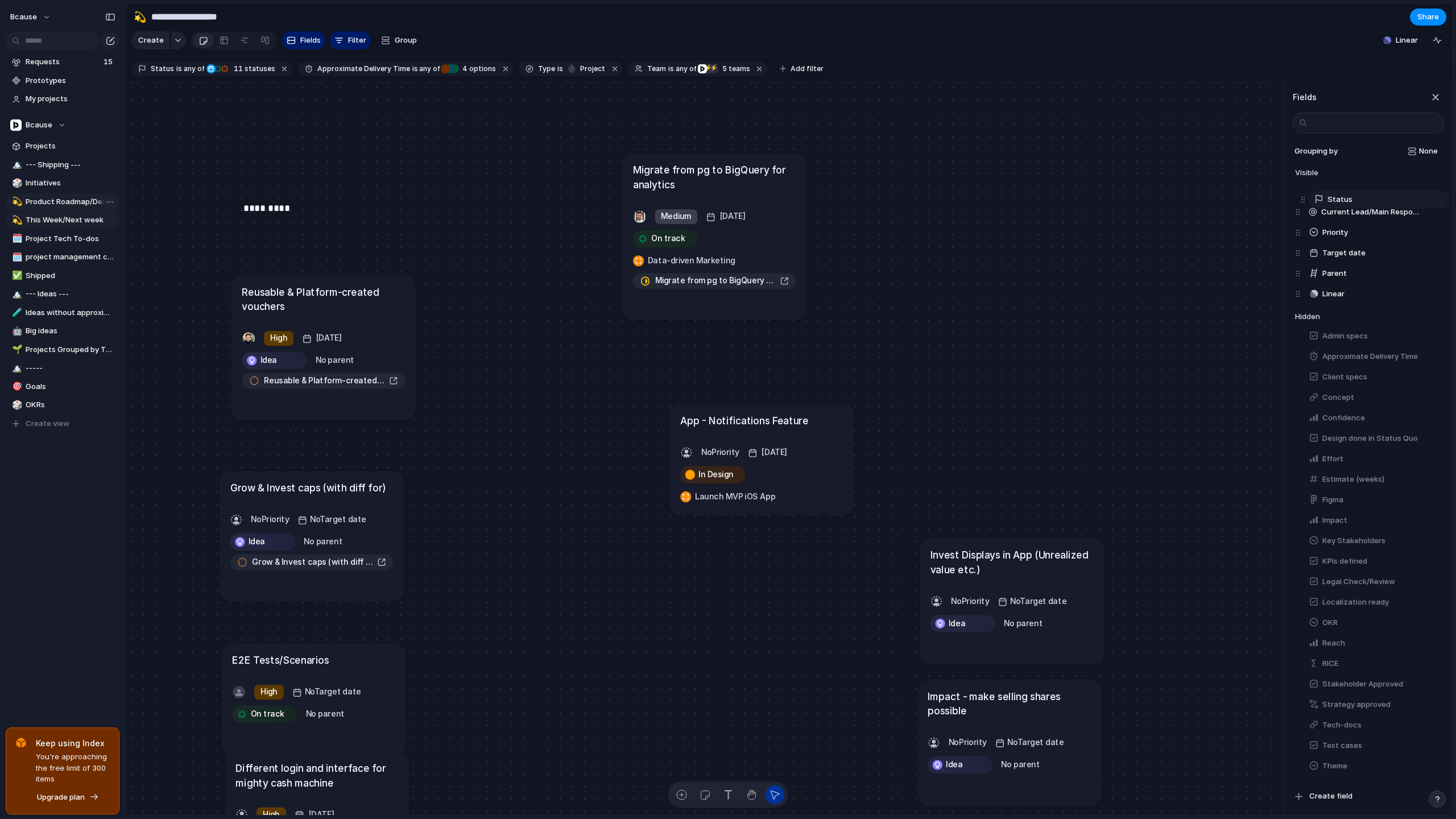
drag, startPoint x: 1298, startPoint y: 252, endPoint x: 1303, endPoint y: 188, distance: 64.2
click at [1287, 188] on div "Current Lead/Main Responsible Priority Target date Status Parent Linear Status …" at bounding box center [1369, 243] width 149 height 123
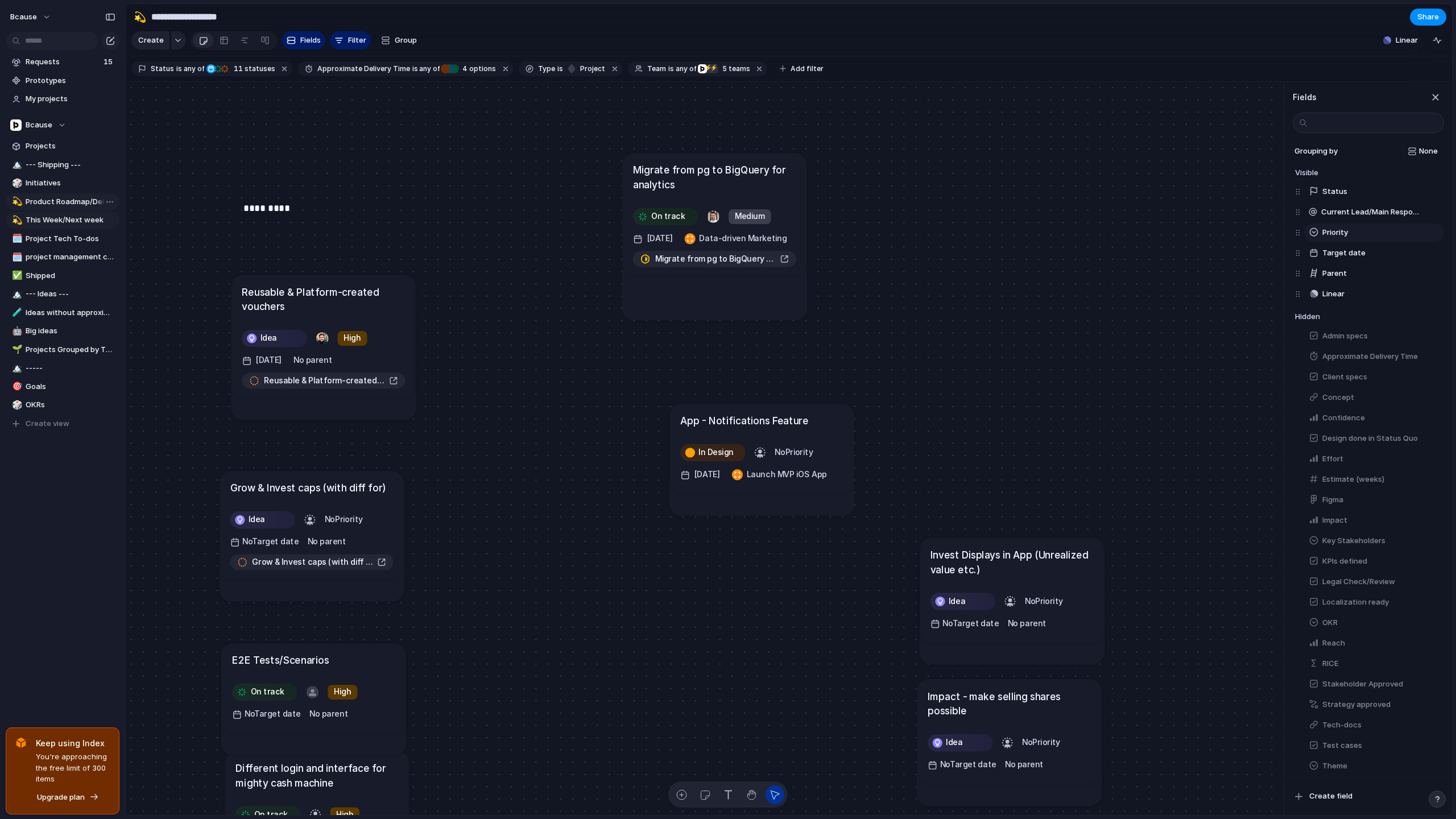
click at [1287, 219] on div "Status Current Lead/Main Responsible Priority Target date Parent Linear To pick…" at bounding box center [1369, 243] width 149 height 123
drag, startPoint x: 1305, startPoint y: 212, endPoint x: 1300, endPoint y: 182, distance: 30.4
click at [1287, 185] on div "Status Priority Current Lead/Main Responsible Target date Parent Linear Priorit…" at bounding box center [1369, 243] width 149 height 123
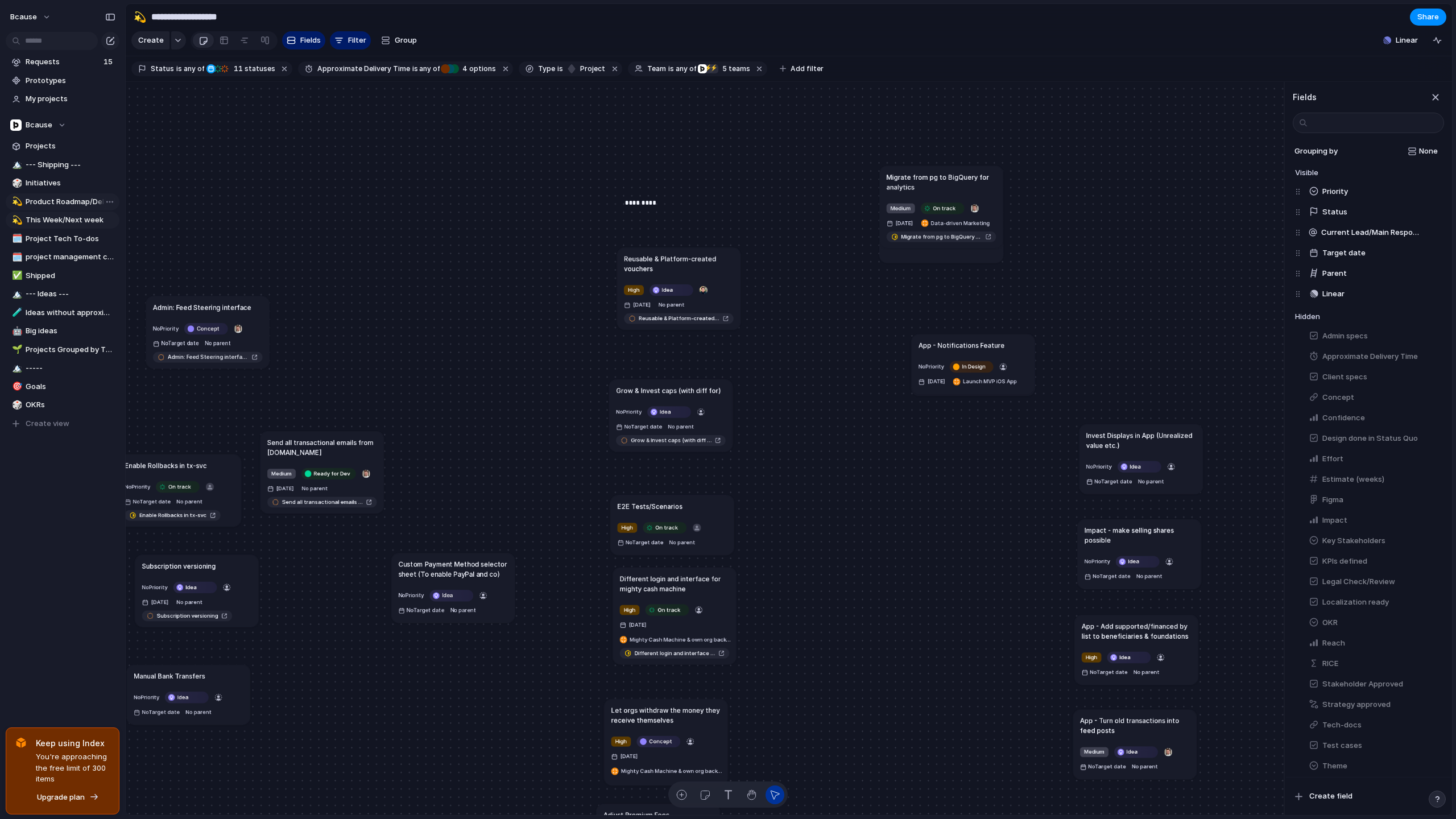
click at [880, 485] on div "Send all transactional emails from [DOMAIN_NAME] Medium Ready for Dev [DATE] No…" at bounding box center [704, 449] width 1158 height 734
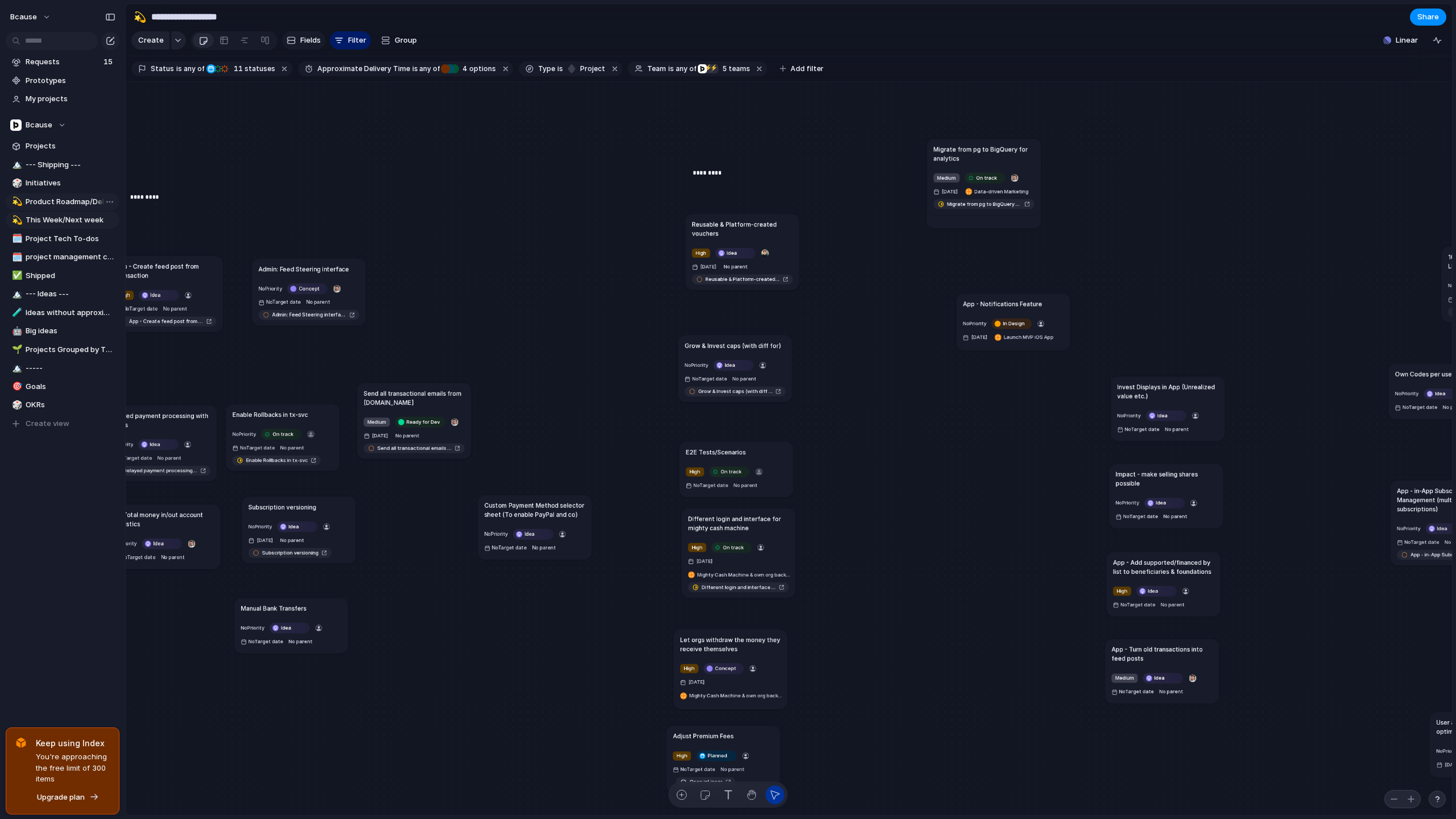
click at [321, 40] on button "Fields" at bounding box center [303, 40] width 43 height 18
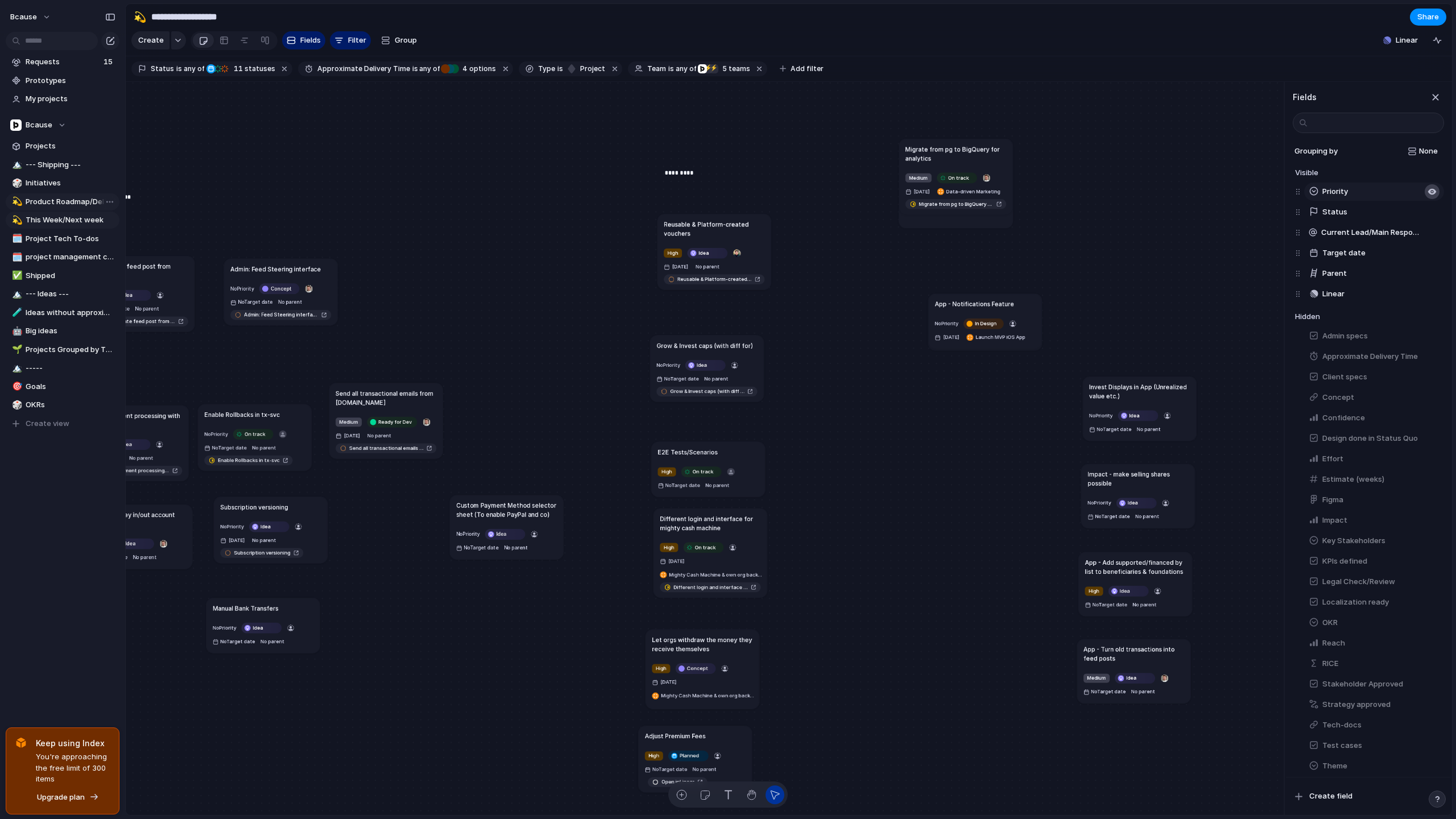
click at [1287, 193] on div "button" at bounding box center [1432, 191] width 9 height 9
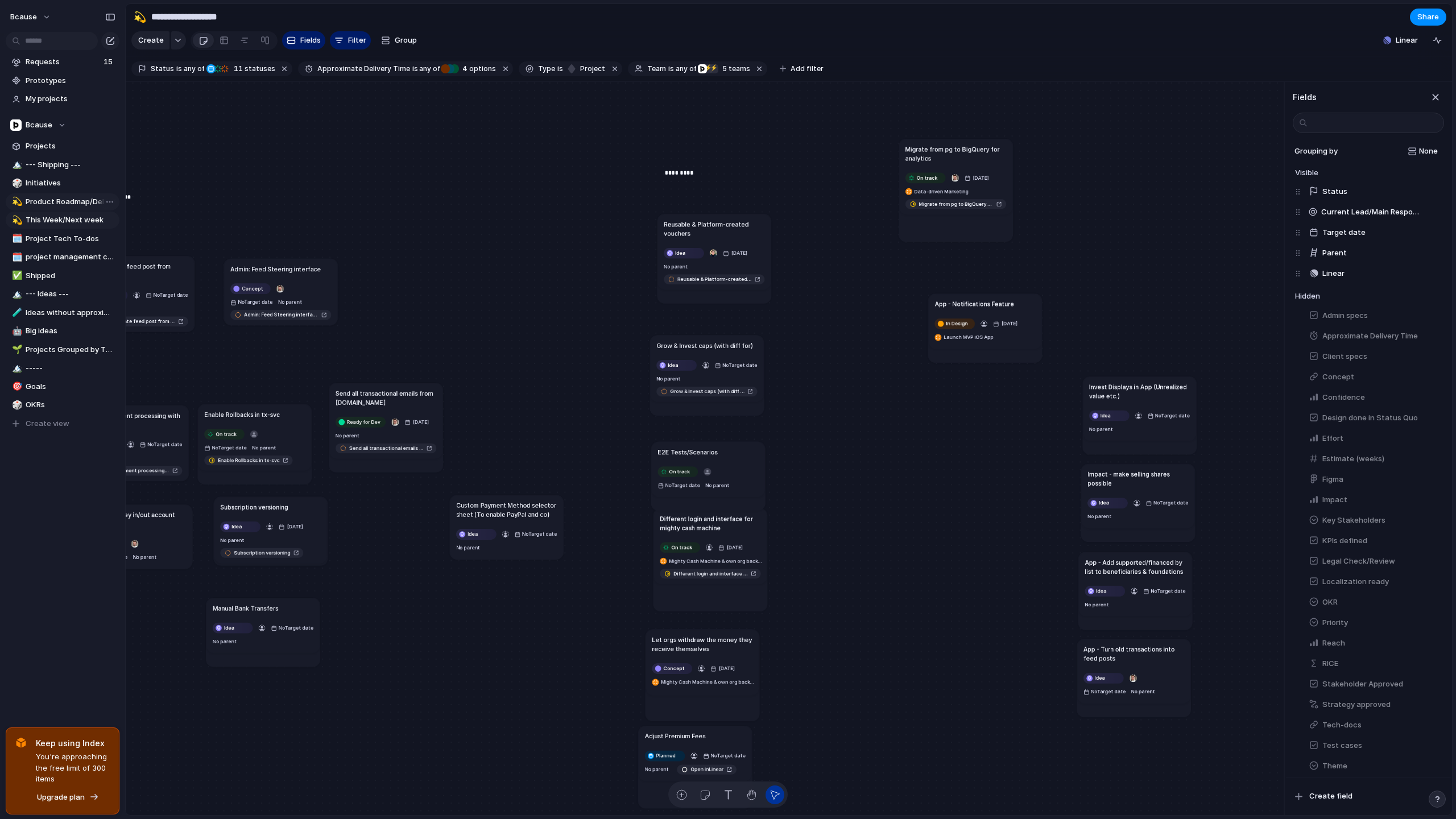
click at [1098, 223] on div "Send all transactional emails from [DOMAIN_NAME] Ready for Dev [DATE] No parent…" at bounding box center [704, 449] width 1158 height 734
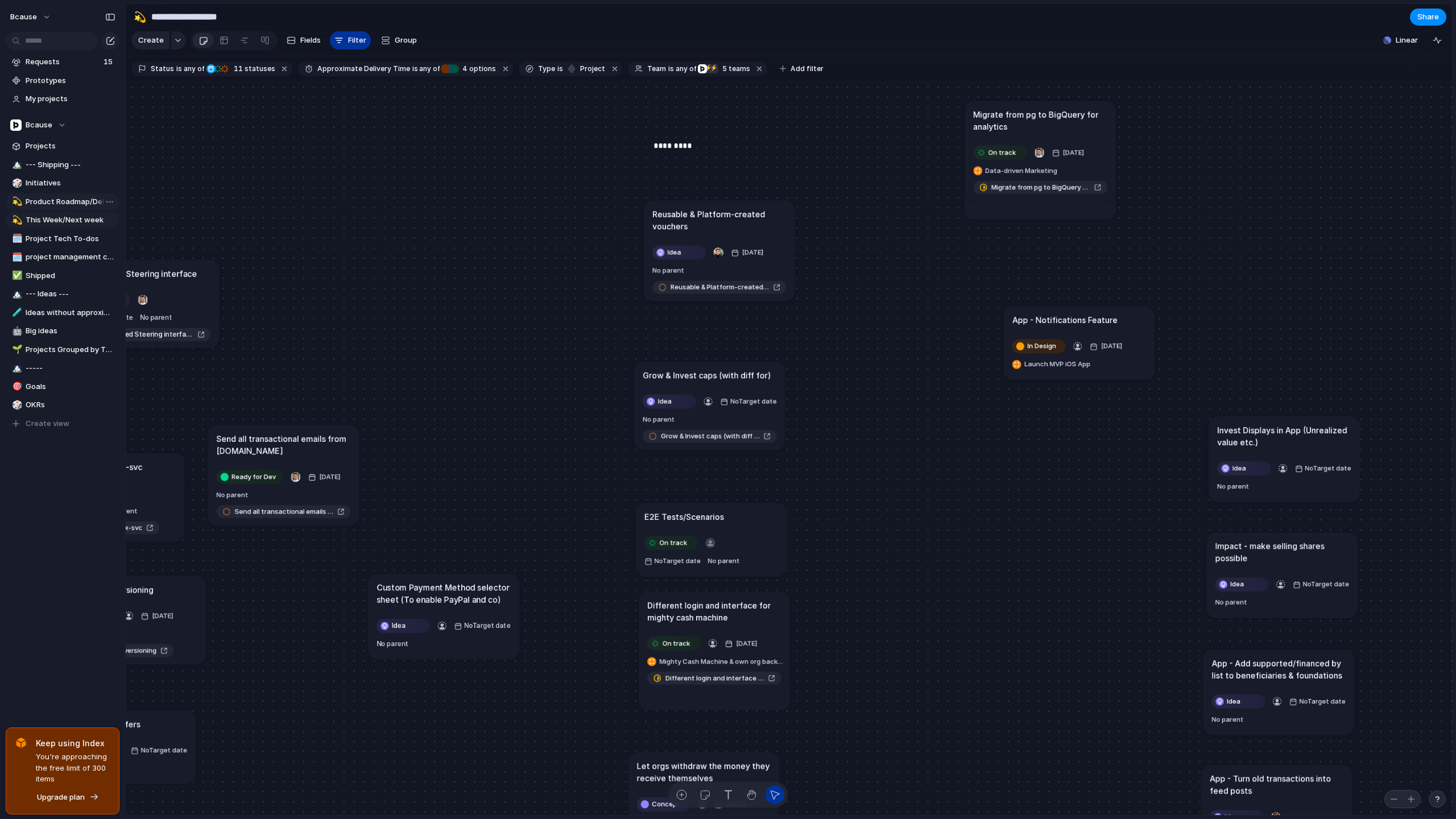
click at [350, 35] on span "Filter" at bounding box center [357, 40] width 18 height 11
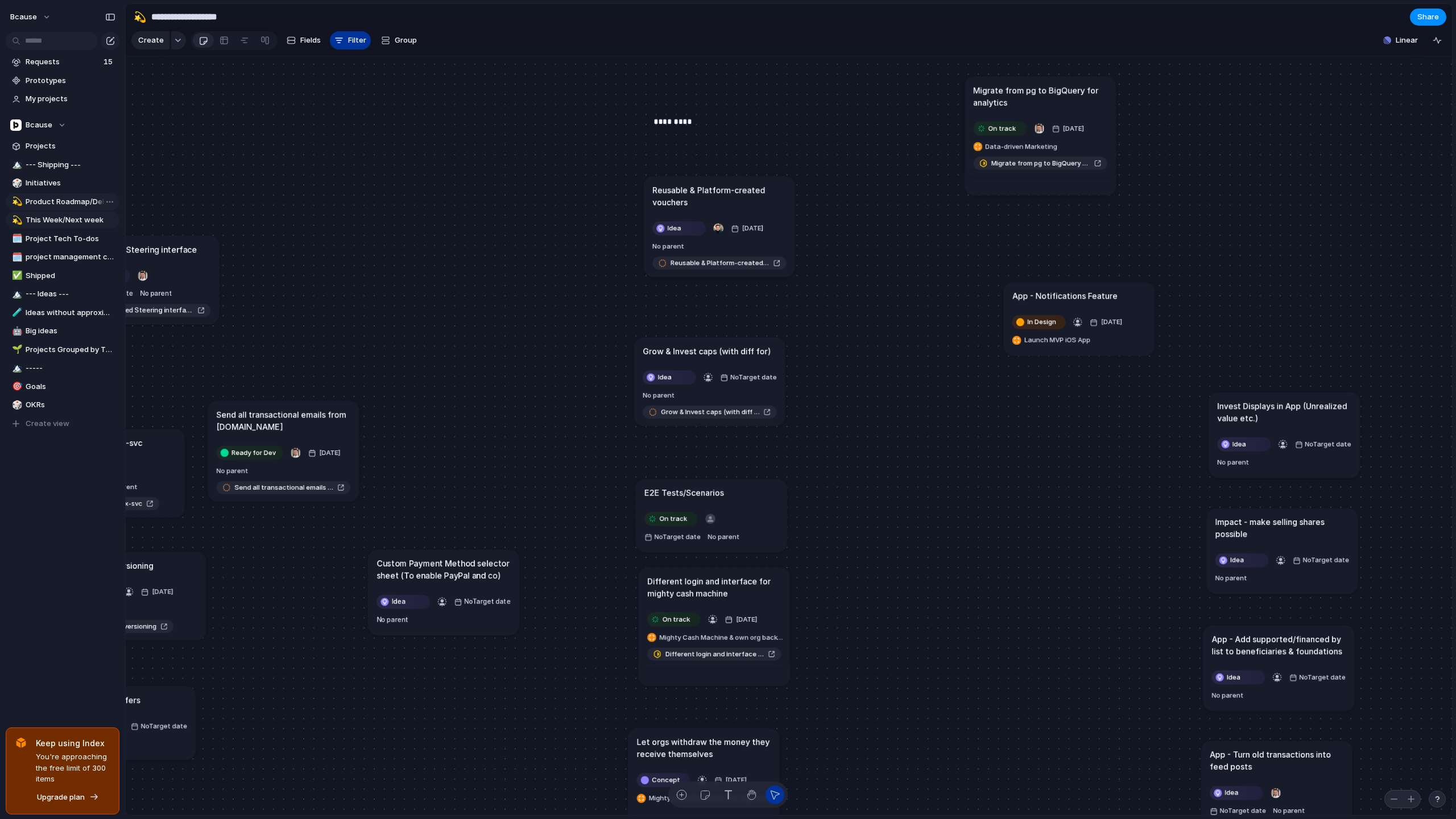
click at [350, 35] on span "Filter" at bounding box center [357, 40] width 18 height 11
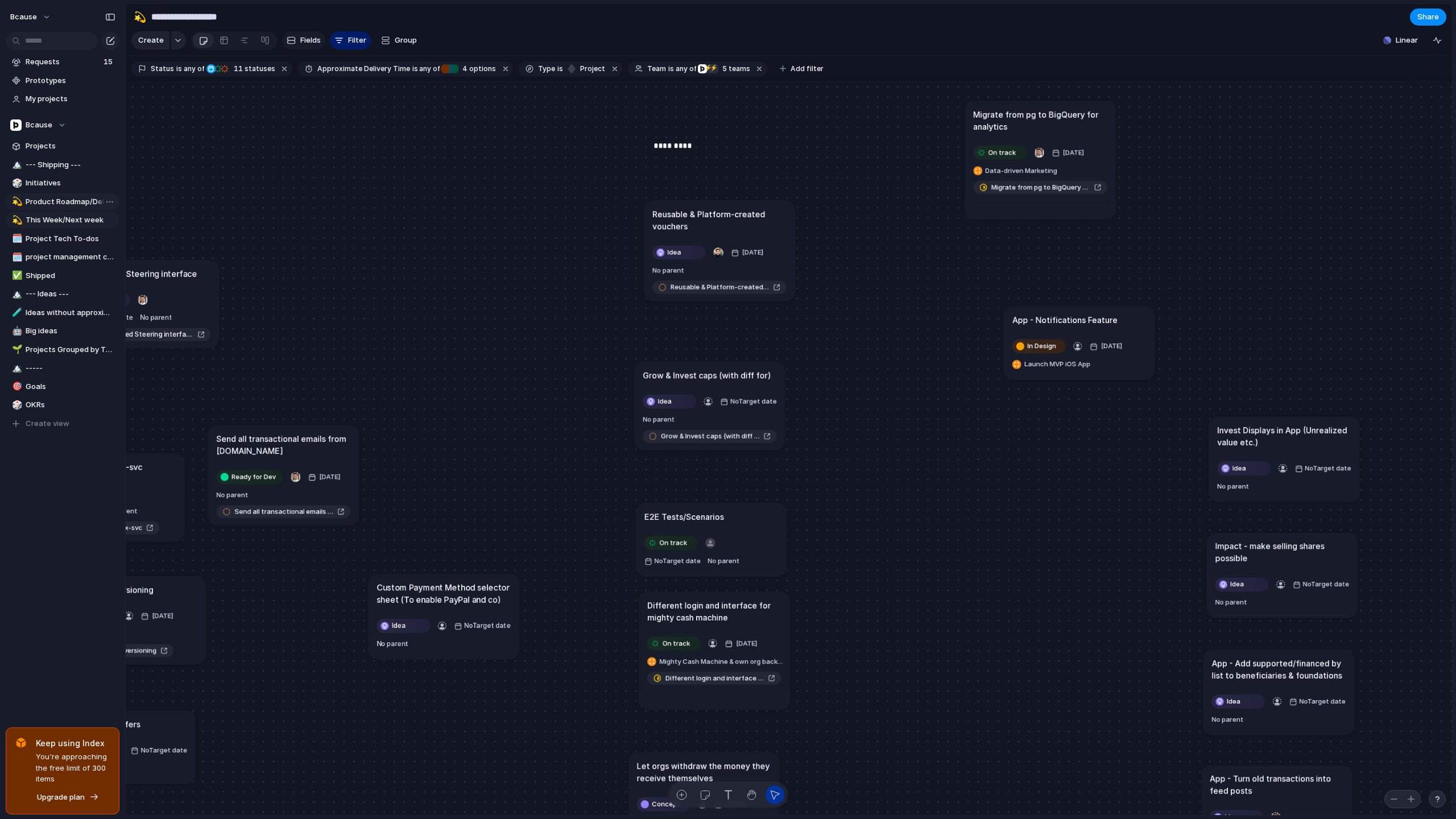
click at [293, 43] on button "Fields" at bounding box center [303, 40] width 43 height 18
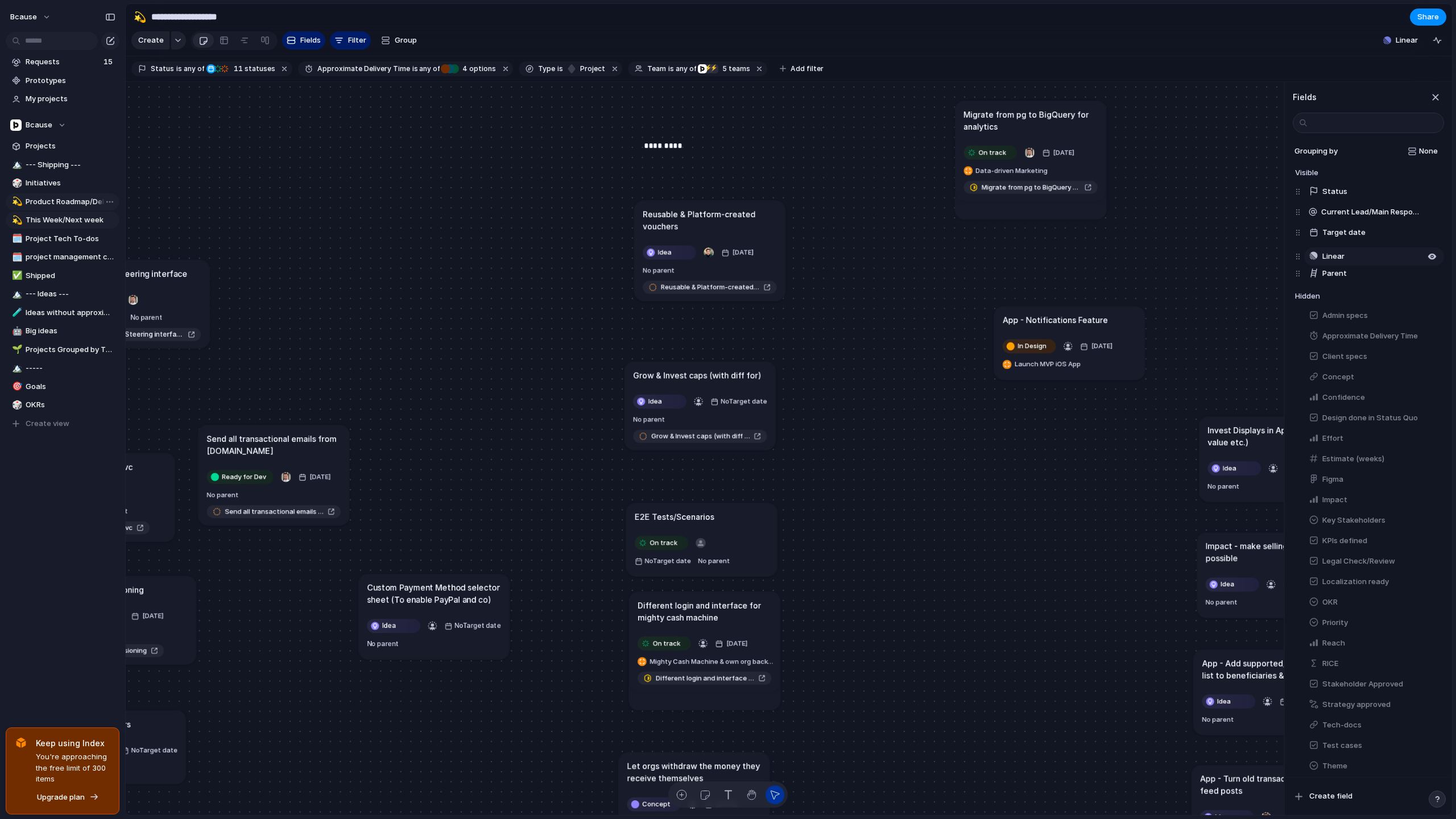
drag, startPoint x: 1361, startPoint y: 273, endPoint x: 1361, endPoint y: 252, distance: 21.0
click at [1287, 255] on div "Status Current Lead/Main Responsible Target date Parent Linear Linear To pick u…" at bounding box center [1369, 232] width 149 height 103
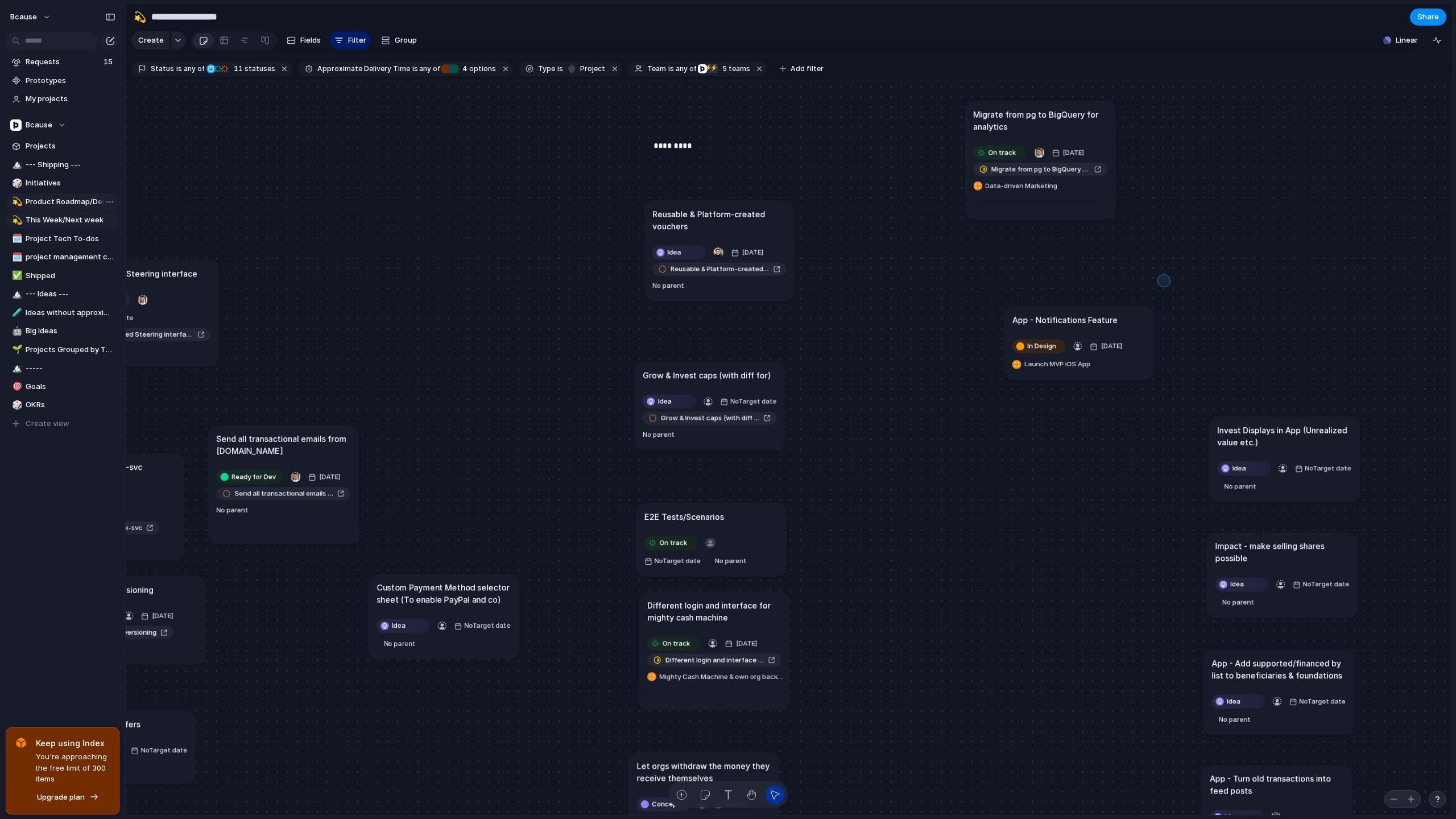
click at [1154, 280] on div "Send all transactional emails from [DOMAIN_NAME] Ready for Dev [DATE] Send all …" at bounding box center [788, 449] width 1326 height 734
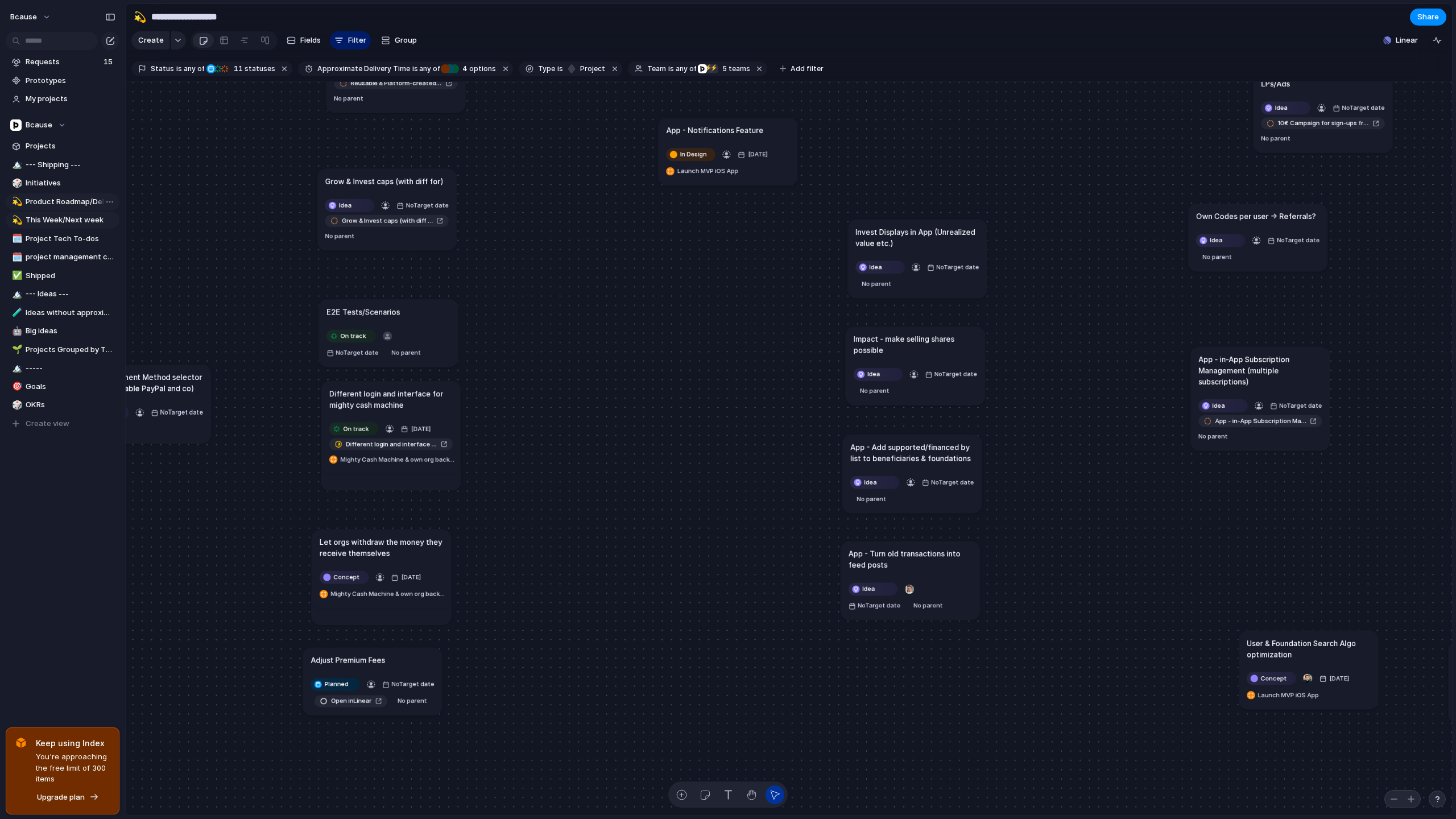
click at [882, 365] on article "Impact - make selling shares possible Idea No Target date No parent" at bounding box center [914, 366] width 139 height 79
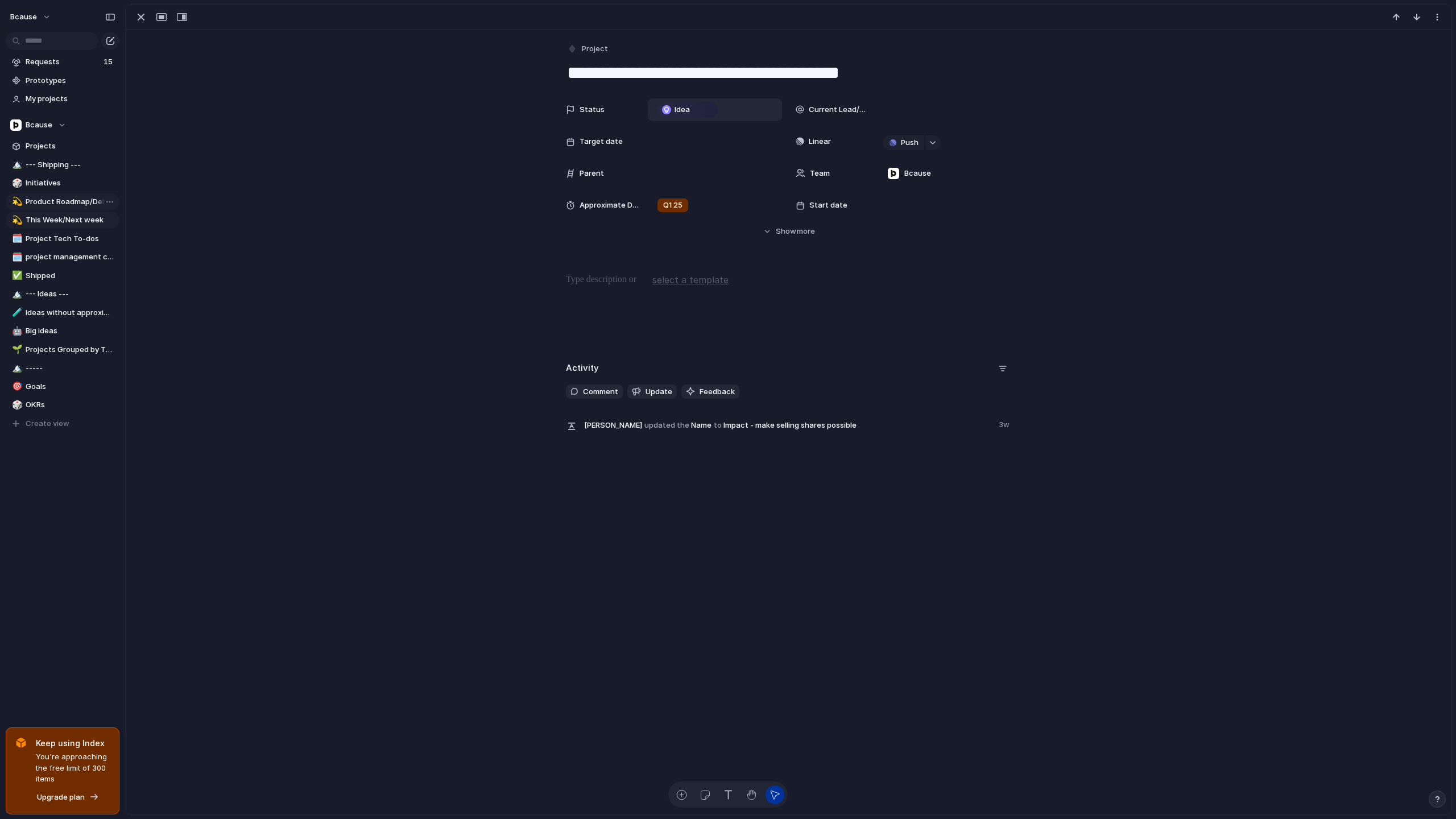
click at [683, 105] on span "Idea" at bounding box center [682, 109] width 15 height 11
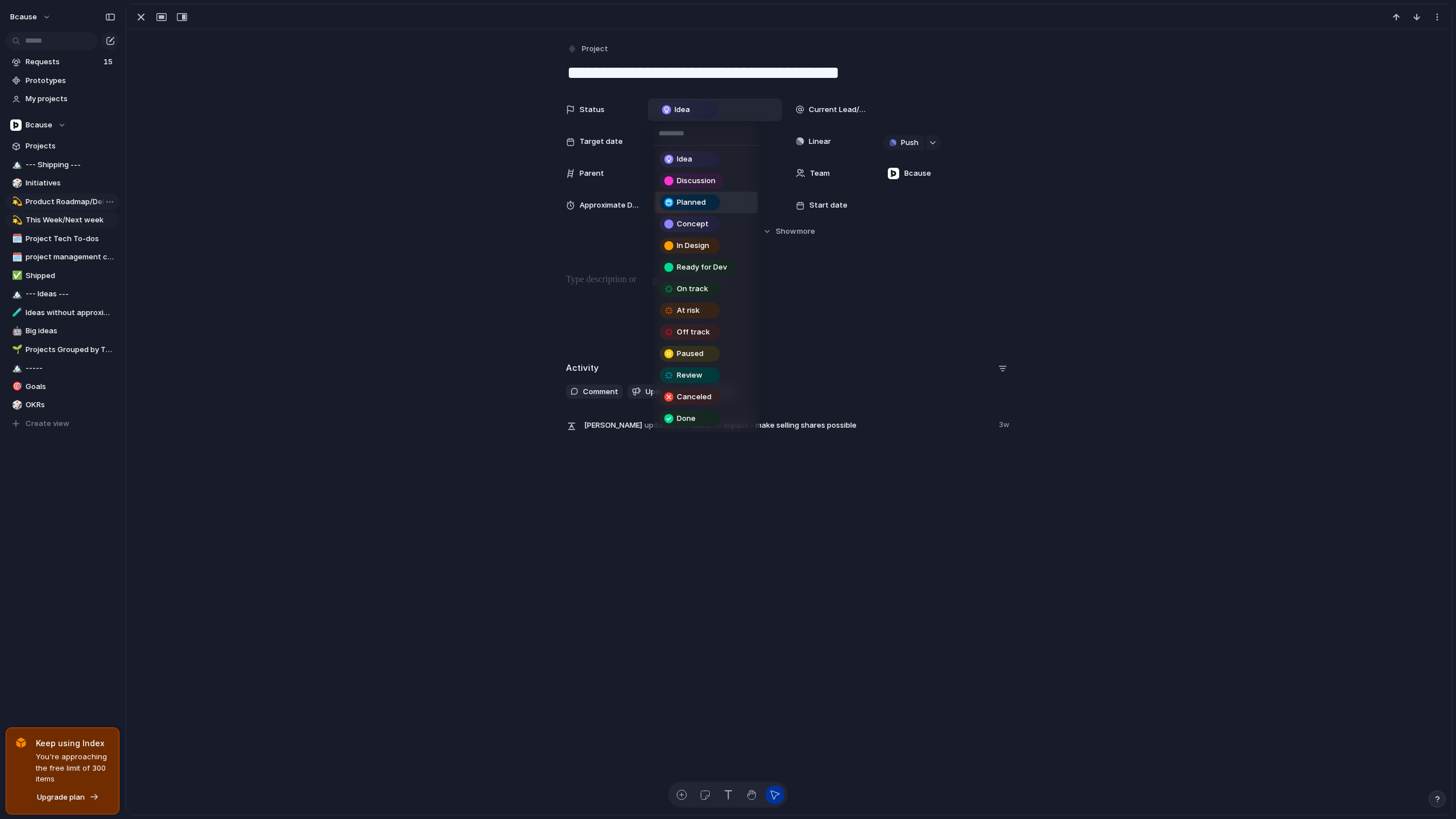
click at [704, 201] on span "Planned" at bounding box center [691, 202] width 29 height 11
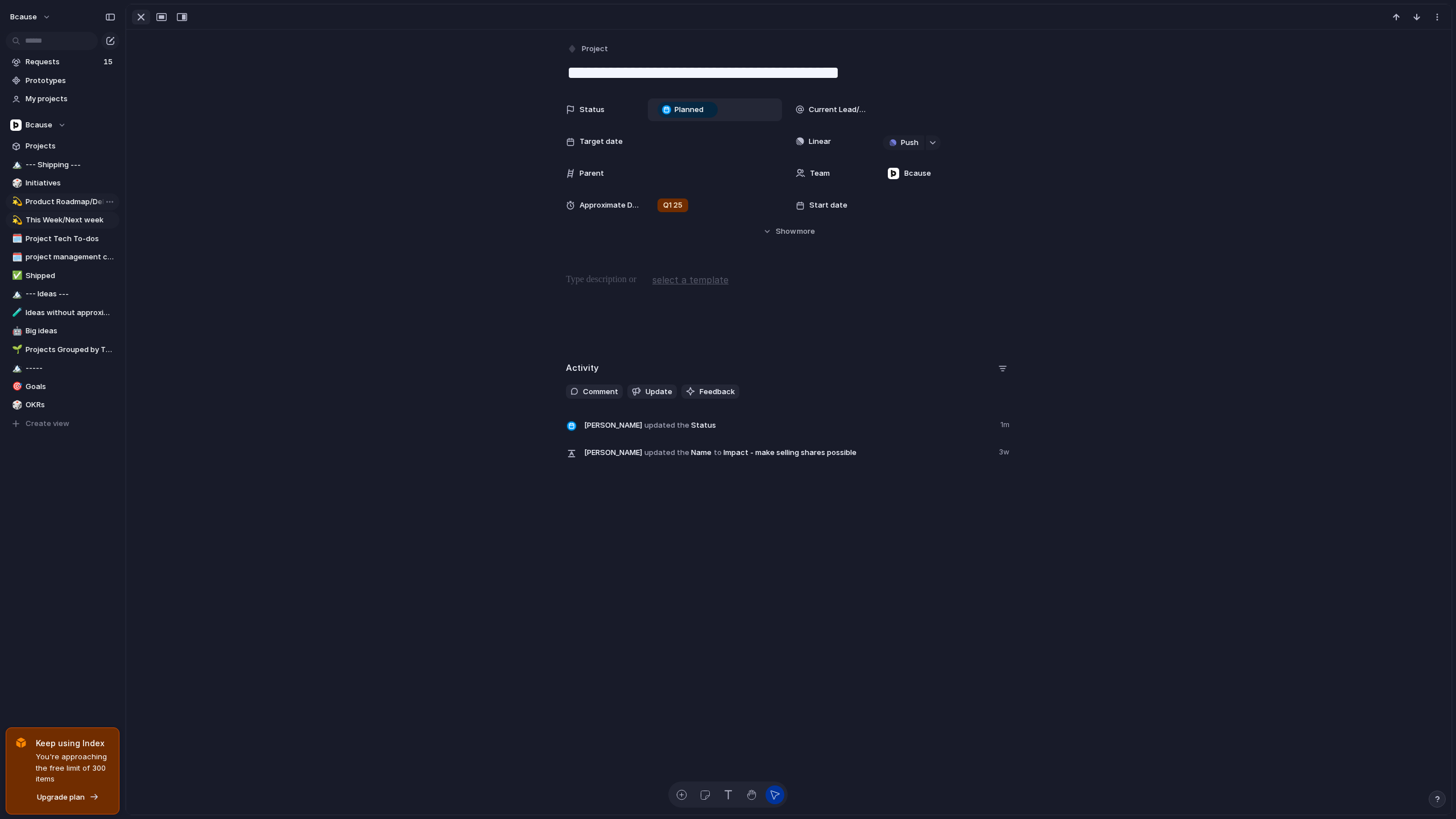
click at [139, 14] on div "button" at bounding box center [141, 17] width 14 height 14
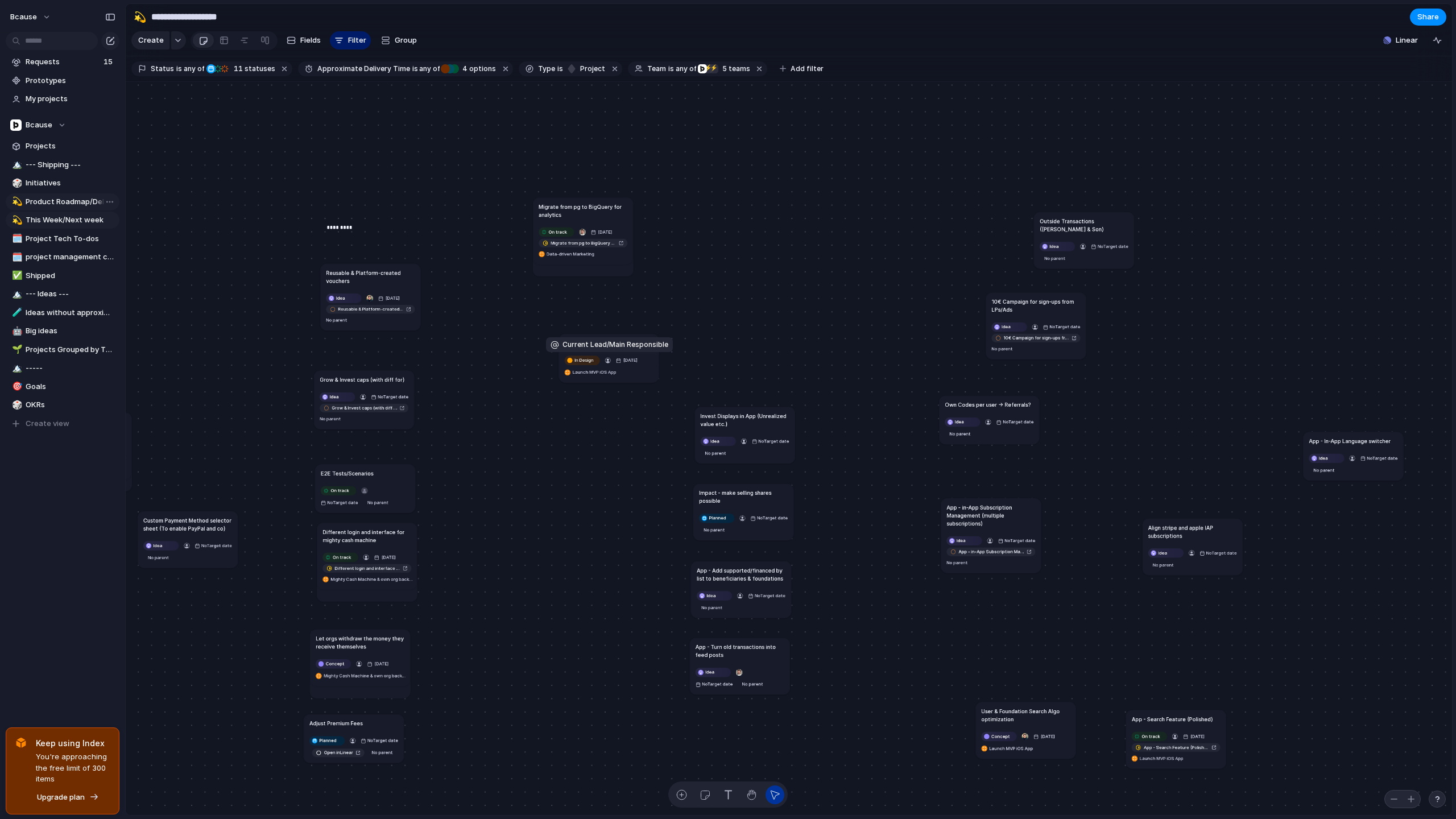
click at [611, 354] on article "App - Notifications Feature In Design [DATE] Launch MVP iOS App" at bounding box center [609, 359] width 100 height 49
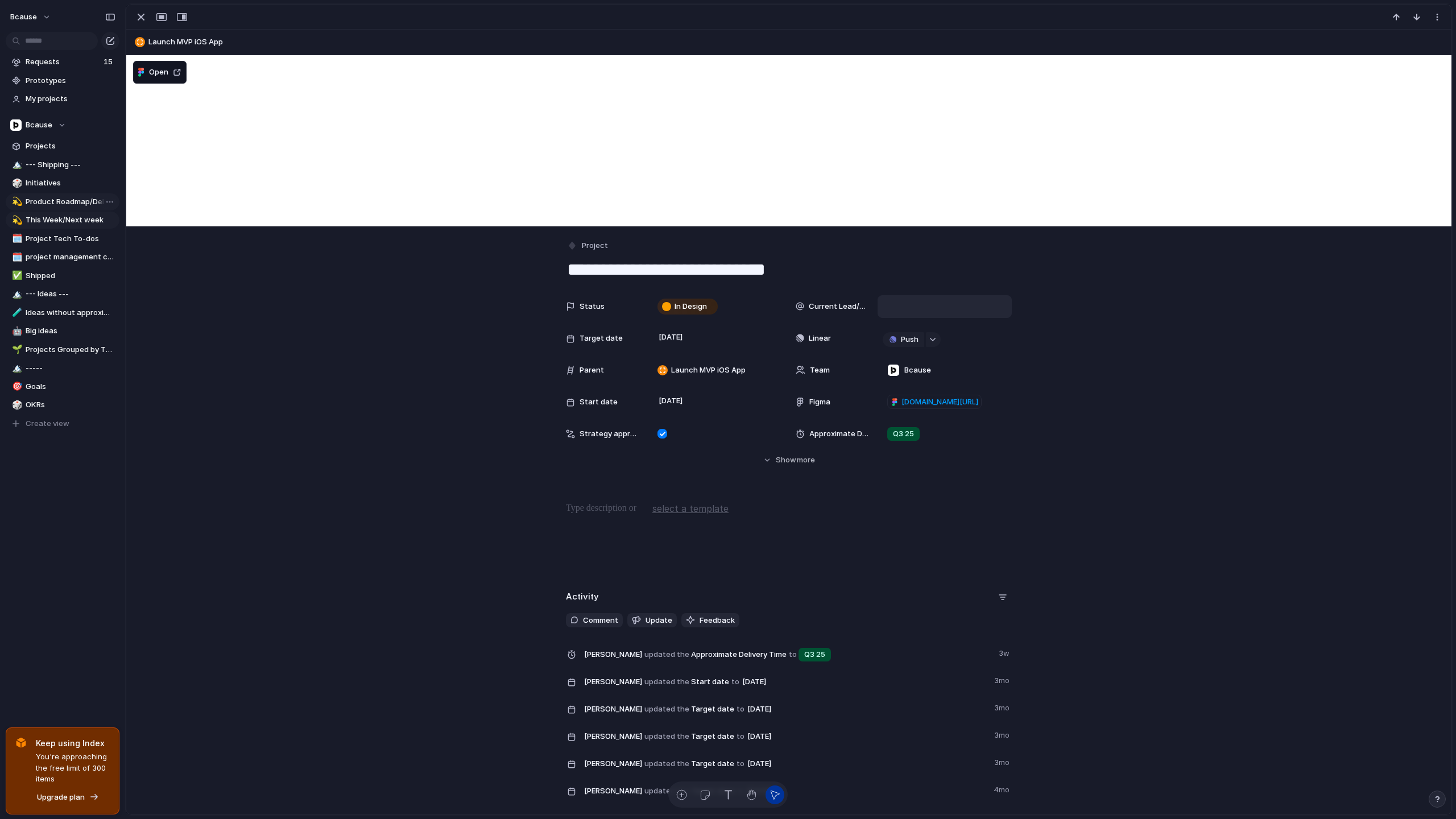
click at [943, 305] on div at bounding box center [944, 306] width 124 height 12
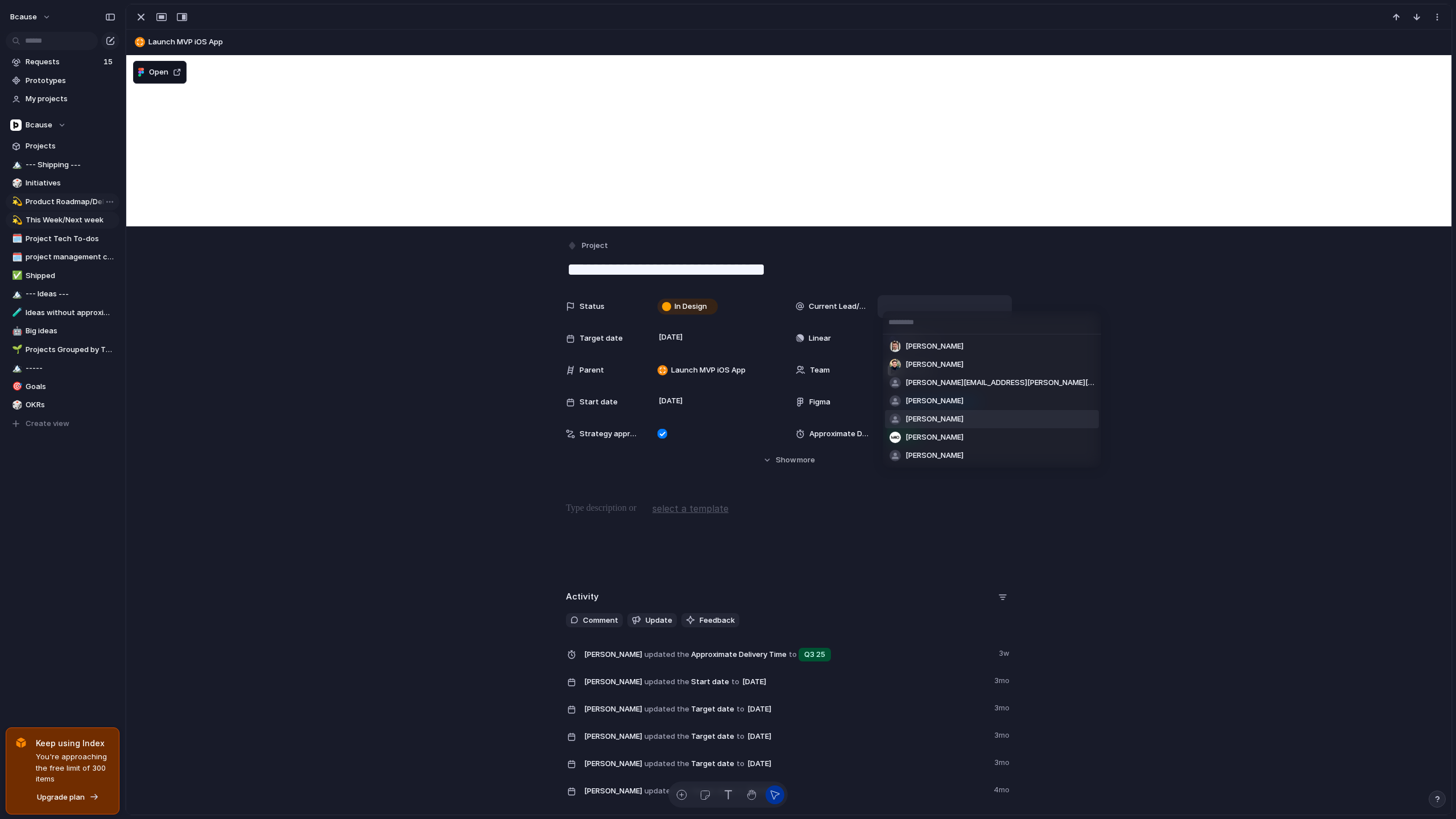
click at [948, 411] on li "[PERSON_NAME]" at bounding box center [992, 419] width 214 height 18
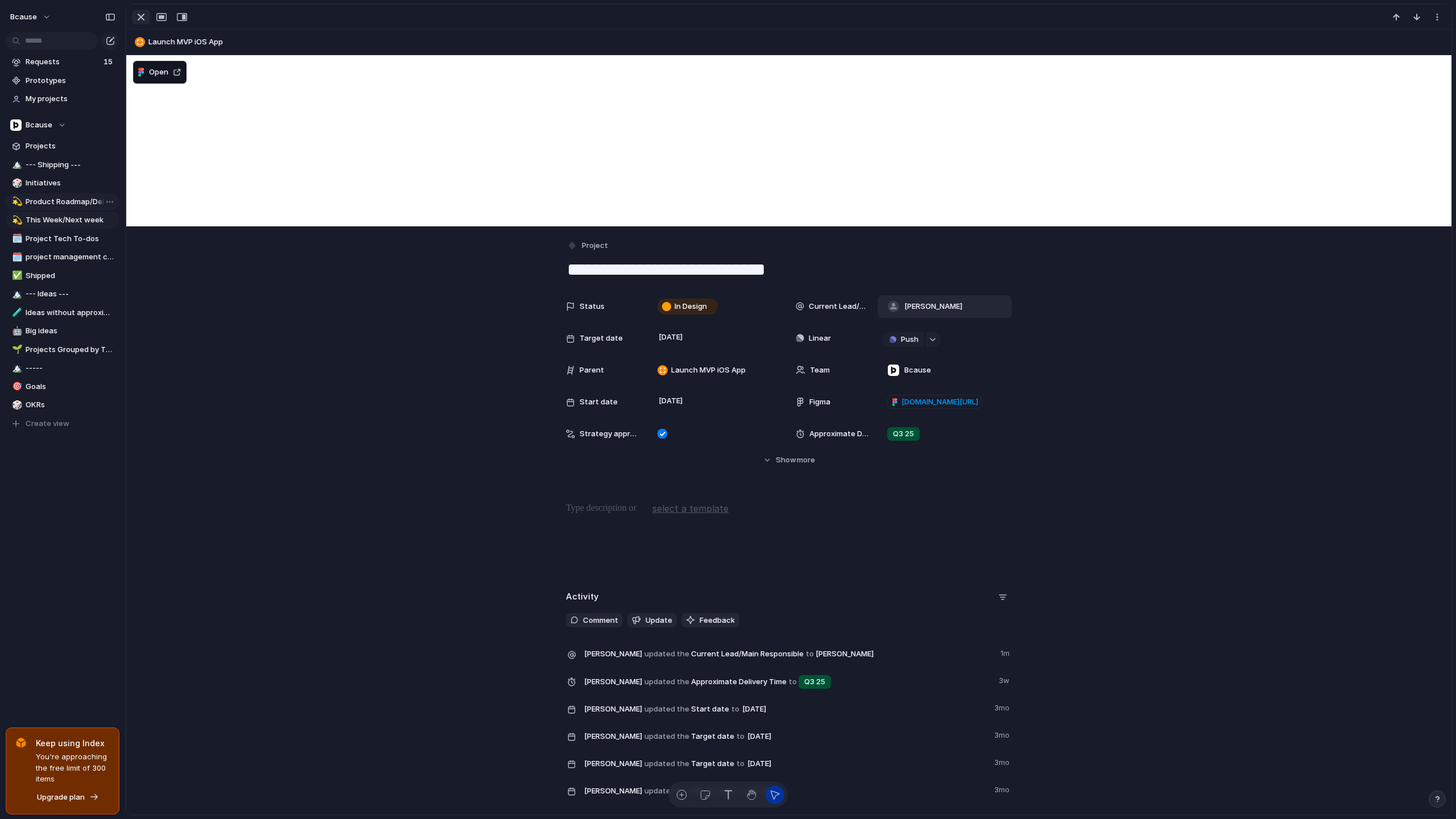
click at [140, 14] on div "button" at bounding box center [141, 17] width 14 height 14
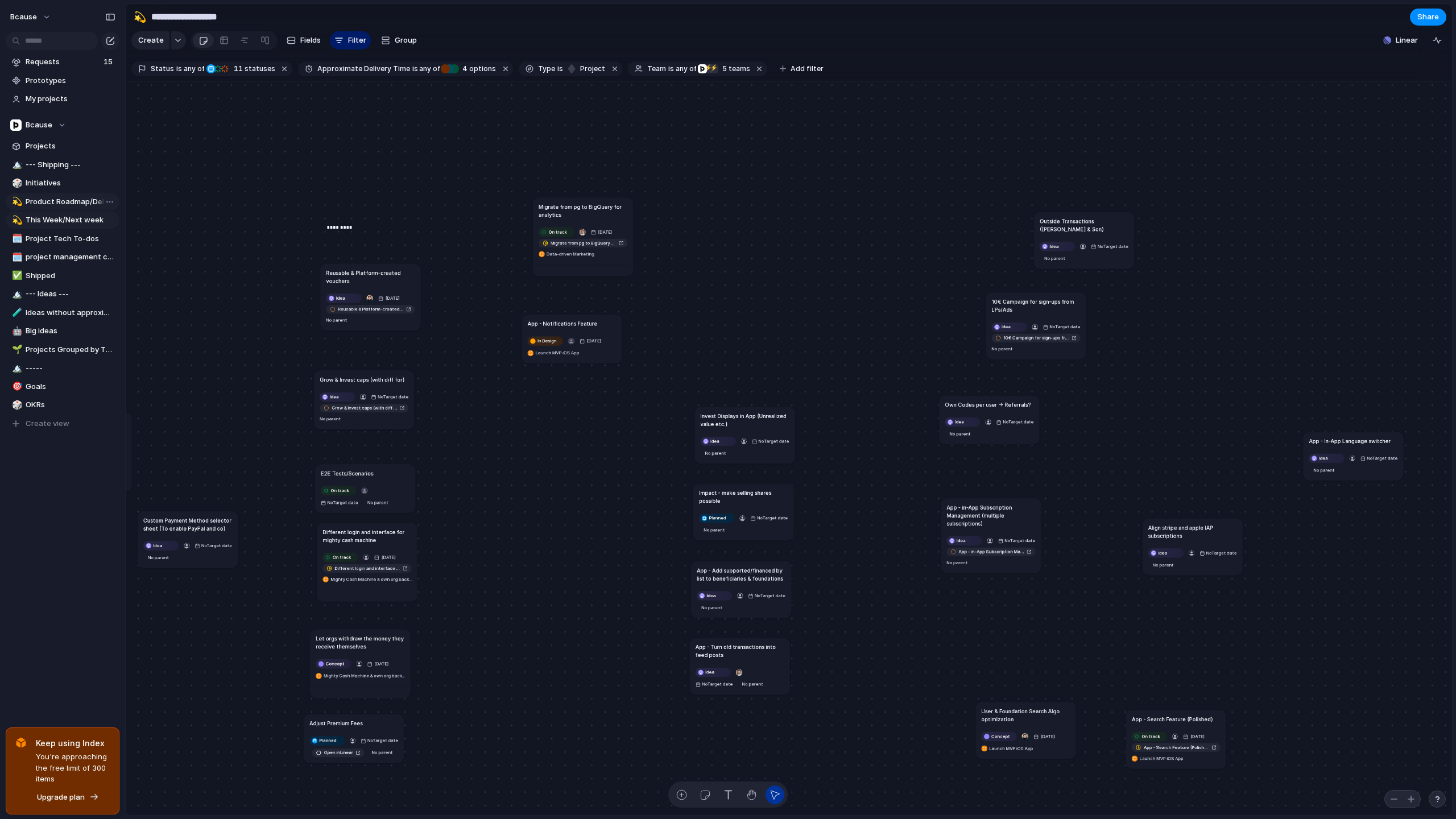
drag, startPoint x: 615, startPoint y: 345, endPoint x: 580, endPoint y: 324, distance: 40.8
click at [579, 325] on h1 "App - Notifications Feature" at bounding box center [563, 324] width 70 height 8
click at [581, 326] on h1 "App - Notifications Feature" at bounding box center [564, 324] width 70 height 8
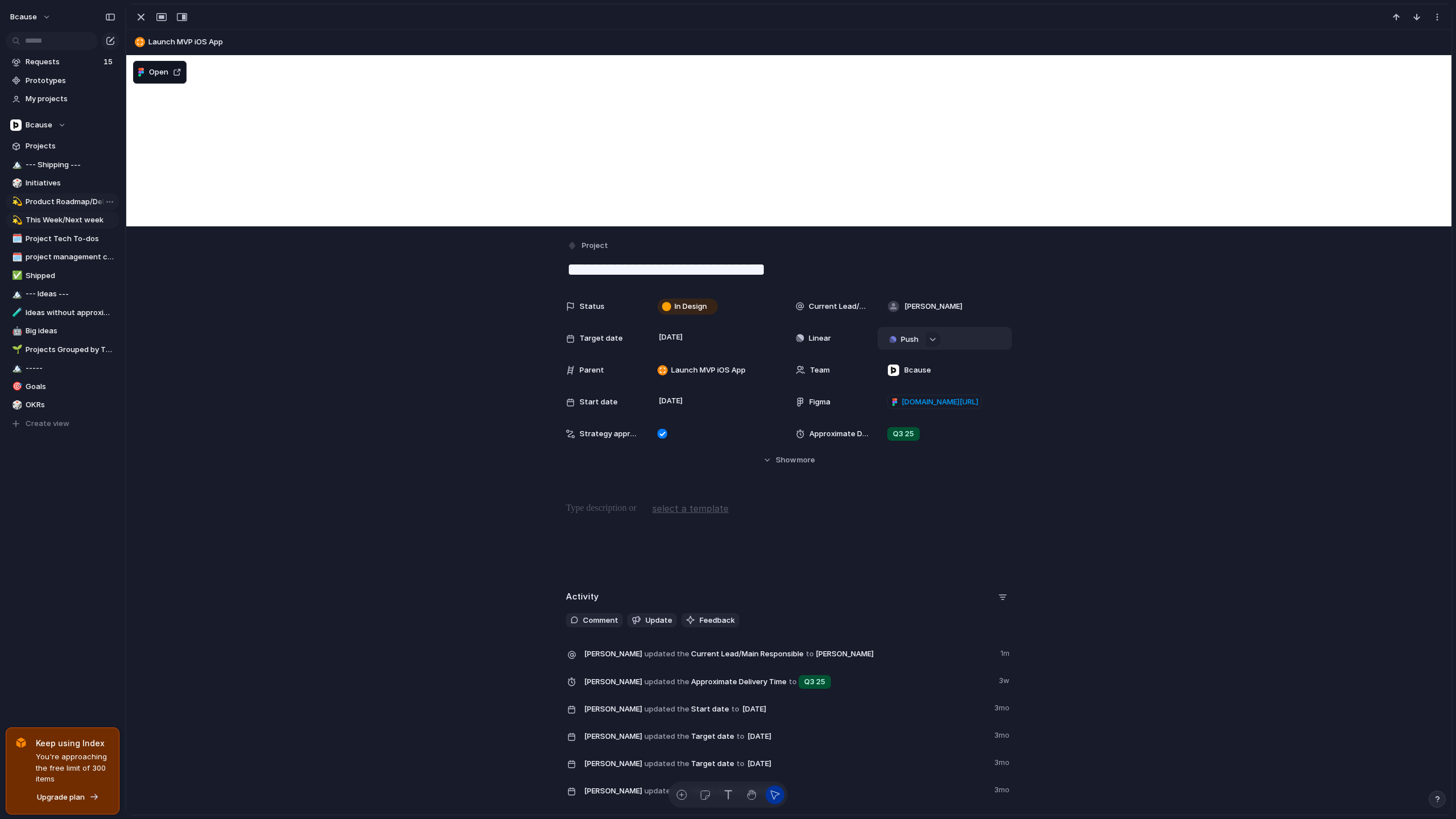
click at [900, 340] on button "Push" at bounding box center [903, 339] width 42 height 14
click at [902, 363] on span "Project" at bounding box center [891, 361] width 26 height 11
click at [922, 545] on li "⚡ Dev" at bounding box center [935, 549] width 101 height 18
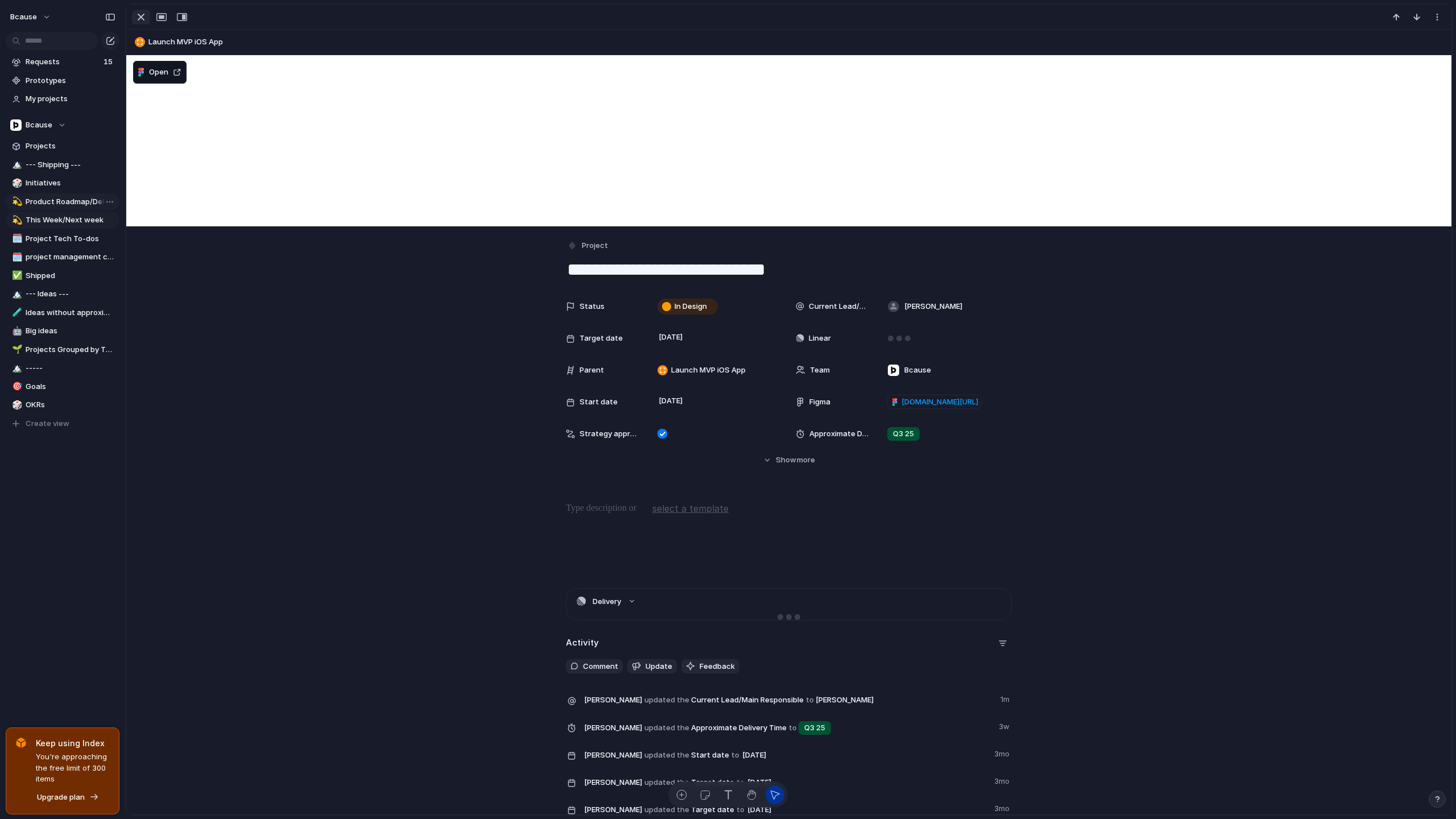
click at [137, 16] on div "button" at bounding box center [141, 17] width 14 height 14
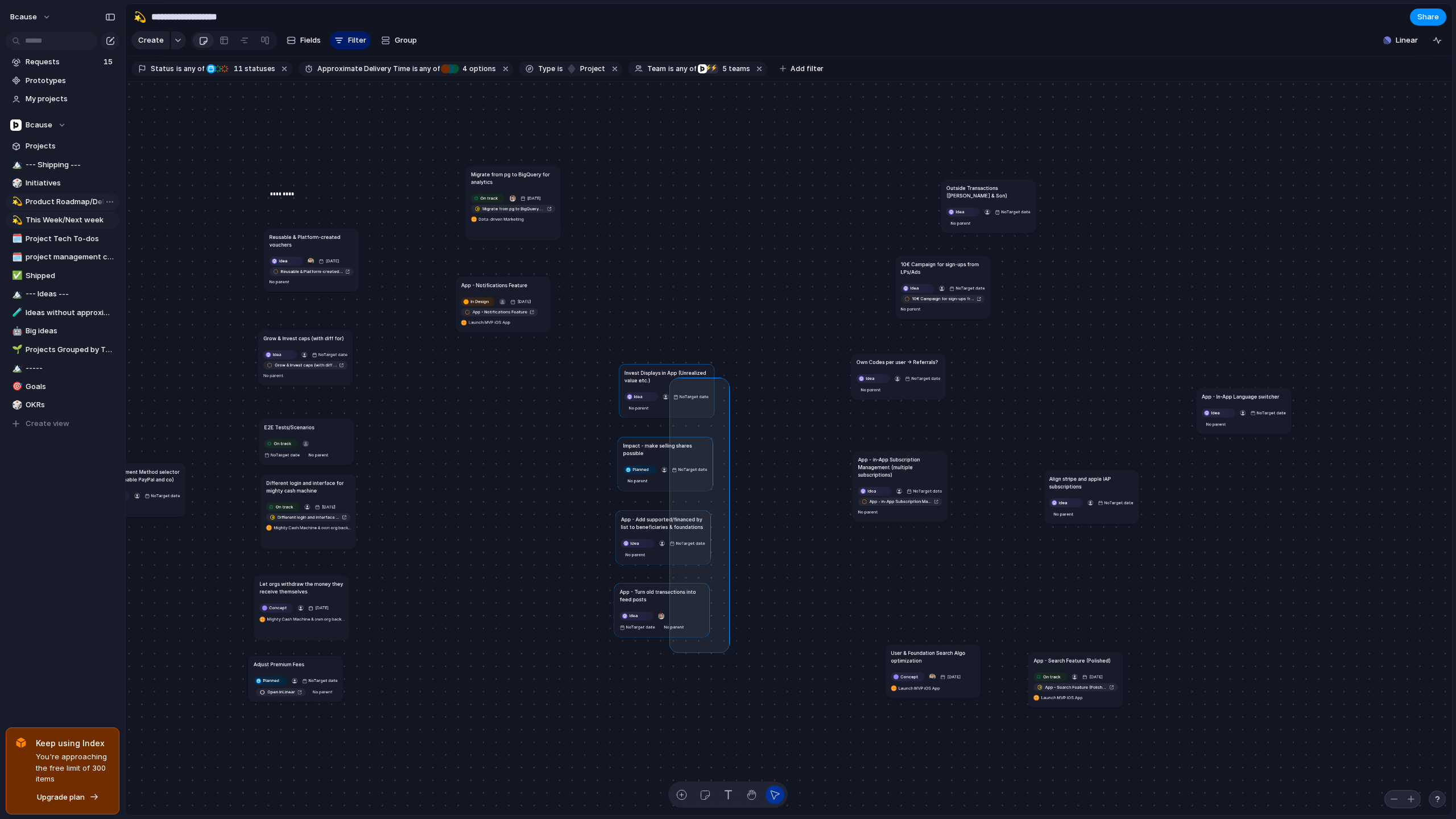
drag, startPoint x: 725, startPoint y: 649, endPoint x: 674, endPoint y: 381, distance: 272.8
click at [674, 381] on div "Send all transactional emails from [DOMAIN_NAME] Ready for Dev [DATE] Send all …" at bounding box center [788, 449] width 1326 height 734
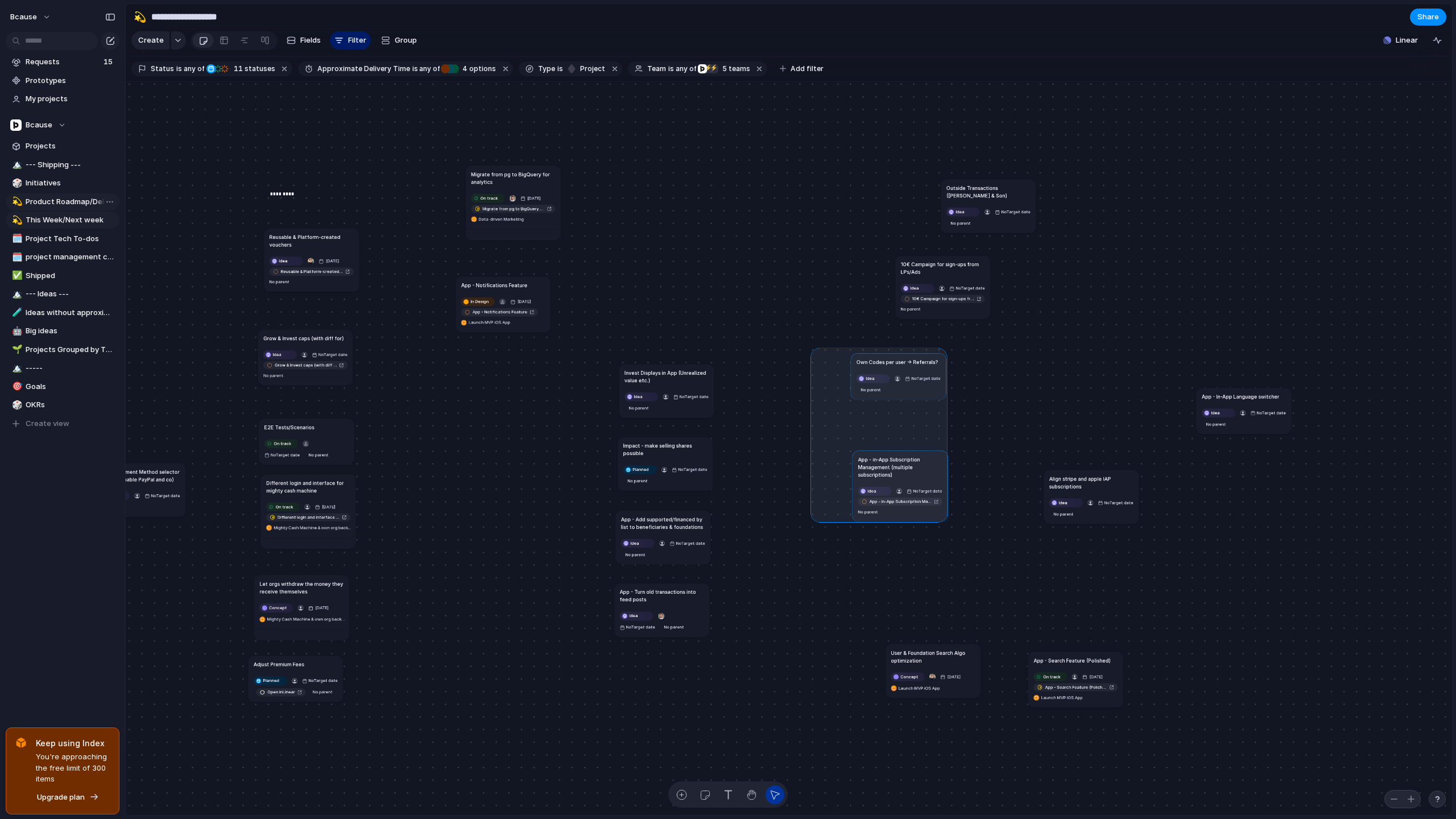
drag, startPoint x: 814, startPoint y: 352, endPoint x: 950, endPoint y: 536, distance: 228.8
click at [949, 536] on div "Send all transactional emails from [DOMAIN_NAME] Ready for Dev [DATE] Send all …" at bounding box center [788, 449] width 1326 height 734
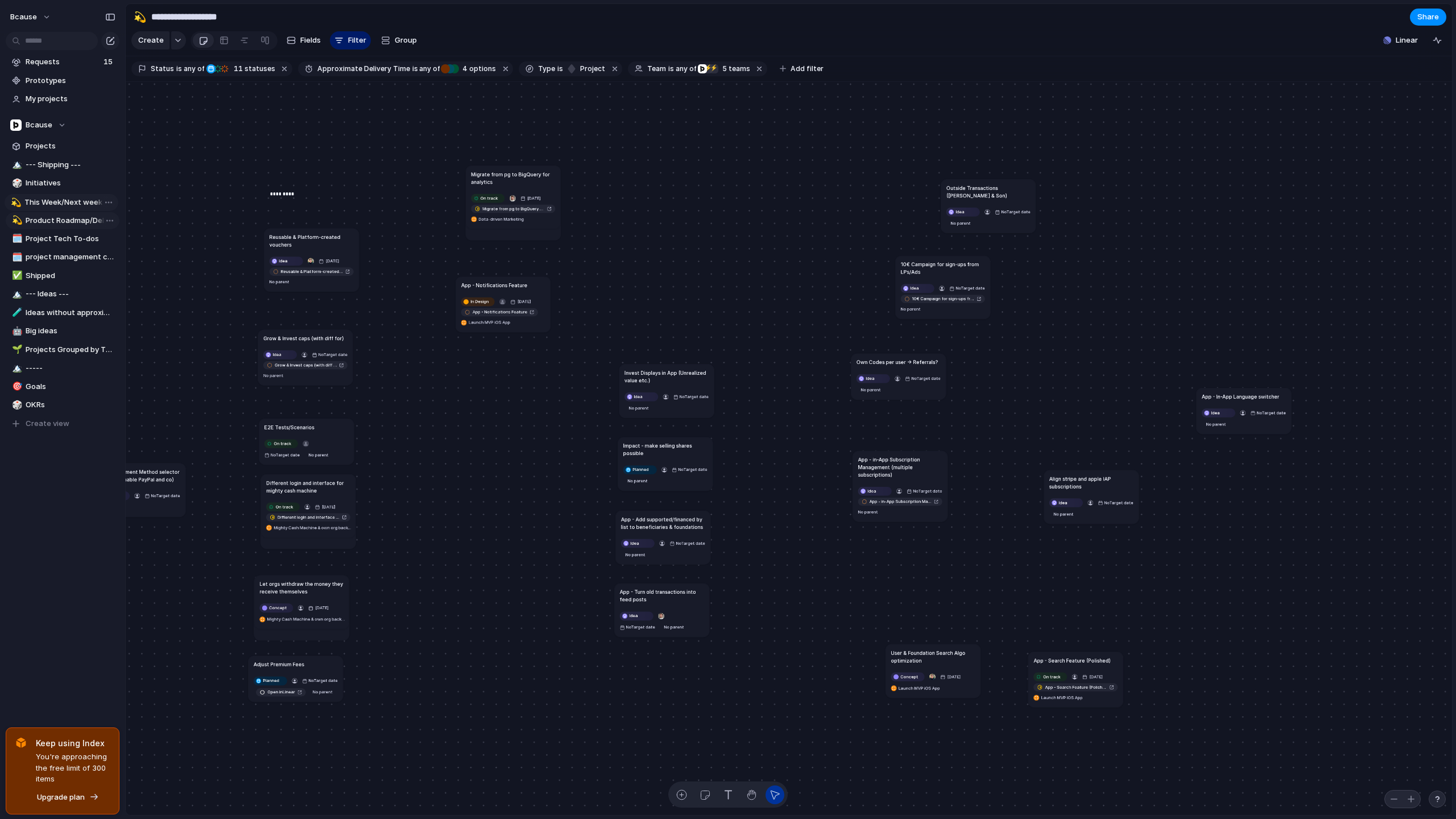
drag, startPoint x: 67, startPoint y: 221, endPoint x: 66, endPoint y: 204, distance: 17.0
click at [66, 204] on div "🏔️ --- Shipping --- 🎲 Initiatives 💫 Product Roadmap/Delivery Pipeline 💫 This We…" at bounding box center [62, 294] width 114 height 276
click at [162, 288] on span "Rename view" at bounding box center [155, 290] width 47 height 11
type input "********"
click at [44, 345] on span "Projects Grouped by Theme" at bounding box center [71, 349] width 90 height 11
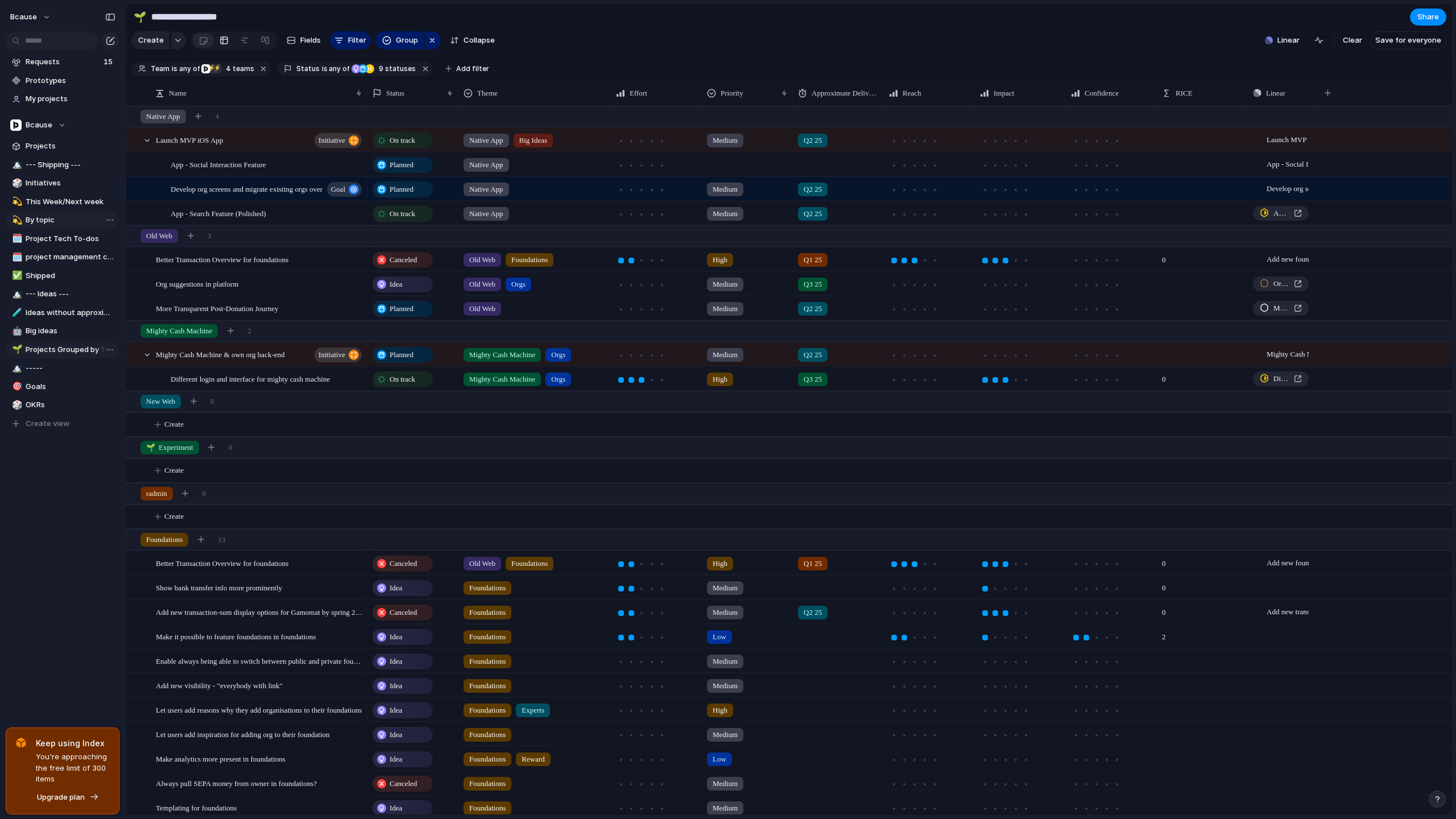
type input "**********"
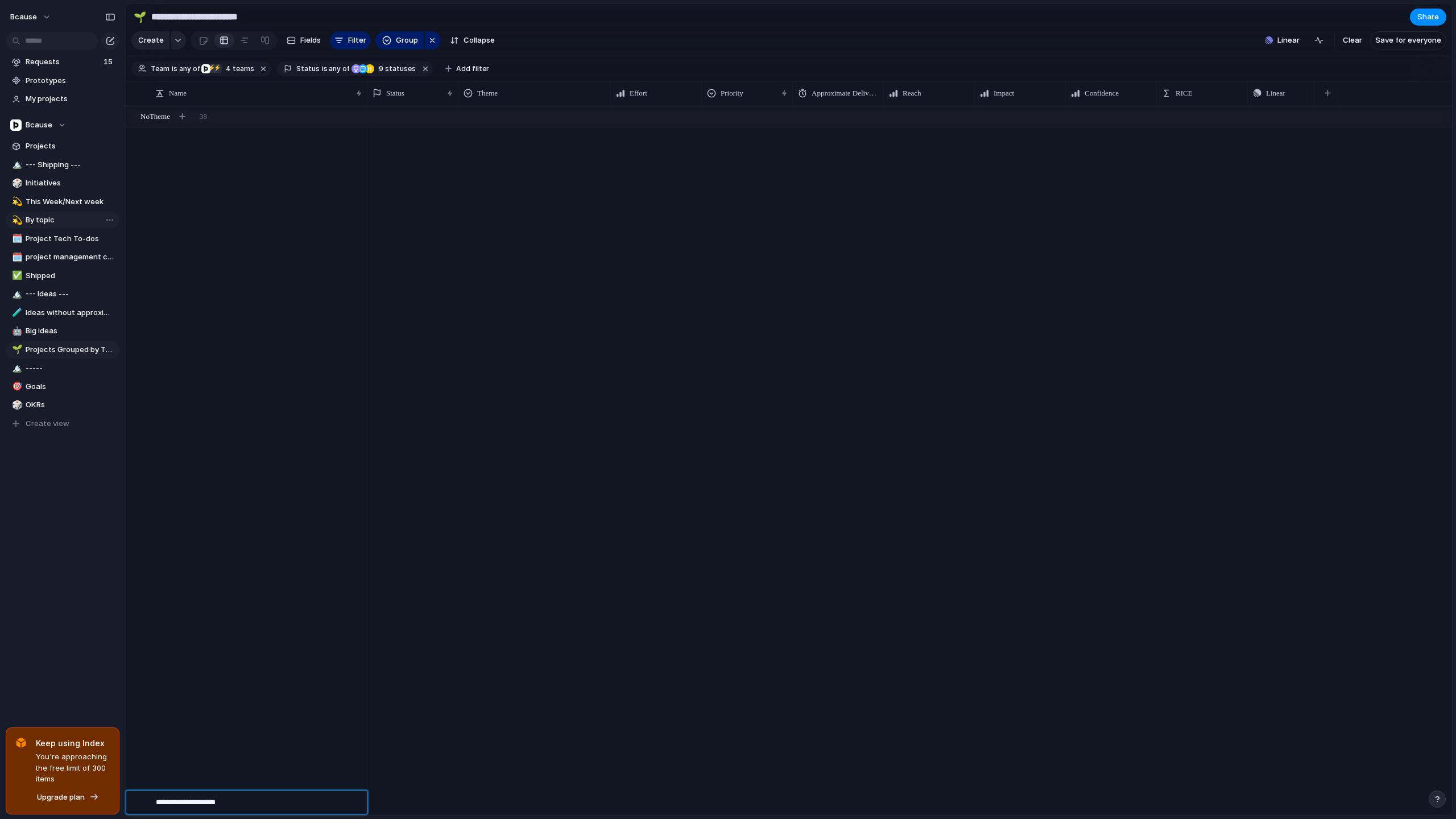
scroll to position [2714, 0]
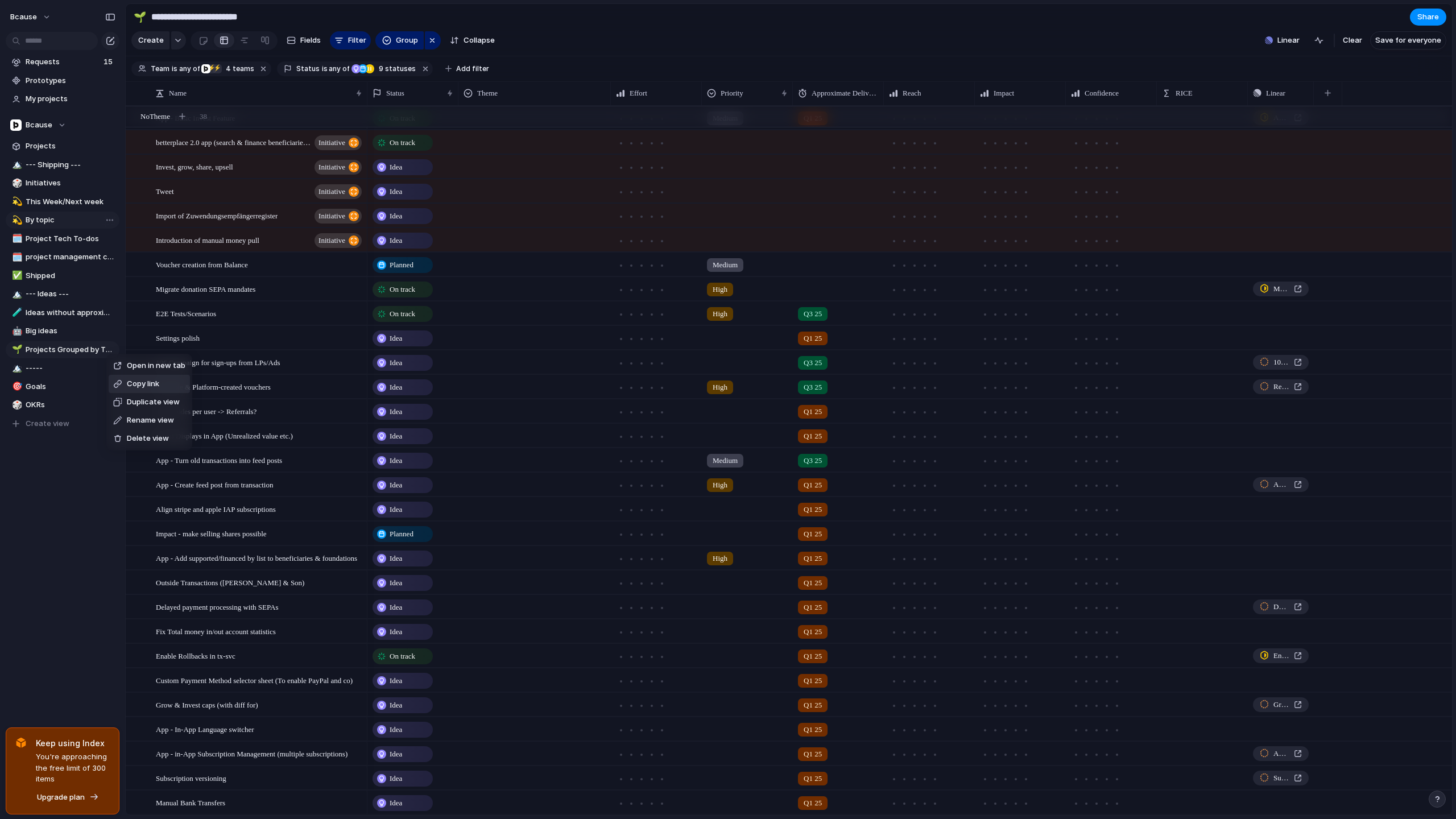
click at [84, 520] on div "Open in new tab Copy link Duplicate view Rename view Delete view" at bounding box center [728, 410] width 1456 height 819
click at [53, 124] on div "Bcause" at bounding box center [37, 125] width 55 height 11
click at [53, 124] on div "Recent 🛠️ Web Agency ⚡ Legal 🛠️ Comms & Marketing Teams Bcause ⚡ Design ⚡ Dev ⚡…" at bounding box center [728, 410] width 1456 height 819
click at [60, 62] on span "Requests" at bounding box center [63, 62] width 74 height 11
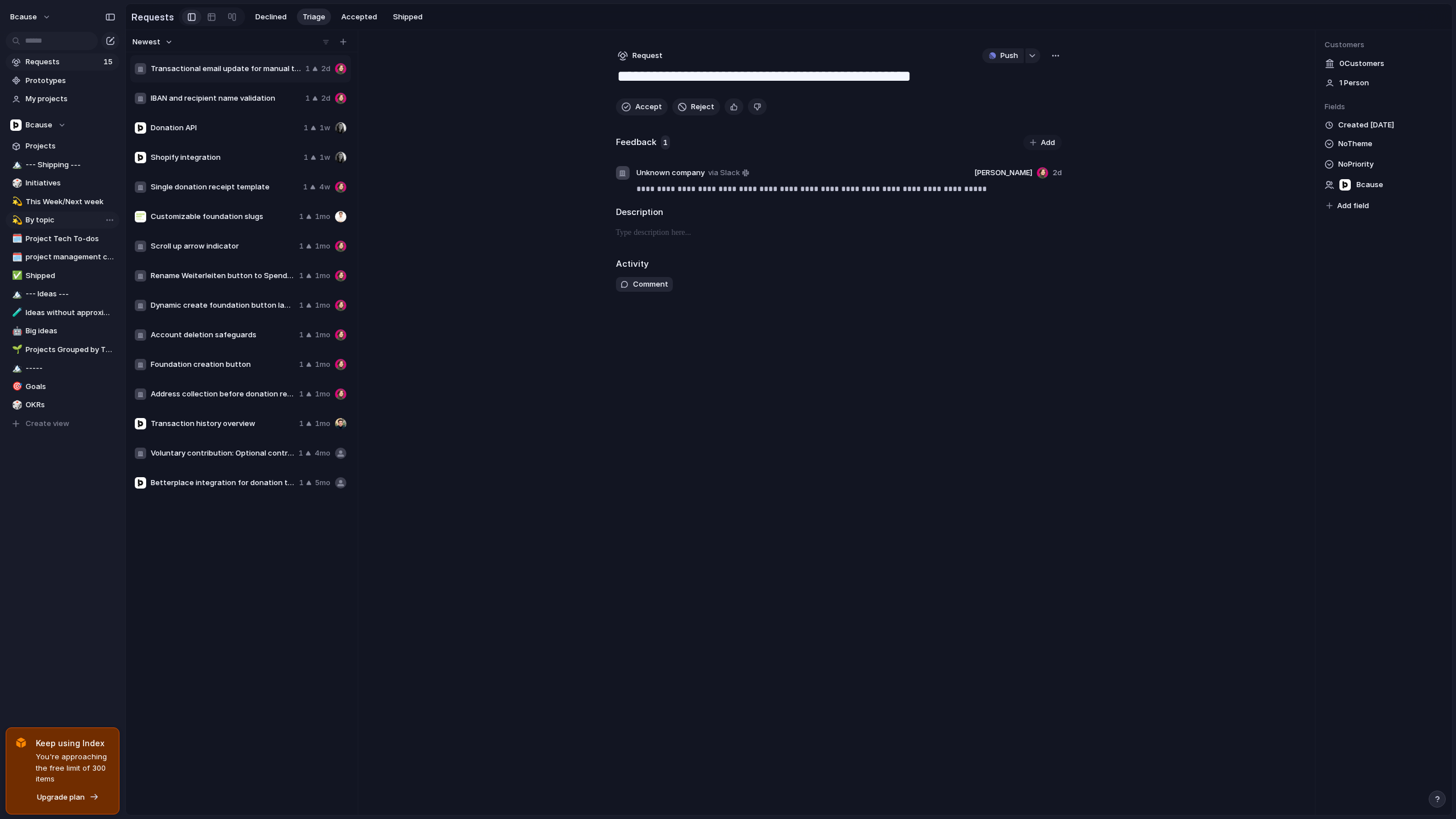
click at [224, 95] on span "IBAN and recipient name validation" at bounding box center [226, 98] width 150 height 11
click at [216, 127] on span "Donation API" at bounding box center [224, 128] width 148 height 11
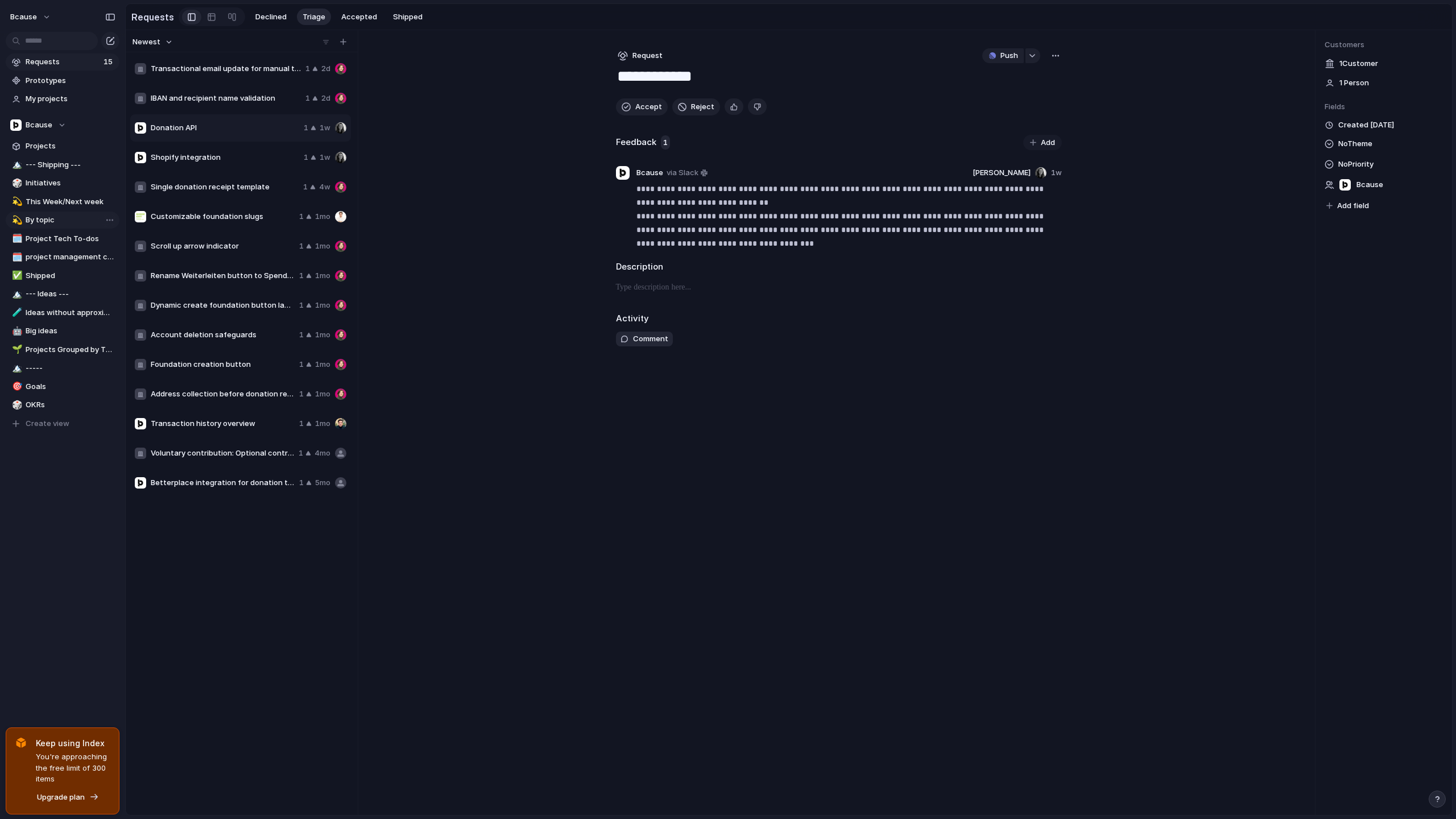
click at [204, 160] on span "Shopify integration" at bounding box center [224, 157] width 148 height 11
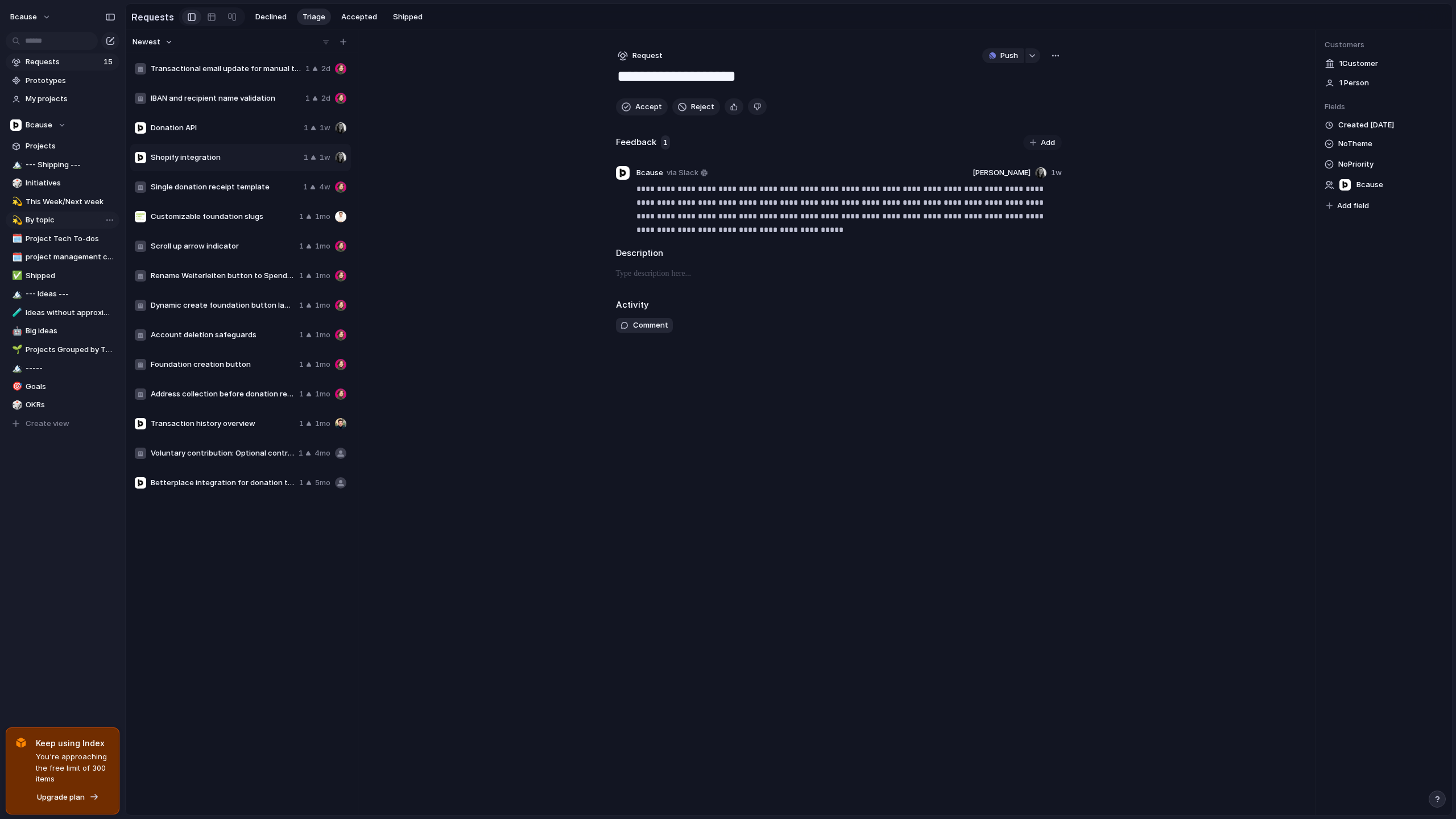
click at [226, 182] on span "Single donation receipt template" at bounding box center [224, 187] width 148 height 11
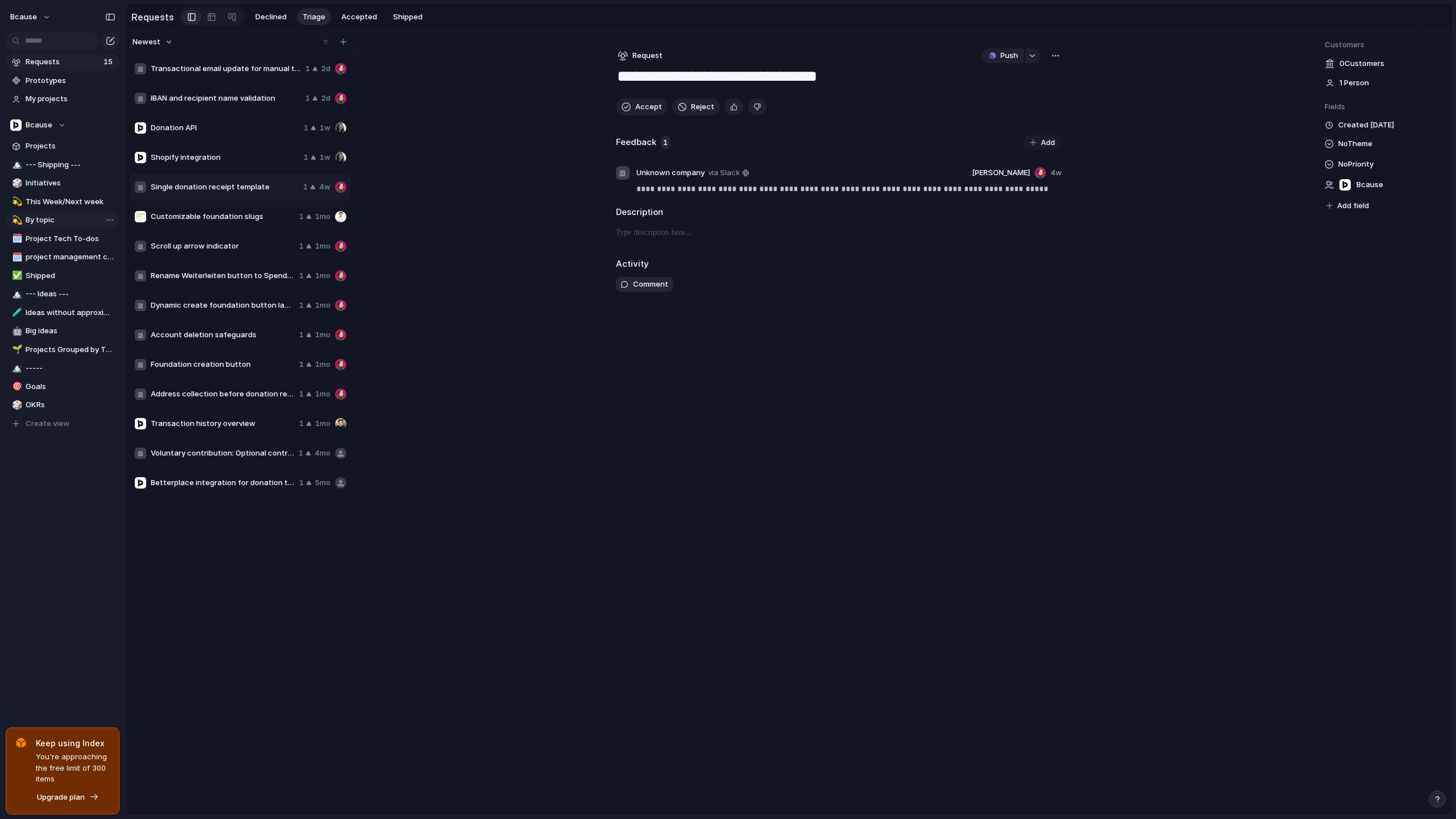
click at [210, 219] on span "Customizable foundation slugs" at bounding box center [222, 217] width 144 height 11
click at [627, 172] on div at bounding box center [623, 173] width 14 height 14
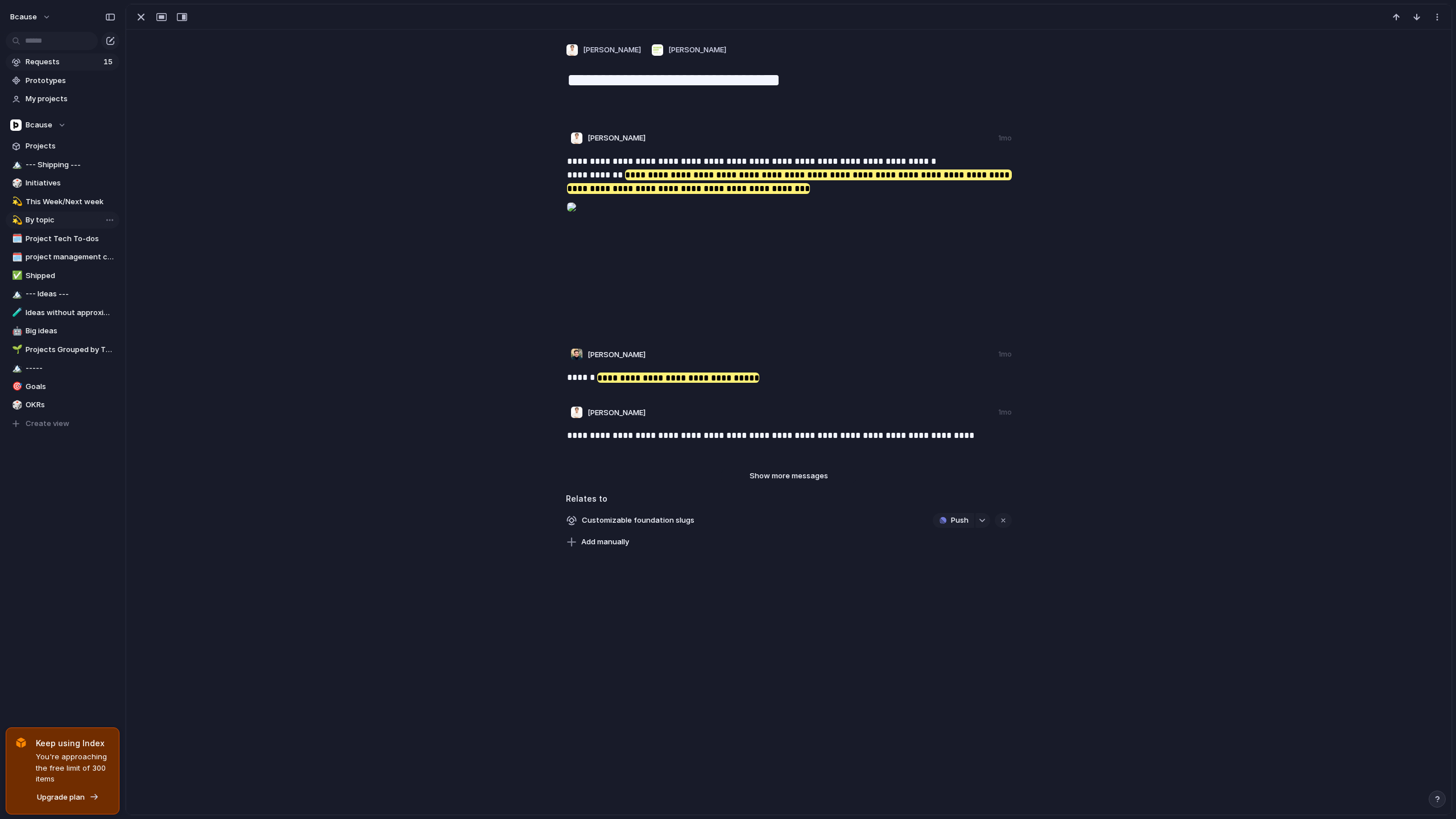
click at [791, 475] on span "Show more messages" at bounding box center [788, 476] width 78 height 11
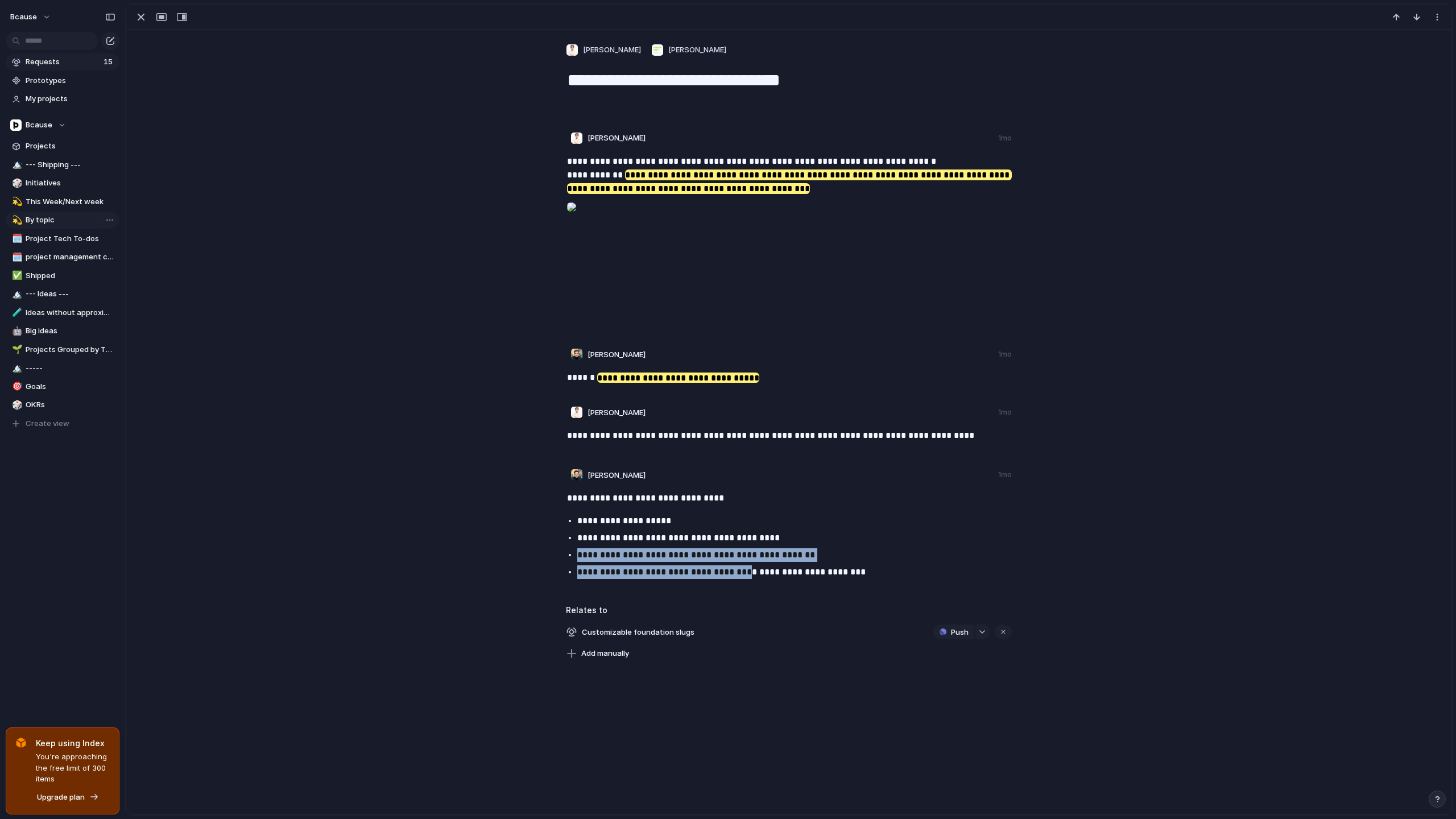
drag, startPoint x: 610, startPoint y: 548, endPoint x: 737, endPoint y: 577, distance: 130.3
click at [737, 577] on ul "**********" at bounding box center [790, 546] width 466 height 65
click at [737, 577] on p "**********" at bounding box center [800, 572] width 446 height 14
drag, startPoint x: 753, startPoint y: 572, endPoint x: 617, endPoint y: 549, distance: 137.9
click at [621, 549] on ul "**********" at bounding box center [790, 546] width 466 height 65
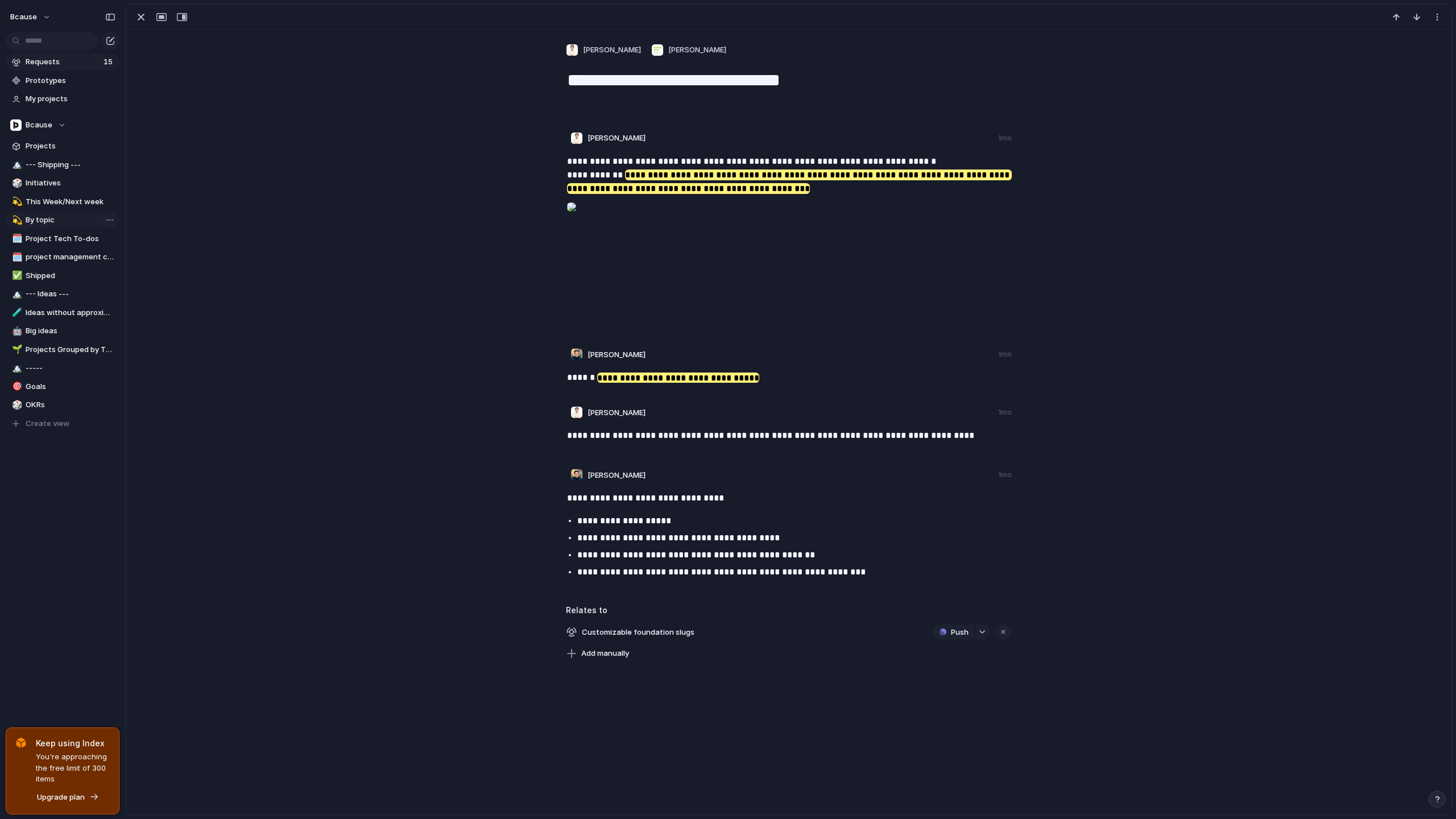
click at [617, 549] on p "**********" at bounding box center [800, 555] width 446 height 14
drag, startPoint x: 603, startPoint y: 551, endPoint x: 711, endPoint y: 573, distance: 110.2
click at [709, 572] on ul "**********" at bounding box center [790, 546] width 466 height 65
click at [711, 573] on p "**********" at bounding box center [800, 572] width 446 height 14
drag, startPoint x: 736, startPoint y: 571, endPoint x: 605, endPoint y: 552, distance: 132.4
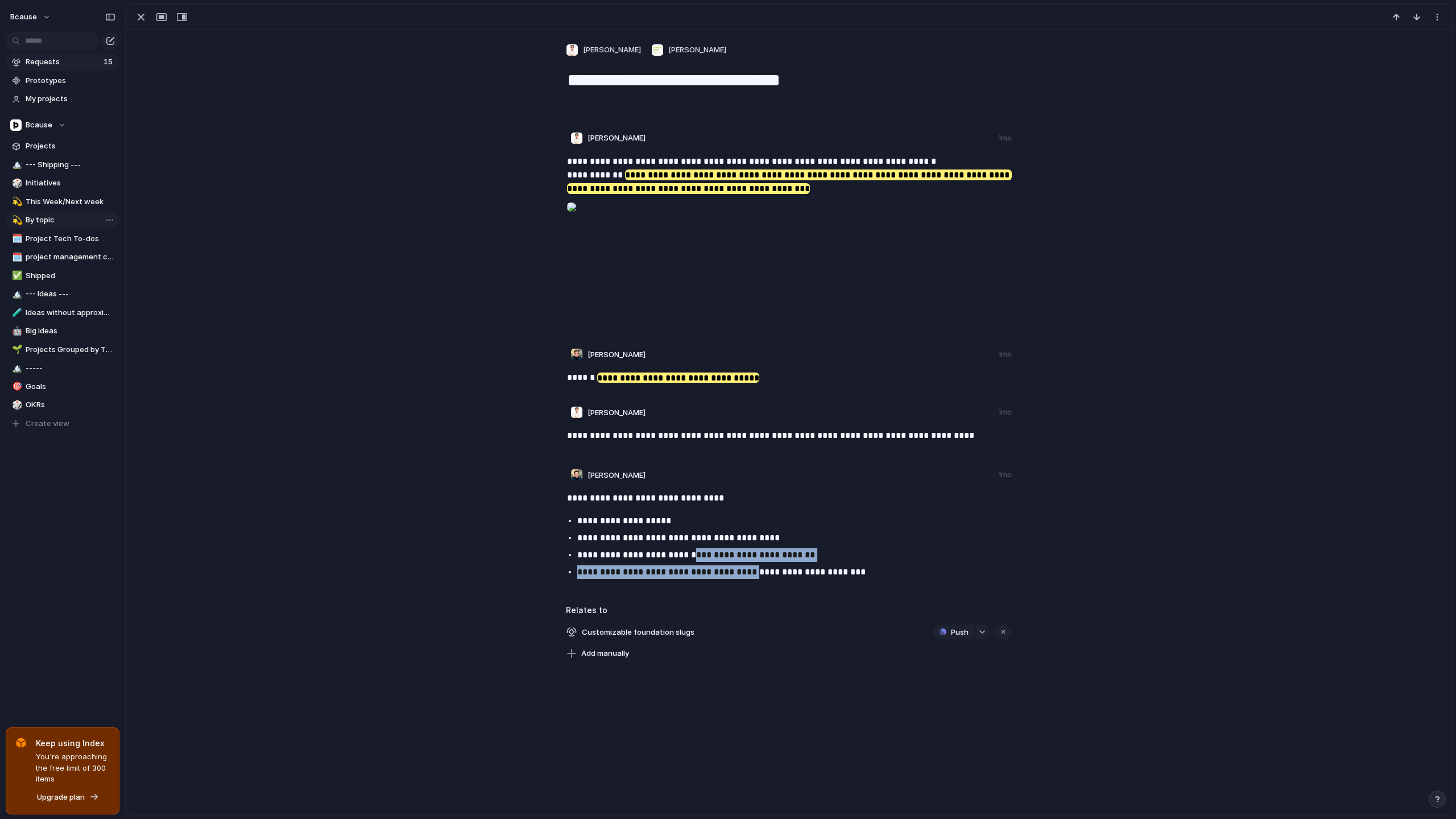
click at [617, 552] on ul "**********" at bounding box center [790, 546] width 466 height 65
click at [604, 552] on p "**********" at bounding box center [800, 555] width 446 height 14
drag, startPoint x: 599, startPoint y: 556, endPoint x: 713, endPoint y: 571, distance: 115.0
click at [712, 570] on ul "**********" at bounding box center [790, 546] width 466 height 65
click at [713, 571] on p "**********" at bounding box center [800, 572] width 446 height 14
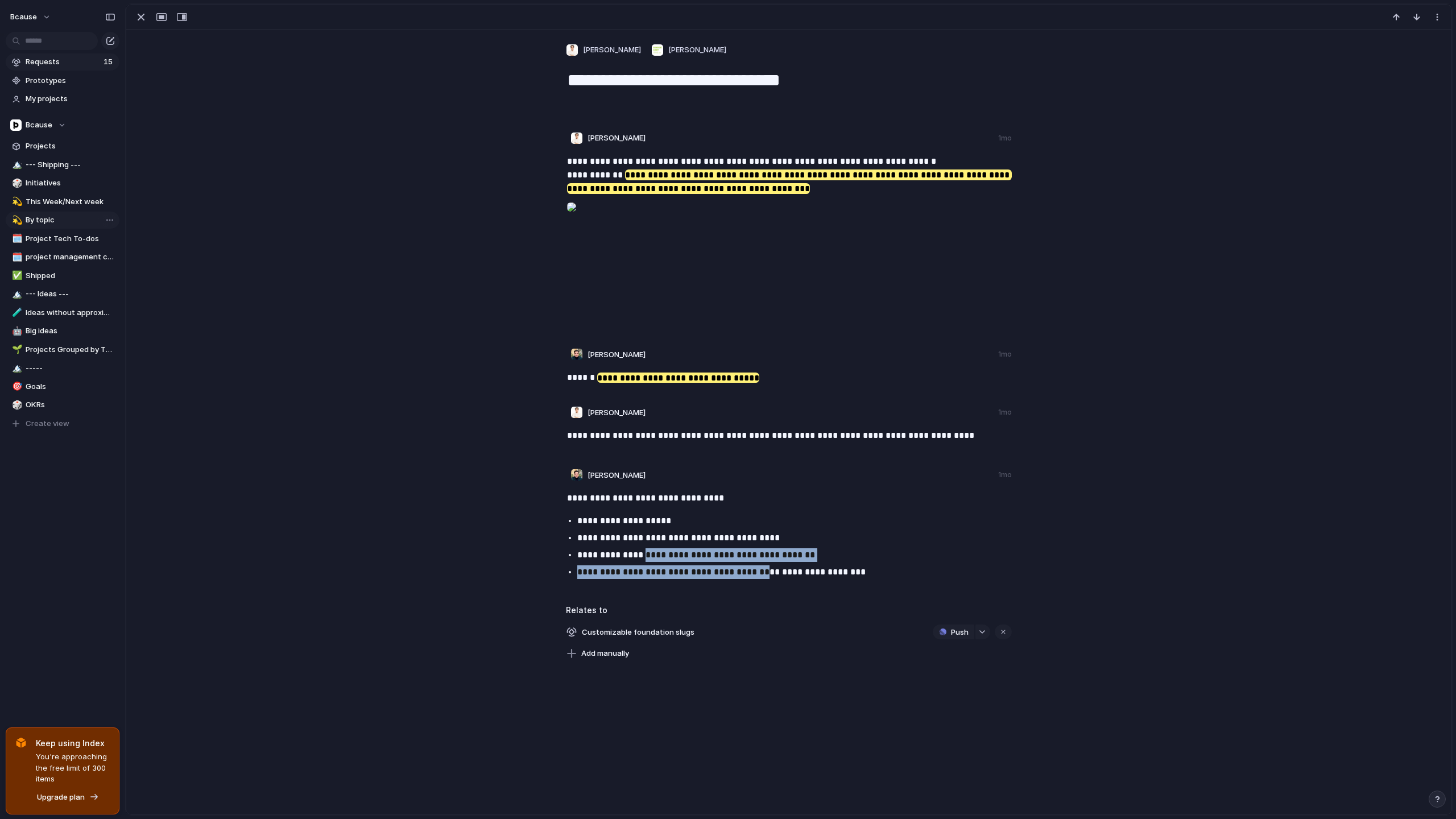
drag, startPoint x: 748, startPoint y: 566, endPoint x: 613, endPoint y: 553, distance: 135.6
click at [624, 555] on ul "**********" at bounding box center [790, 546] width 466 height 65
click at [613, 553] on p "**********" at bounding box center [800, 555] width 446 height 14
click at [141, 14] on div "button" at bounding box center [141, 17] width 14 height 14
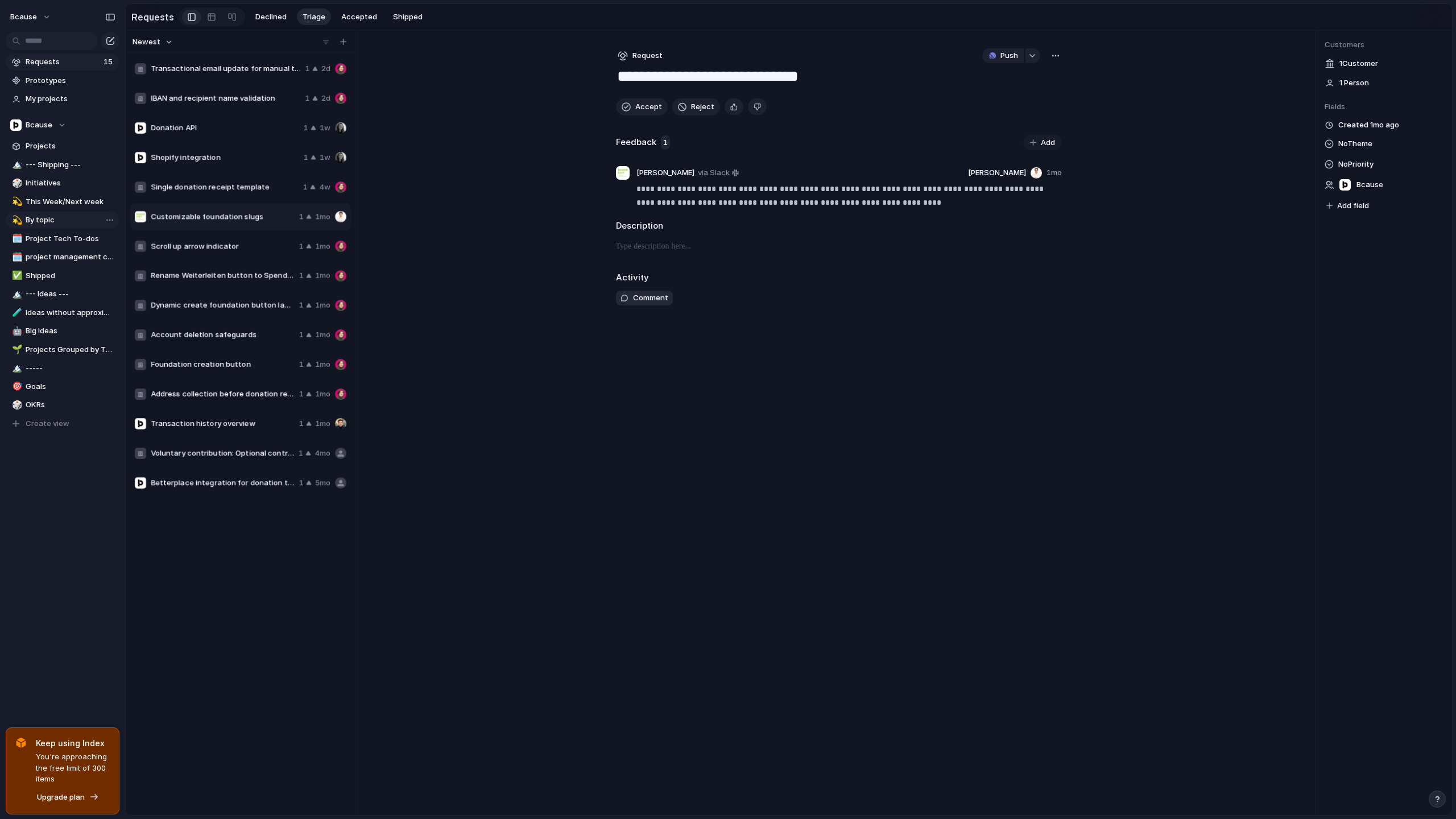
click at [219, 232] on div "Scroll up arrow indicator 1 1mo" at bounding box center [240, 246] width 221 height 27
click at [764, 170] on header "Unknown company via [PERSON_NAME] 1mo" at bounding box center [839, 173] width 446 height 14
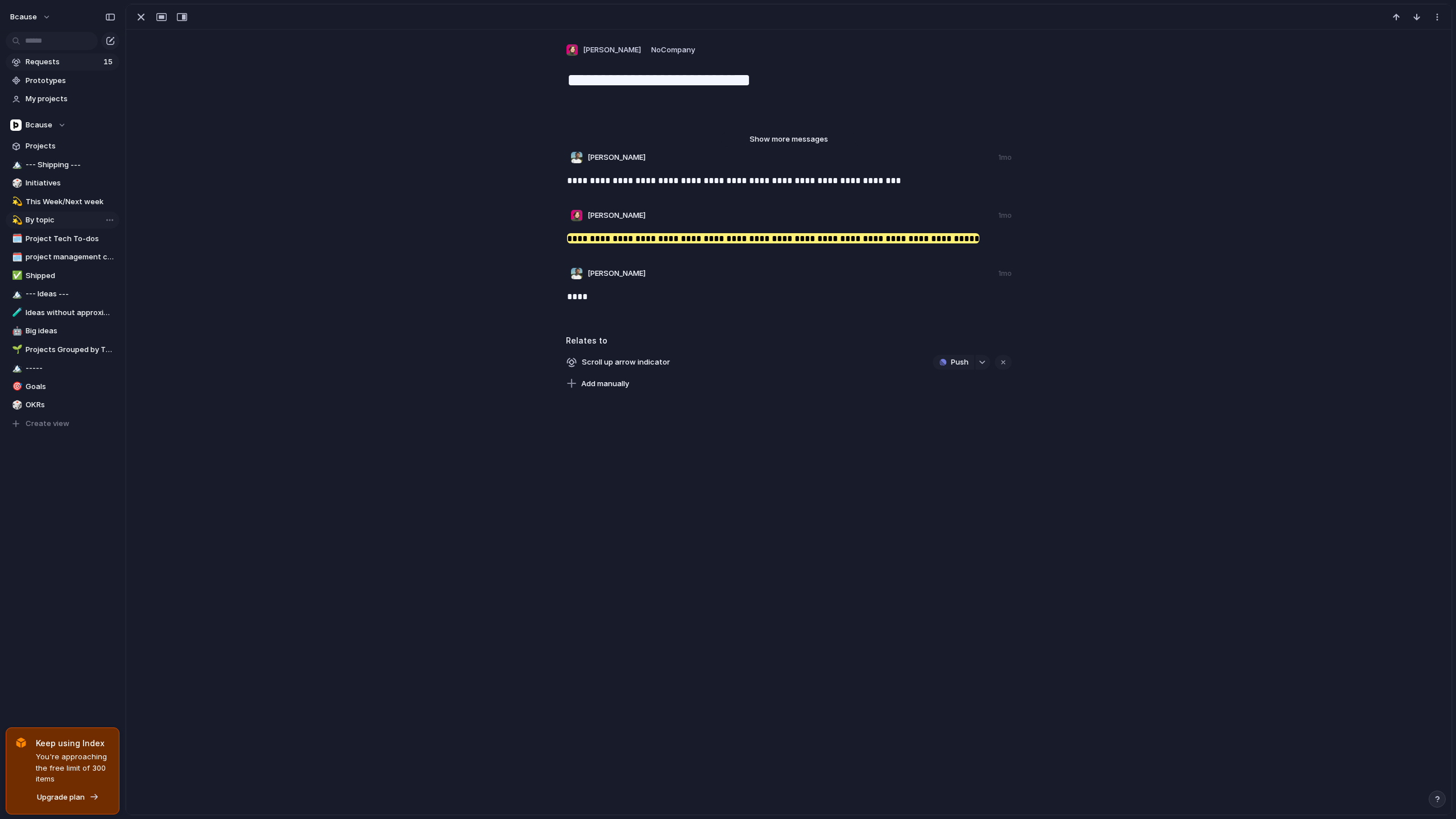
click at [797, 139] on span "Show more messages" at bounding box center [788, 139] width 78 height 11
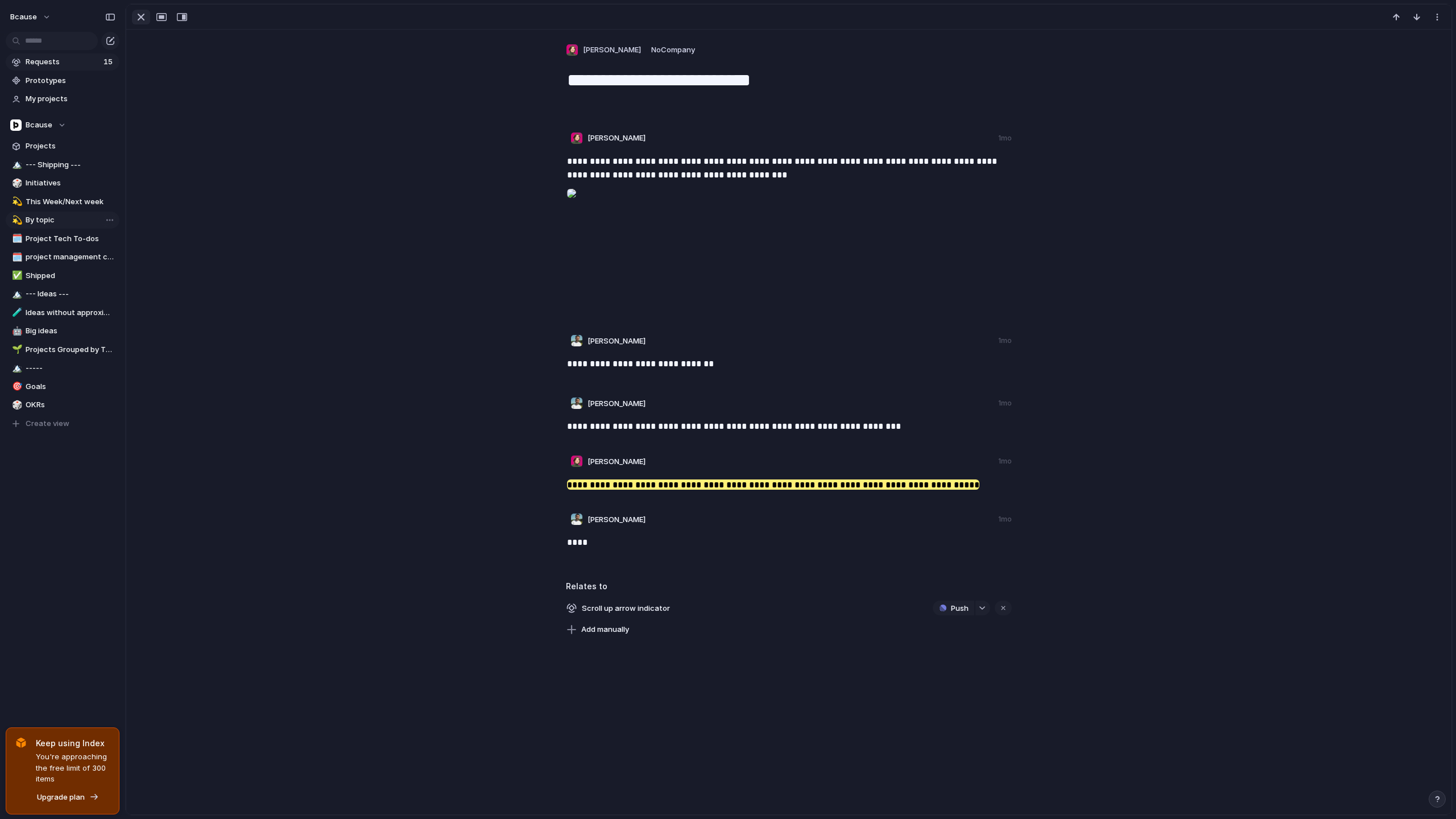
click at [141, 15] on div "button" at bounding box center [141, 17] width 14 height 14
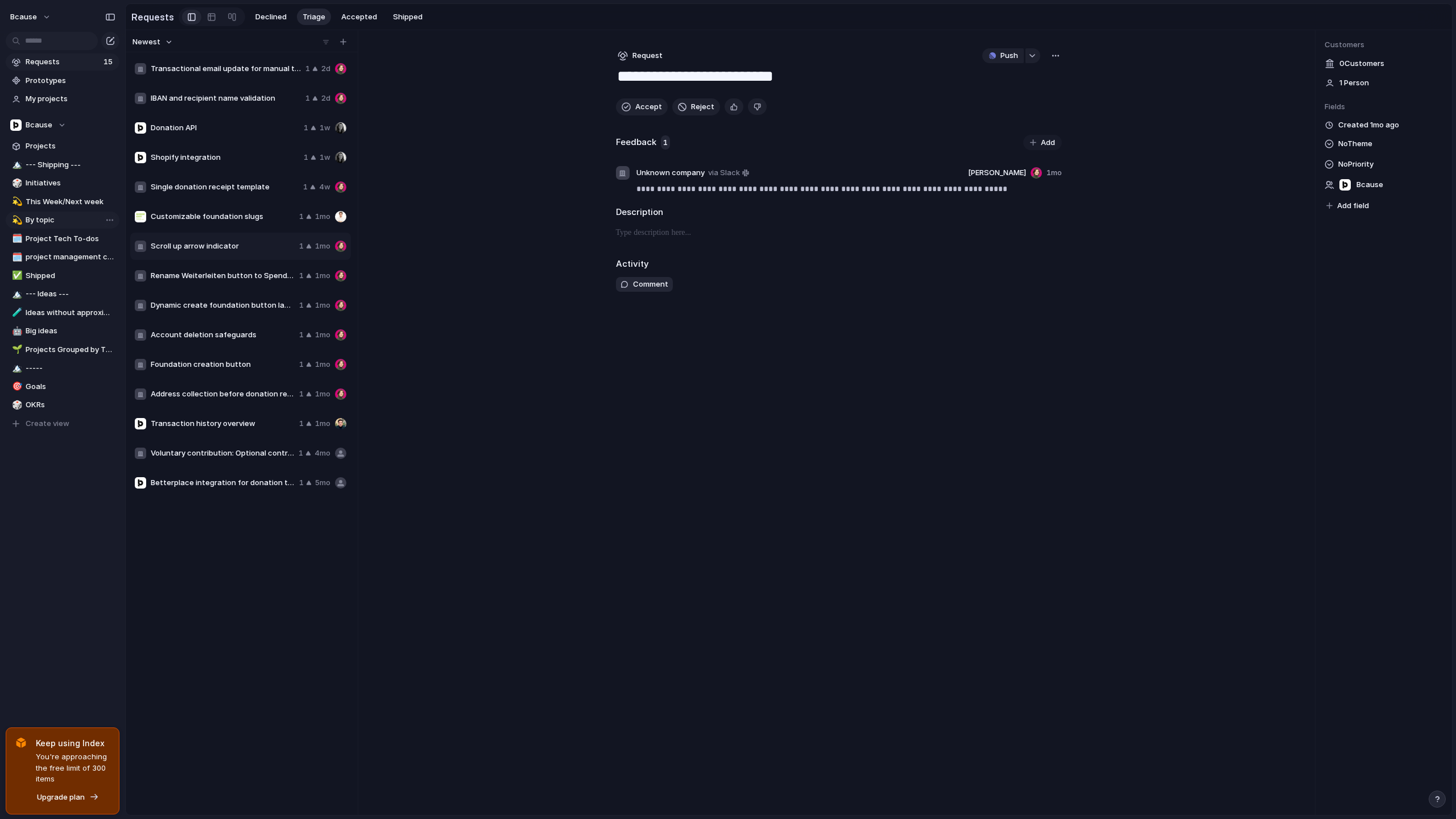
click at [259, 266] on div "Rename Weiterleiten button to Spenden 1 1mo" at bounding box center [240, 276] width 221 height 27
click at [250, 248] on span "Scroll up arrow indicator" at bounding box center [222, 246] width 144 height 11
click at [226, 432] on div "Transaction history overview 1 1mo" at bounding box center [240, 424] width 221 height 27
type textarea "**********"
click at [59, 253] on span "project management checks" at bounding box center [71, 257] width 90 height 11
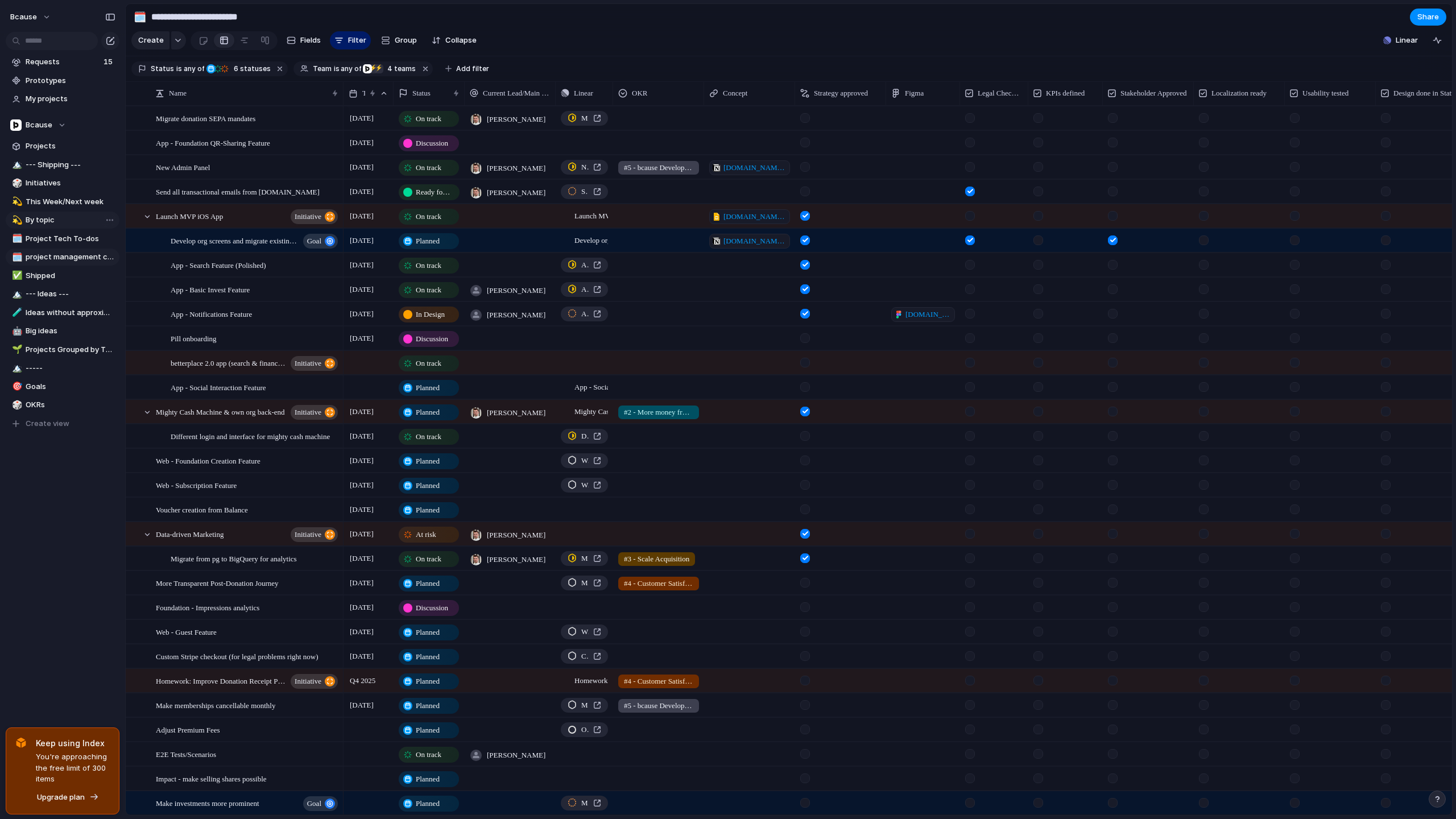
click at [55, 217] on span "By topic" at bounding box center [71, 220] width 90 height 11
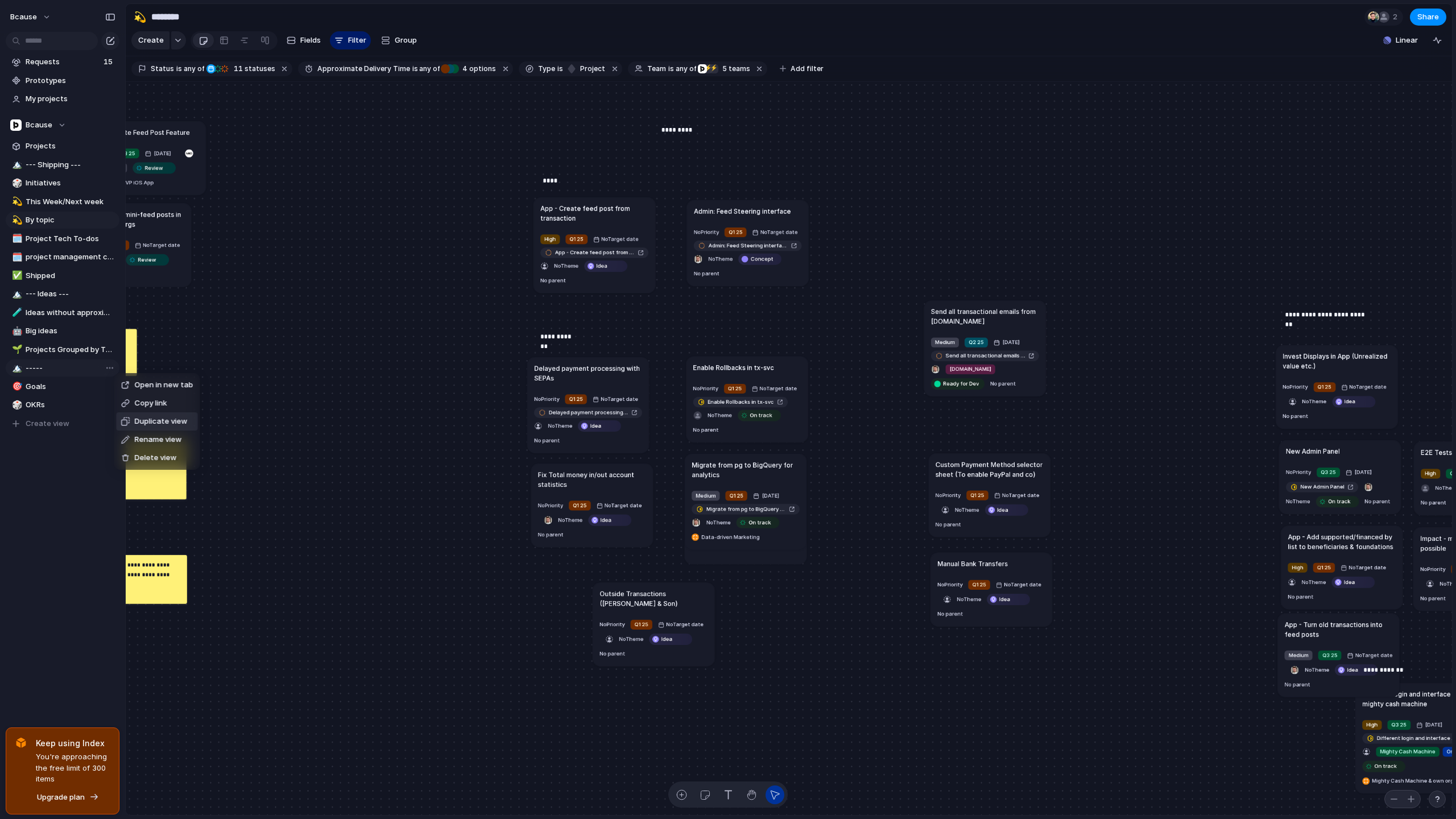
click at [155, 420] on span "Duplicate view" at bounding box center [161, 421] width 53 height 11
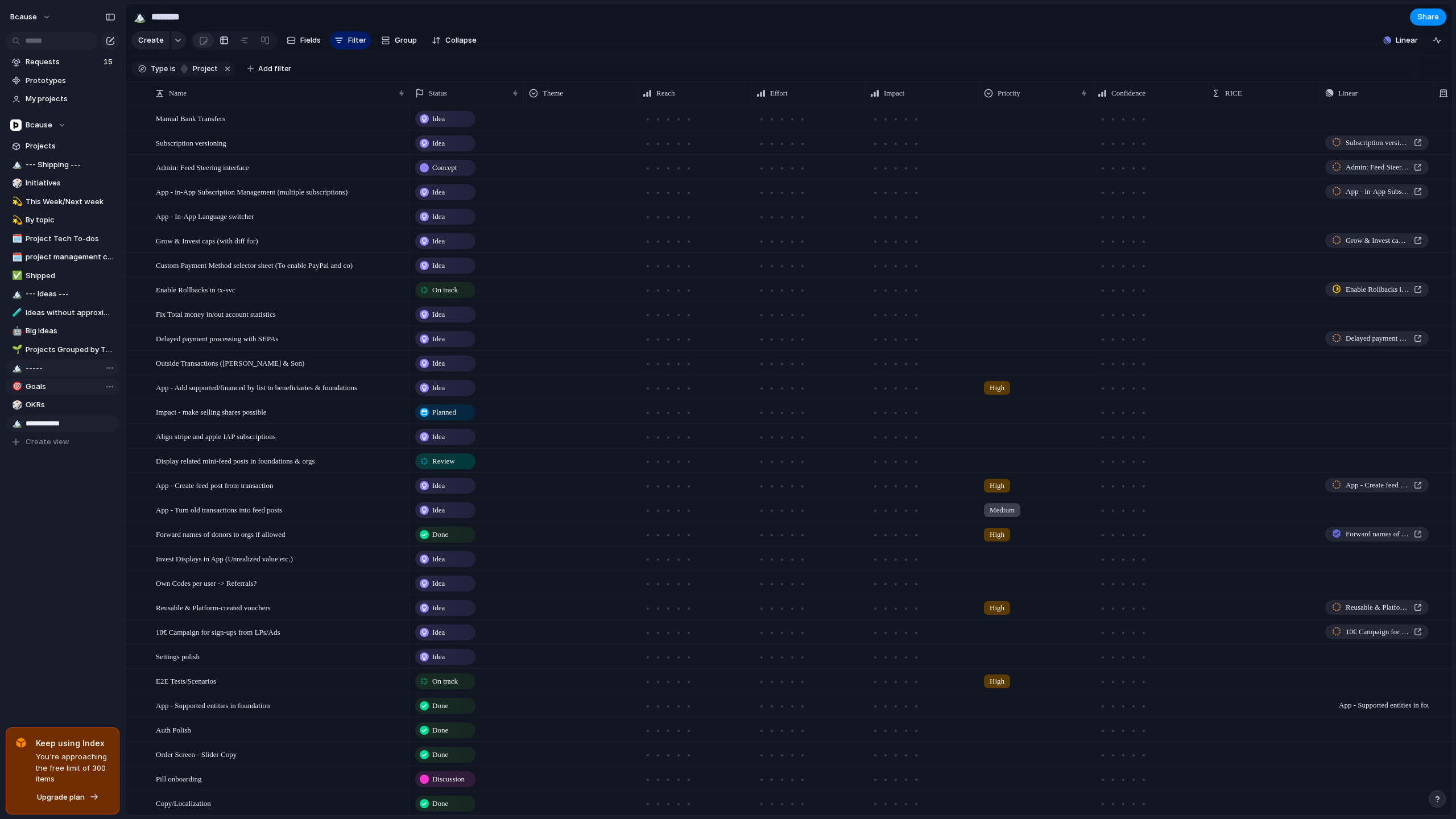
type input "**********"
click at [74, 420] on input "**********" at bounding box center [71, 423] width 90 height 11
type input "*****"
drag, startPoint x: 46, startPoint y: 421, endPoint x: 46, endPoint y: 239, distance: 182.0
click at [46, 239] on div "🏔️ --- Shipping --- 🎲 Initiatives 💫 This Week/Next week 💫 By topic 🗓️ Project T…" at bounding box center [62, 304] width 114 height 295
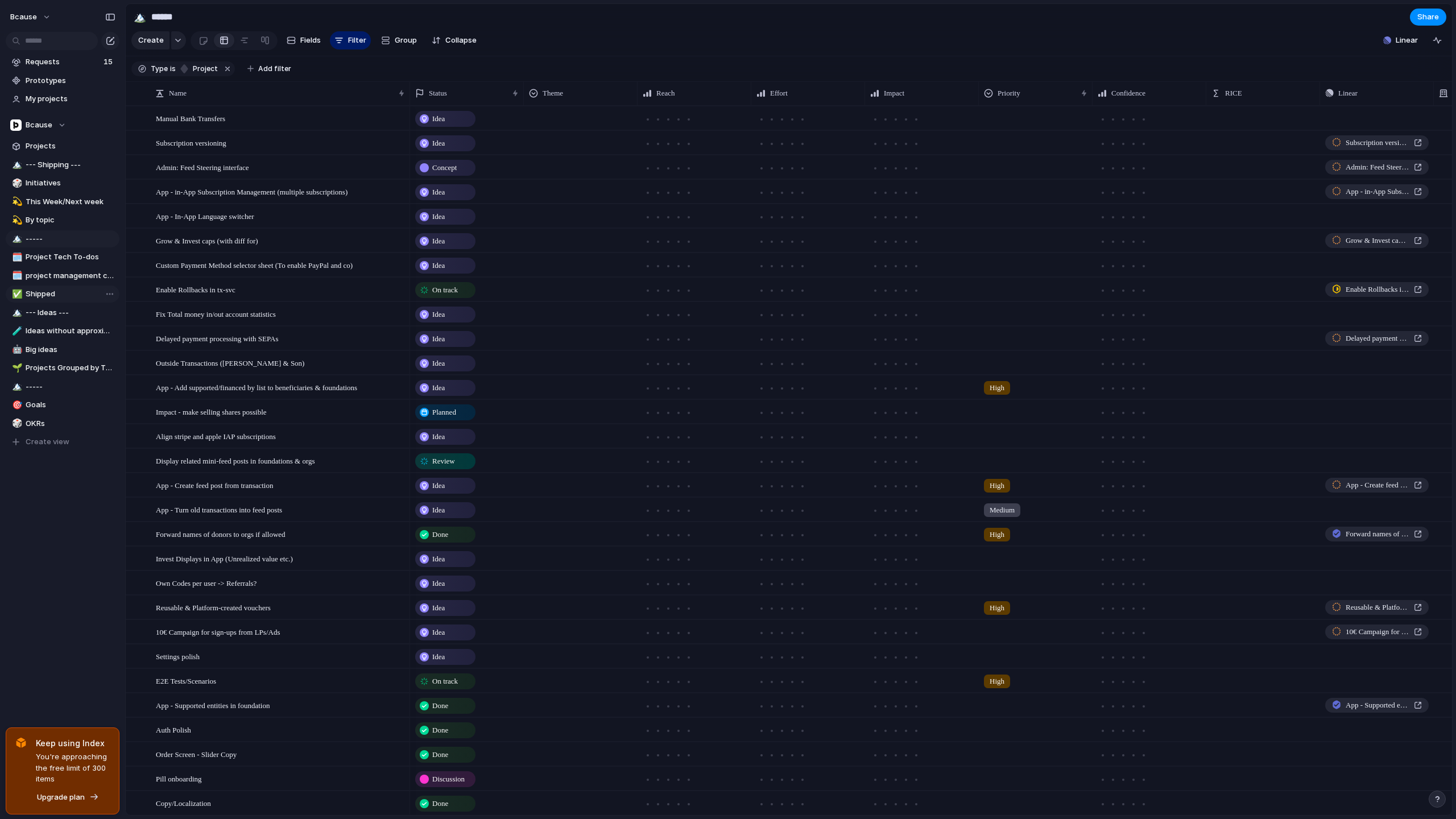
click at [51, 293] on span "Shipped" at bounding box center [71, 294] width 90 height 11
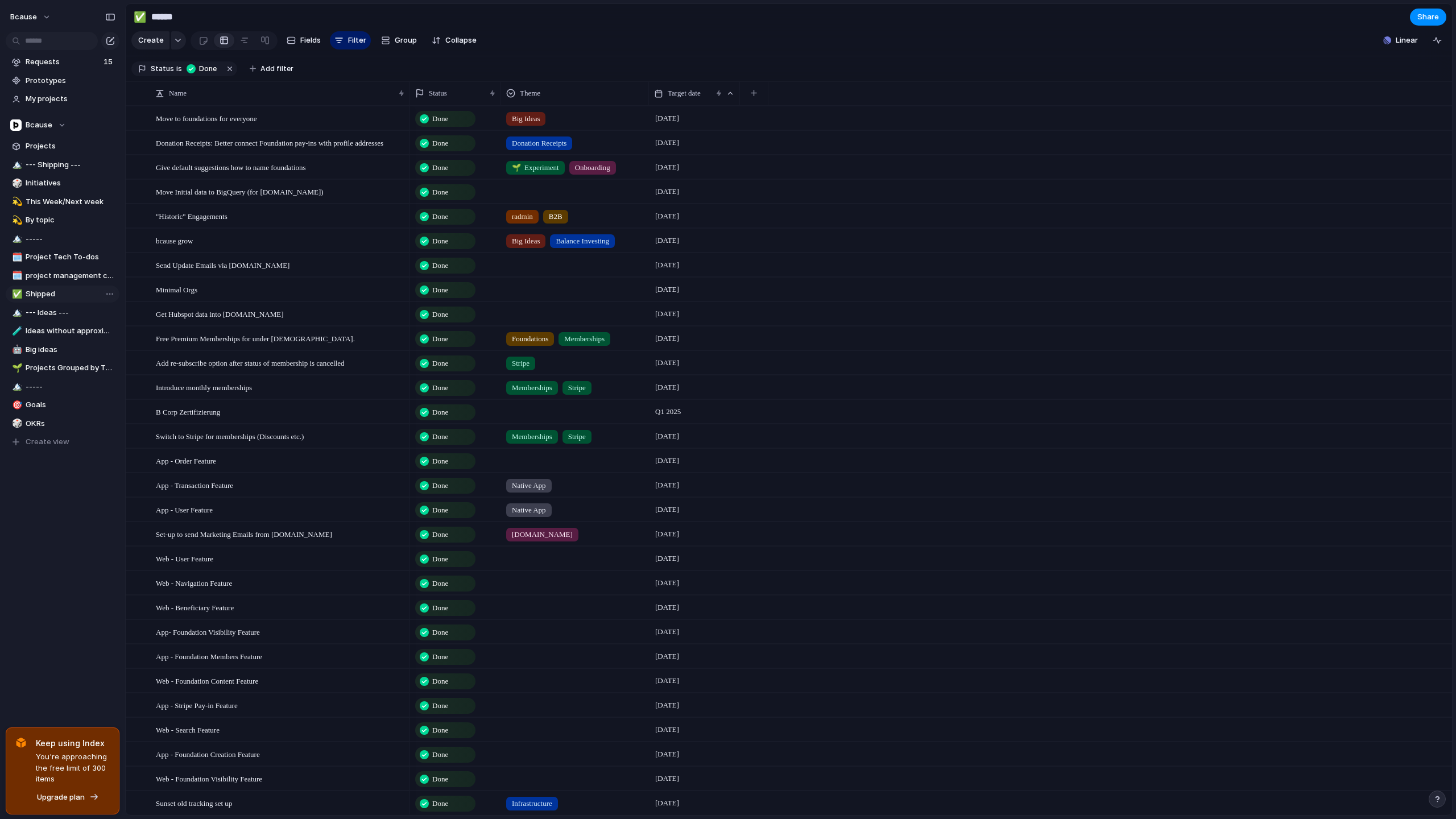
type input "*******"
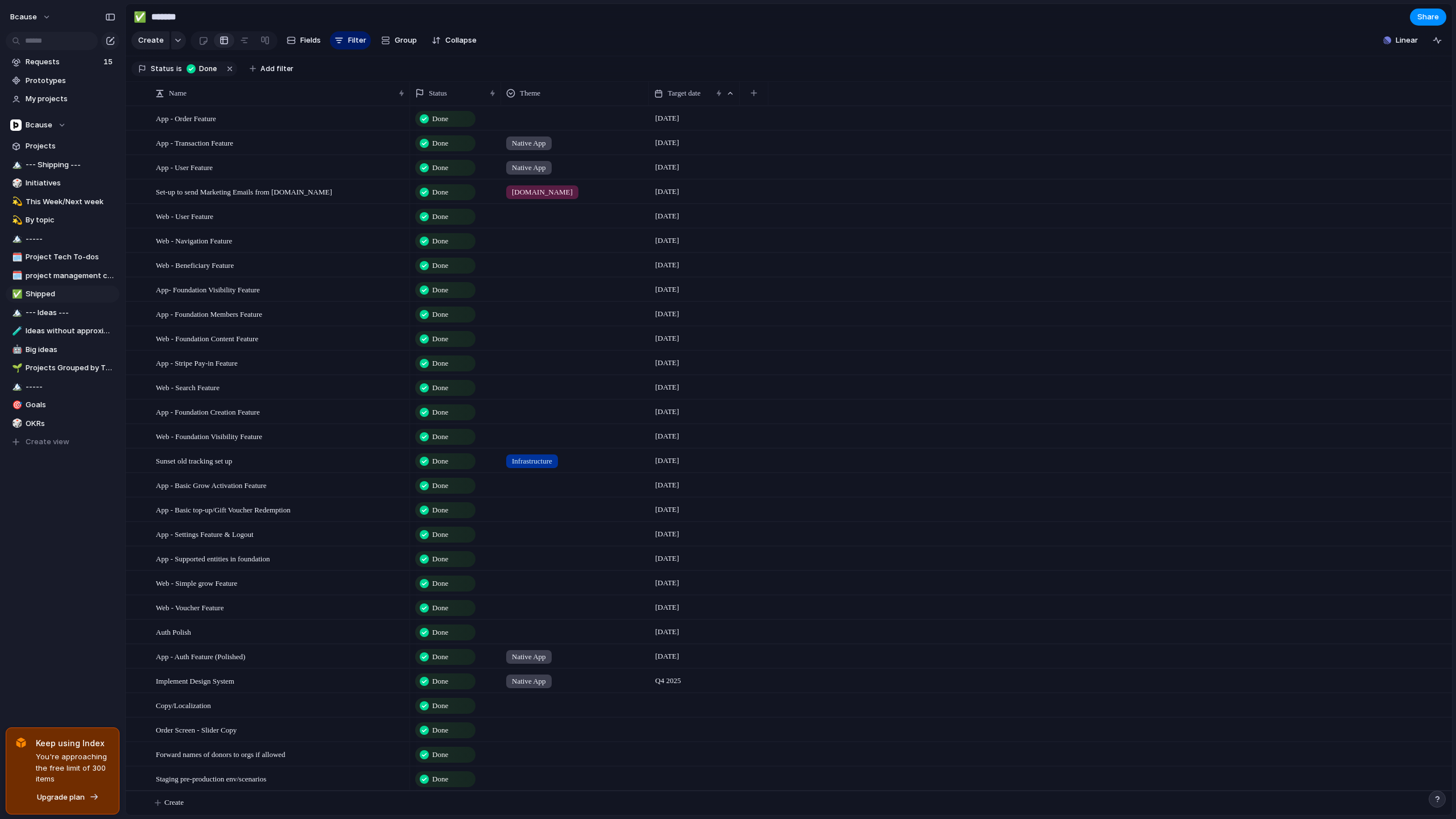
click at [687, 761] on div at bounding box center [694, 754] width 91 height 24
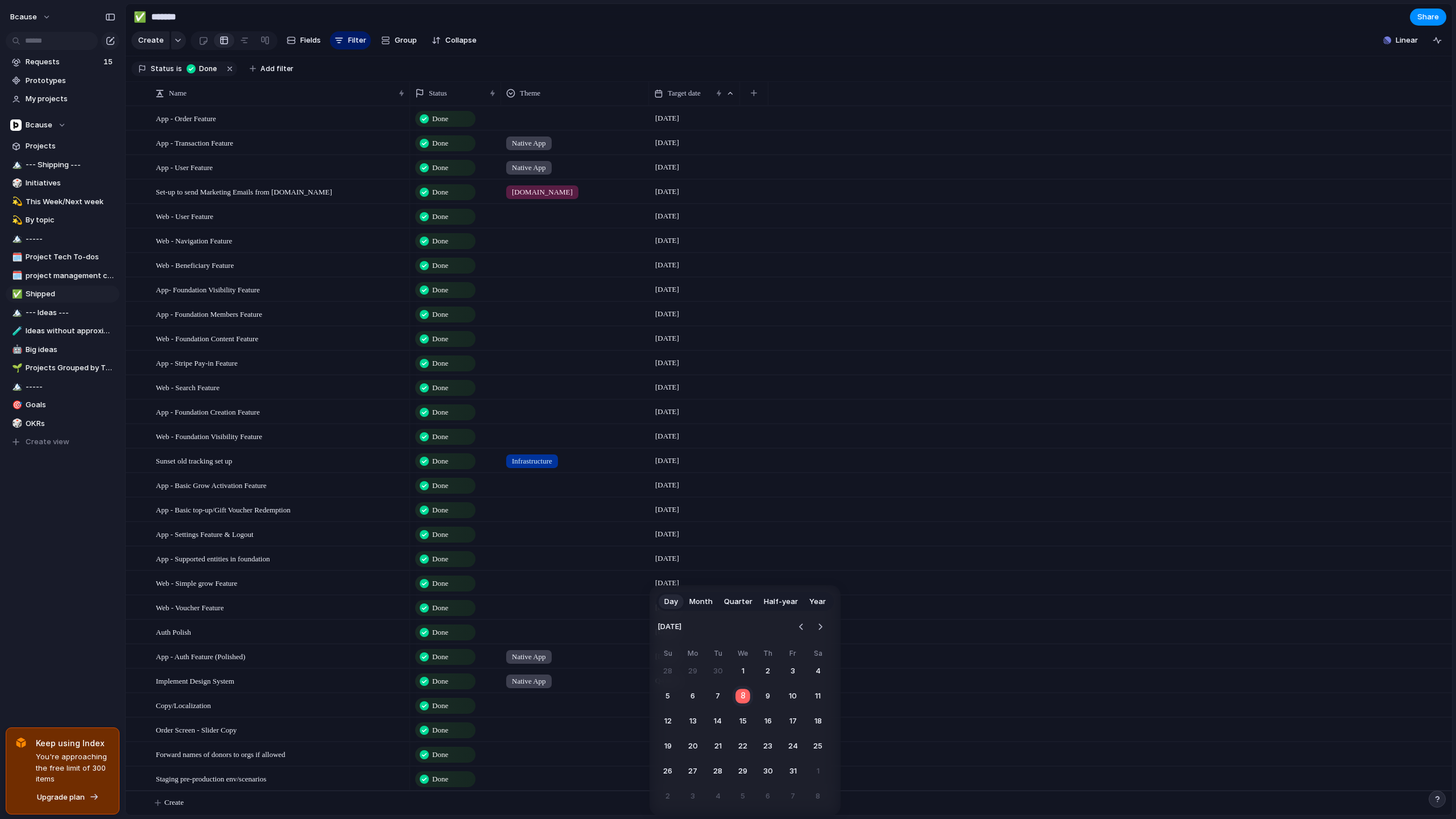
click at [740, 694] on button "8" at bounding box center [743, 696] width 22 height 22
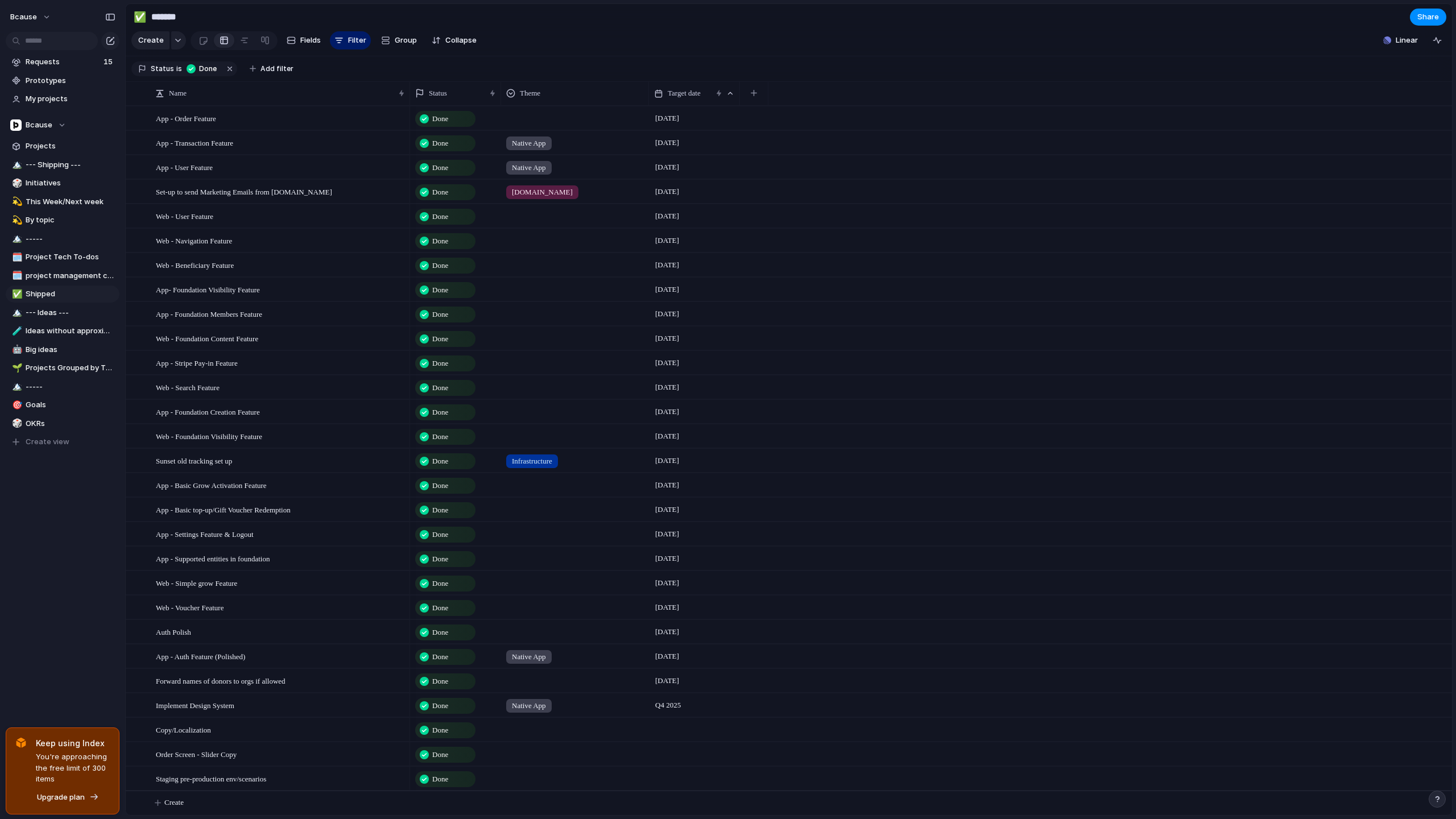
click at [679, 754] on div at bounding box center [694, 754] width 91 height 24
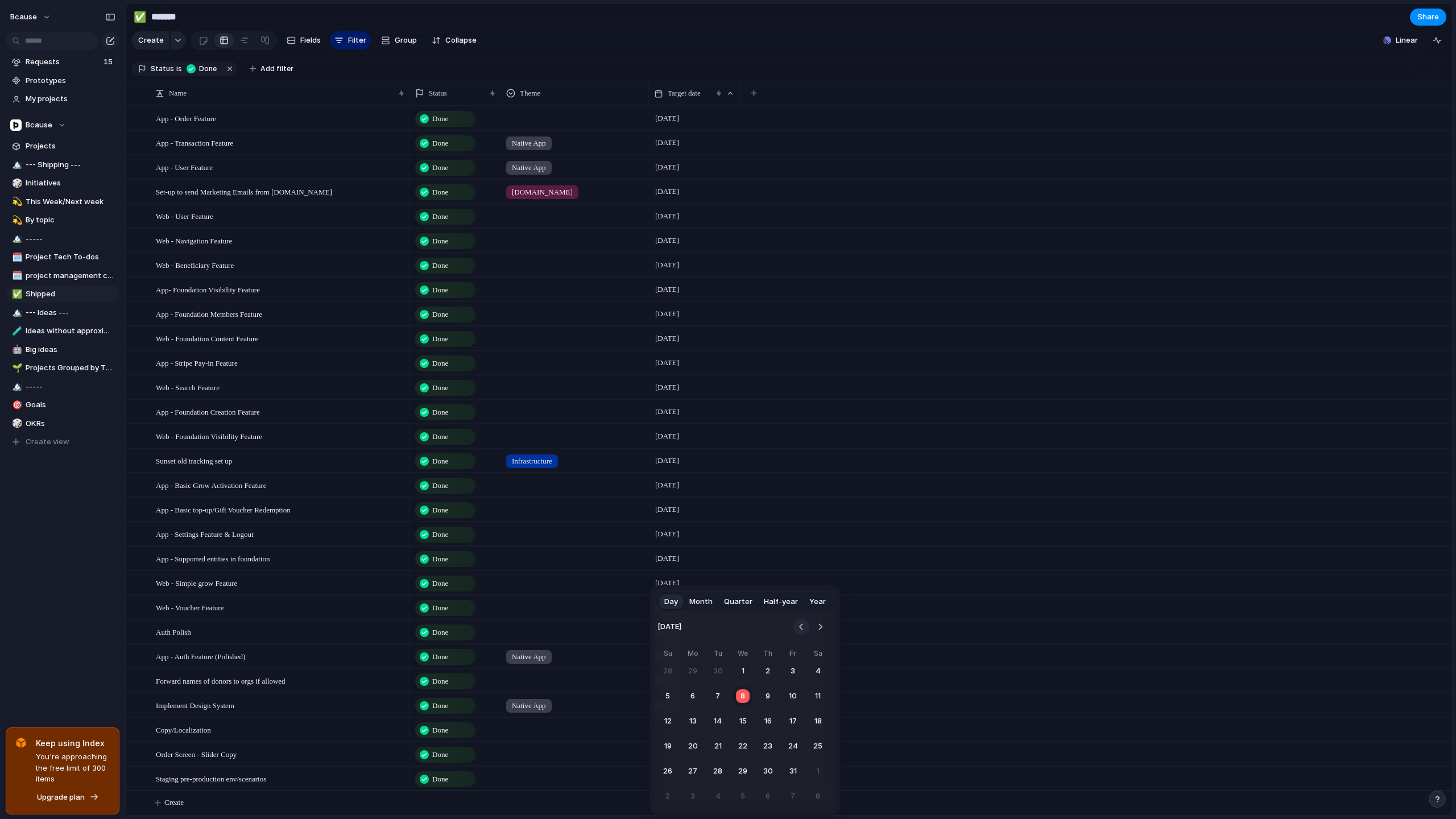
click at [801, 628] on button "Go to the Previous Month" at bounding box center [801, 627] width 16 height 16
click at [741, 763] on button "27" at bounding box center [742, 771] width 21 height 21
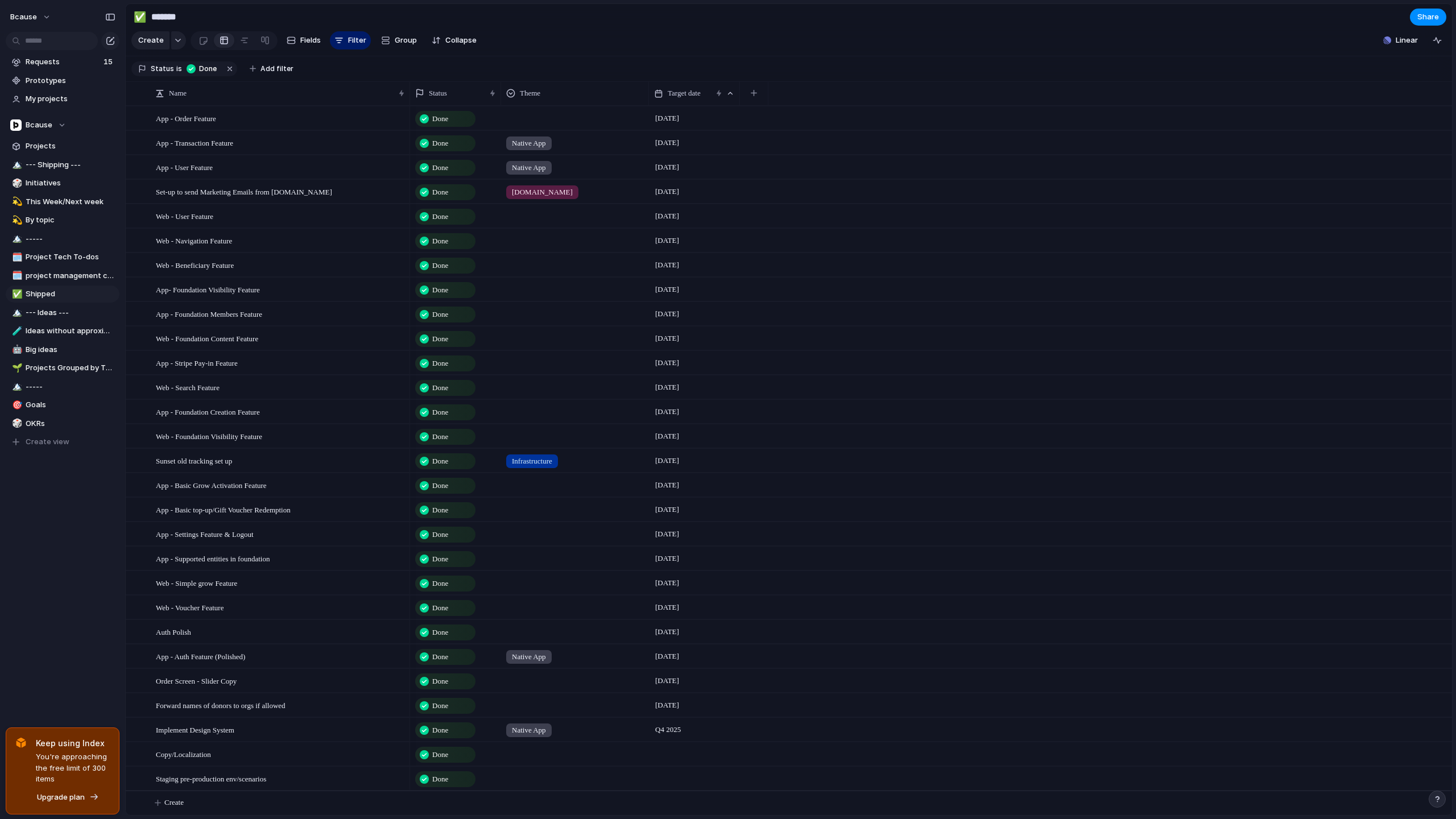
click at [674, 767] on div at bounding box center [694, 770] width 90 height 6
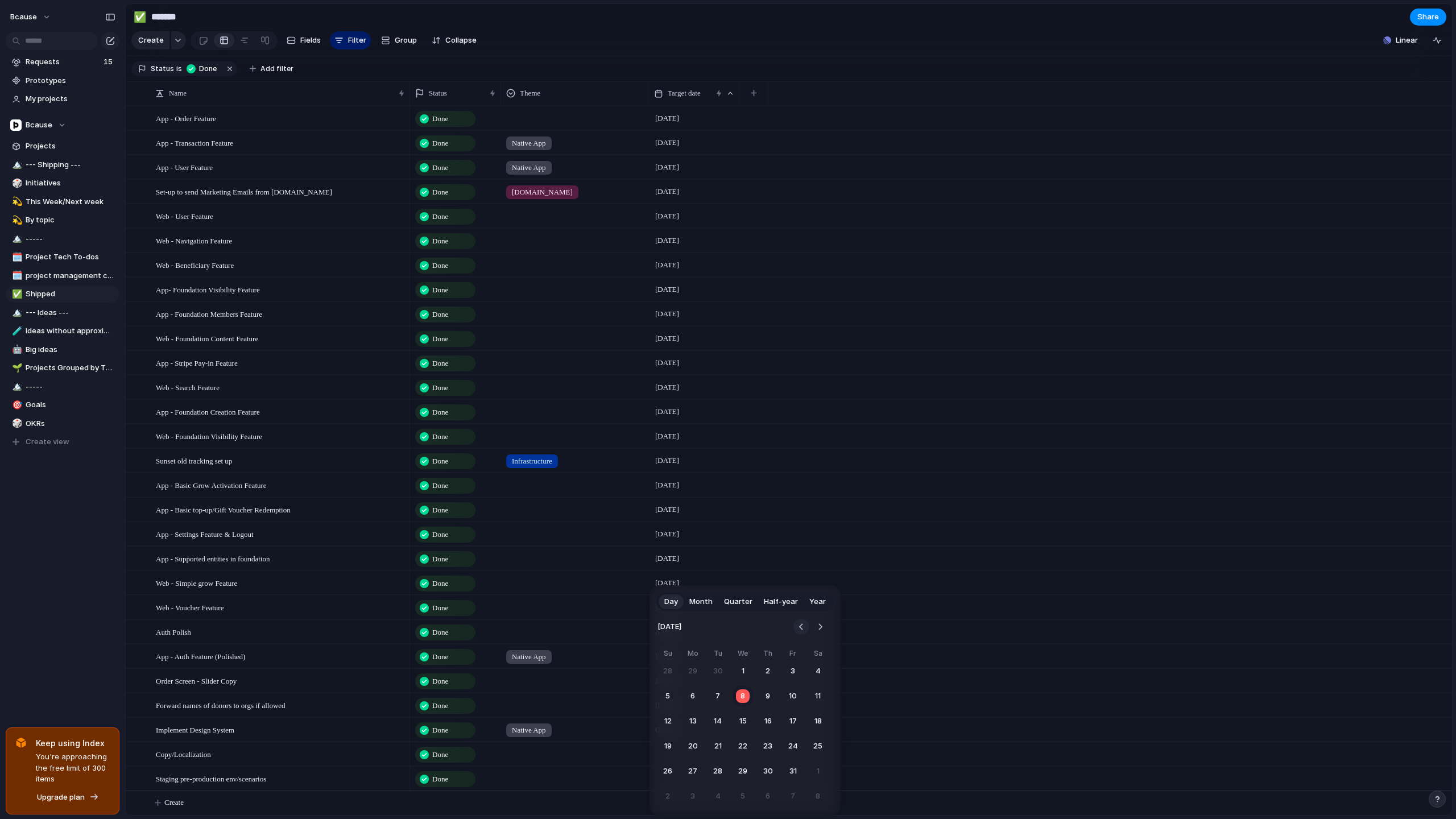
click at [803, 626] on button "Go to the Previous Month" at bounding box center [801, 627] width 16 height 16
click at [744, 775] on button "27" at bounding box center [742, 771] width 21 height 21
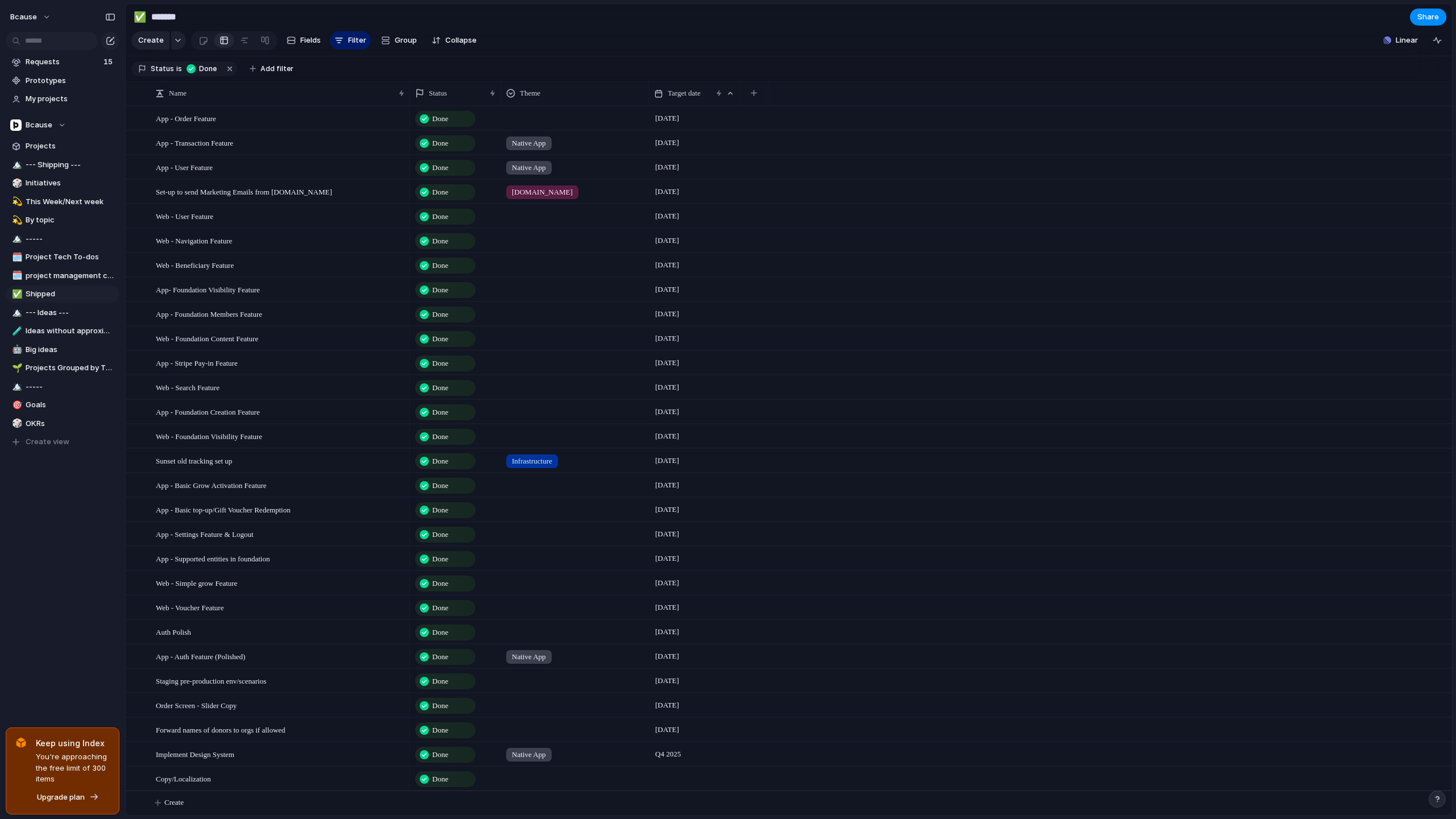
click at [875, 406] on div "Done [DATE]" at bounding box center [931, 412] width 1042 height 24
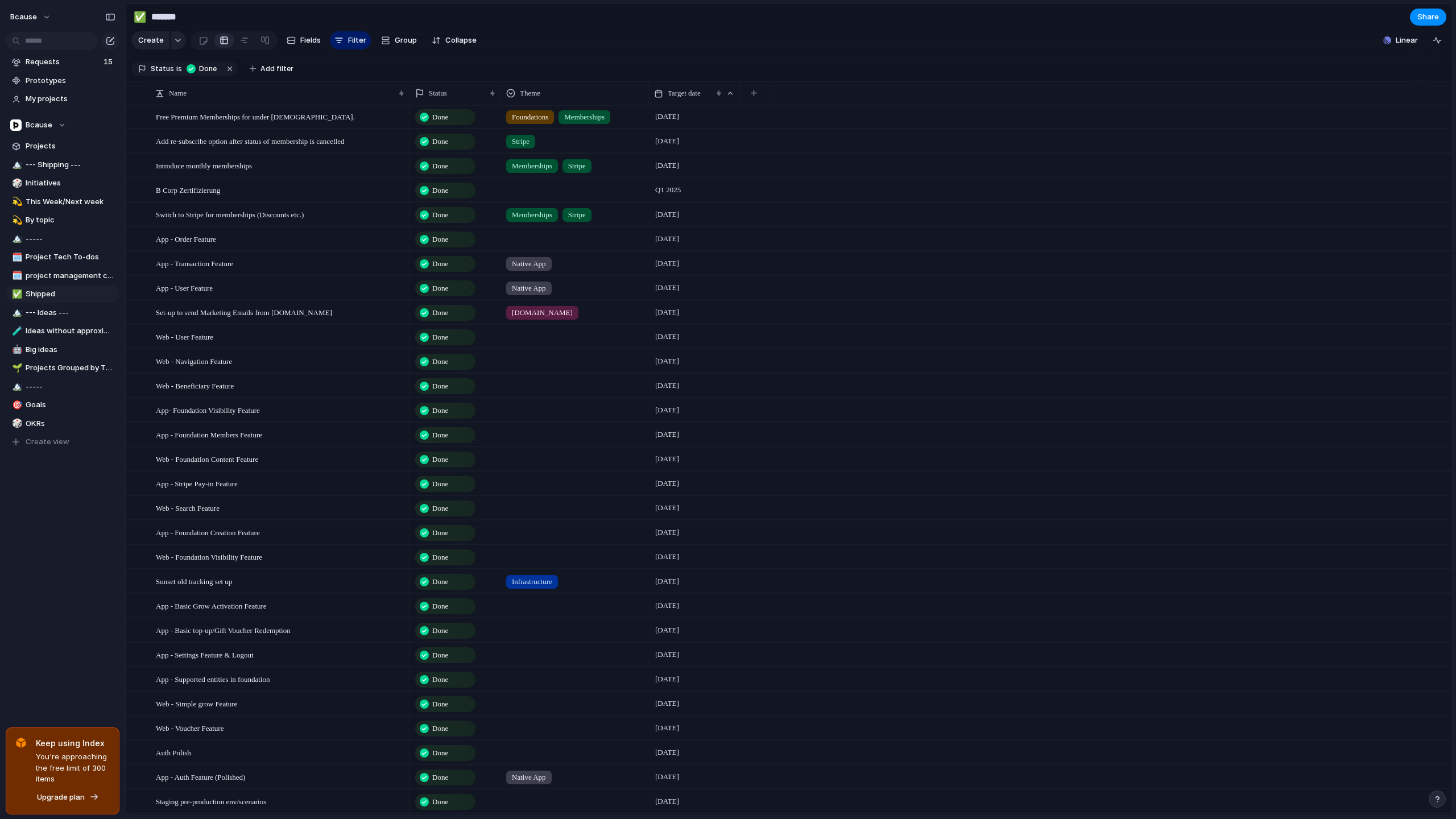
scroll to position [0, 0]
